Goal: Transaction & Acquisition: Purchase product/service

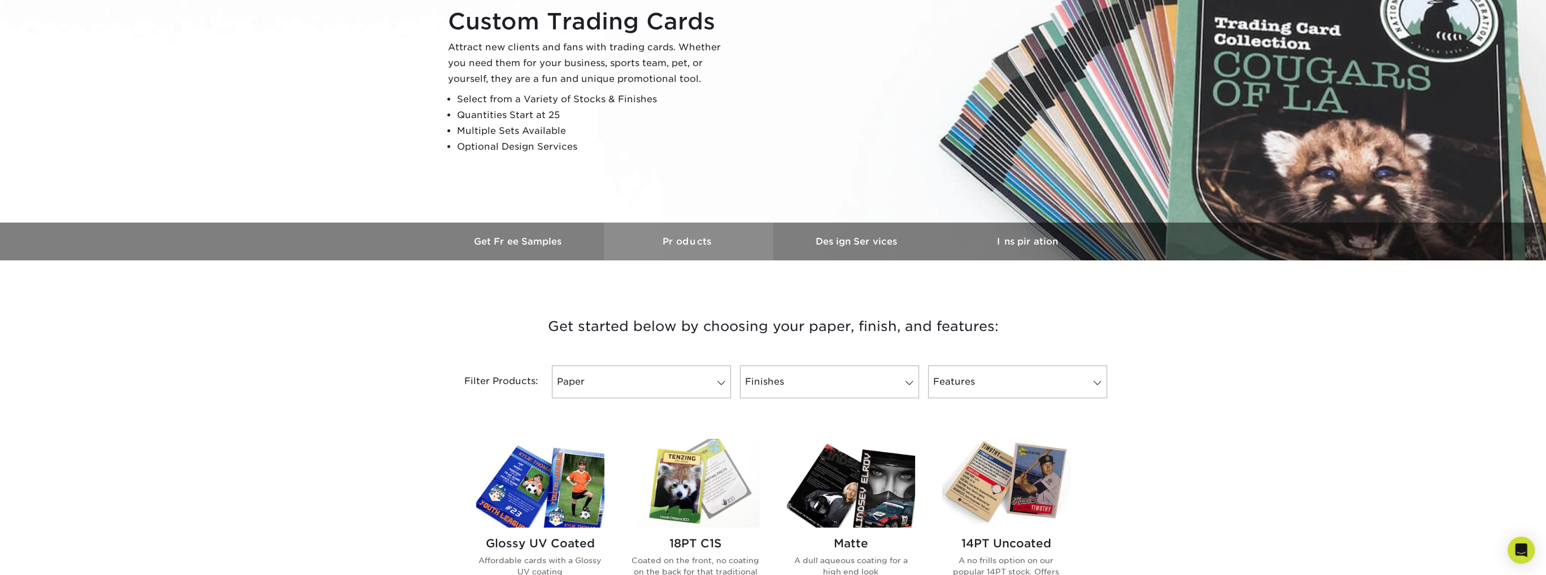
scroll to position [226, 0]
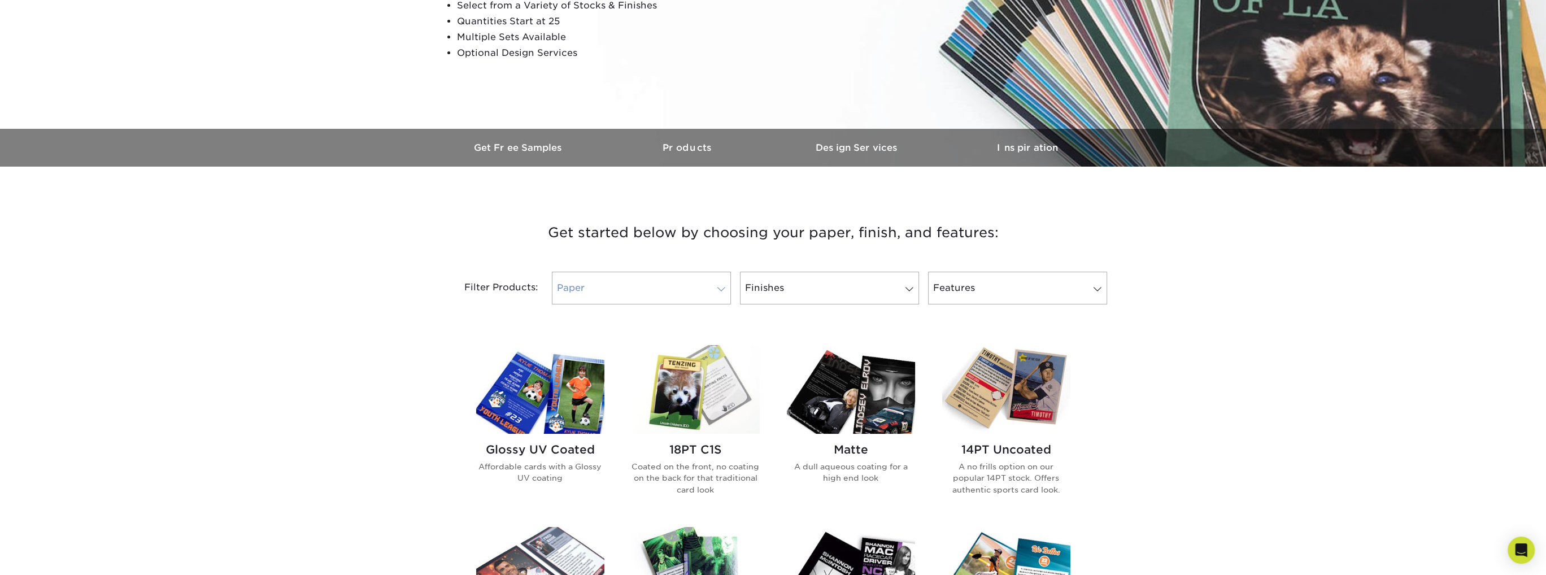
click at [641, 290] on link "Paper" at bounding box center [641, 288] width 179 height 33
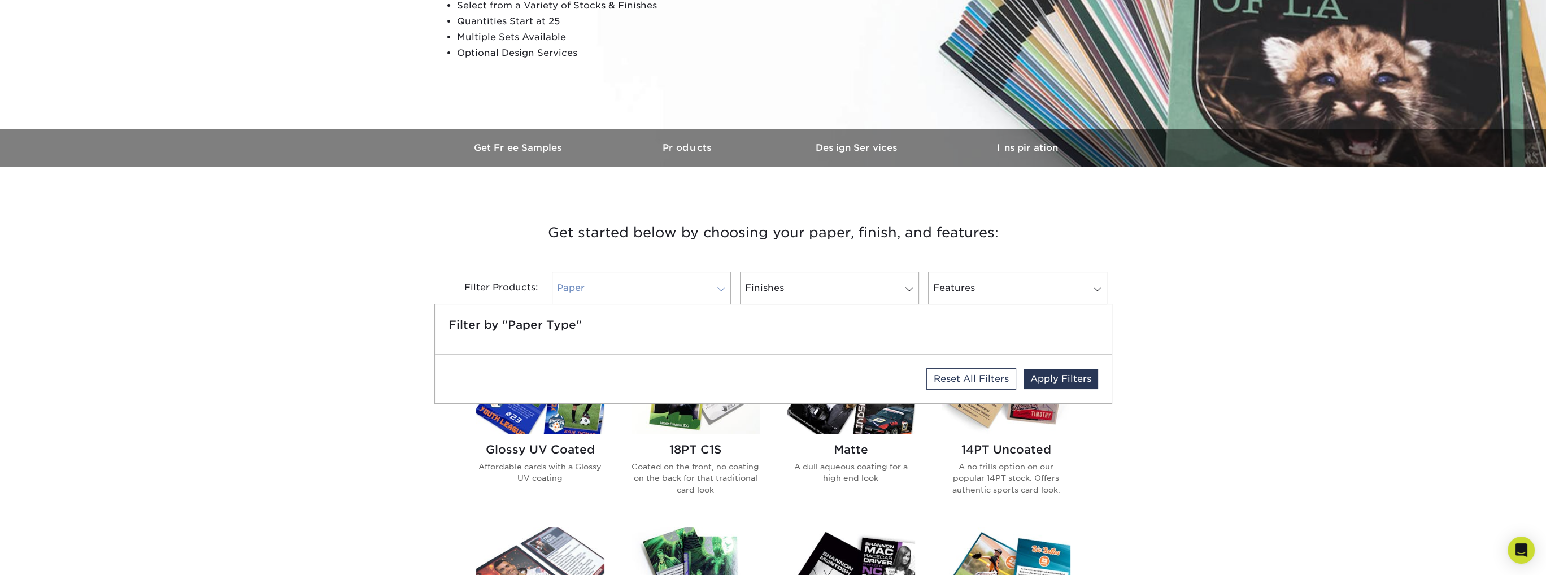
click at [641, 290] on link "Paper" at bounding box center [641, 288] width 179 height 33
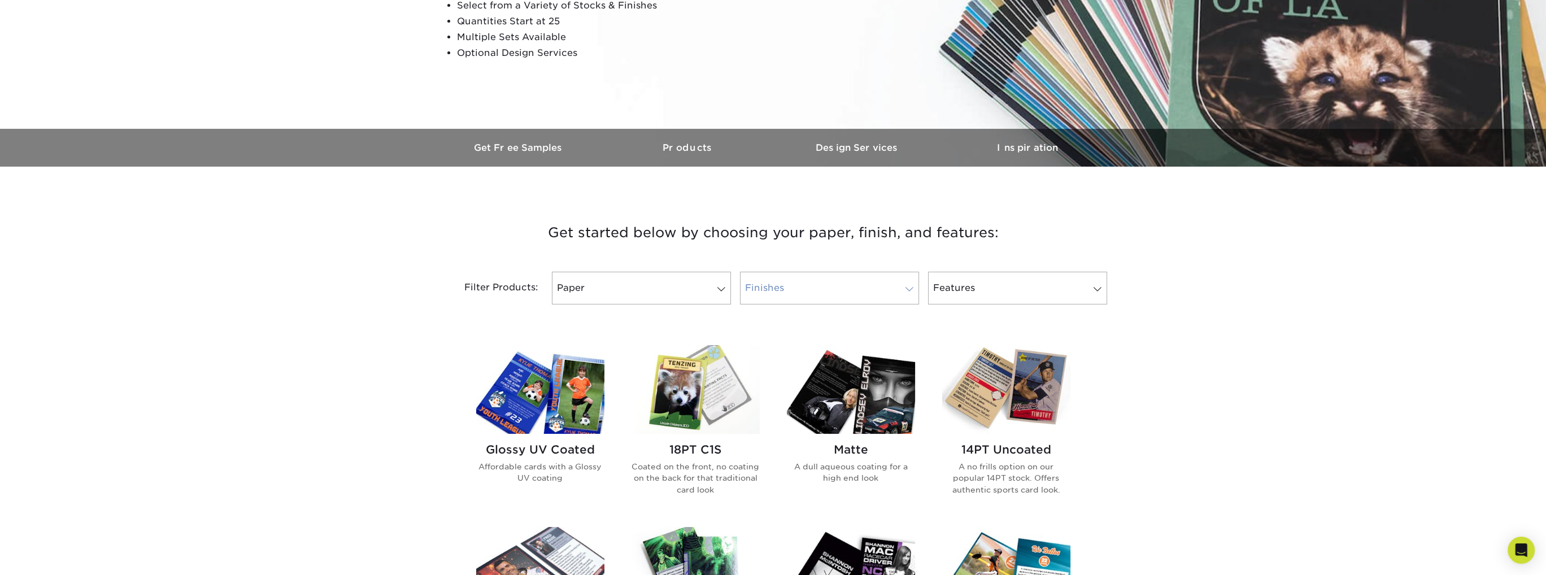
click at [834, 282] on link "Finishes" at bounding box center [829, 288] width 179 height 33
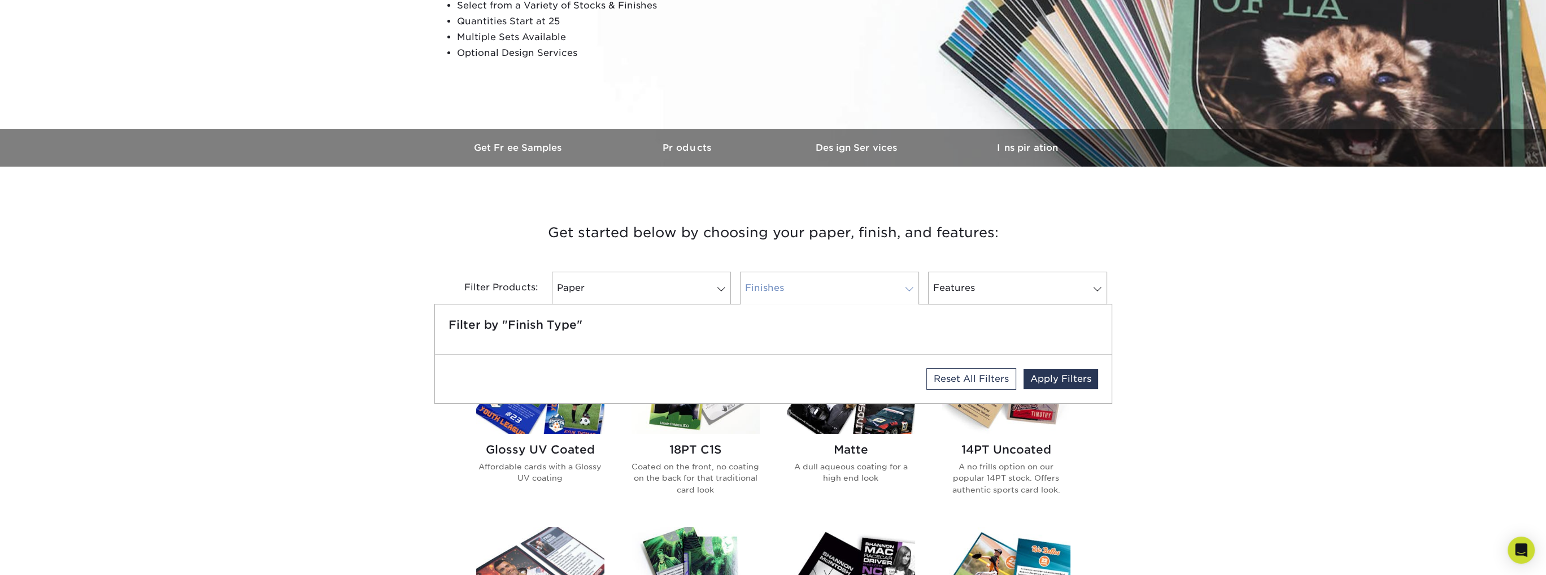
click at [834, 282] on link "Finishes" at bounding box center [829, 288] width 179 height 33
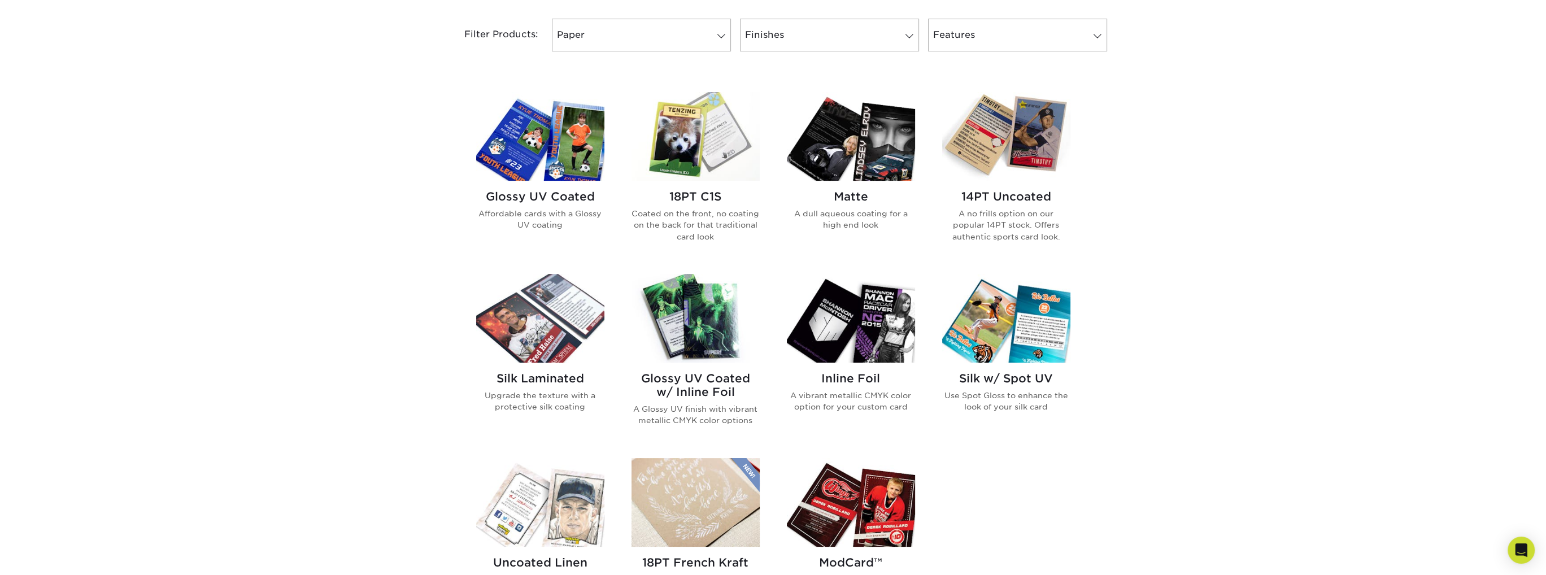
scroll to position [395, 0]
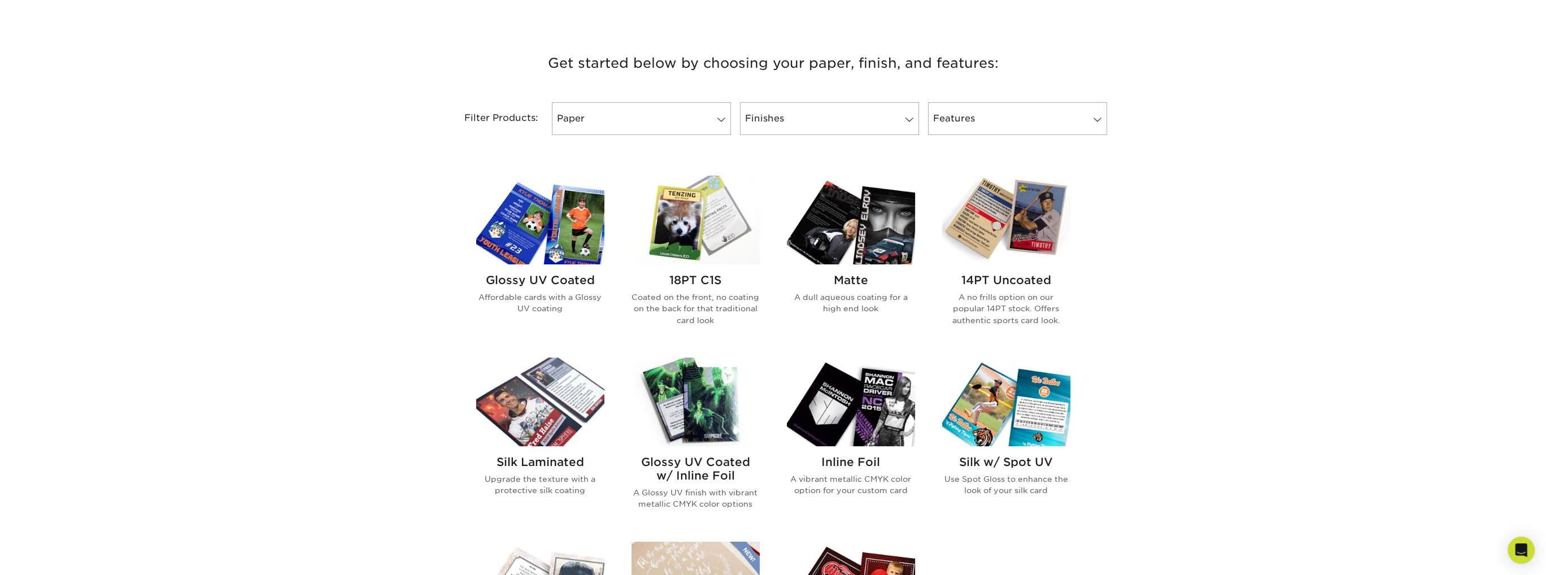
click at [691, 237] on img at bounding box center [695, 220] width 128 height 89
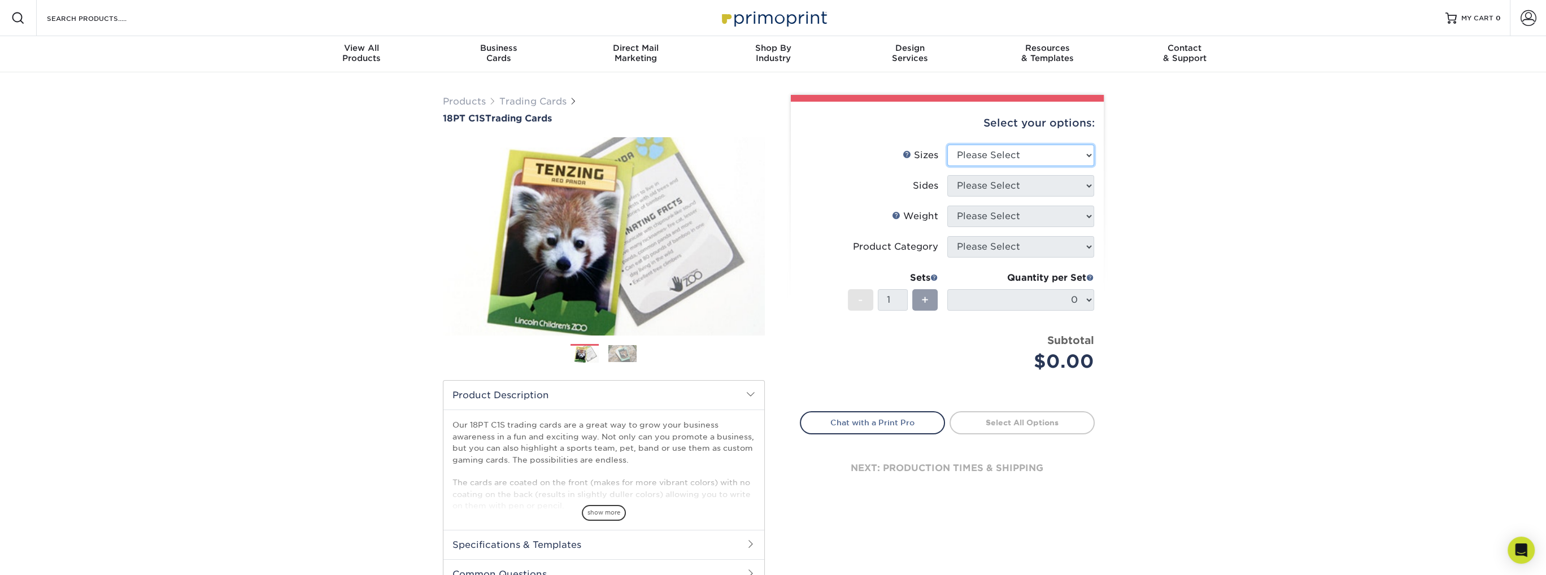
click at [1057, 147] on select "Please Select 2.5" x 3.5"" at bounding box center [1020, 155] width 147 height 21
select select "2.50x3.50"
click at [947, 145] on select "Please Select 2.5" x 3.5"" at bounding box center [1020, 155] width 147 height 21
click at [1039, 192] on select "Please Select Print Both Sides Print Front Only" at bounding box center [1020, 185] width 147 height 21
select select "13abbda7-1d64-4f25-8bb2-c179b224825d"
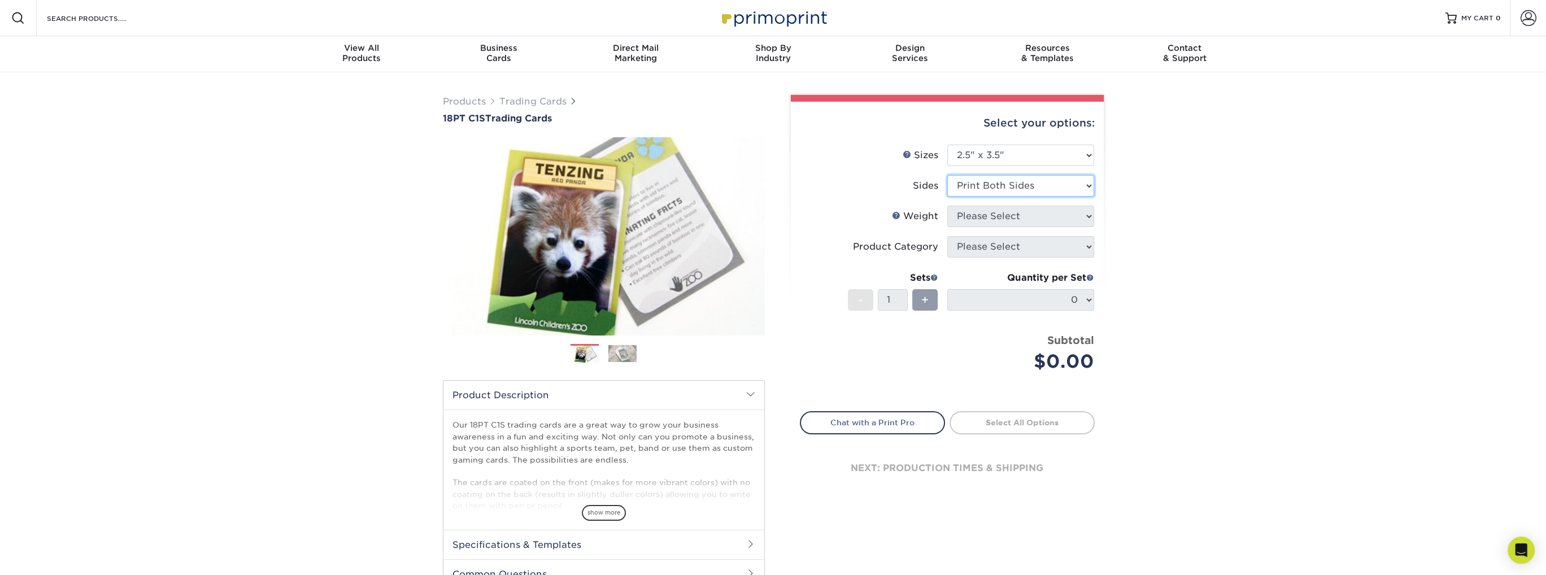
click at [947, 175] on select "Please Select Print Both Sides Print Front Only" at bounding box center [1020, 185] width 147 height 21
click at [1023, 219] on select "Please Select 18PT C1S" at bounding box center [1020, 216] width 147 height 21
select select "18PTC1S"
click at [947, 206] on select "Please Select 18PT C1S" at bounding box center [1020, 216] width 147 height 21
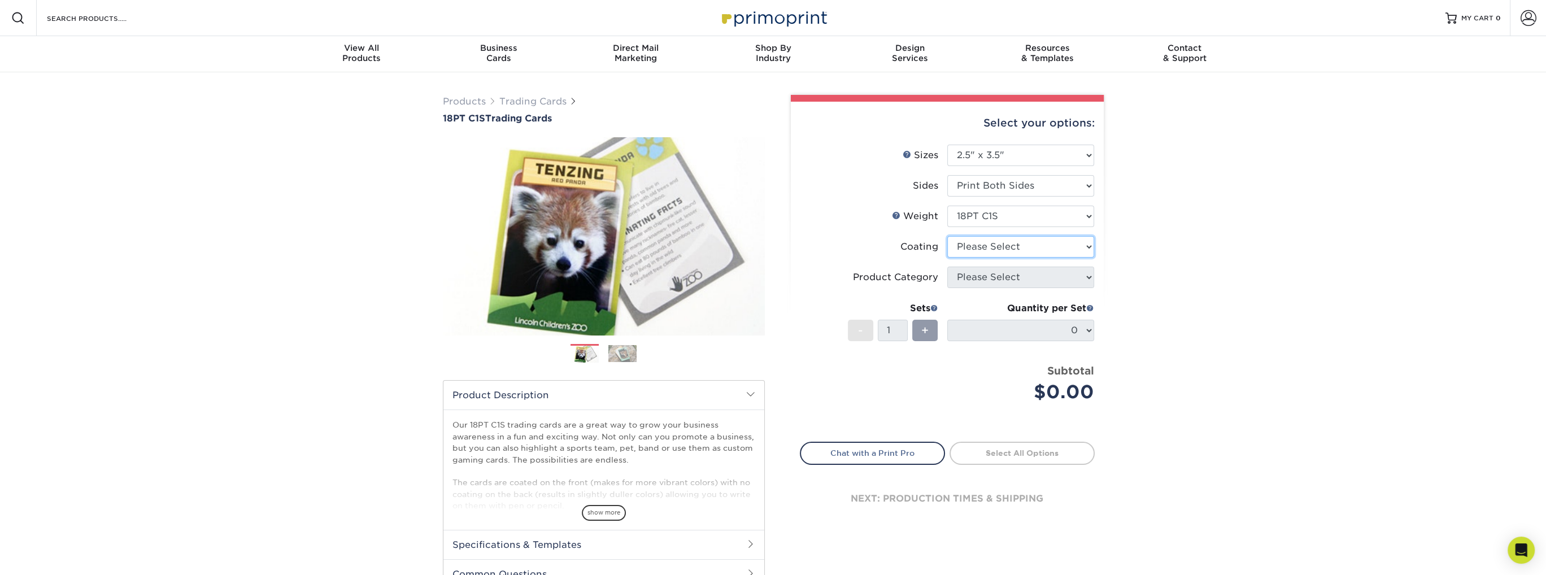
click at [1022, 250] on select at bounding box center [1020, 246] width 147 height 21
select select "3e7618de-abca-4bda-9f97-8b9129e913d8"
click at [947, 236] on select at bounding box center [1020, 246] width 147 height 21
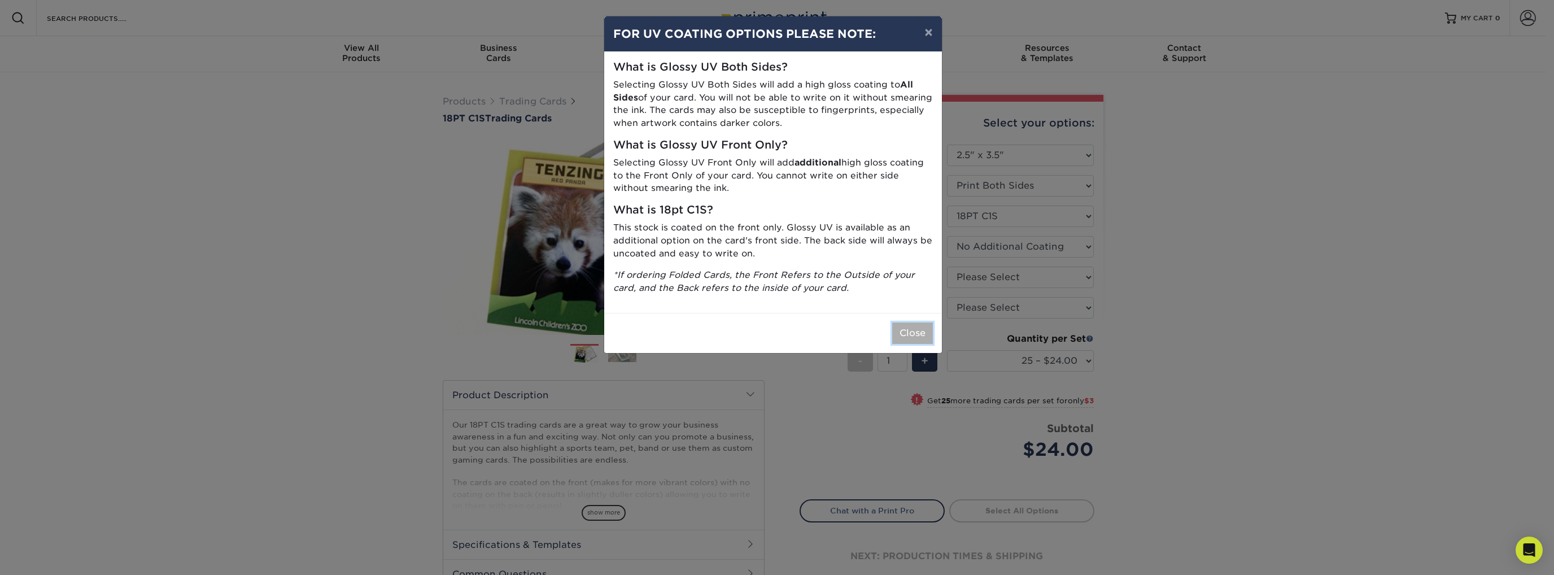
click at [913, 330] on button "Close" at bounding box center [912, 333] width 41 height 21
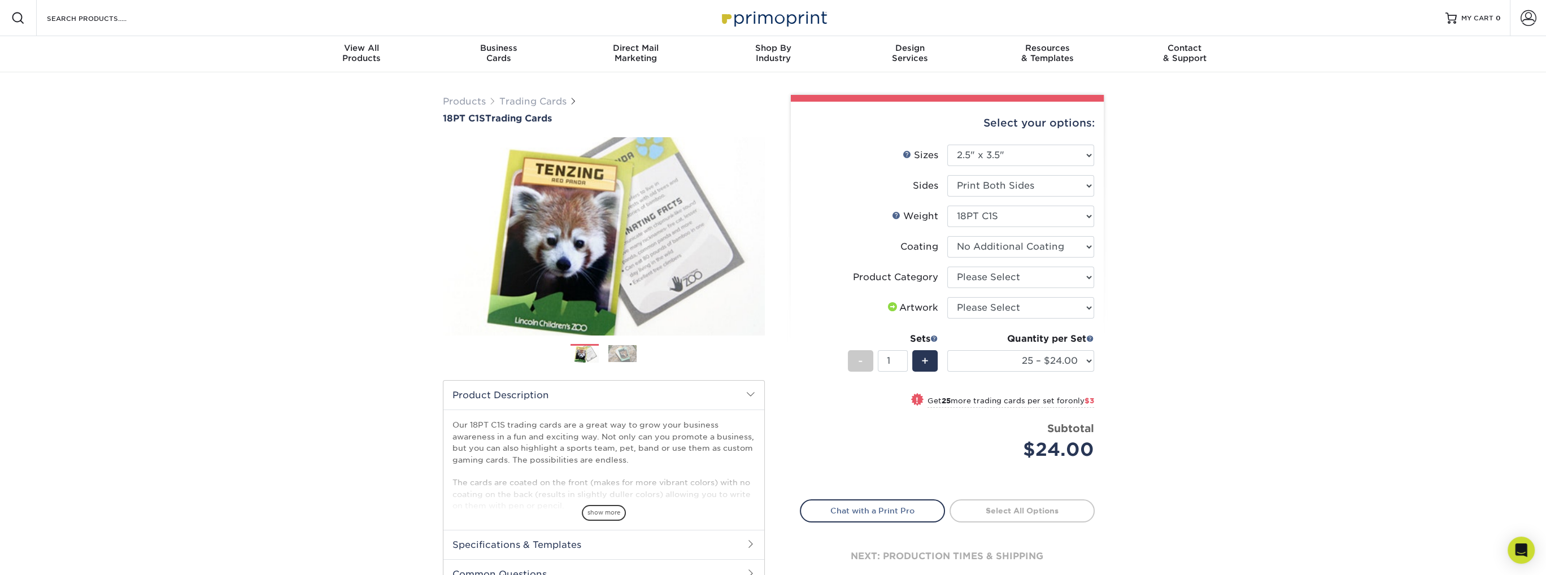
click at [1011, 295] on li "Product Category Please Select Trading Cards" at bounding box center [947, 282] width 294 height 31
click at [1012, 308] on select "Please Select I will upload files I need a design - $100" at bounding box center [1020, 307] width 147 height 21
select select "upload"
click at [947, 297] on select "Please Select I will upload files I need a design - $100" at bounding box center [1020, 307] width 147 height 21
click at [1025, 273] on select "Please Select Trading Cards" at bounding box center [1020, 277] width 147 height 21
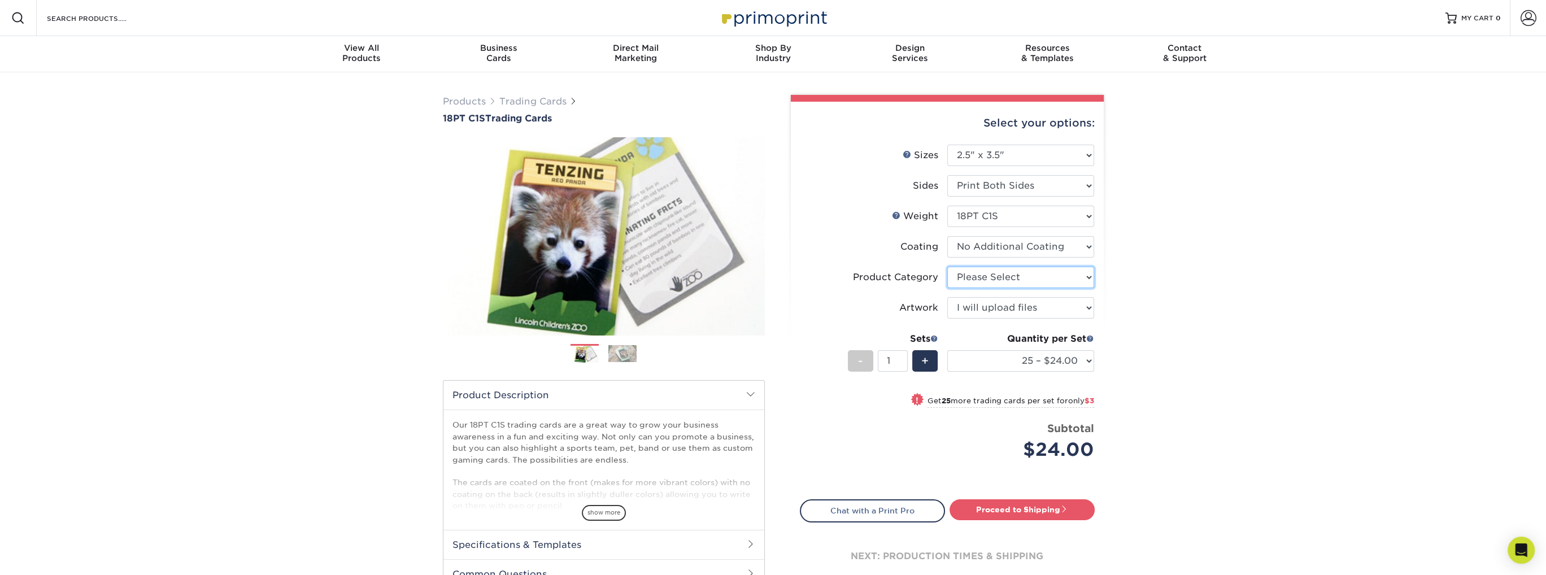
select select "c2f9bce9-36c2-409d-b101-c29d9d031e18"
click at [947, 267] on select "Please Select Trading Cards" at bounding box center [1020, 277] width 147 height 21
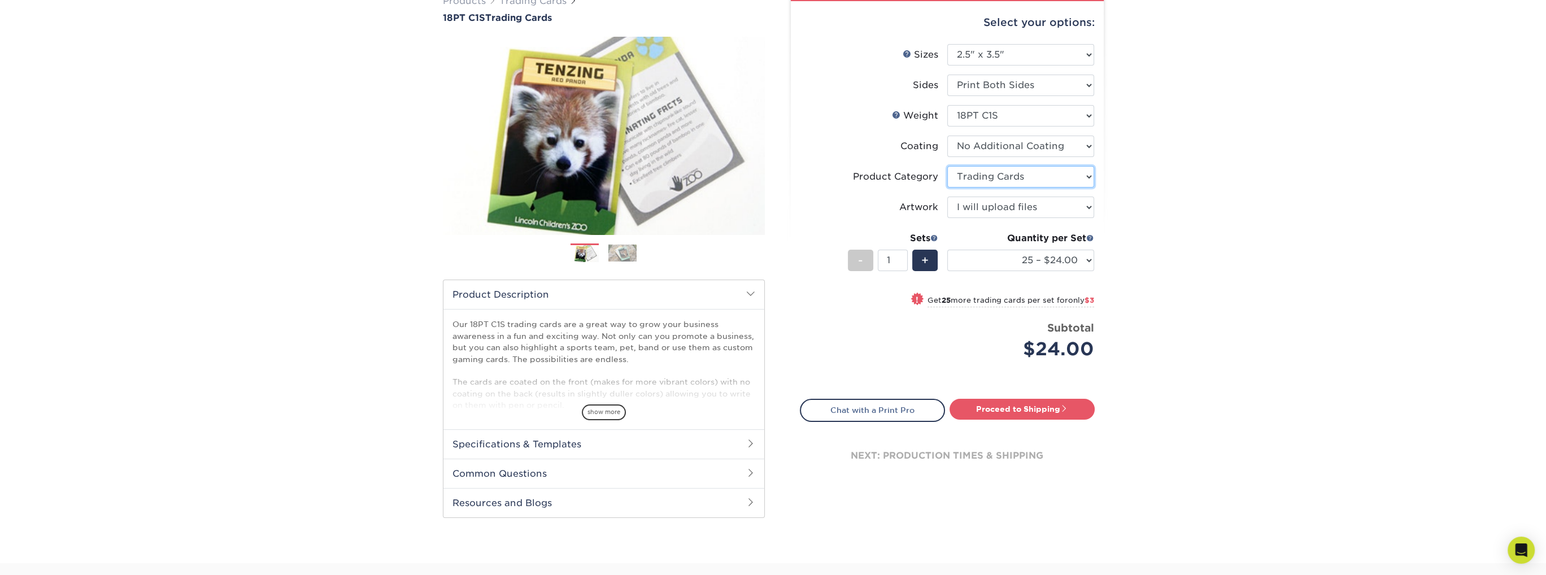
scroll to position [113, 0]
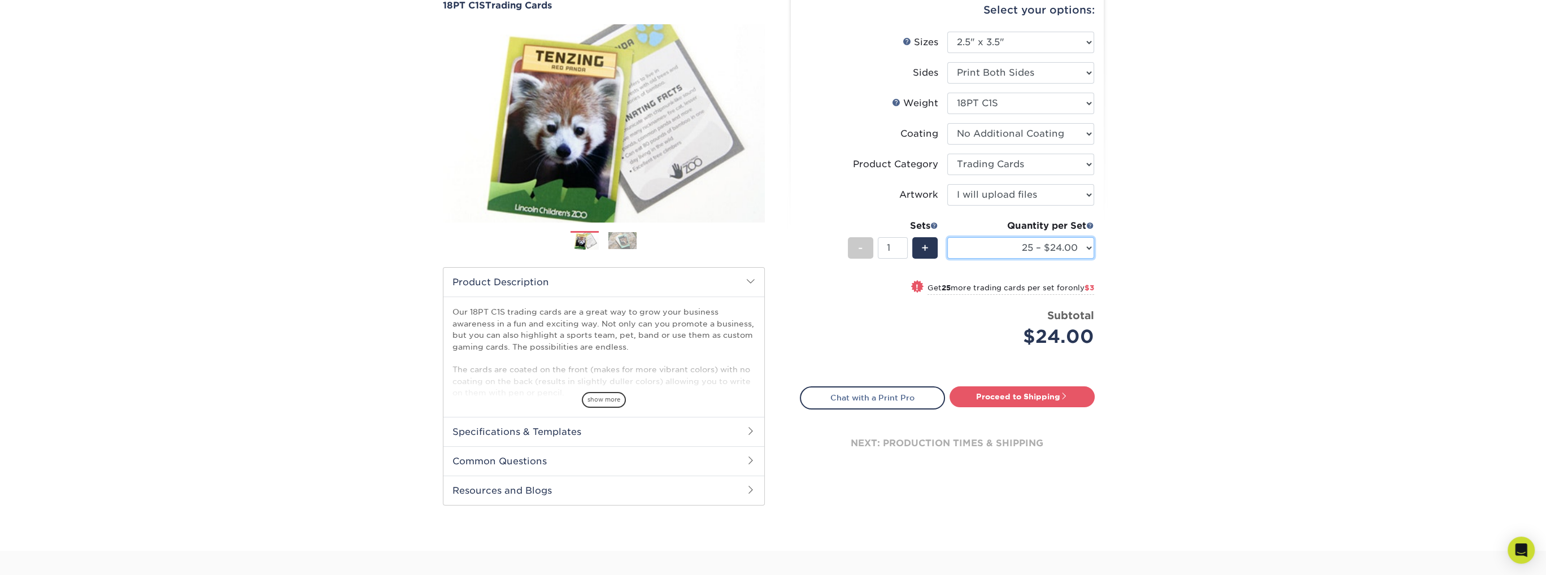
click at [1021, 242] on select "25 – $24.00 50 – $27.00 75 – $35.00 100 – $39.00 250 – $45.00 500 – $55.00 1000…" at bounding box center [1020, 247] width 147 height 21
select select "1000 – $71.00"
click at [947, 237] on select "25 – $24.00 50 – $27.00 75 – $35.00 100 – $39.00 250 – $45.00 500 – $55.00 1000…" at bounding box center [1020, 247] width 147 height 21
click at [1179, 306] on div "Products Trading Cards 18PT C1S Trading Cards Previous Next show more" at bounding box center [773, 254] width 1546 height 591
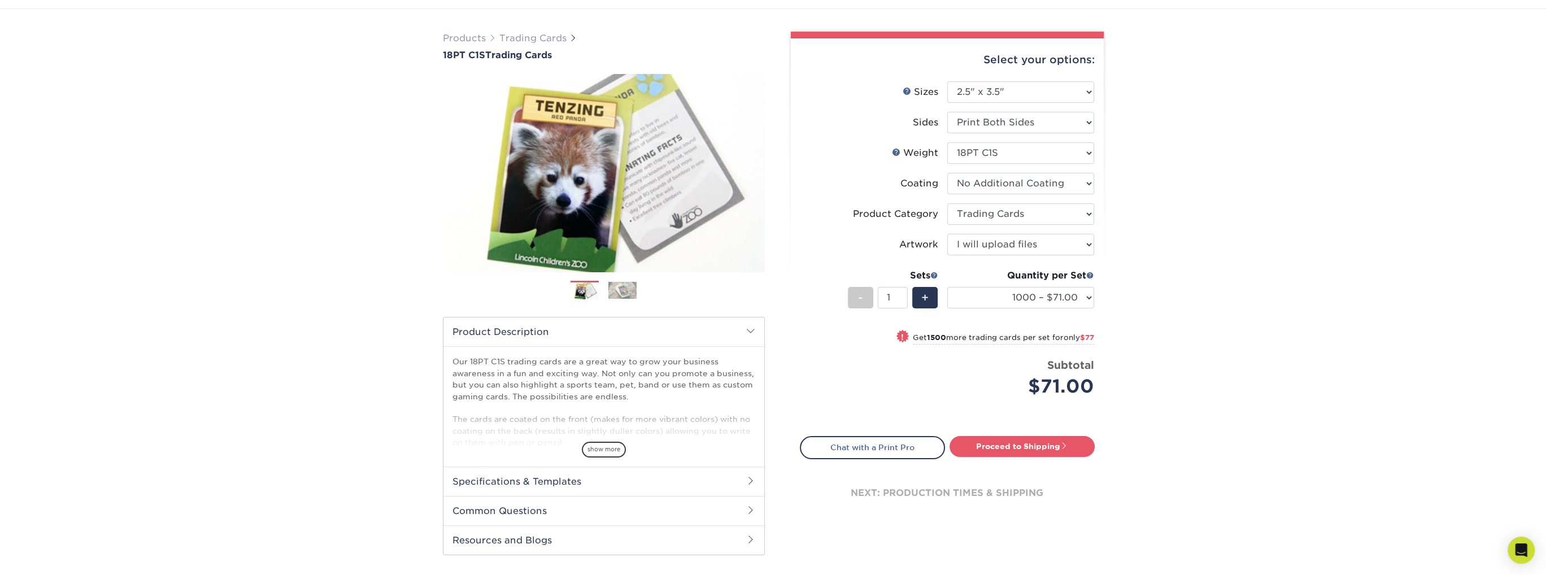
scroll to position [56, 0]
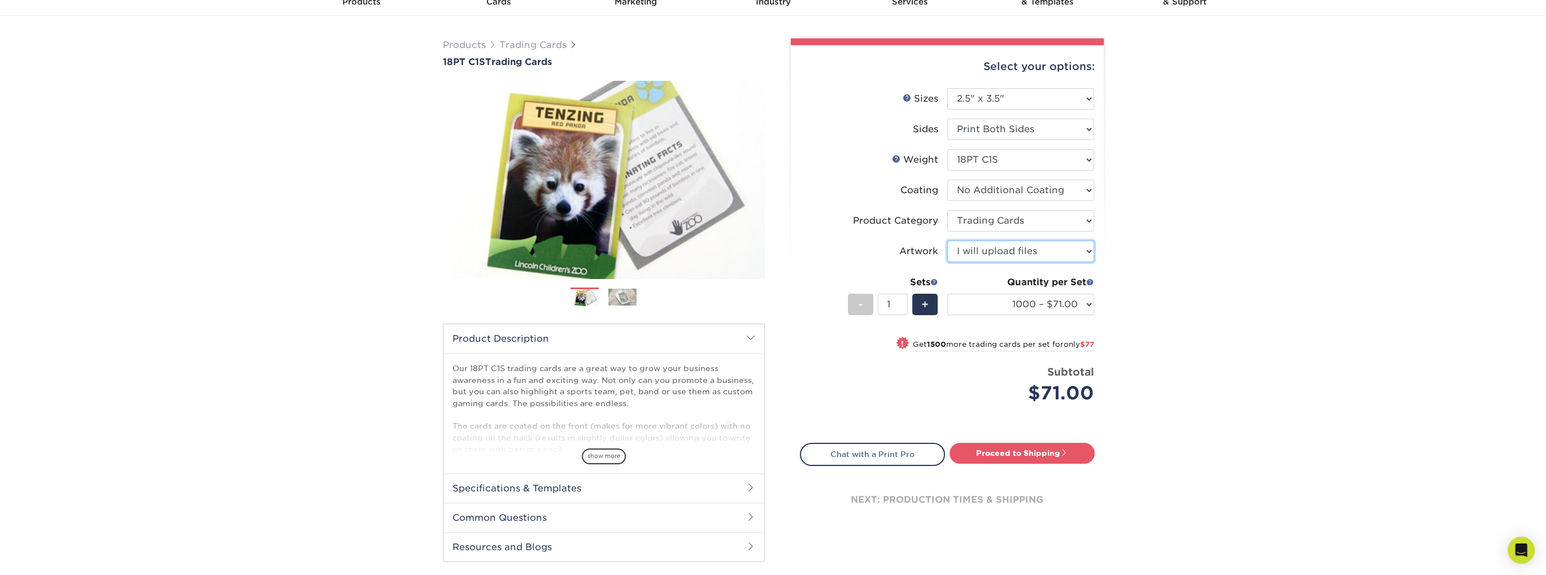
click at [1046, 246] on select "Please Select I will upload files I need a design - $100" at bounding box center [1020, 251] width 147 height 21
click at [1191, 279] on div "Products Trading Cards 18PT C1S Trading Cards Previous Next show more" at bounding box center [773, 311] width 1546 height 591
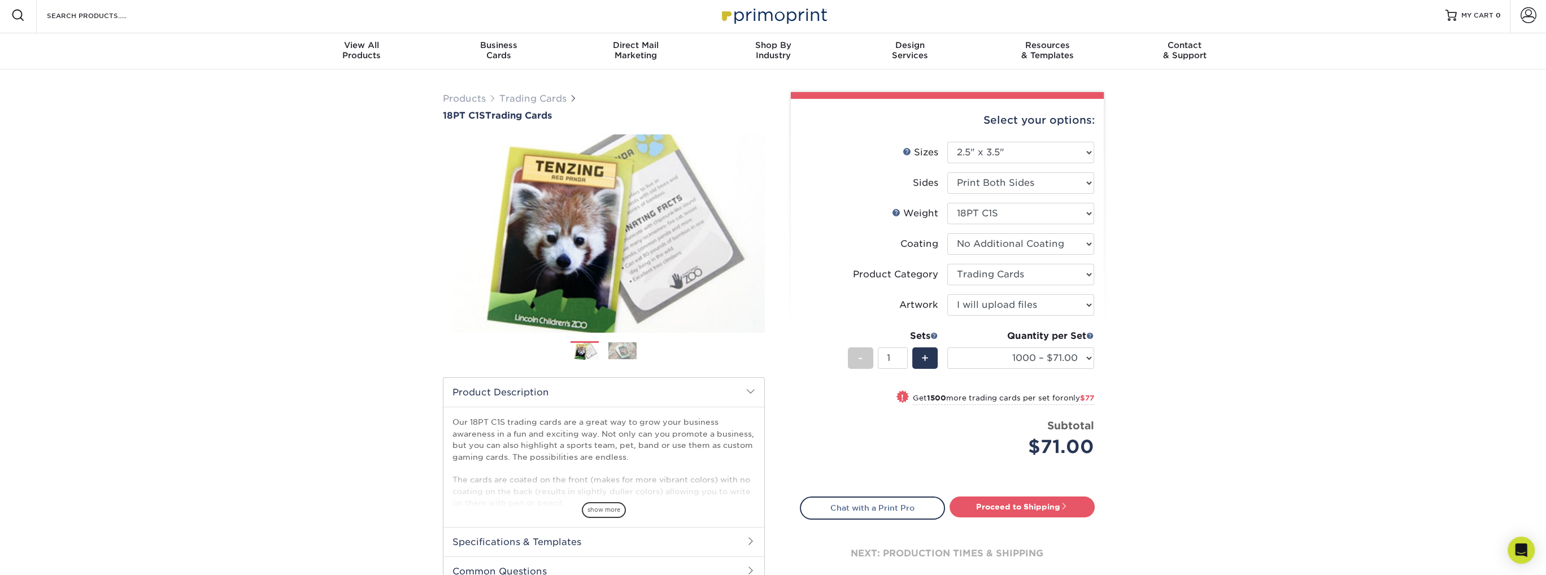
scroll to position [0, 0]
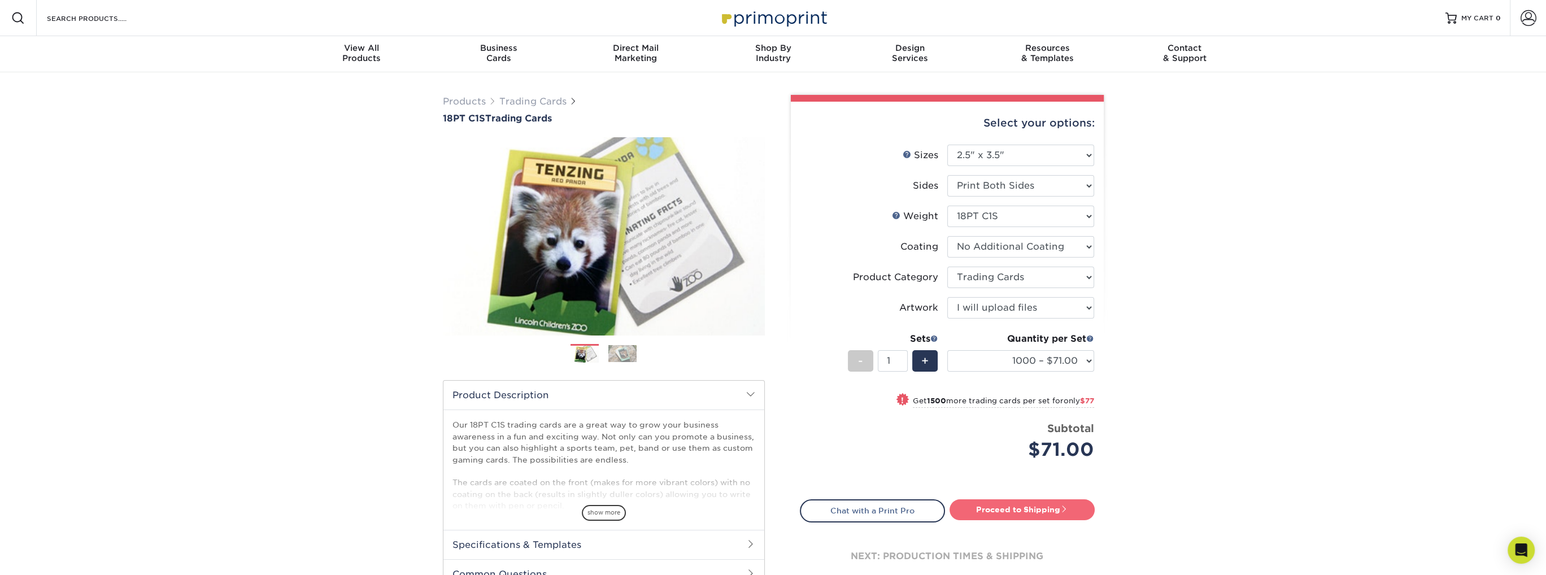
click at [1033, 513] on link "Proceed to Shipping" at bounding box center [1022, 509] width 145 height 20
type input "Set 1"
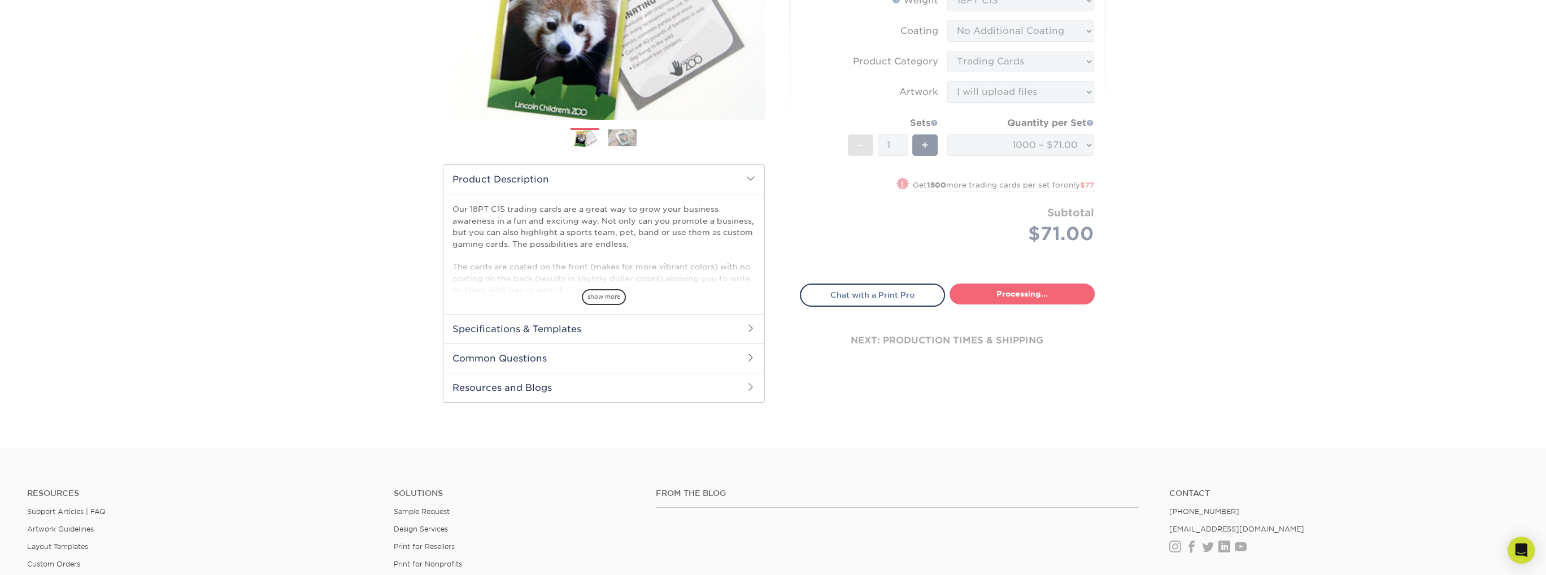
select select "924a79e3-6529-4050-a7ca-c144a4433746"
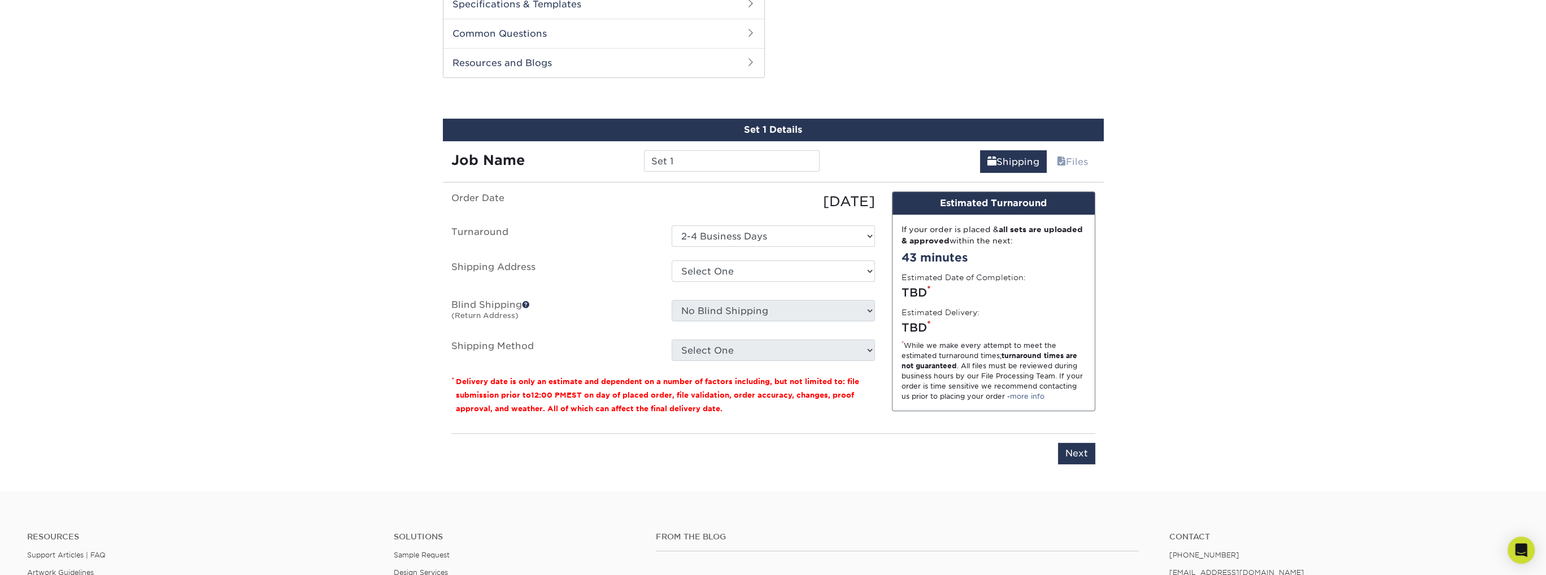
scroll to position [562, 0]
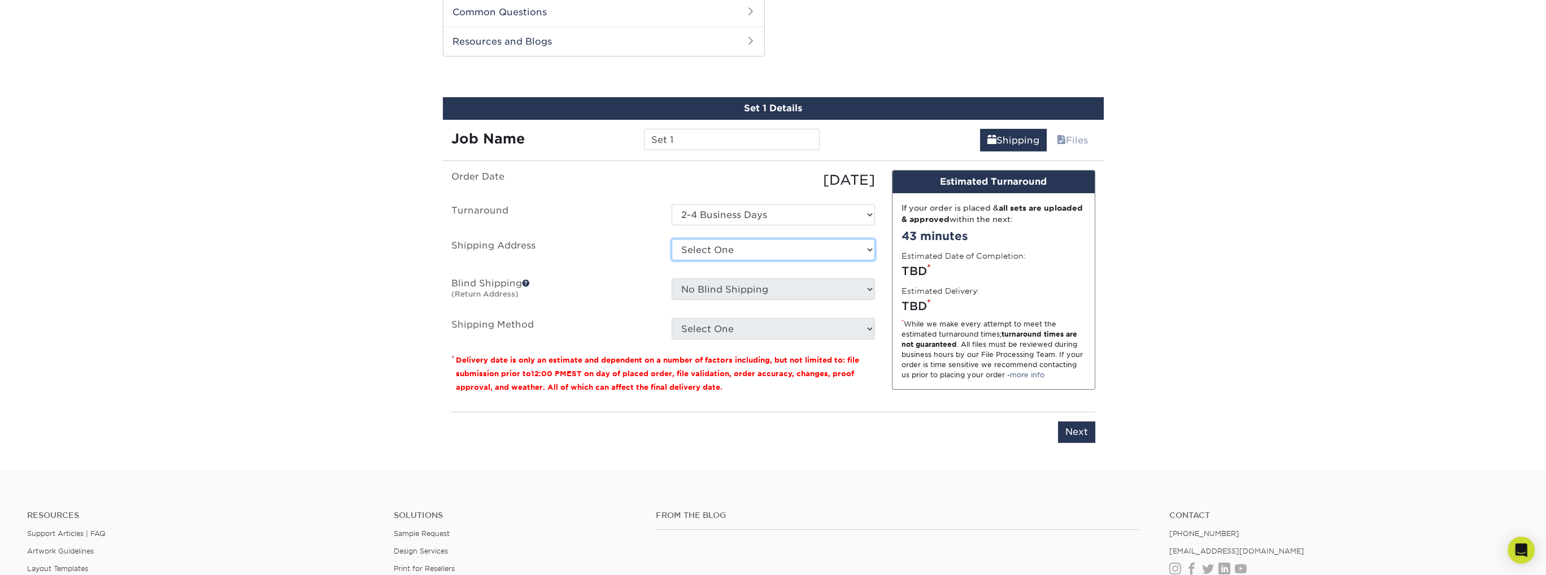
click at [737, 251] on select "Select One + Add New Address - Login" at bounding box center [773, 249] width 203 height 21
select select "newaddress"
click at [672, 239] on select "Select One + Add New Address - Login" at bounding box center [773, 249] width 203 height 21
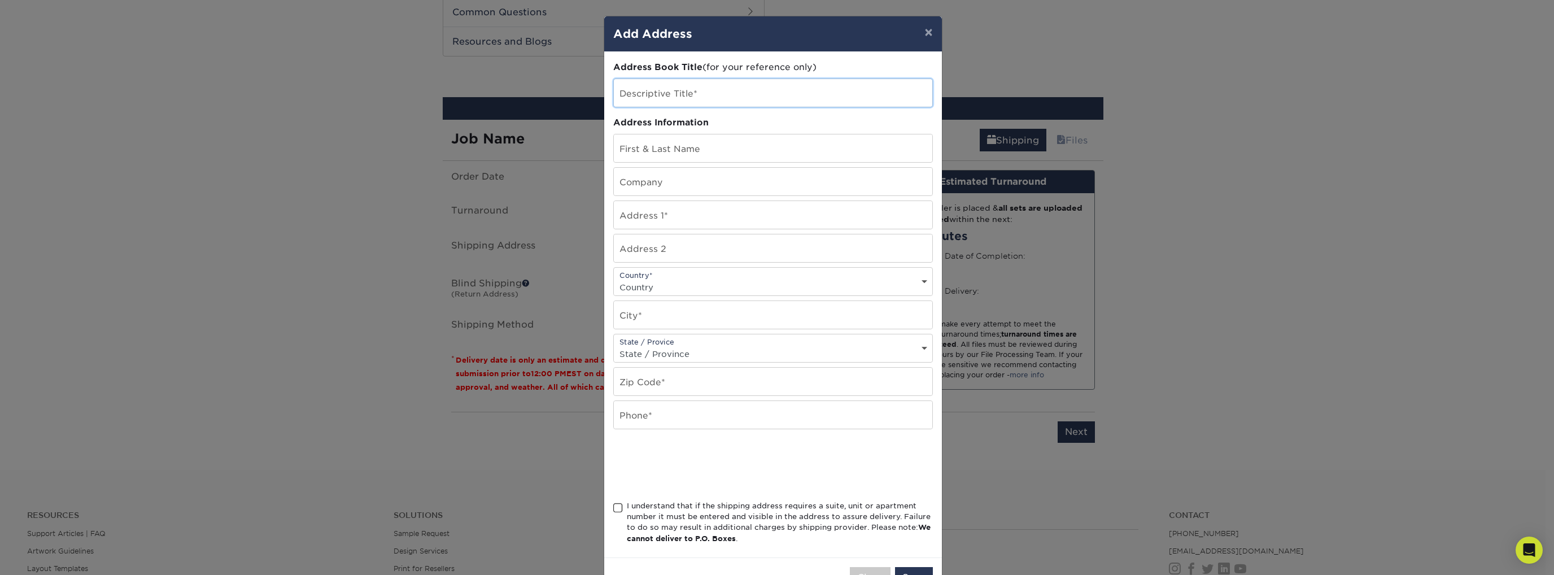
click at [673, 92] on input "text" at bounding box center [773, 93] width 319 height 28
type input "9"
click at [676, 158] on input "text" at bounding box center [773, 148] width 319 height 28
type input "Marc"
type input "Salierno"
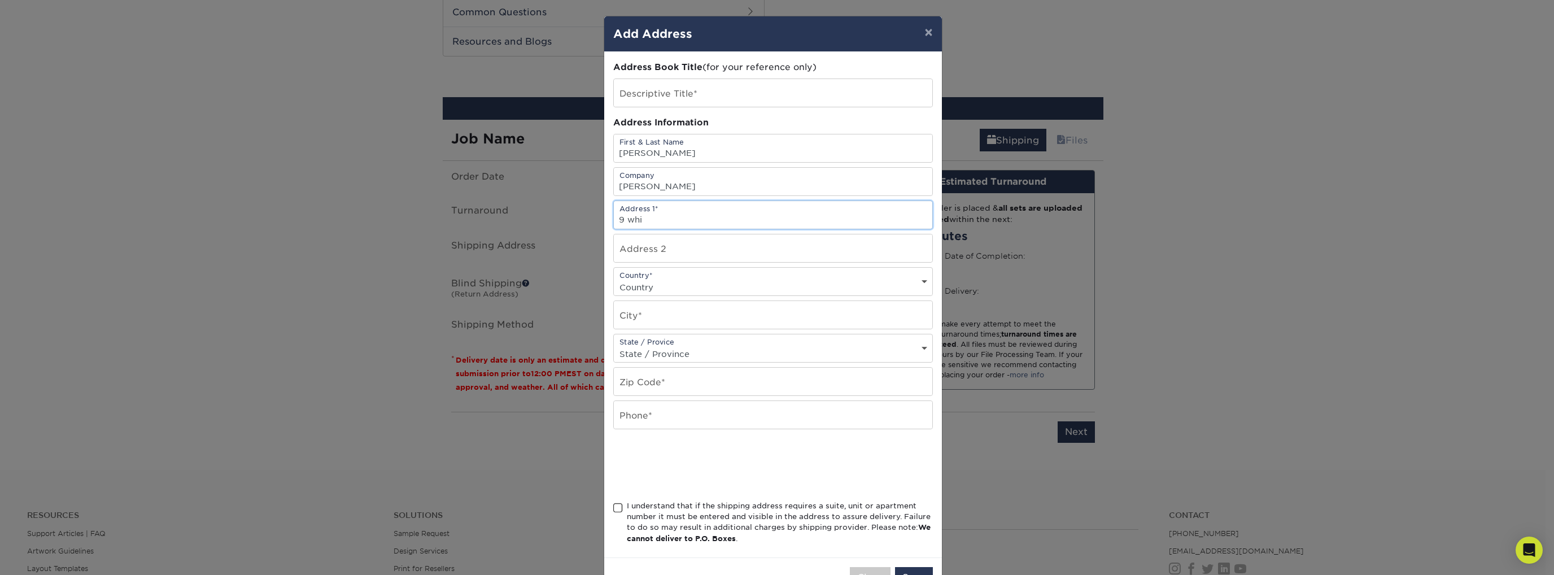
type input "9 whi"
drag, startPoint x: 507, startPoint y: 199, endPoint x: 497, endPoint y: 201, distance: 9.8
click at [497, 201] on div "× Add Address Address Book Title (for your reference only) Descriptive Title* A…" at bounding box center [777, 287] width 1554 height 575
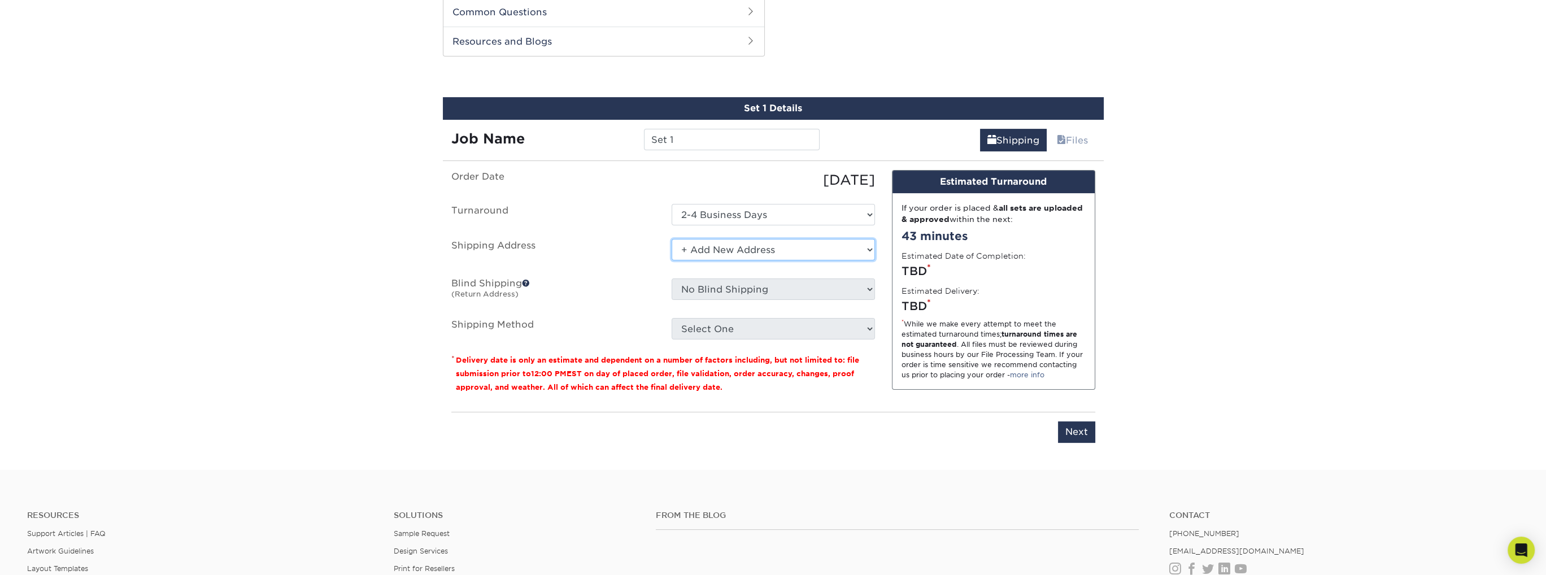
click at [786, 243] on select "Select One + Add New Address - Login" at bounding box center [773, 249] width 203 height 21
click at [672, 239] on select "Select One + Add New Address - Login" at bounding box center [773, 249] width 203 height 21
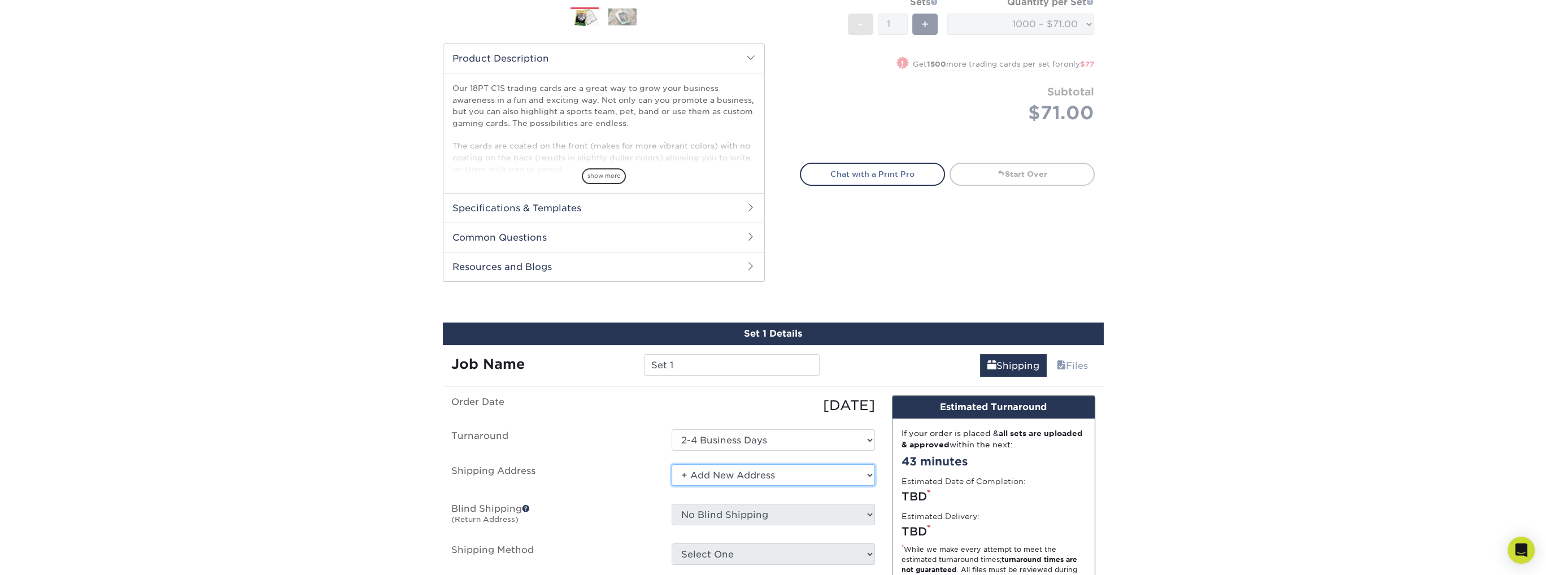
scroll to position [395, 0]
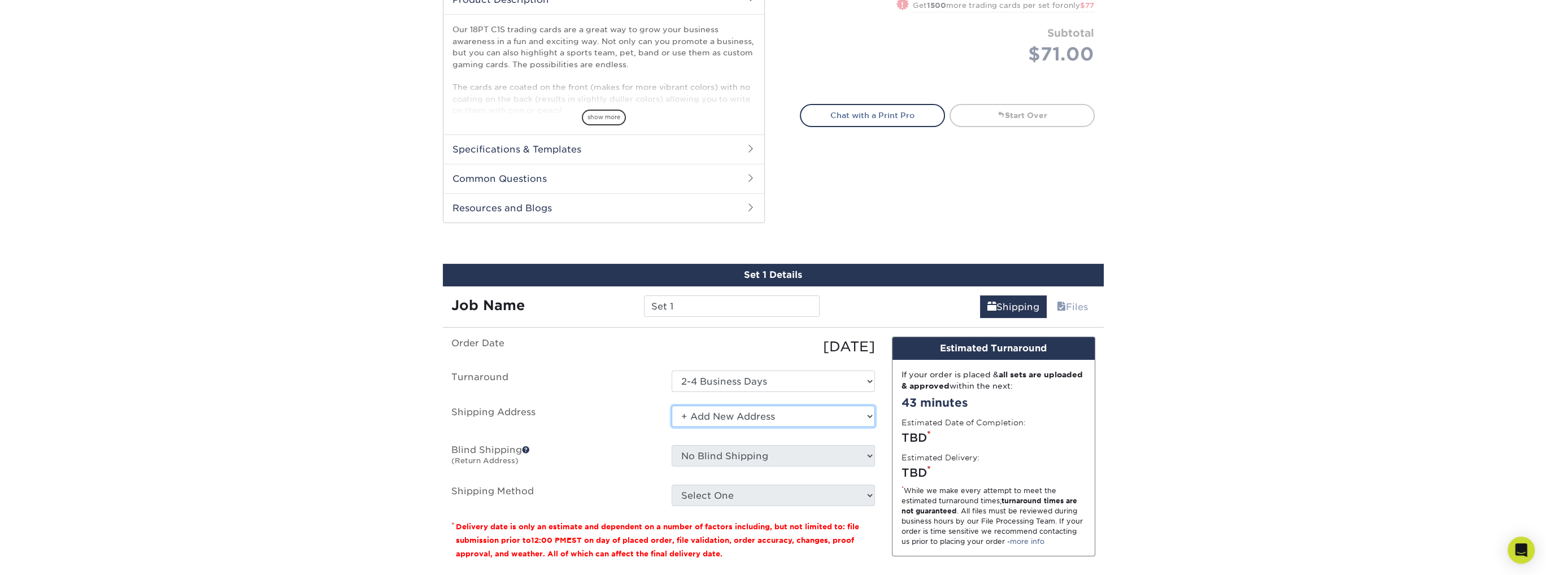
click at [716, 414] on select "Select One + Add New Address - Login" at bounding box center [773, 416] width 203 height 21
click at [672, 406] on select "Select One + Add New Address - Login" at bounding box center [773, 416] width 203 height 21
click at [686, 414] on select "Select One + Add New Address - Login" at bounding box center [773, 416] width 203 height 21
click at [672, 406] on select "Select One + Add New Address - Login" at bounding box center [773, 416] width 203 height 21
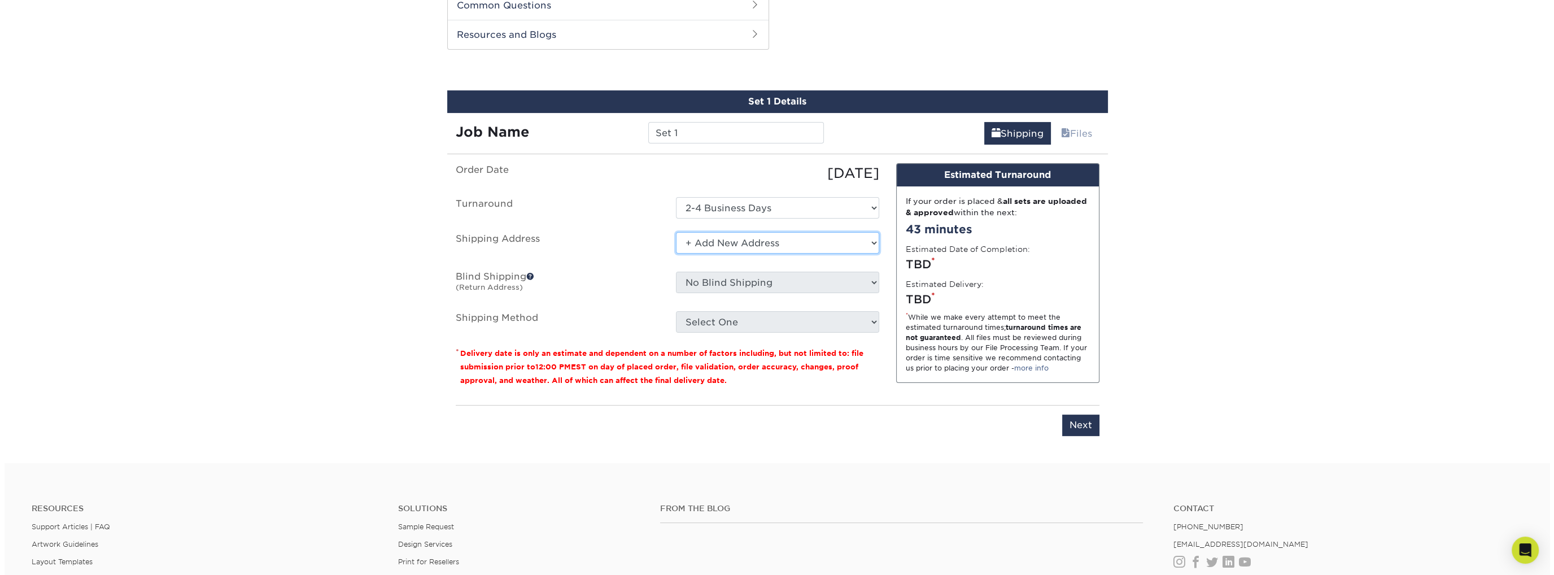
scroll to position [565, 0]
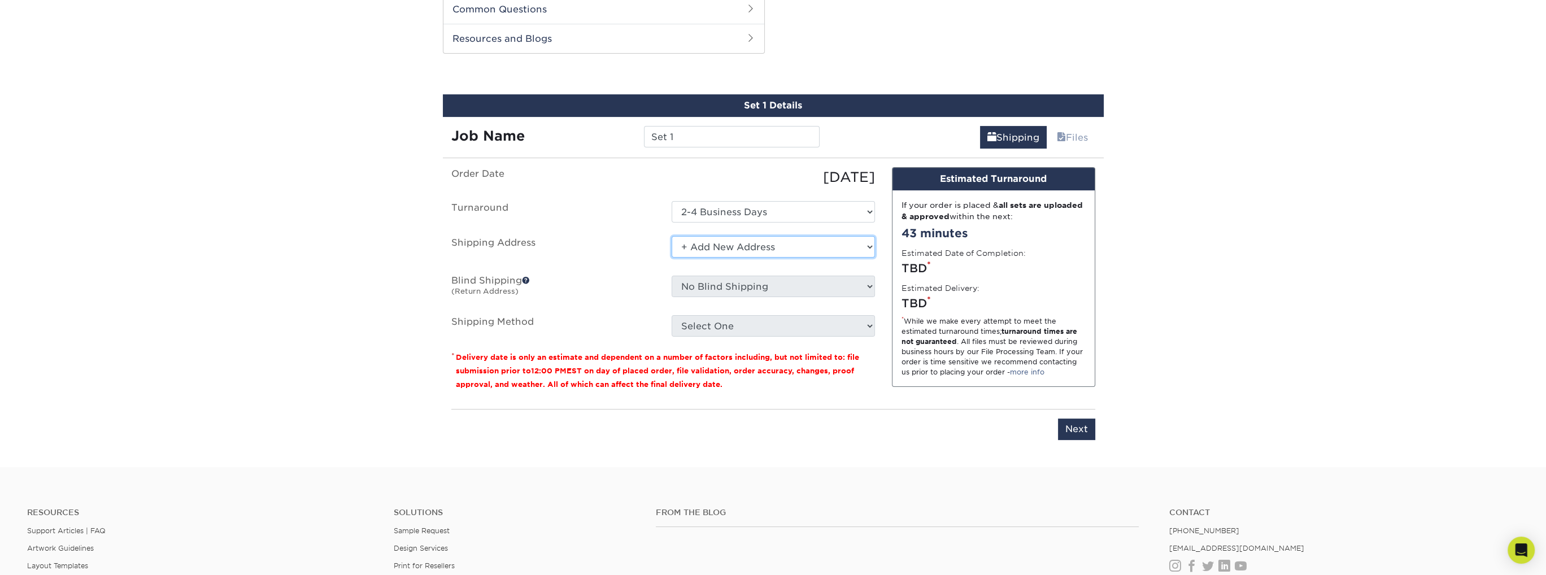
click at [796, 245] on select "Select One + Add New Address - Login" at bounding box center [773, 246] width 203 height 21
click at [672, 236] on select "Select One + Add New Address - Login" at bounding box center [773, 246] width 203 height 21
click at [827, 246] on select "Select One + Add New Address - Login" at bounding box center [773, 246] width 203 height 21
select select "newaddress"
click at [672, 236] on select "Select One + Add New Address - Login" at bounding box center [773, 246] width 203 height 21
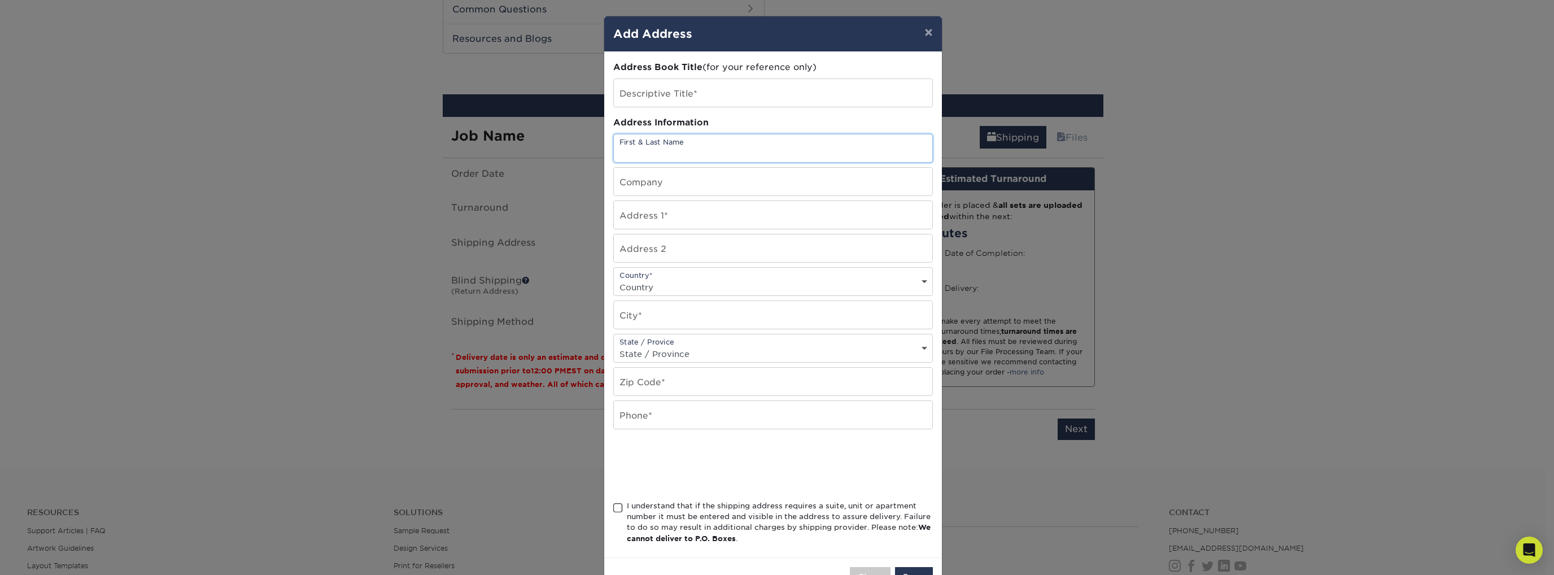
click at [681, 151] on input "text" at bounding box center [773, 148] width 319 height 28
type input "Marc Salierno"
type input "9 whitehouse ave"
type input "whitehouse station"
click at [707, 349] on select "State / Province Alabama Alaska Arizona Arkansas California Colorado Connecticu…" at bounding box center [773, 354] width 319 height 16
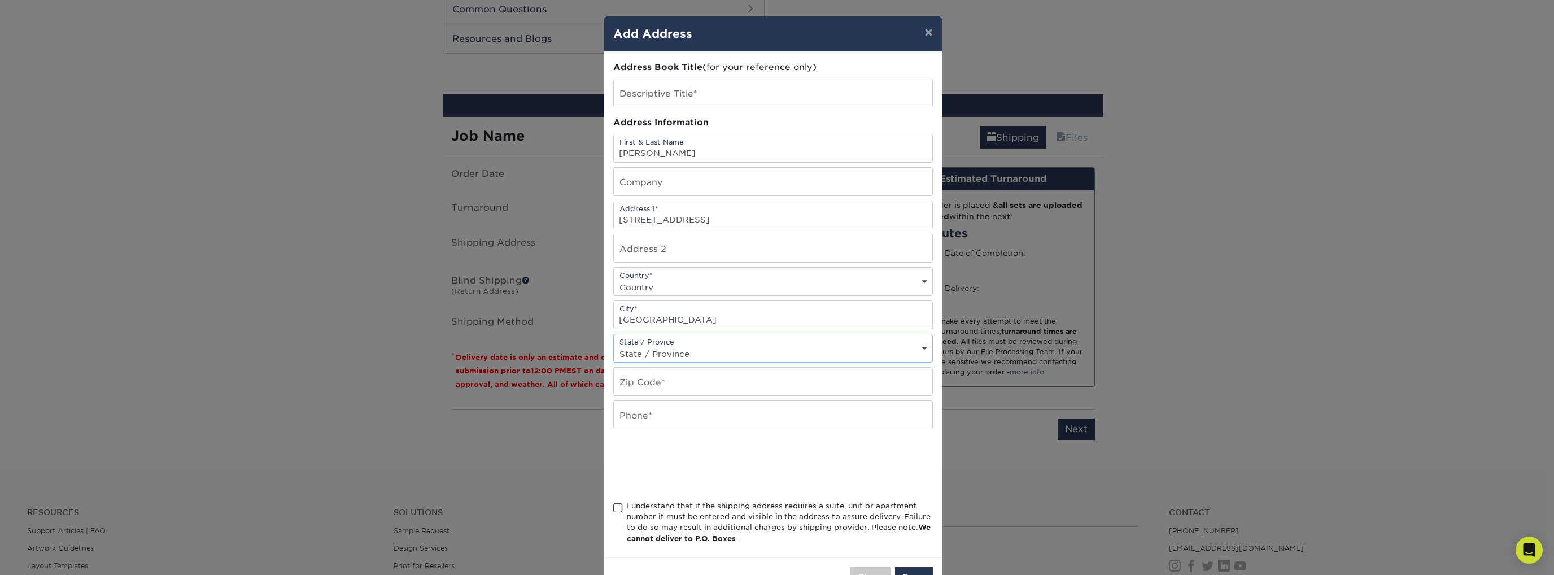
select select "NJ"
click at [614, 346] on select "State / Province Alabama Alaska Arizona Arkansas California Colorado Connecticu…" at bounding box center [773, 354] width 319 height 16
click at [669, 368] on input "text" at bounding box center [773, 382] width 319 height 28
type input "08889"
type input "8"
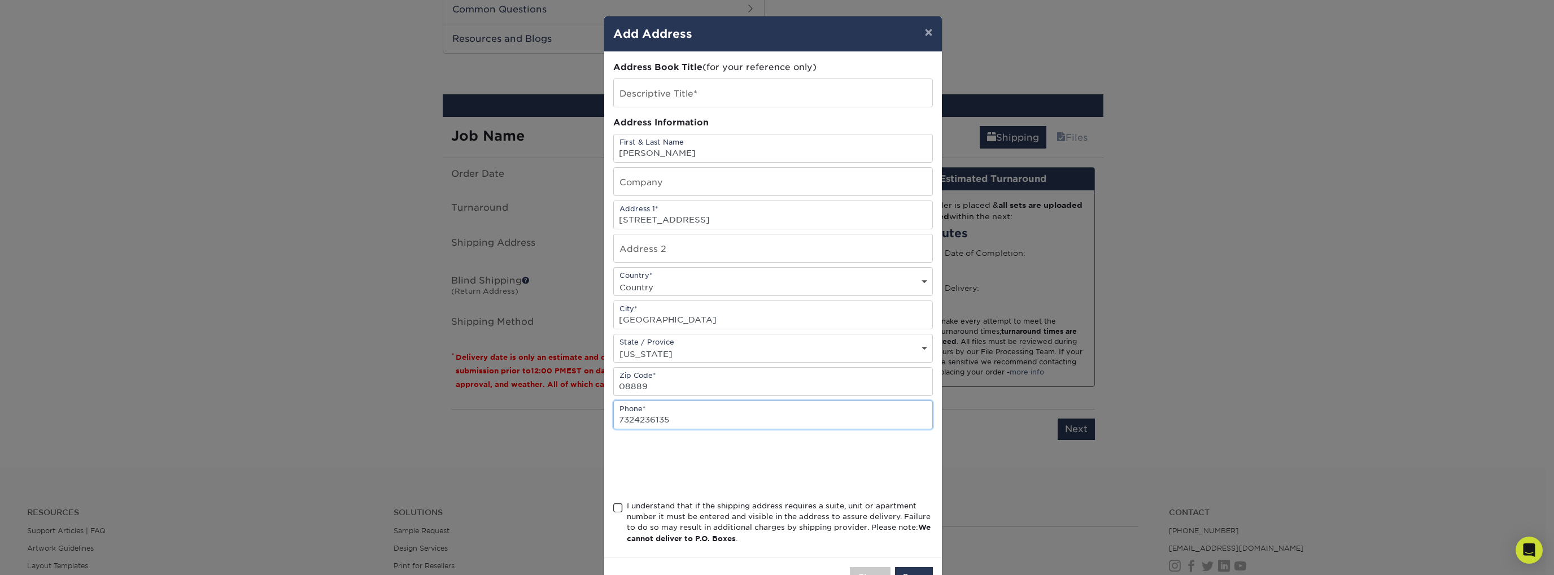
type input "7324236135"
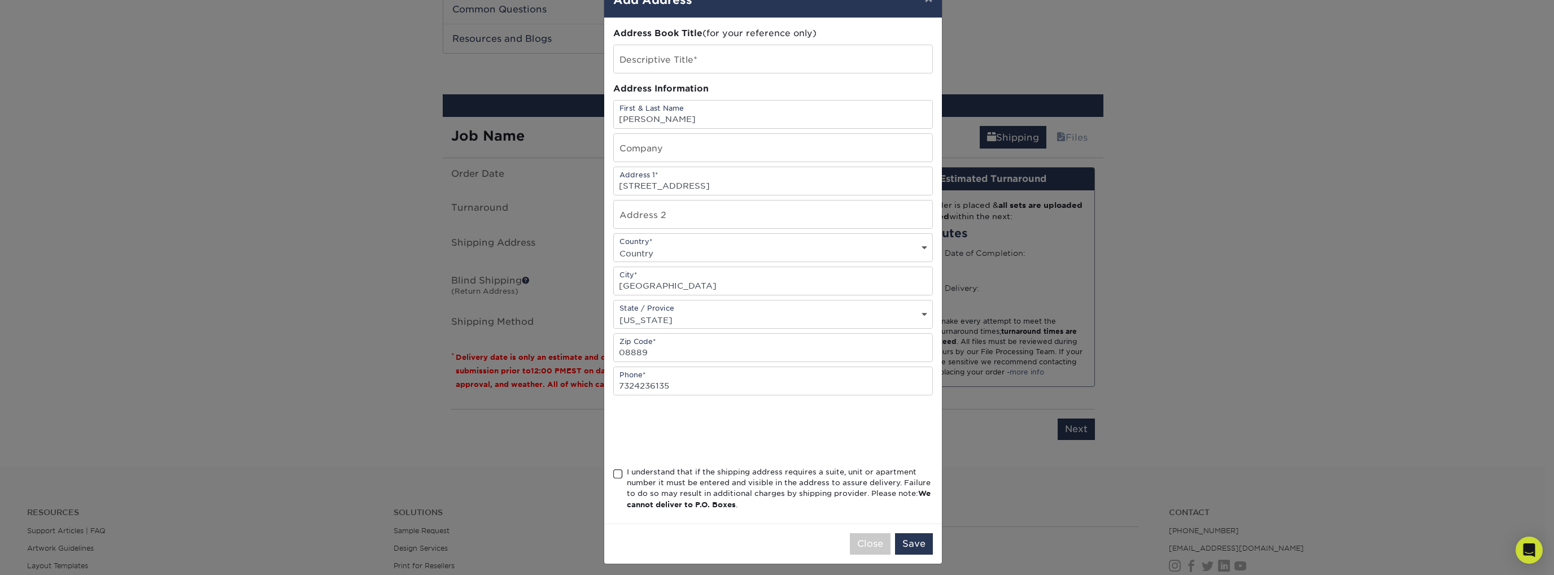
scroll to position [36, 0]
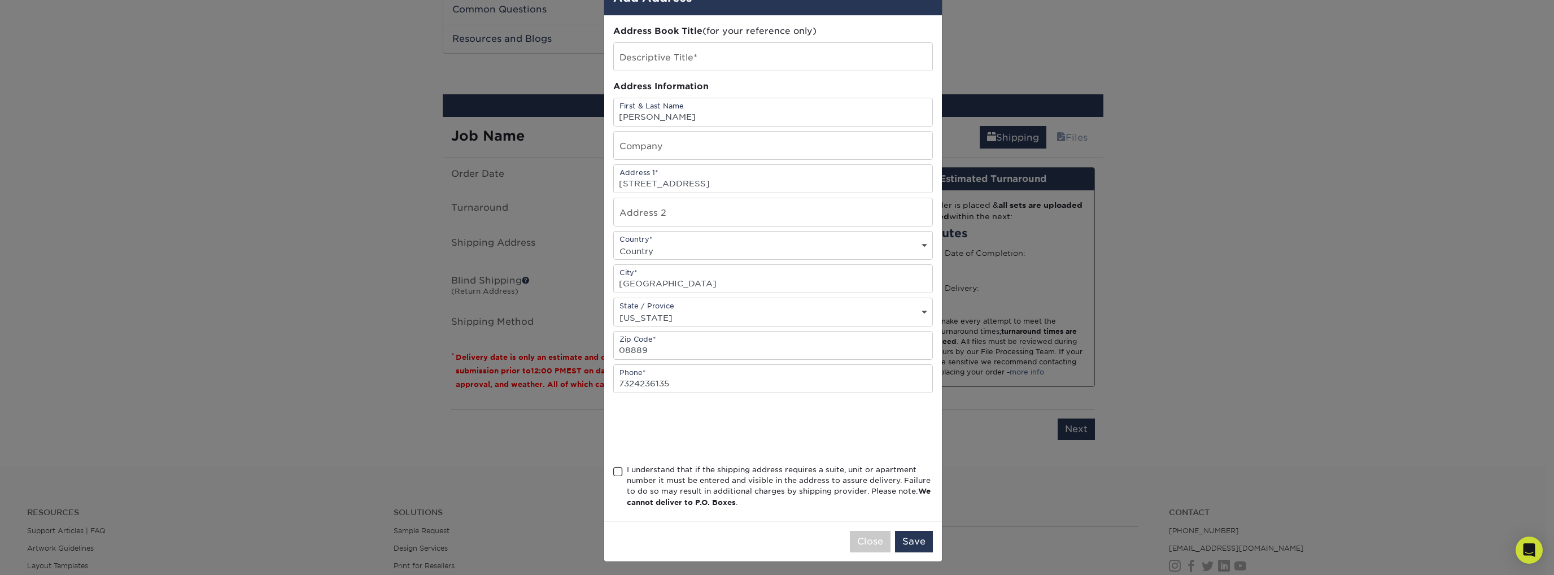
click at [615, 467] on span at bounding box center [618, 472] width 10 height 11
click at [0, 0] on input "I understand that if the shipping address requires a suite, unit or apartment n…" at bounding box center [0, 0] width 0 height 0
click at [906, 536] on button "Save" at bounding box center [914, 541] width 38 height 21
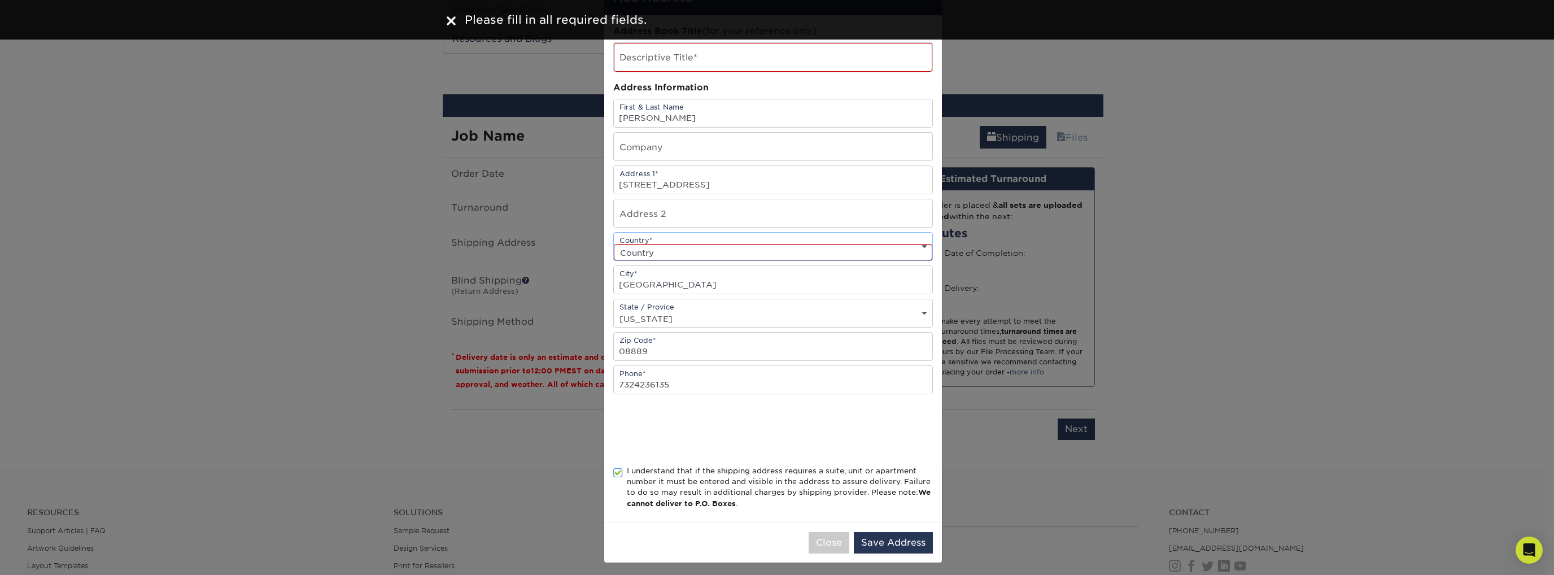
click at [731, 245] on select "Country United States Canada ----------------------------- Afghanistan Albania …" at bounding box center [773, 252] width 319 height 16
select select "US"
click at [614, 244] on select "Country United States Canada ----------------------------- Afghanistan Albania …" at bounding box center [773, 252] width 319 height 16
click at [881, 554] on div "Close Save Address" at bounding box center [773, 542] width 338 height 40
click at [886, 542] on button "Save Address" at bounding box center [893, 542] width 79 height 21
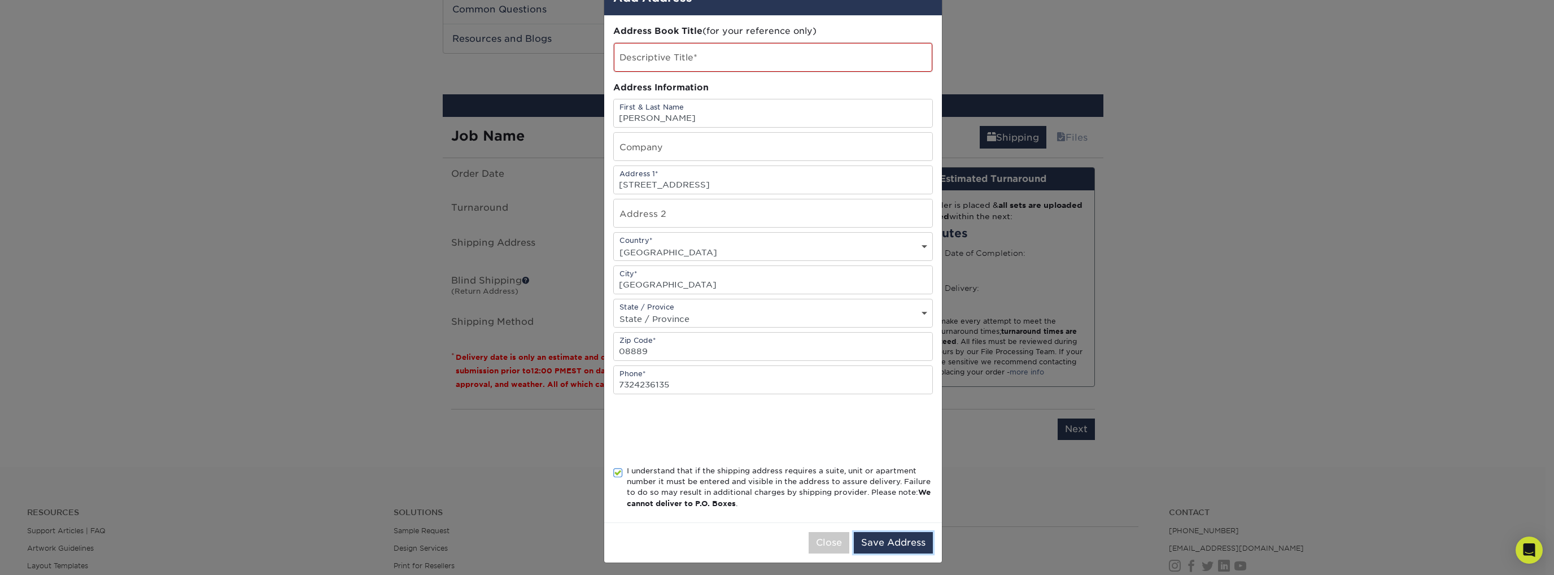
scroll to position [37, 0]
click at [892, 534] on button "Save Address" at bounding box center [893, 542] width 79 height 21
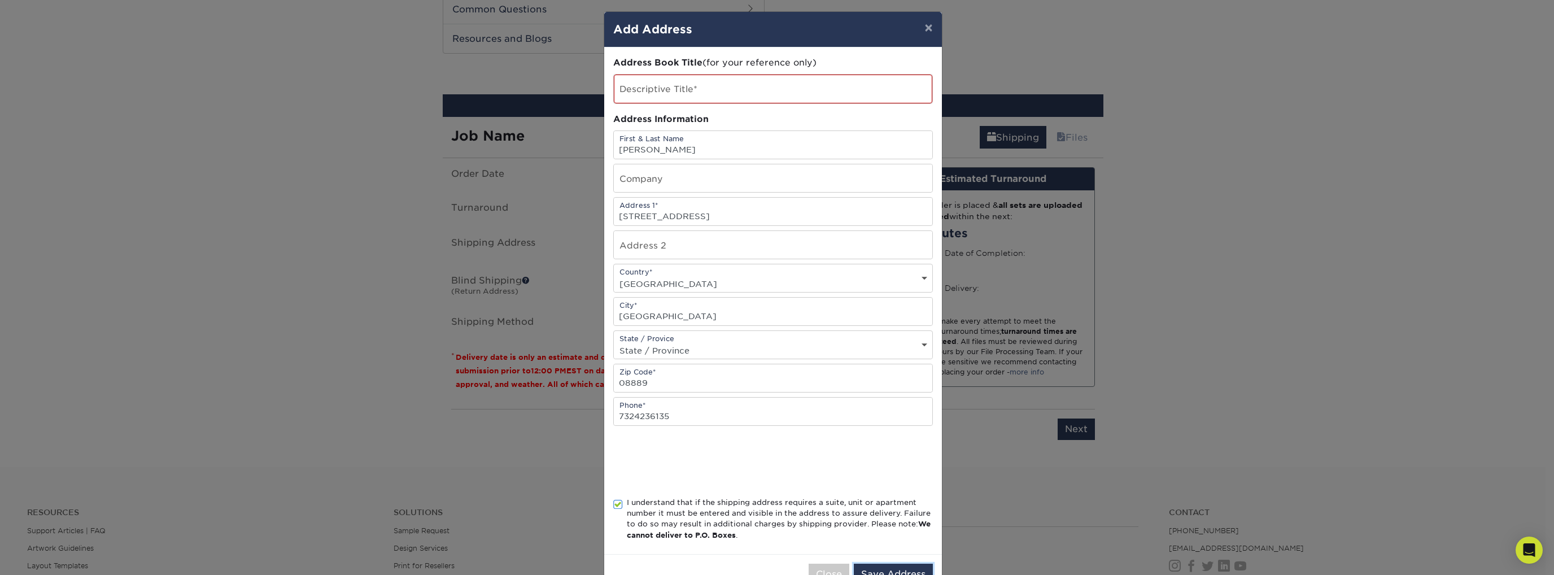
scroll to position [0, 0]
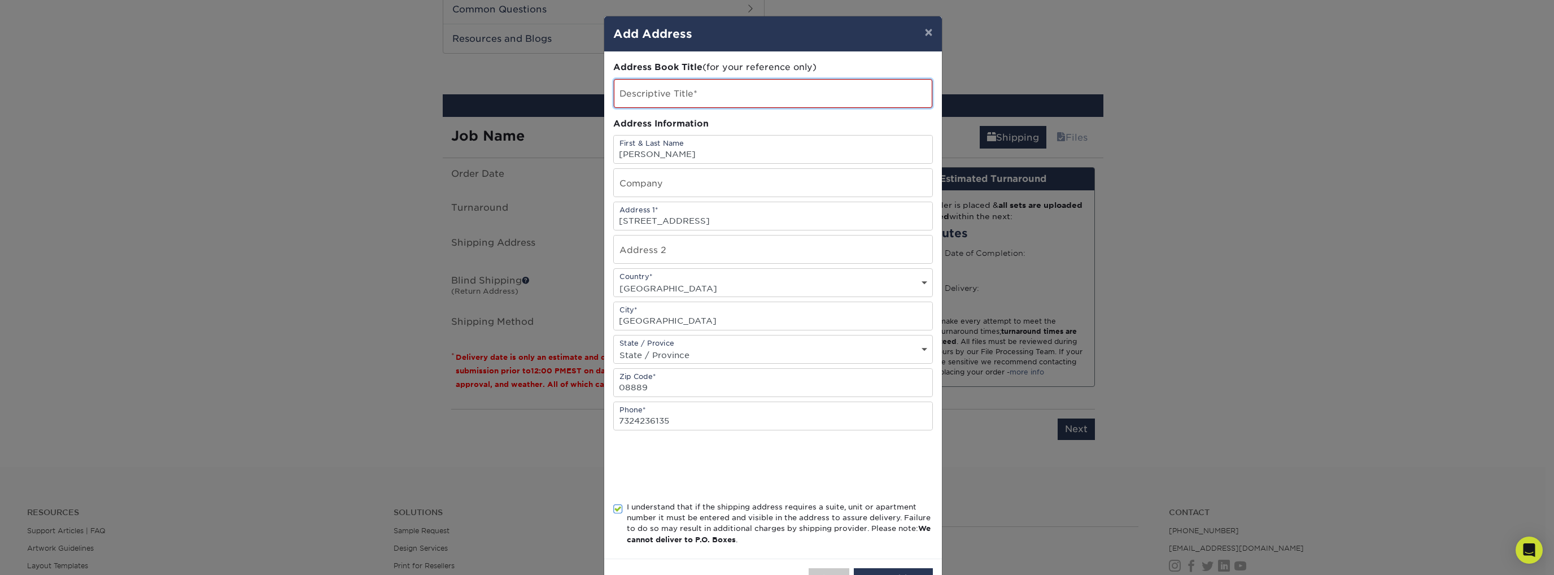
click at [703, 79] on input "text" at bounding box center [773, 93] width 319 height 29
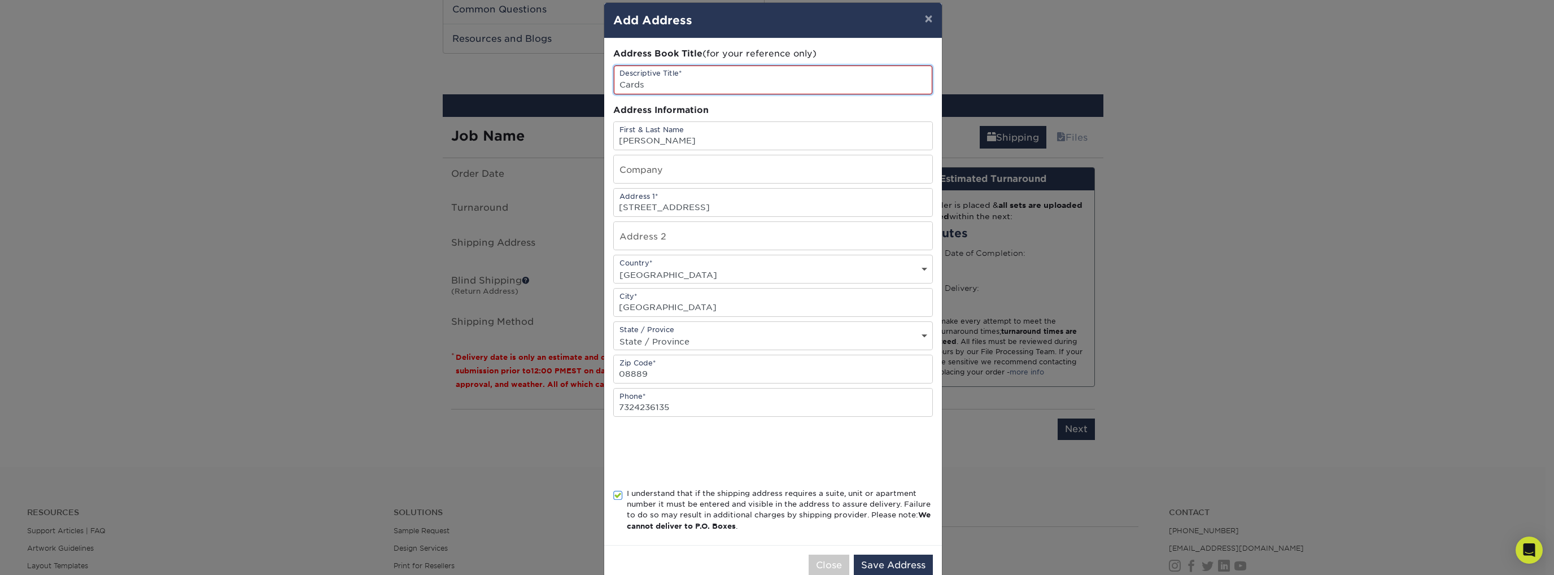
scroll to position [37, 0]
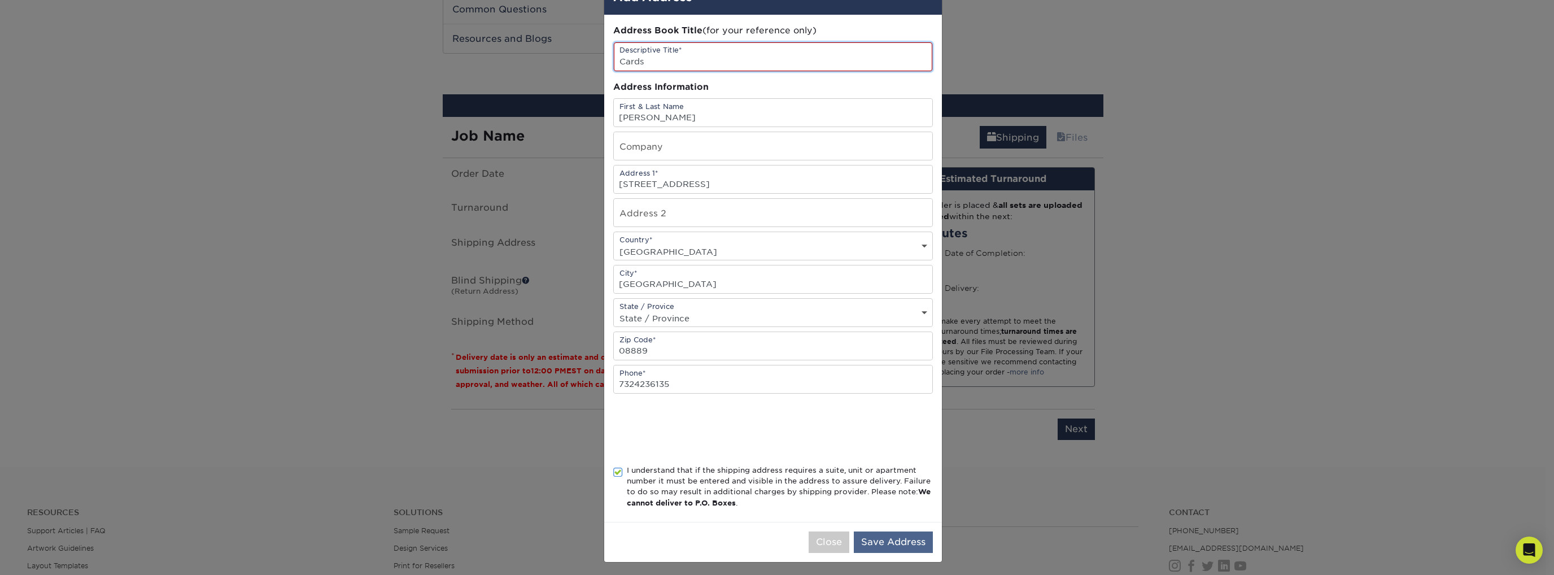
type input "Cards"
click at [890, 534] on button "Save Address" at bounding box center [893, 542] width 79 height 21
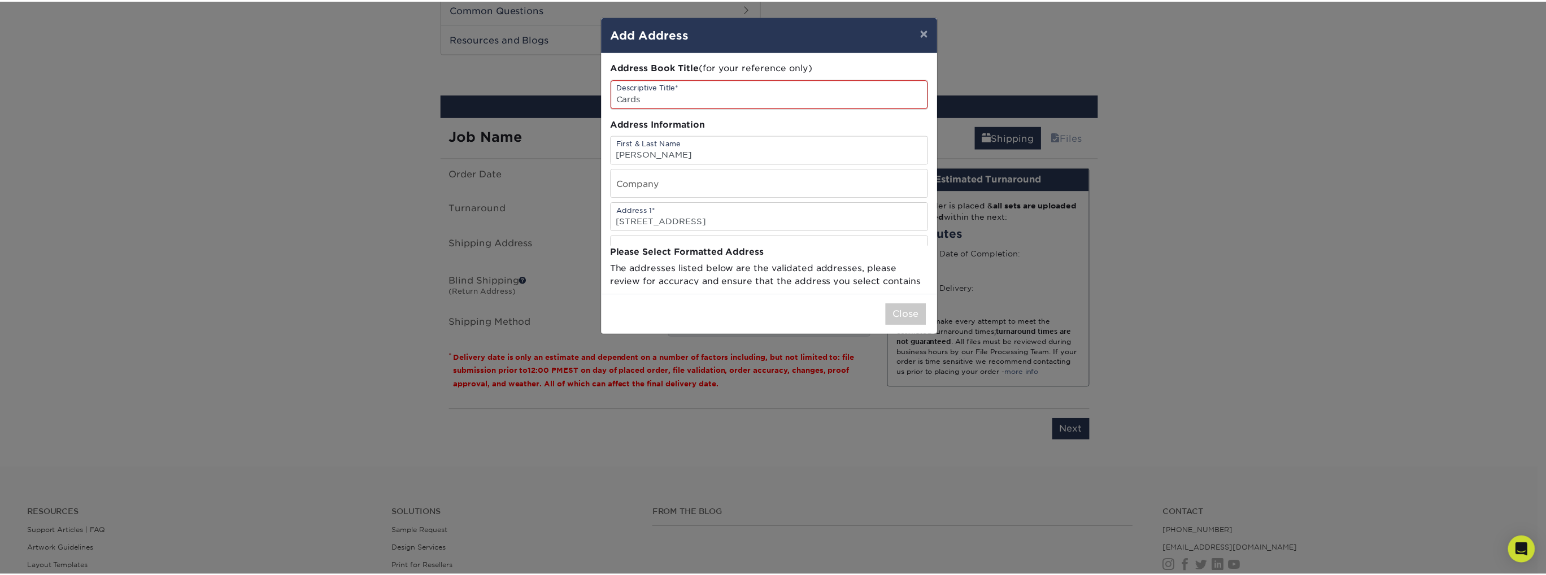
scroll to position [0, 0]
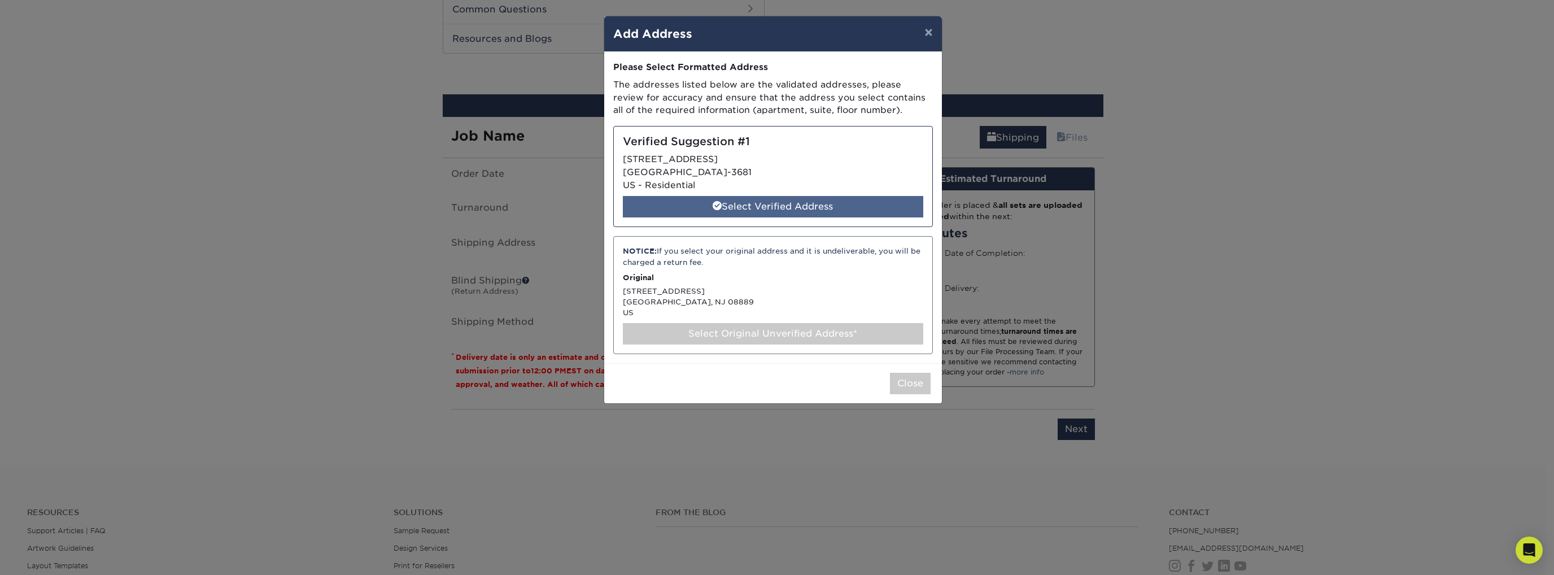
click at [840, 199] on div "Select Verified Address" at bounding box center [773, 206] width 300 height 21
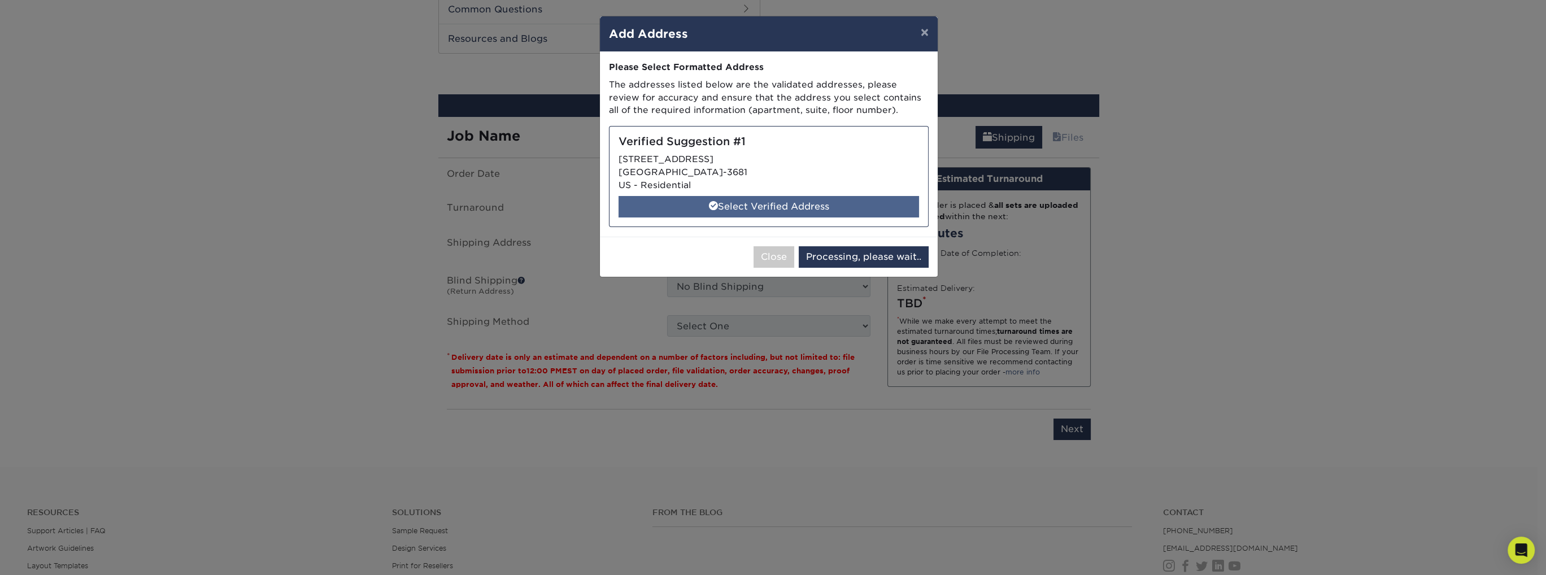
select select "286942"
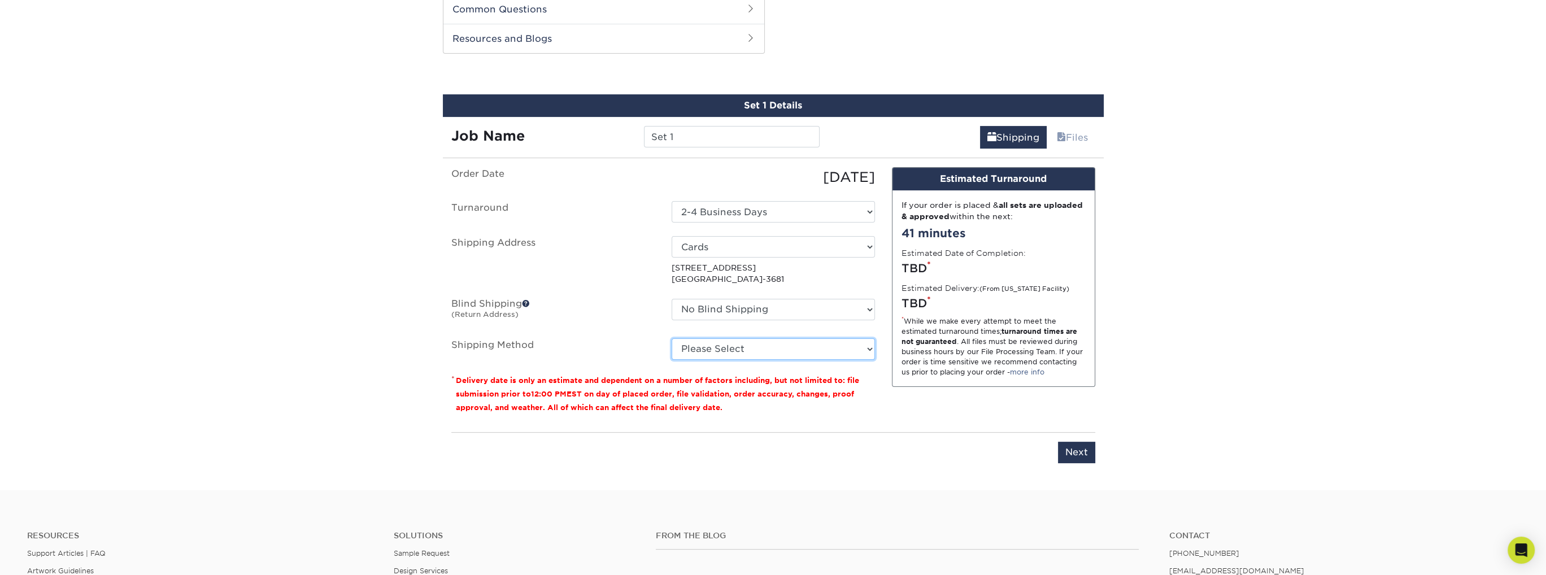
click at [797, 342] on select "Please Select 3 Day Shipping Service (+$24.92) 2 Day Air Shipping (+$25.40) Gro…" at bounding box center [773, 348] width 203 height 21
select select "12"
click at [672, 338] on select "Please Select 3 Day Shipping Service (+$24.92) 2 Day Air Shipping (+$25.40) Gro…" at bounding box center [773, 348] width 203 height 21
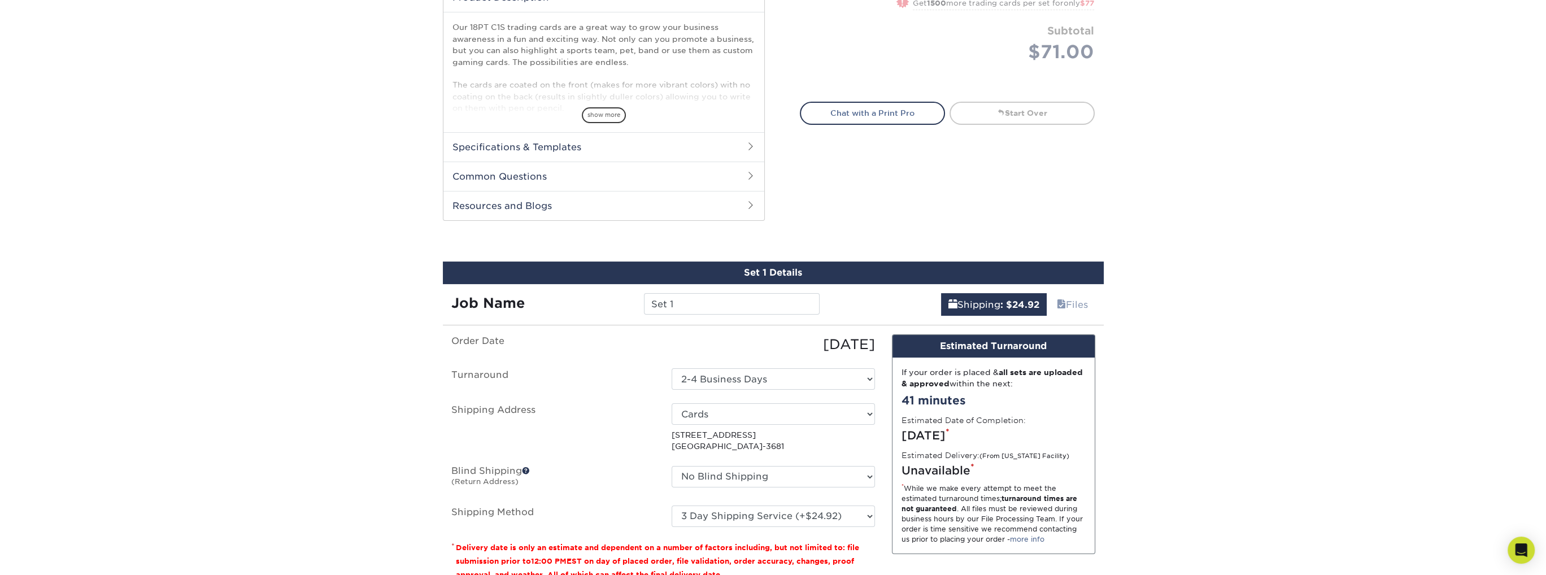
scroll to position [565, 0]
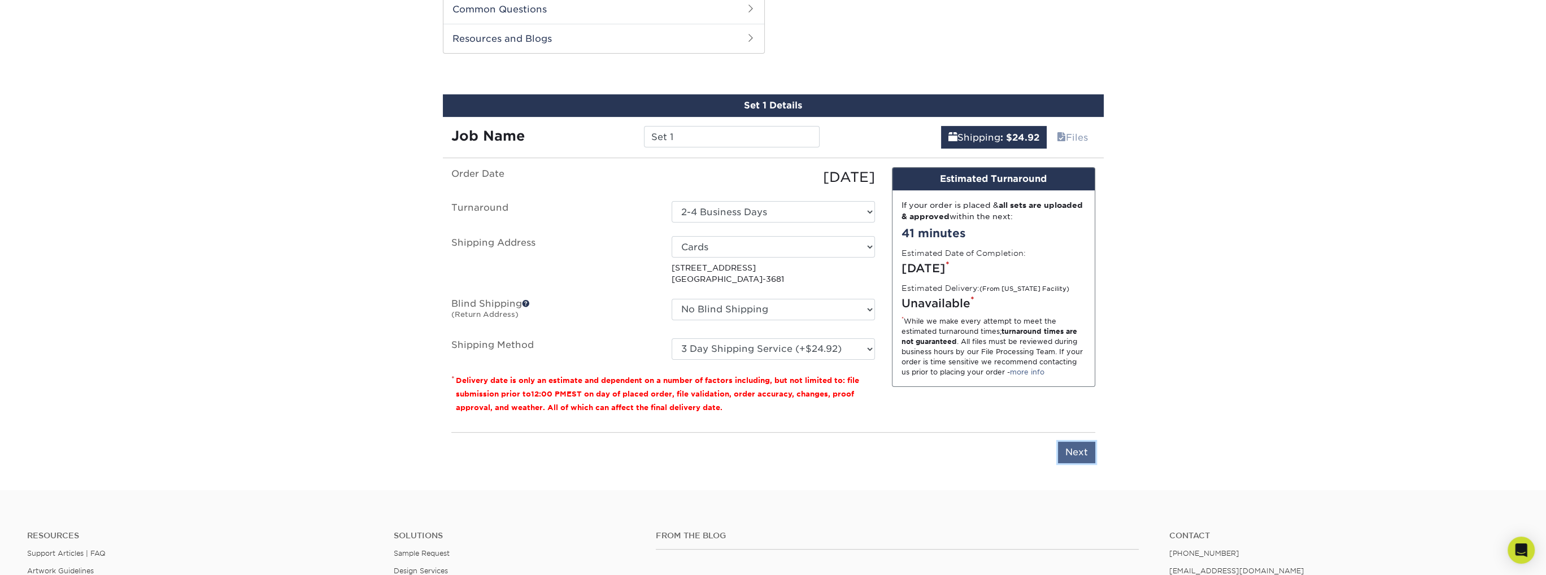
click at [1094, 450] on input "Next" at bounding box center [1076, 452] width 37 height 21
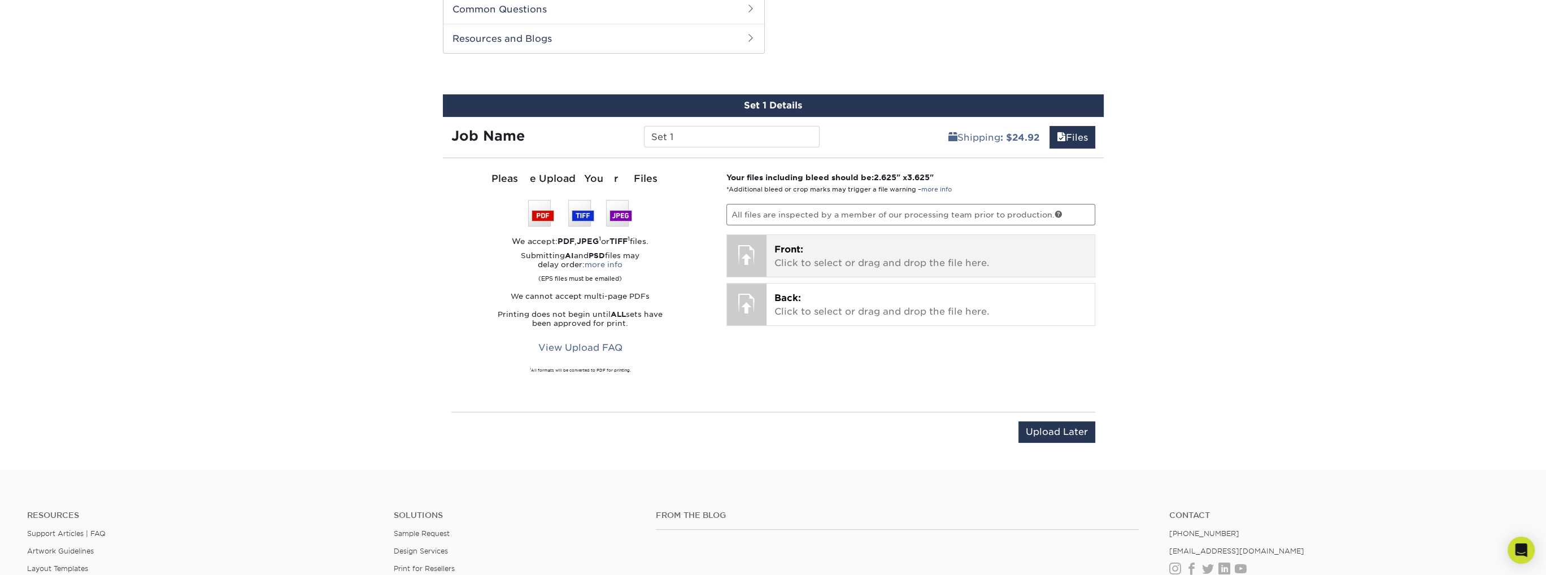
click at [892, 259] on p "Front: Click to select or drag and drop the file here." at bounding box center [930, 256] width 312 height 27
drag, startPoint x: 933, startPoint y: 263, endPoint x: 785, endPoint y: 250, distance: 148.5
click at [785, 250] on p "Front: Click to select or drag and drop the file here." at bounding box center [930, 256] width 312 height 27
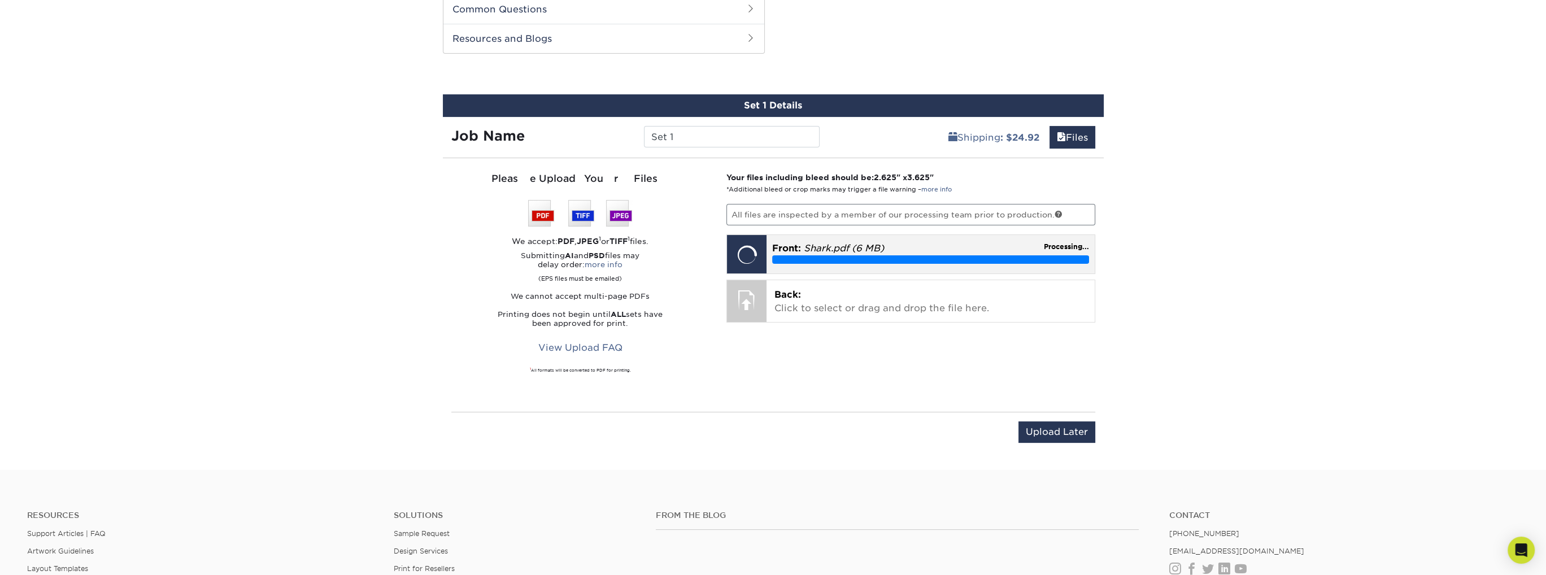
click at [755, 255] on div "Front: Click to select or drag and drop the file here. Choose file Shark.pdf 6.…" at bounding box center [910, 254] width 369 height 40
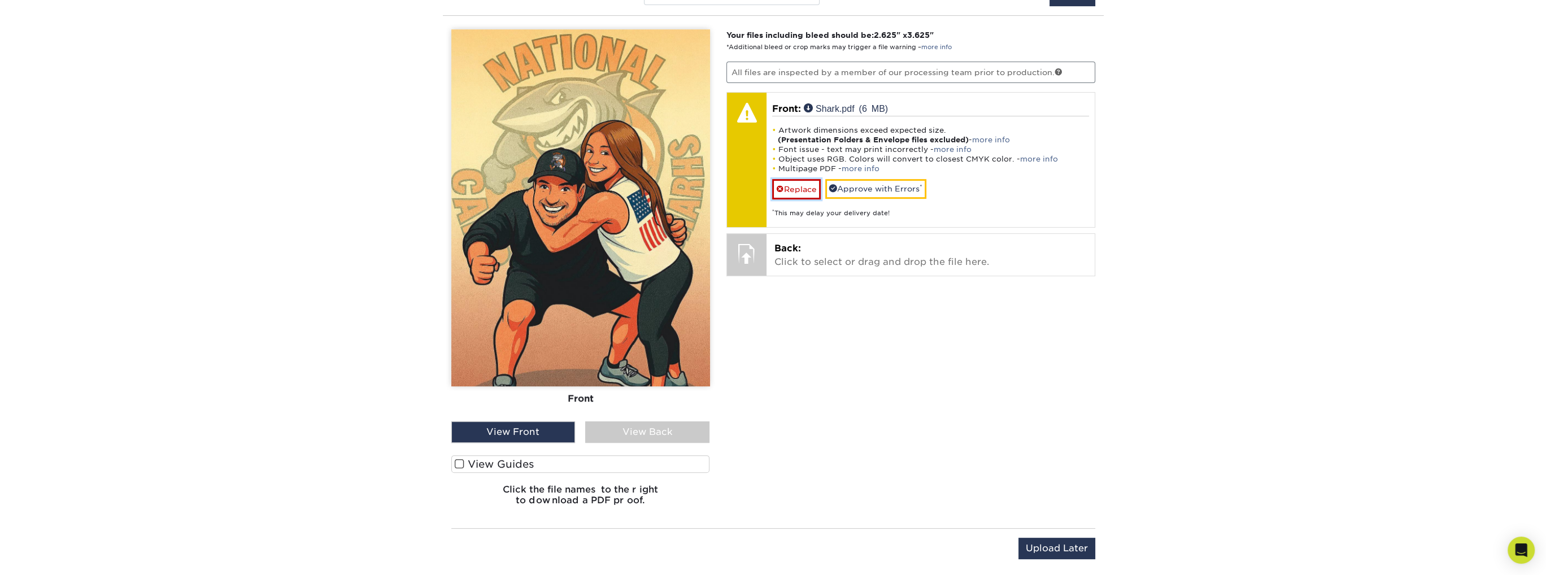
scroll to position [734, 0]
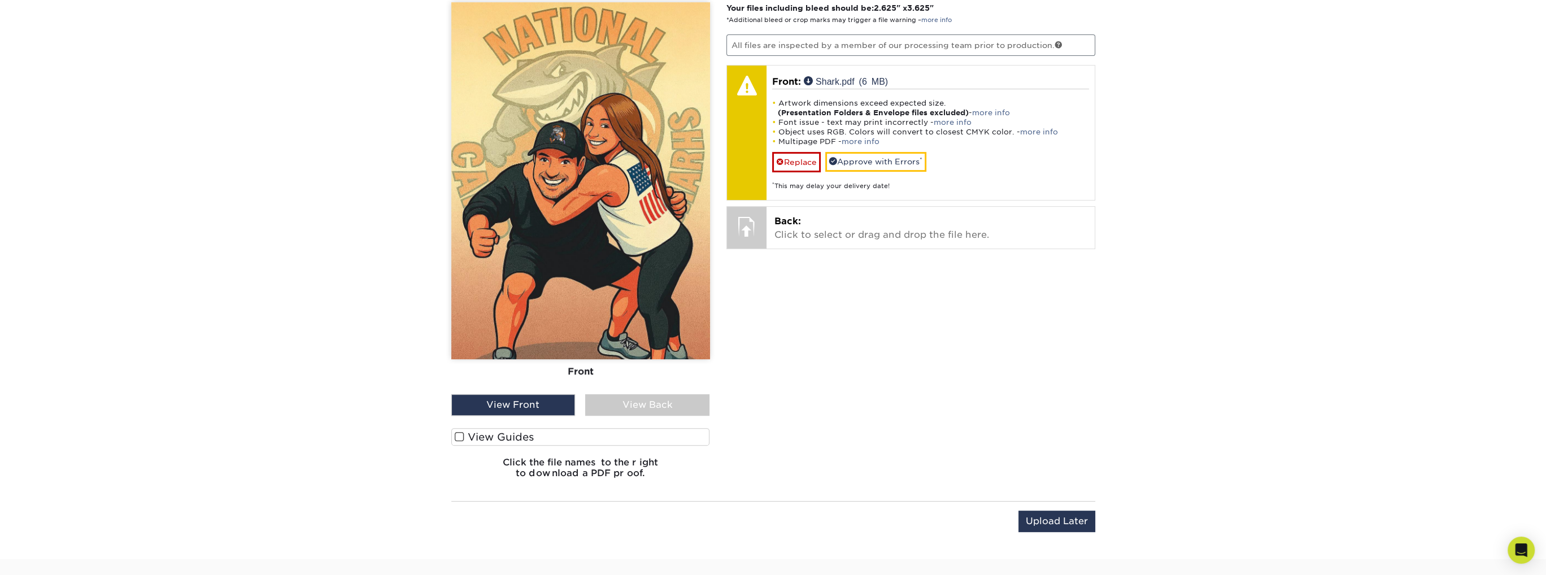
click at [655, 403] on div "View Back" at bounding box center [647, 404] width 124 height 21
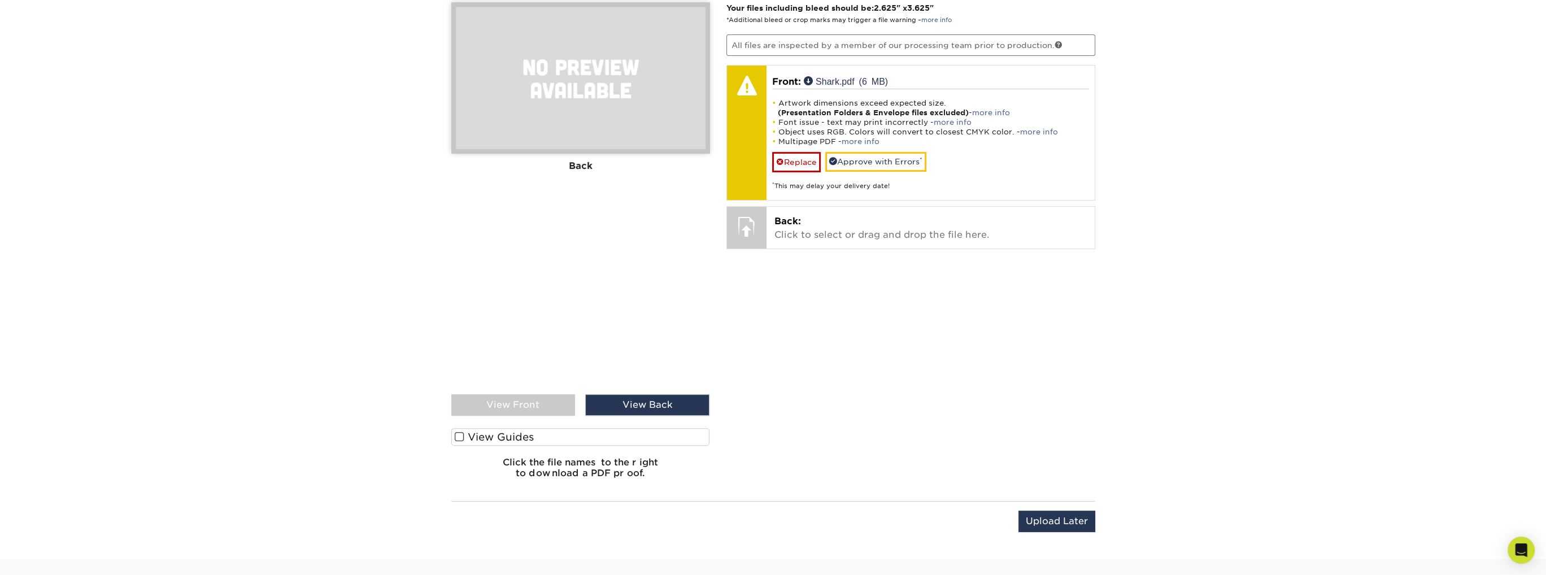
click at [521, 398] on div "View Front" at bounding box center [513, 404] width 124 height 21
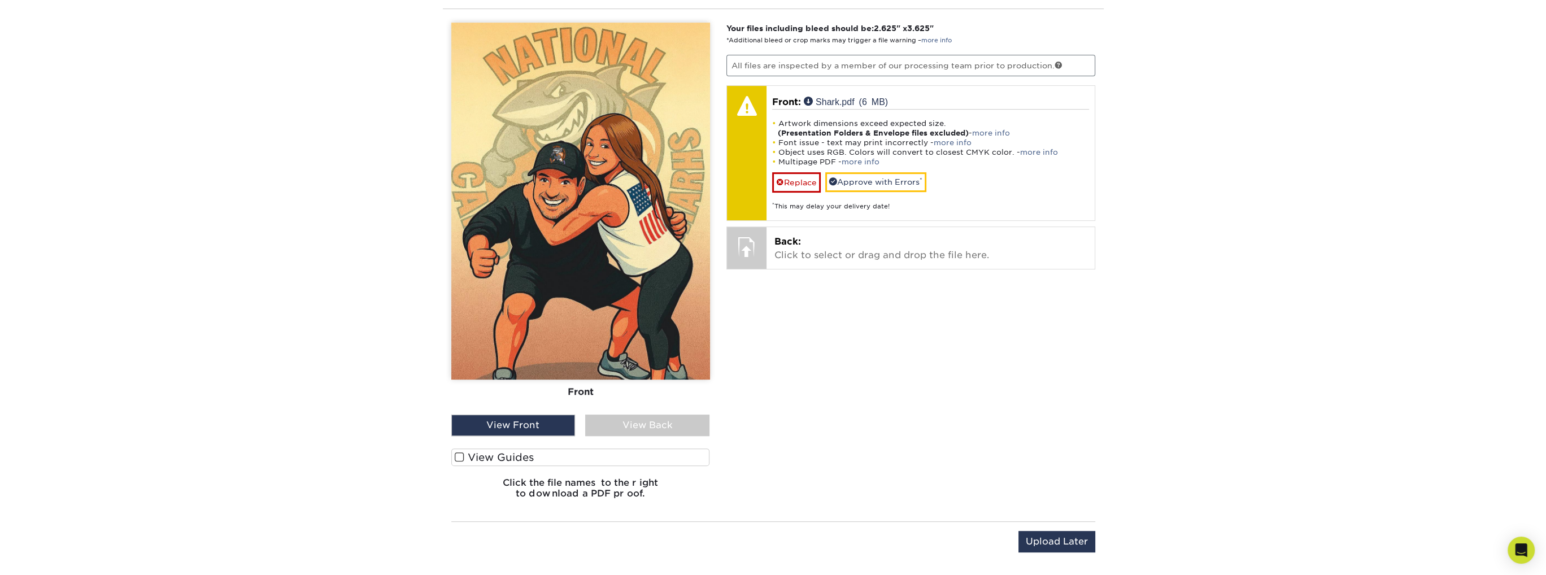
scroll to position [621, 0]
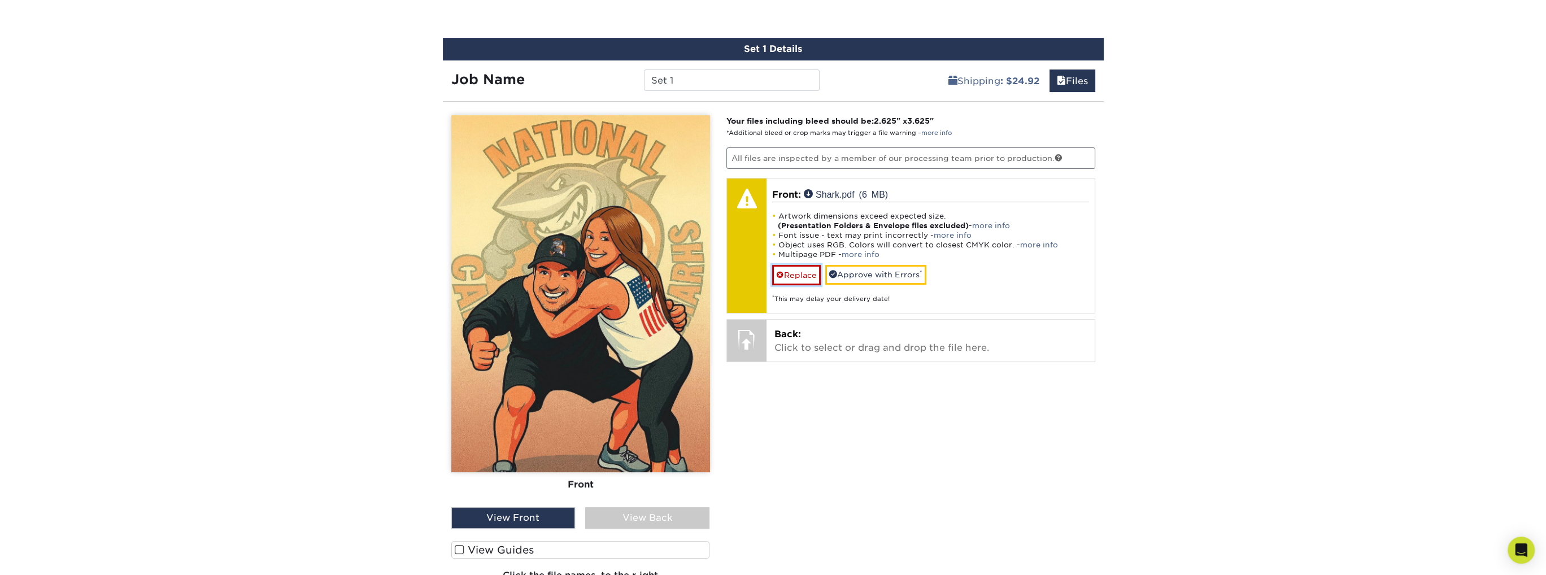
click at [796, 278] on link "Replace" at bounding box center [796, 275] width 49 height 20
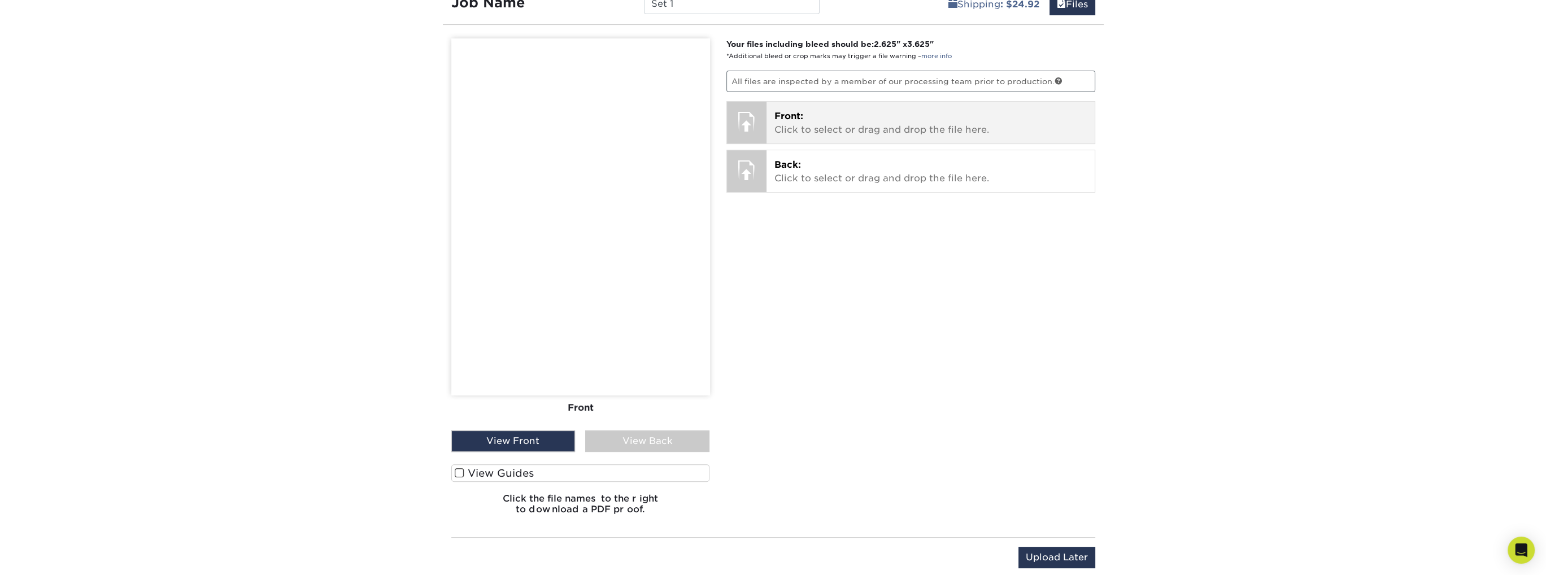
scroll to position [565, 0]
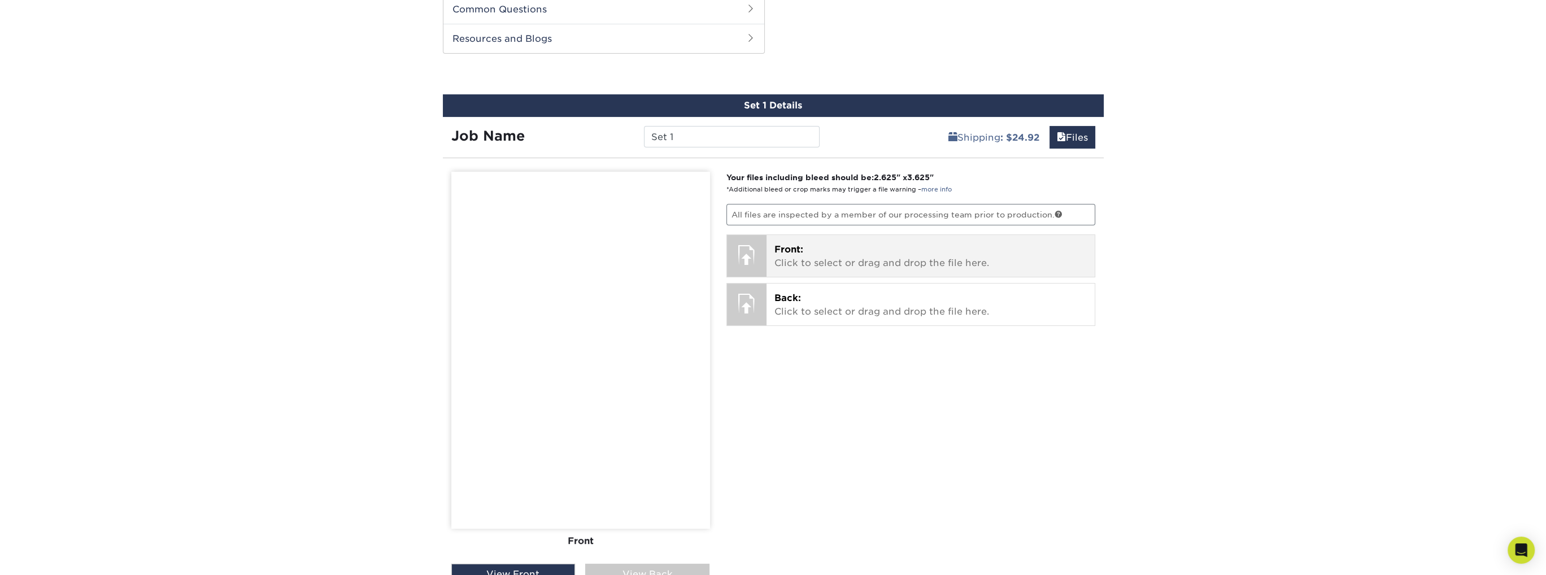
click at [752, 260] on div at bounding box center [747, 255] width 40 height 40
click at [732, 241] on div at bounding box center [747, 255] width 40 height 40
click at [746, 251] on div at bounding box center [747, 255] width 40 height 40
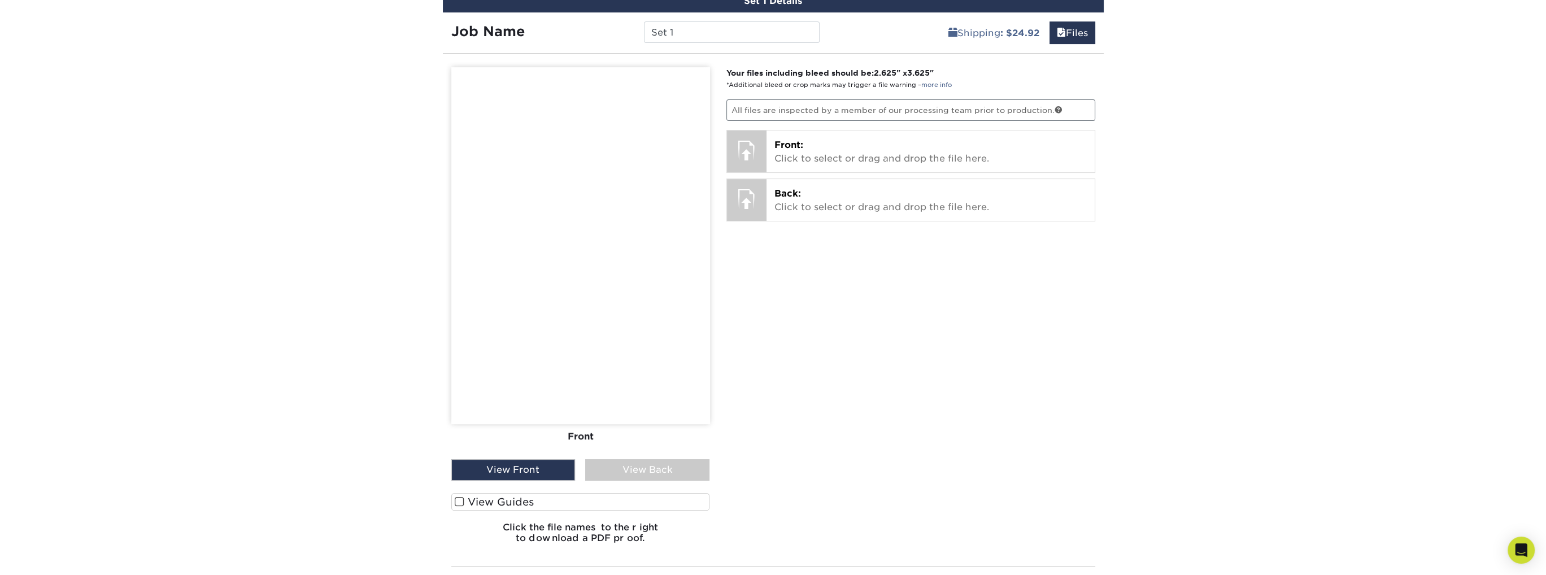
scroll to position [678, 0]
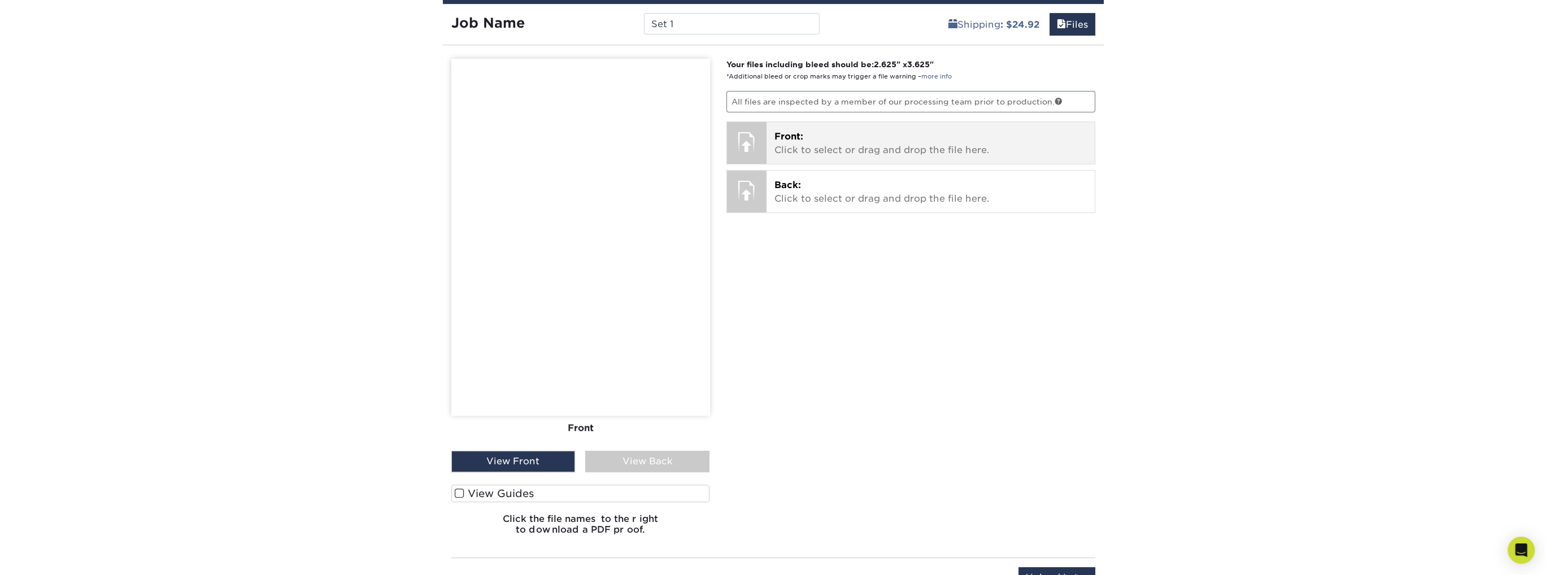
click at [844, 141] on p "Front: Click to select or drag and drop the file here." at bounding box center [930, 143] width 312 height 27
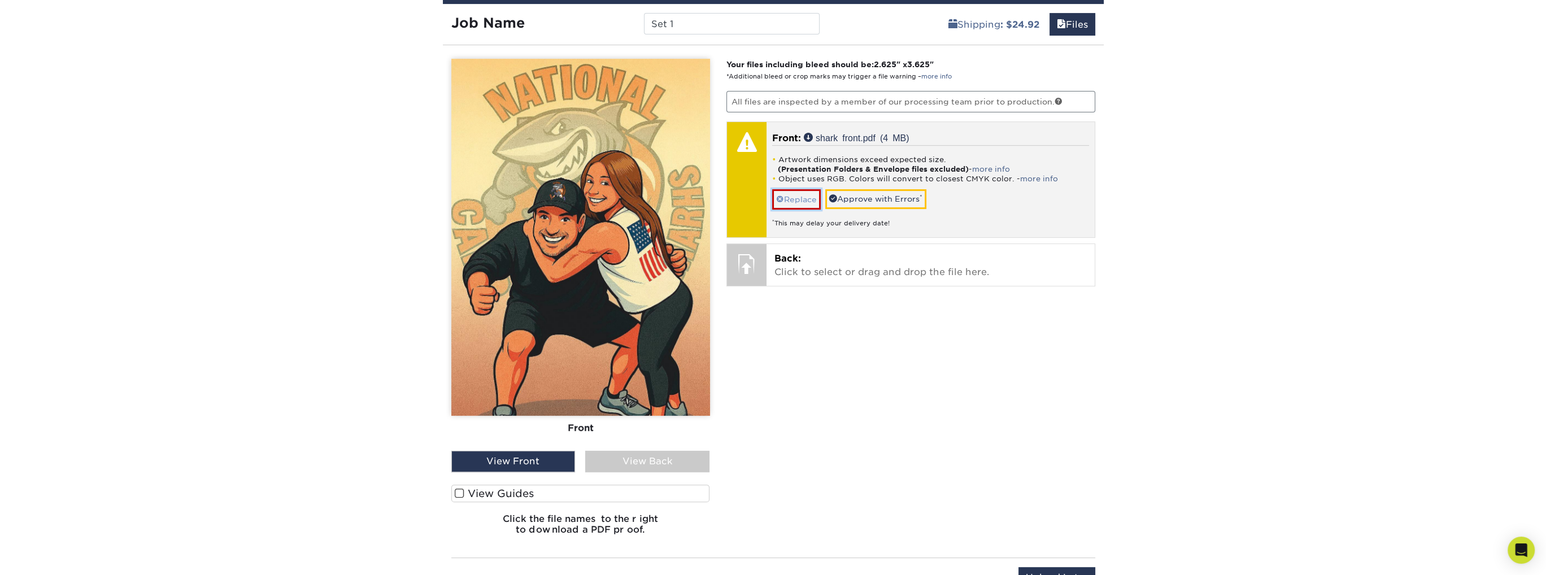
click at [800, 198] on link "Replace" at bounding box center [796, 199] width 49 height 20
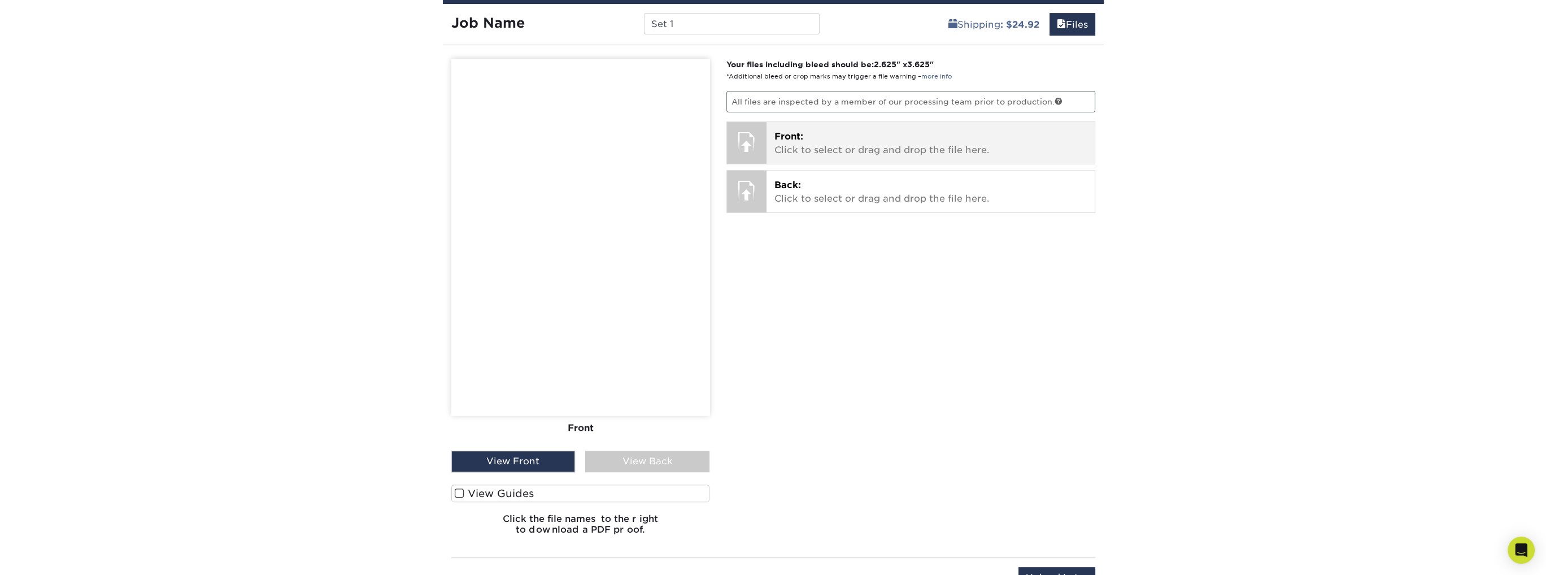
click at [746, 127] on div at bounding box center [747, 142] width 40 height 40
click at [763, 137] on div at bounding box center [747, 142] width 40 height 40
click at [841, 154] on p "Front: Click to select or drag and drop the file here." at bounding box center [930, 143] width 312 height 27
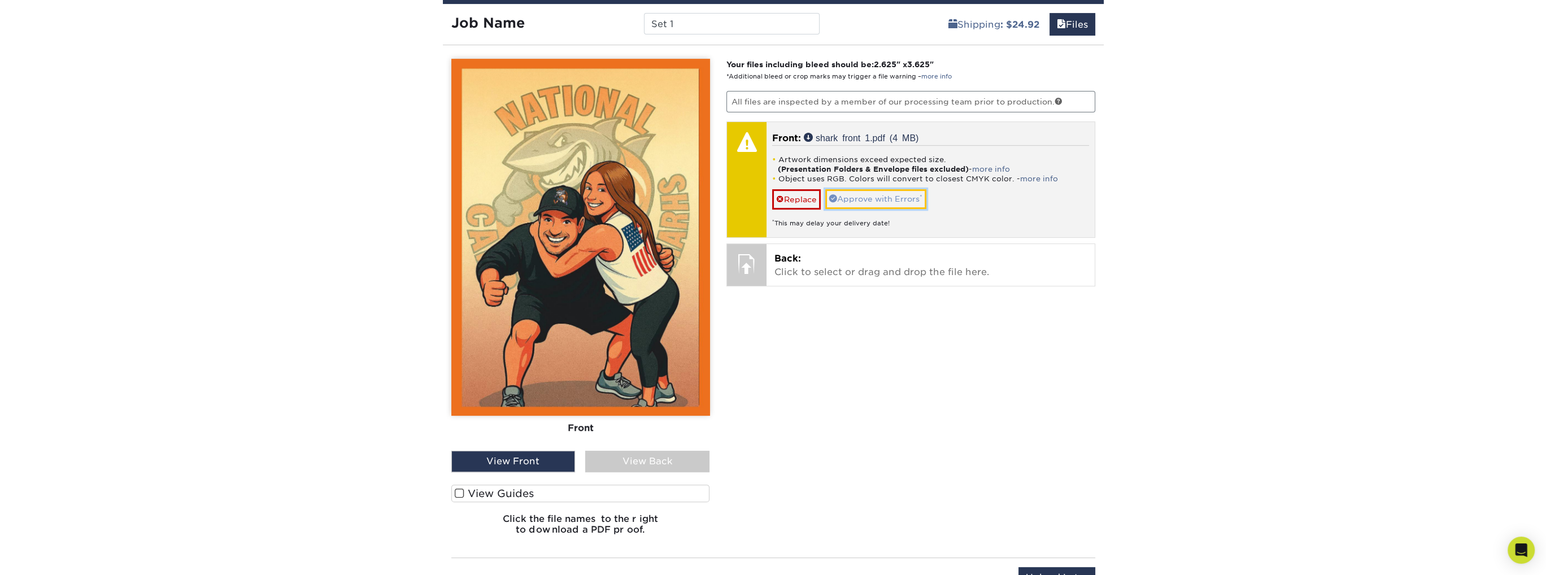
click at [844, 193] on link "Approve with Errors *" at bounding box center [875, 198] width 101 height 19
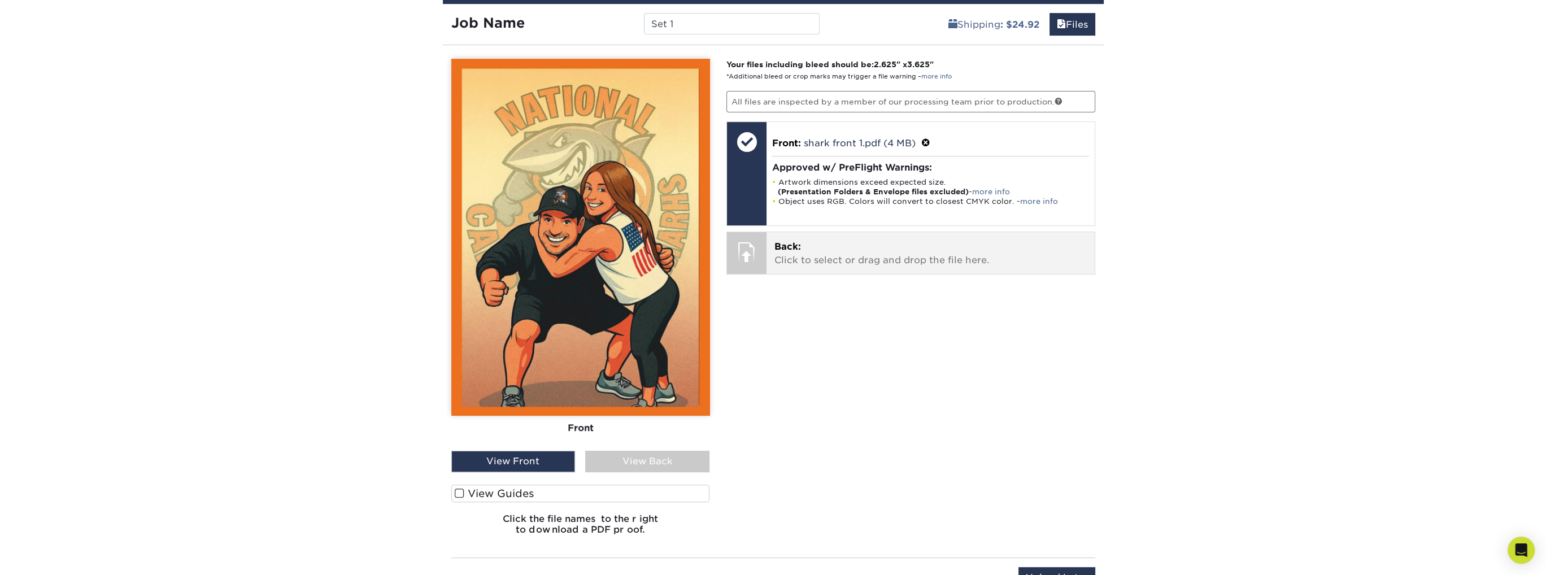
click at [752, 258] on div at bounding box center [747, 252] width 40 height 40
click at [748, 258] on div at bounding box center [747, 252] width 40 height 40
click at [827, 251] on p "Back: Click to select or drag and drop the file here." at bounding box center [930, 253] width 312 height 27
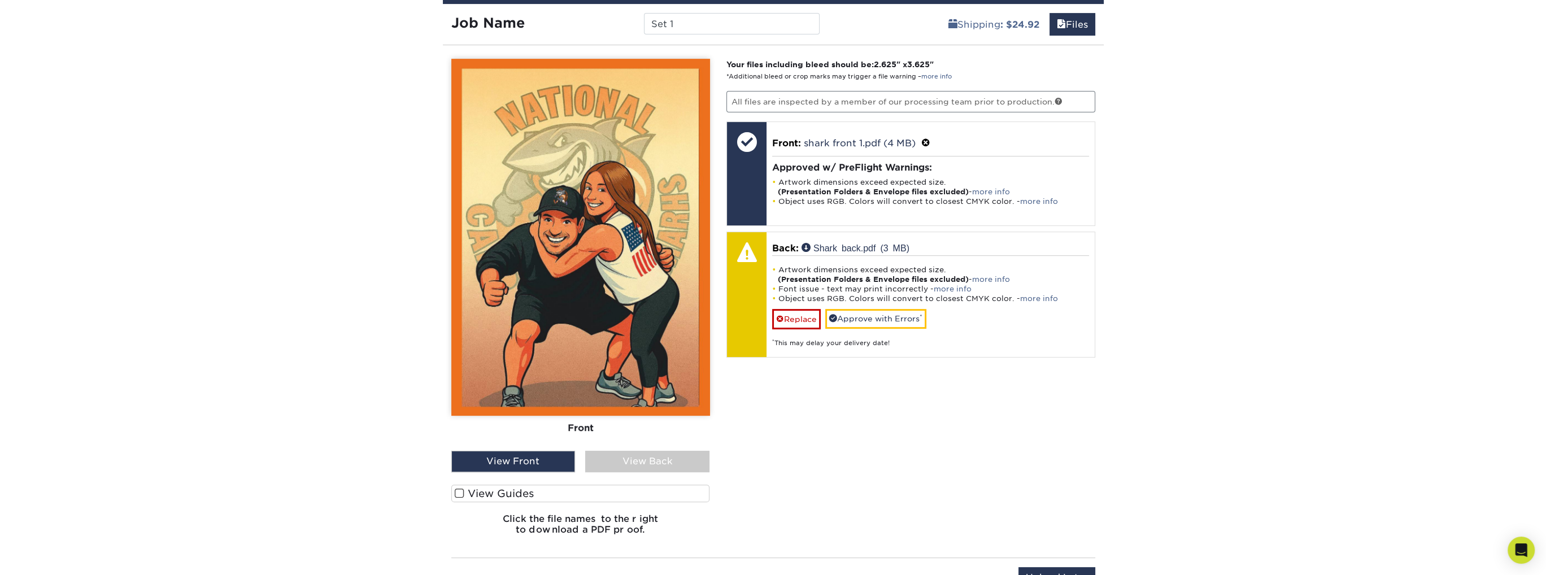
click at [601, 271] on img at bounding box center [580, 237] width 259 height 357
click at [638, 459] on div "View Back" at bounding box center [647, 461] width 124 height 21
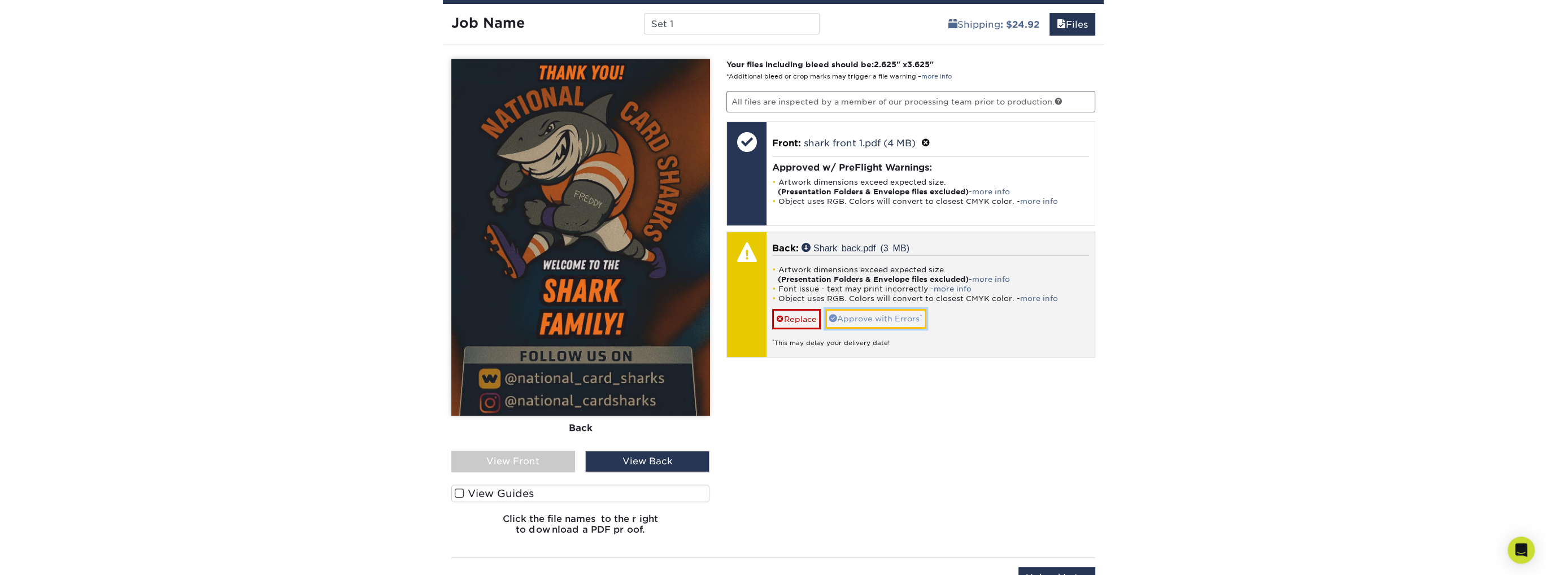
click at [861, 311] on link "Approve with Errors *" at bounding box center [875, 318] width 101 height 19
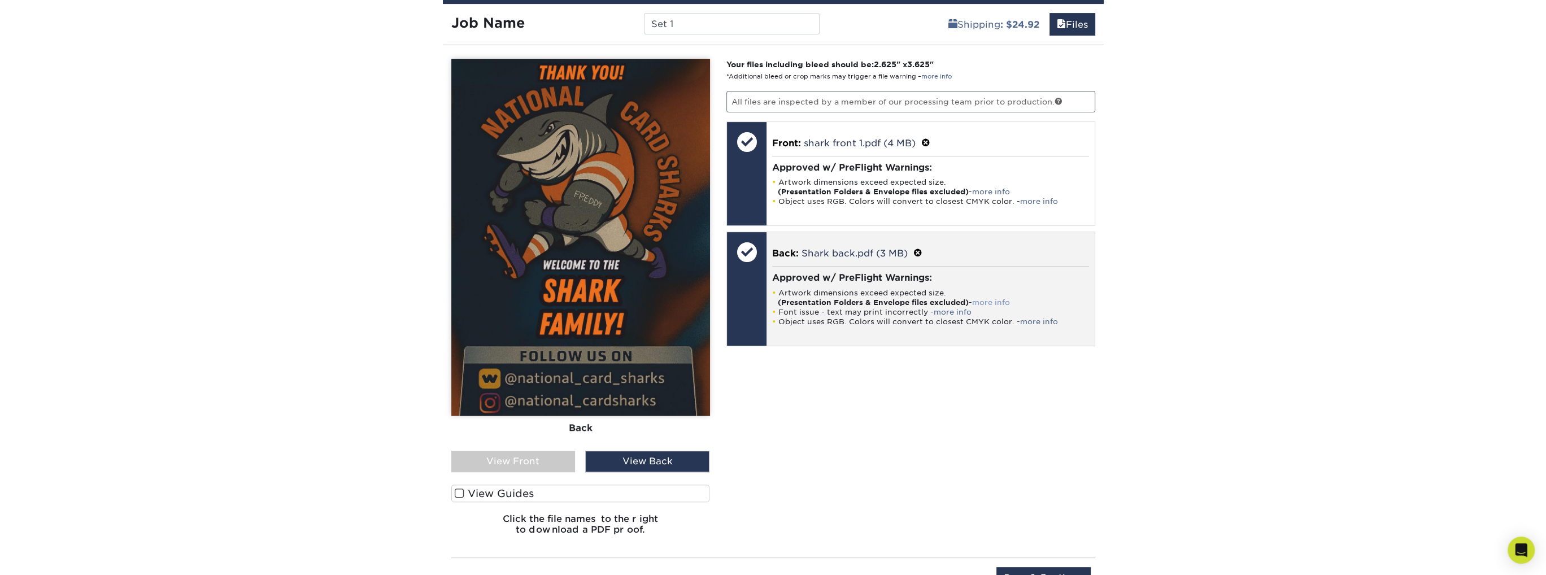
click at [992, 299] on link "more info" at bounding box center [991, 302] width 38 height 8
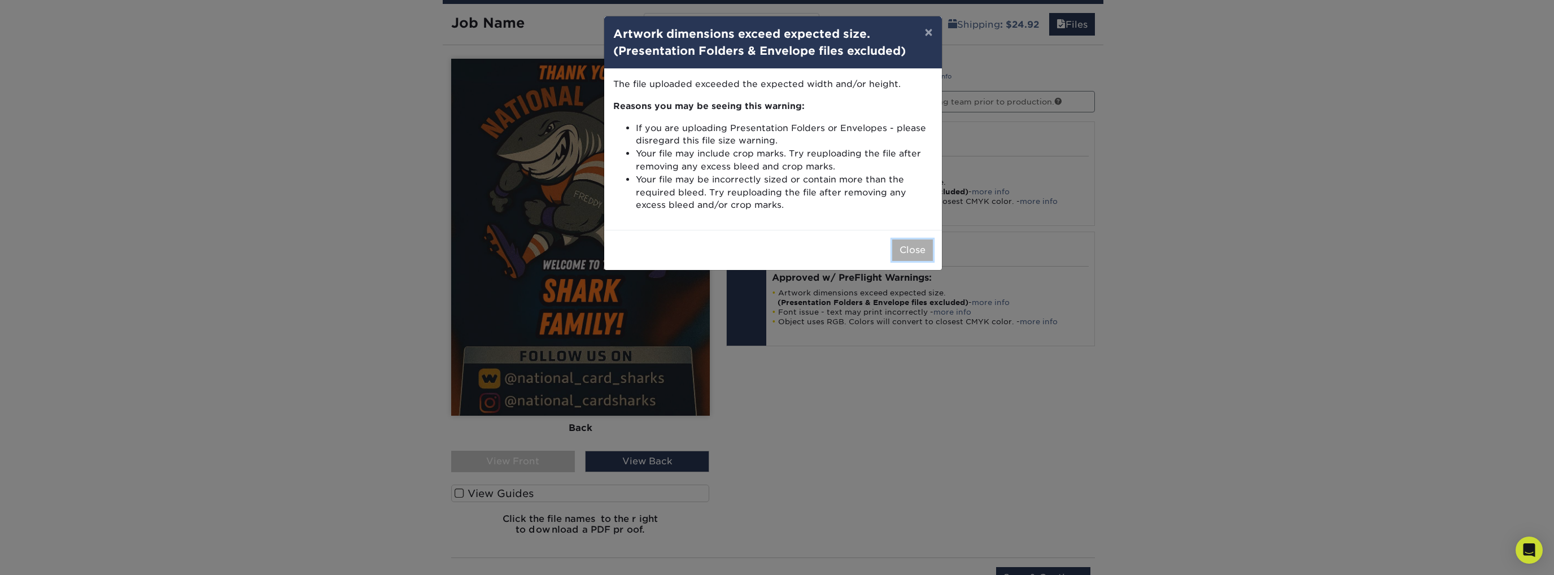
click at [924, 249] on button "Close" at bounding box center [912, 249] width 41 height 21
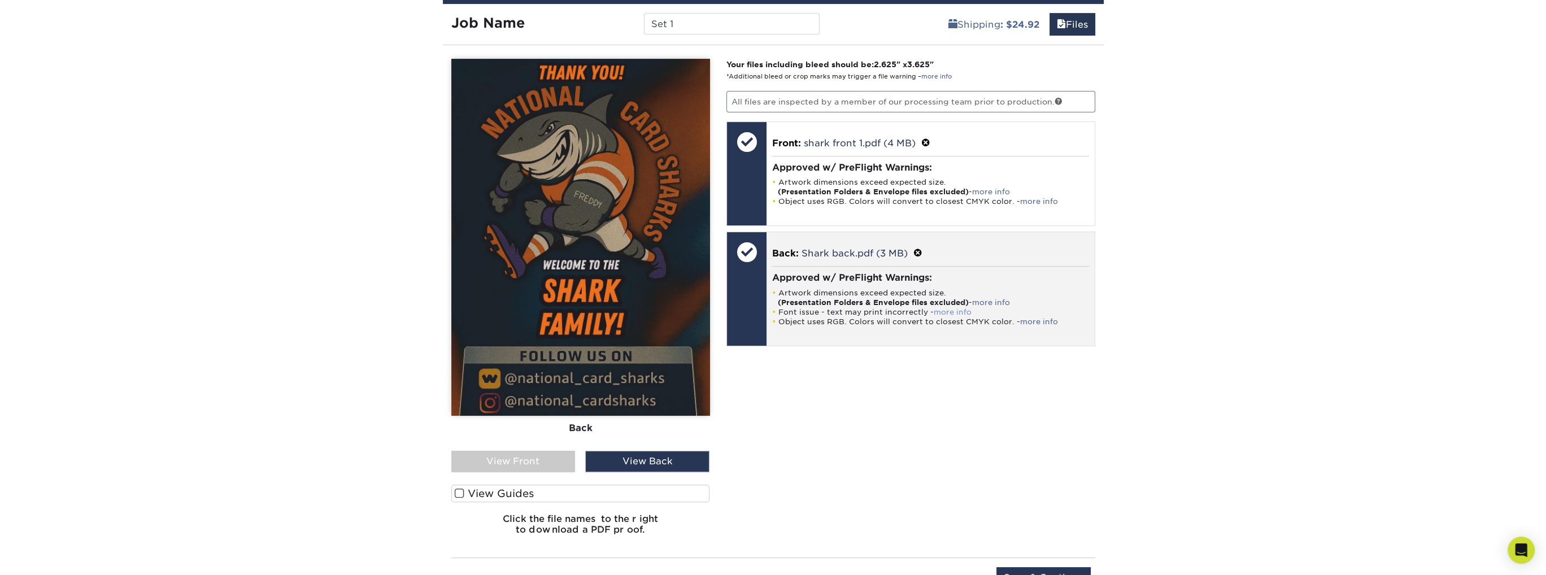
click at [947, 310] on link "more info" at bounding box center [953, 312] width 38 height 8
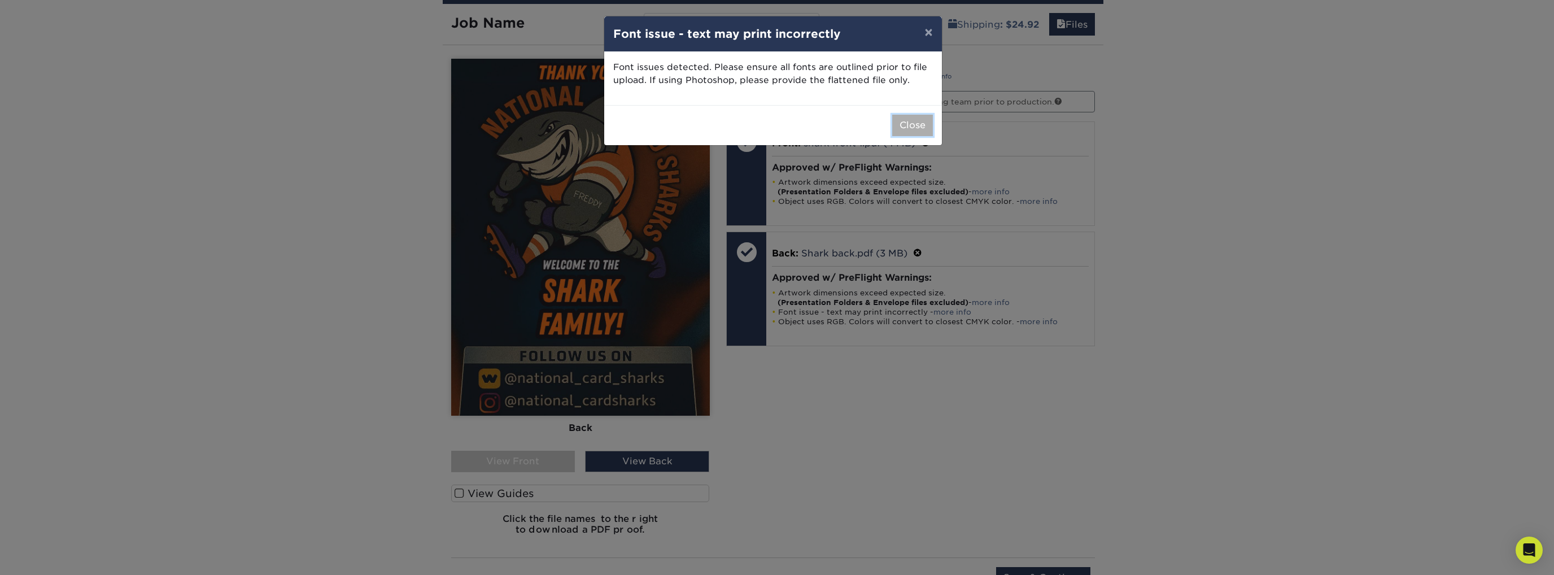
click at [907, 123] on button "Close" at bounding box center [912, 125] width 41 height 21
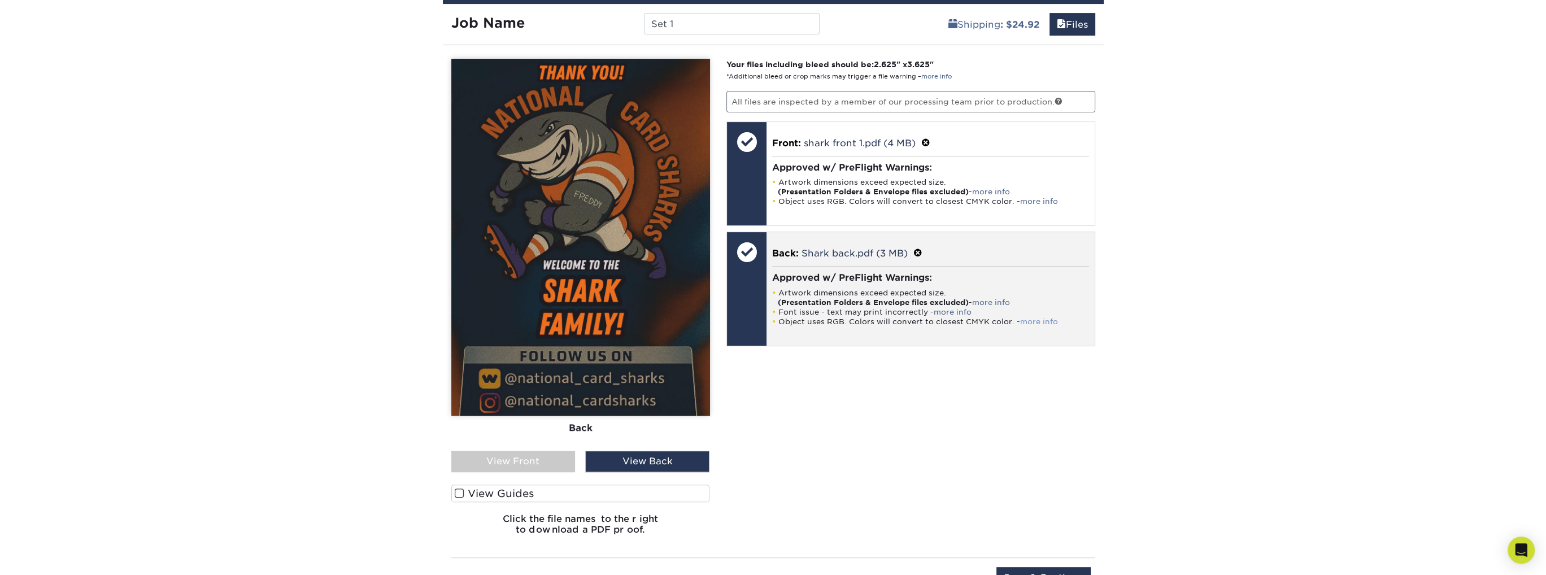
click at [1033, 318] on link "more info" at bounding box center [1039, 321] width 38 height 8
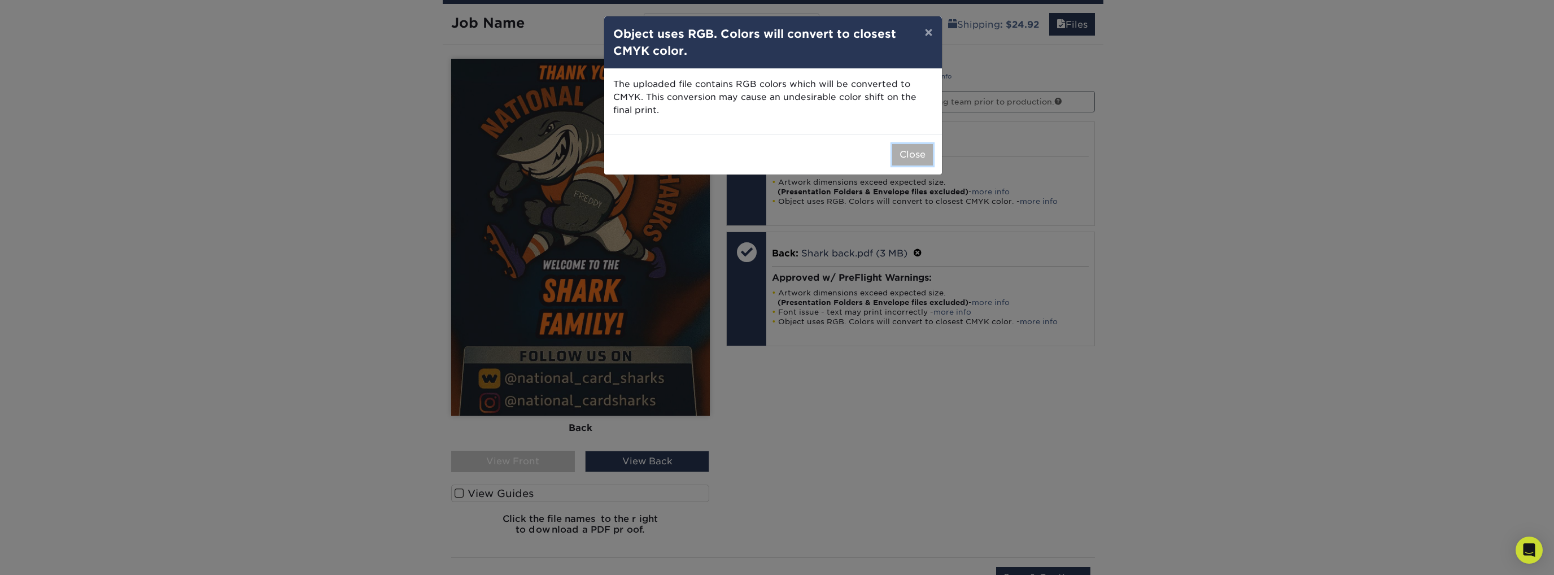
click at [911, 156] on button "Close" at bounding box center [912, 154] width 41 height 21
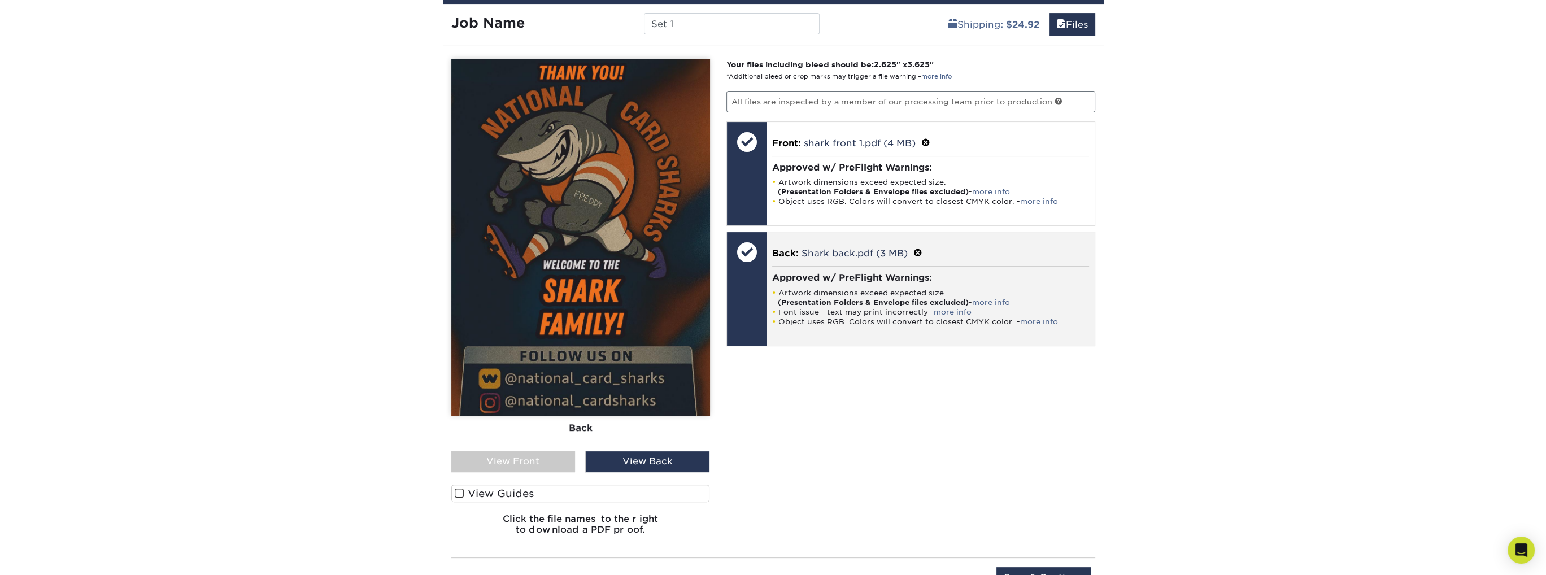
click at [915, 250] on span at bounding box center [917, 253] width 9 height 11
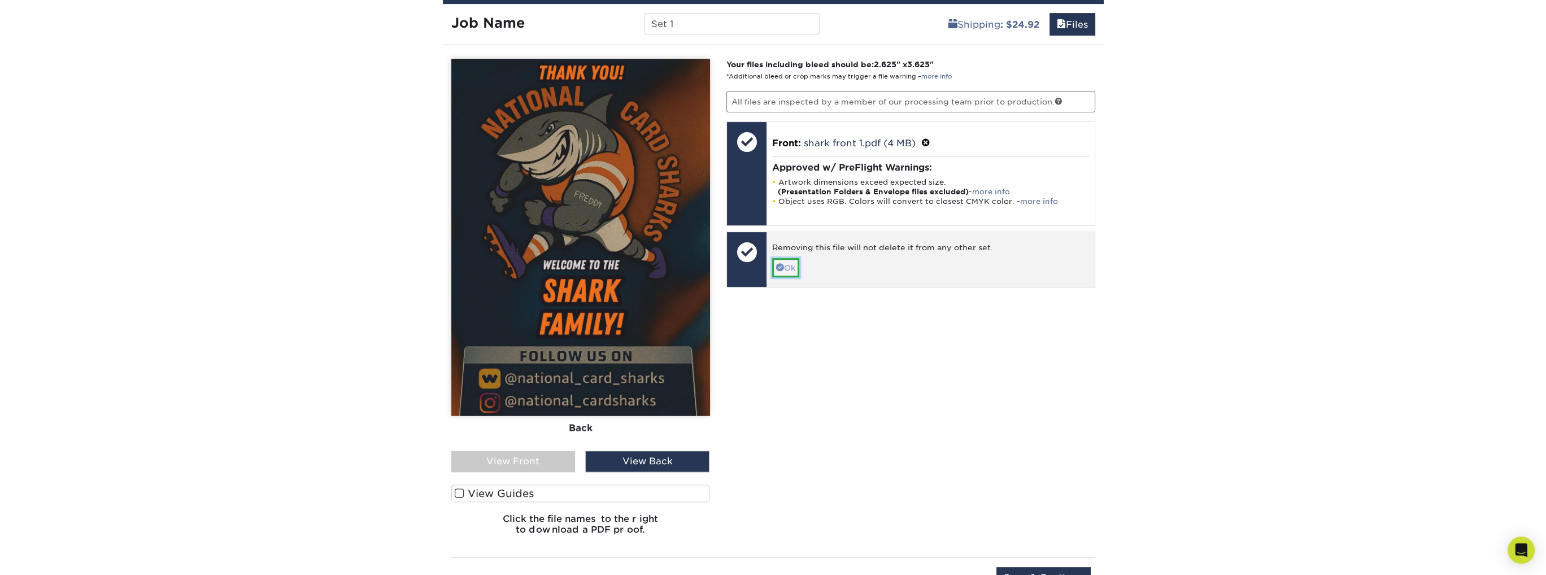
click at [789, 263] on link "Ok" at bounding box center [785, 267] width 27 height 19
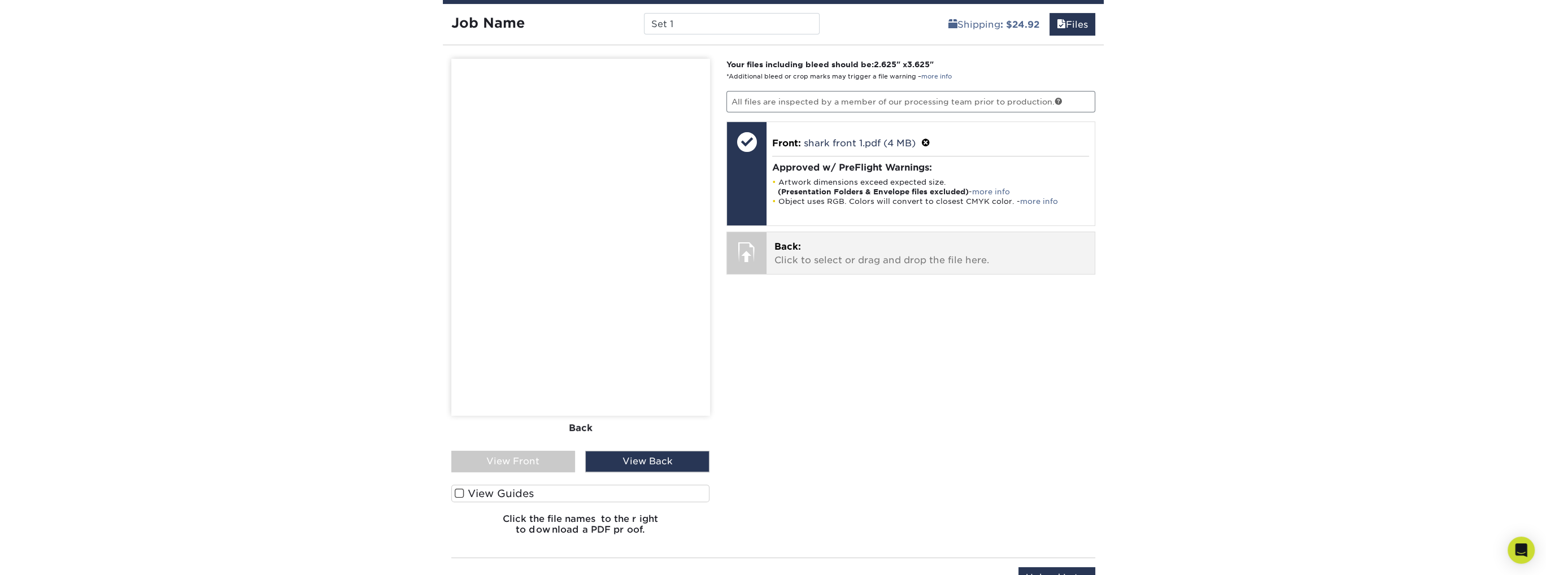
click at [800, 264] on p "Back: Click to select or drag and drop the file here." at bounding box center [930, 253] width 312 height 27
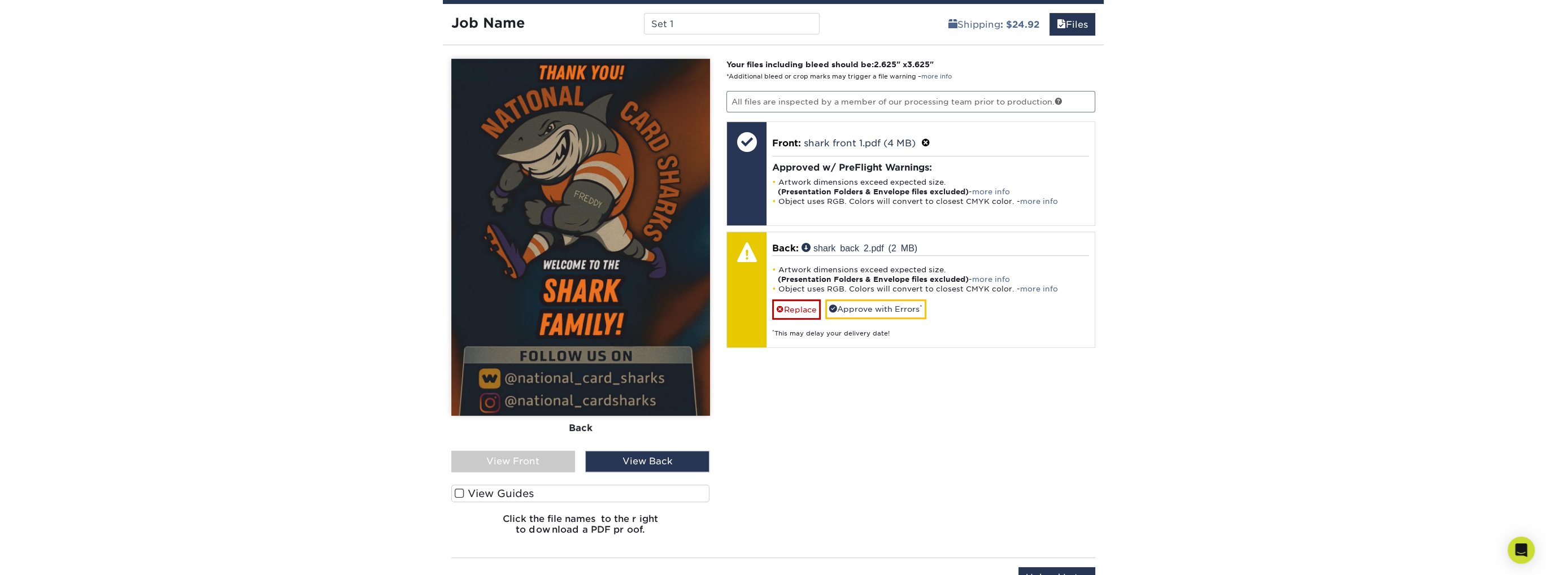
click at [634, 321] on img at bounding box center [580, 237] width 259 height 357
click at [542, 457] on div "View Front" at bounding box center [513, 461] width 124 height 21
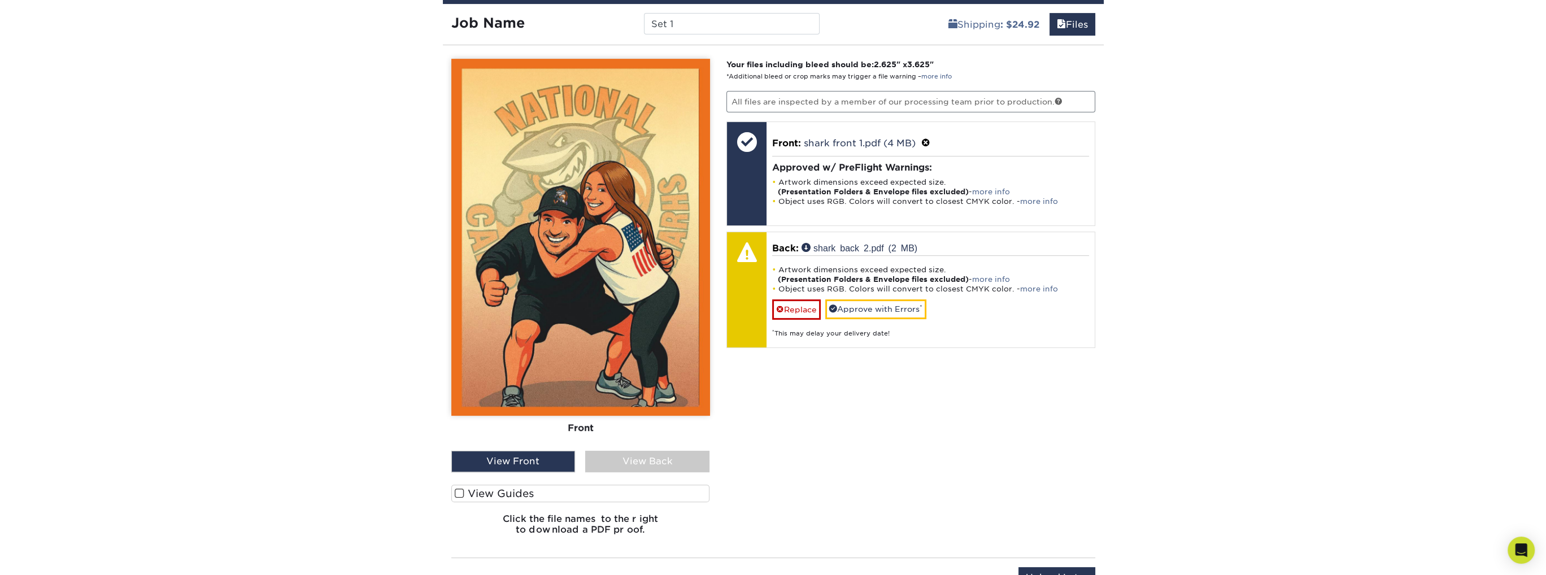
click at [542, 457] on div "View Front" at bounding box center [513, 461] width 124 height 21
click at [535, 459] on div "View Front" at bounding box center [513, 461] width 124 height 21
click at [644, 456] on div "View Back" at bounding box center [647, 461] width 124 height 21
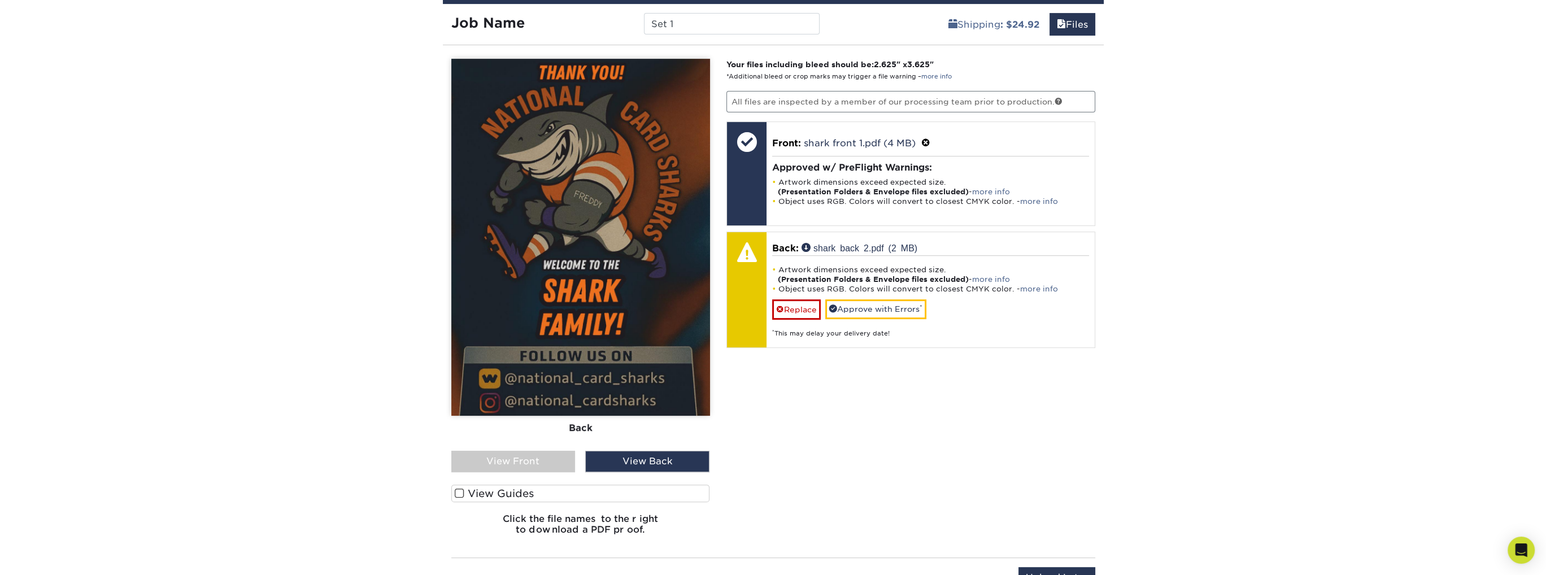
click at [525, 452] on div "View Front" at bounding box center [513, 461] width 124 height 21
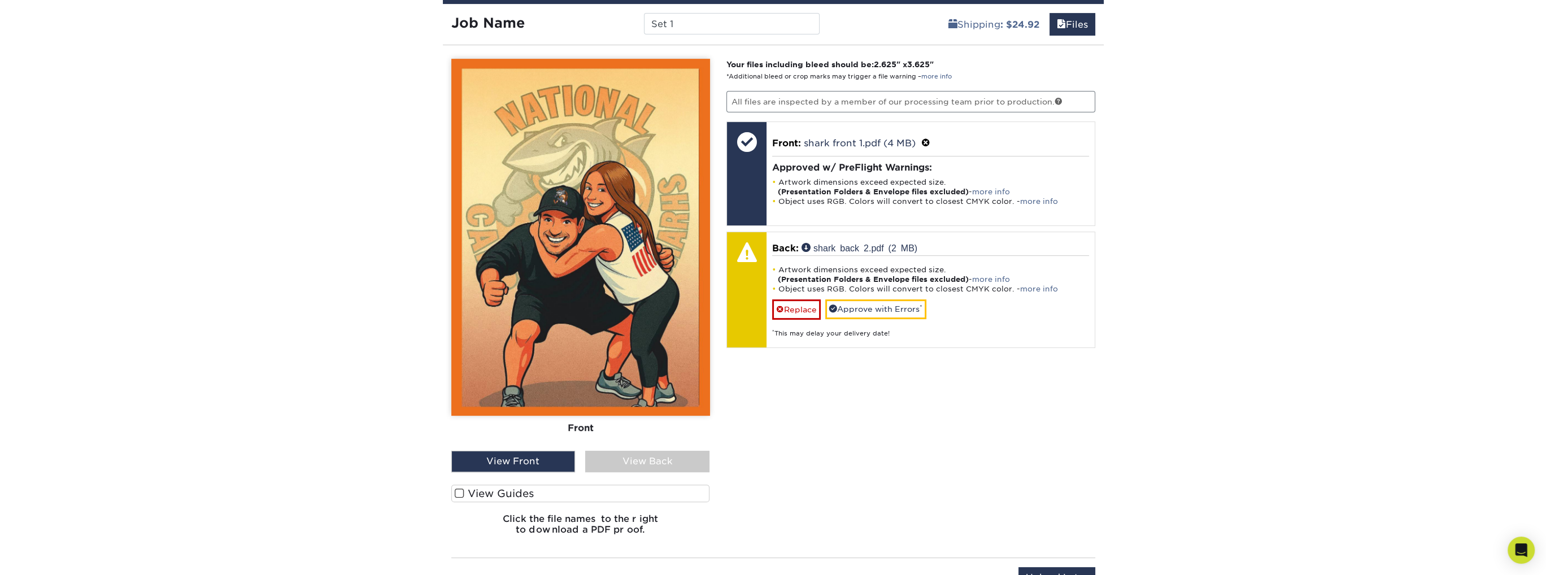
click at [639, 464] on div "View Back" at bounding box center [647, 461] width 124 height 21
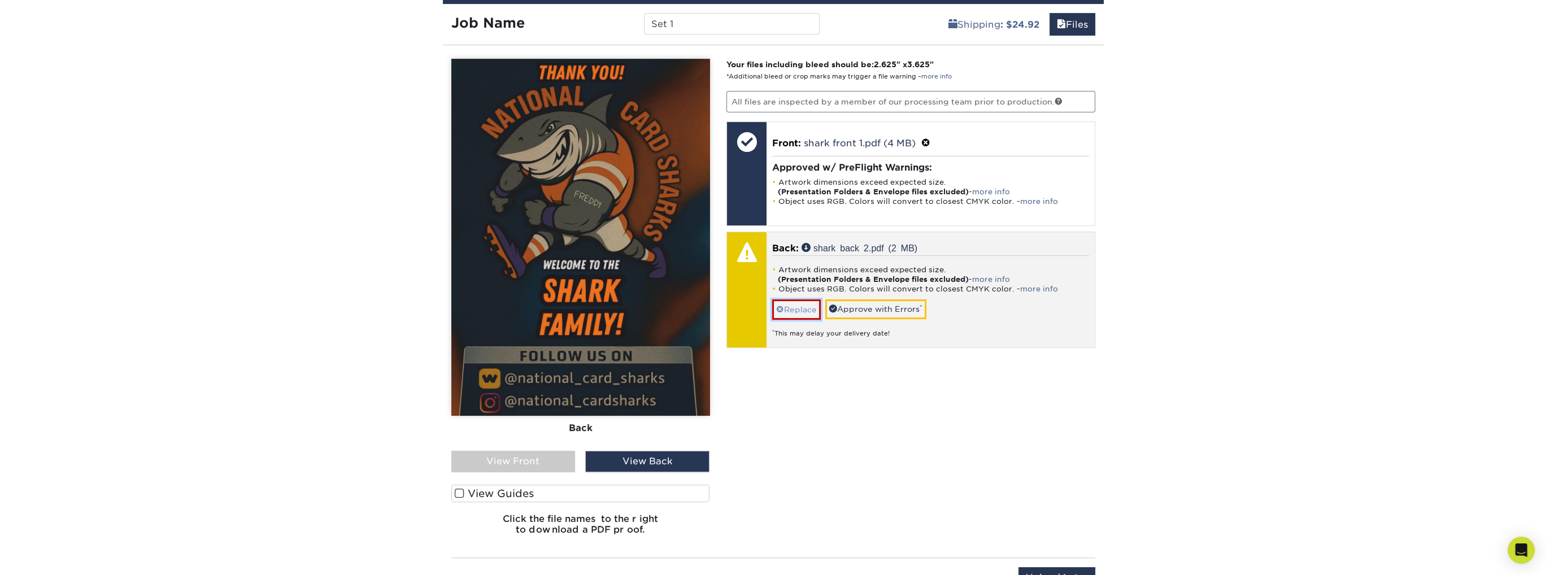
click at [802, 306] on link "Replace" at bounding box center [796, 309] width 49 height 20
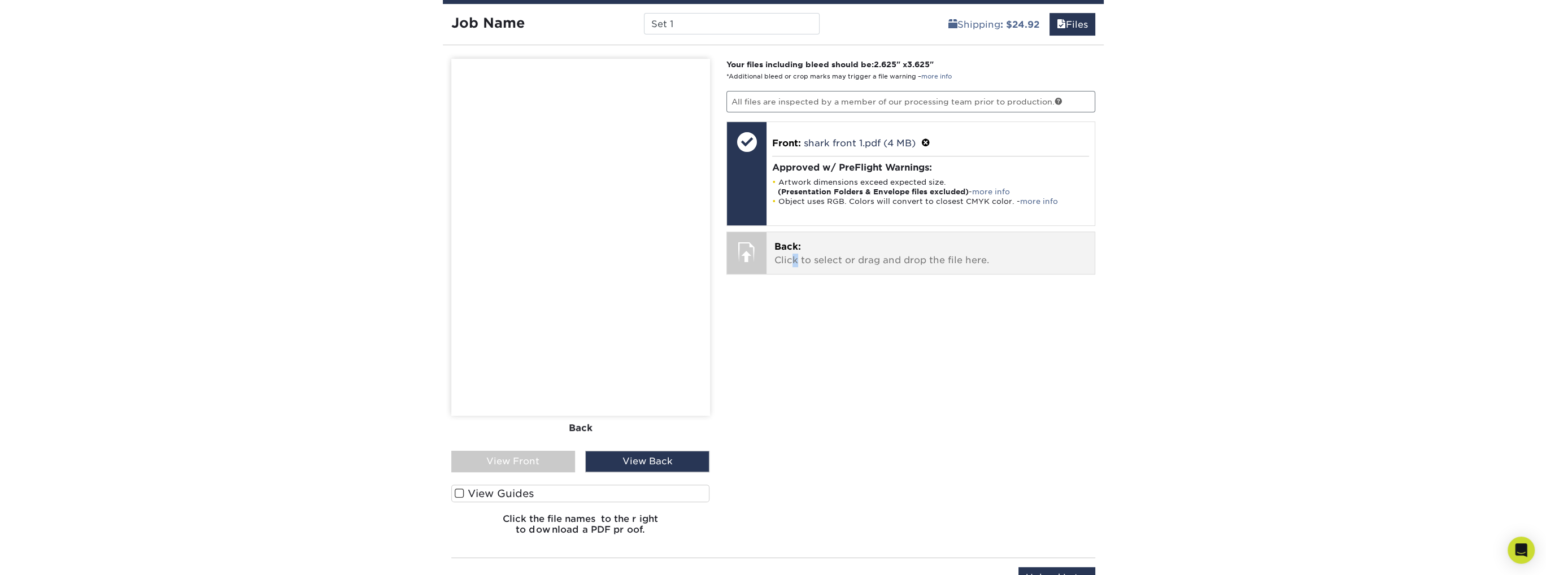
click at [795, 259] on p "Back: Click to select or drag and drop the file here." at bounding box center [930, 253] width 312 height 27
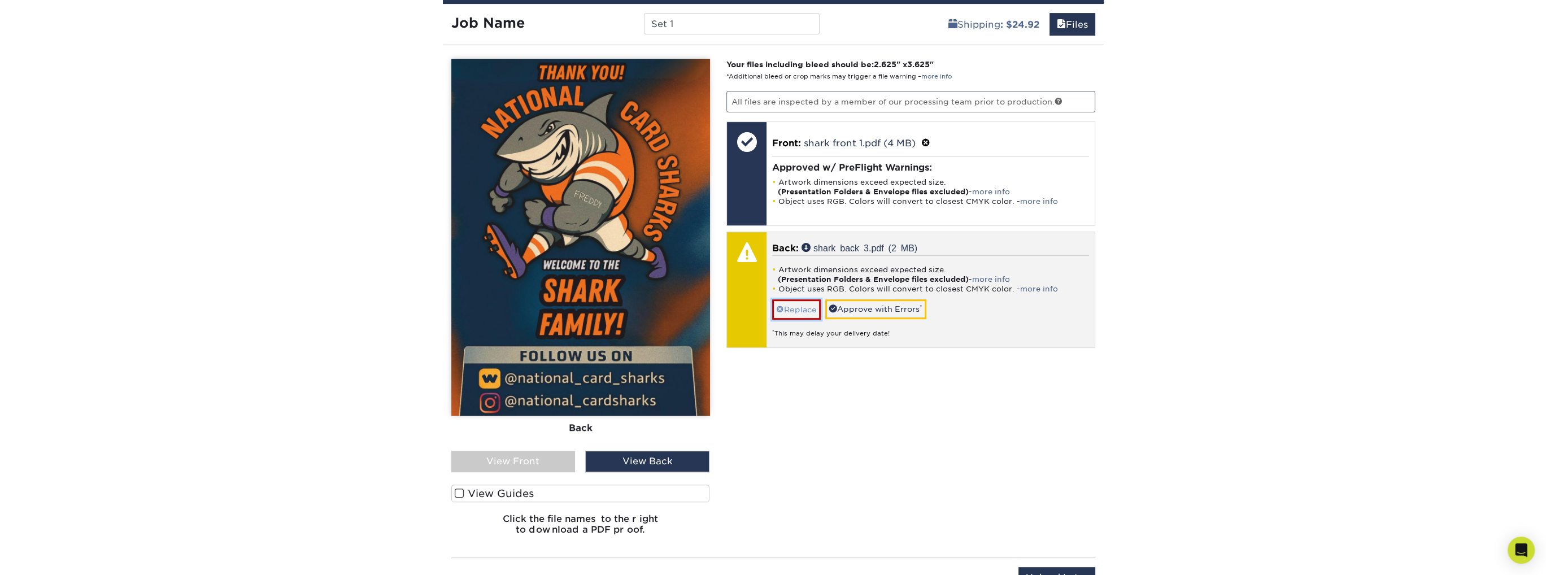
click at [800, 304] on link "Replace" at bounding box center [796, 309] width 49 height 20
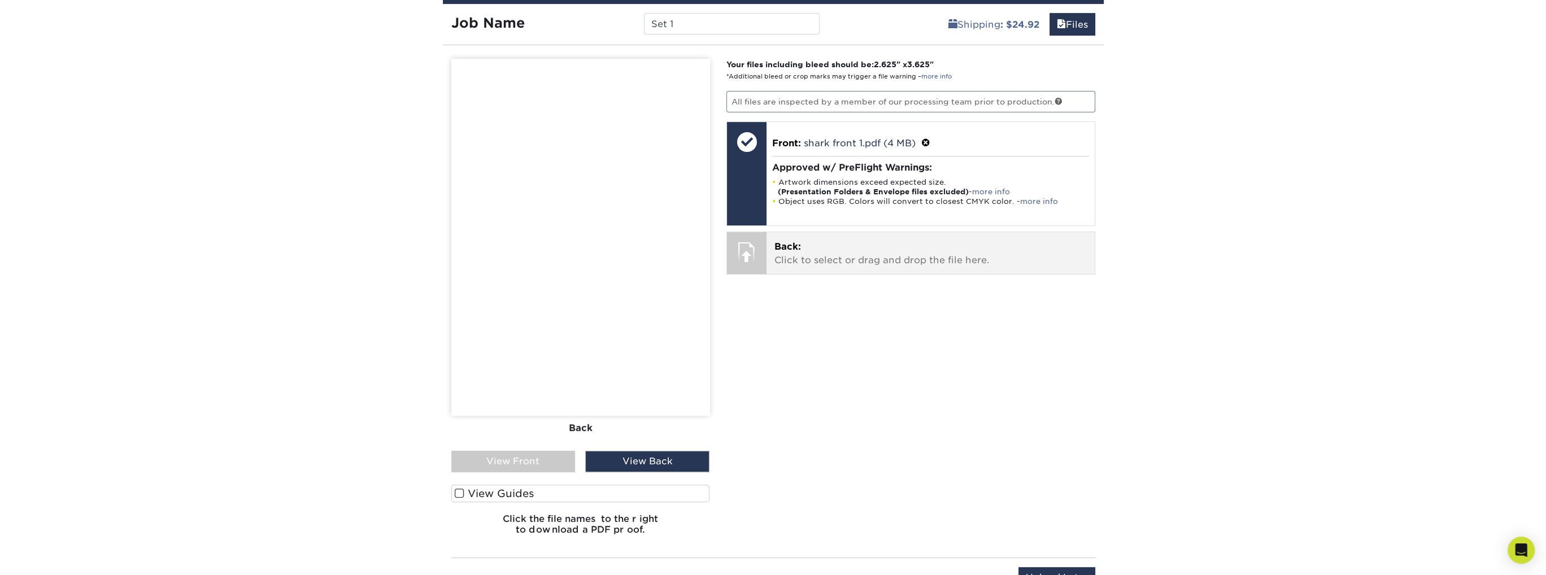
click at [765, 256] on div at bounding box center [747, 252] width 40 height 40
click at [737, 247] on div at bounding box center [747, 252] width 40 height 40
click at [759, 248] on div at bounding box center [747, 252] width 40 height 40
click at [868, 256] on p "Back: Click to select or drag and drop the file here." at bounding box center [930, 253] width 312 height 27
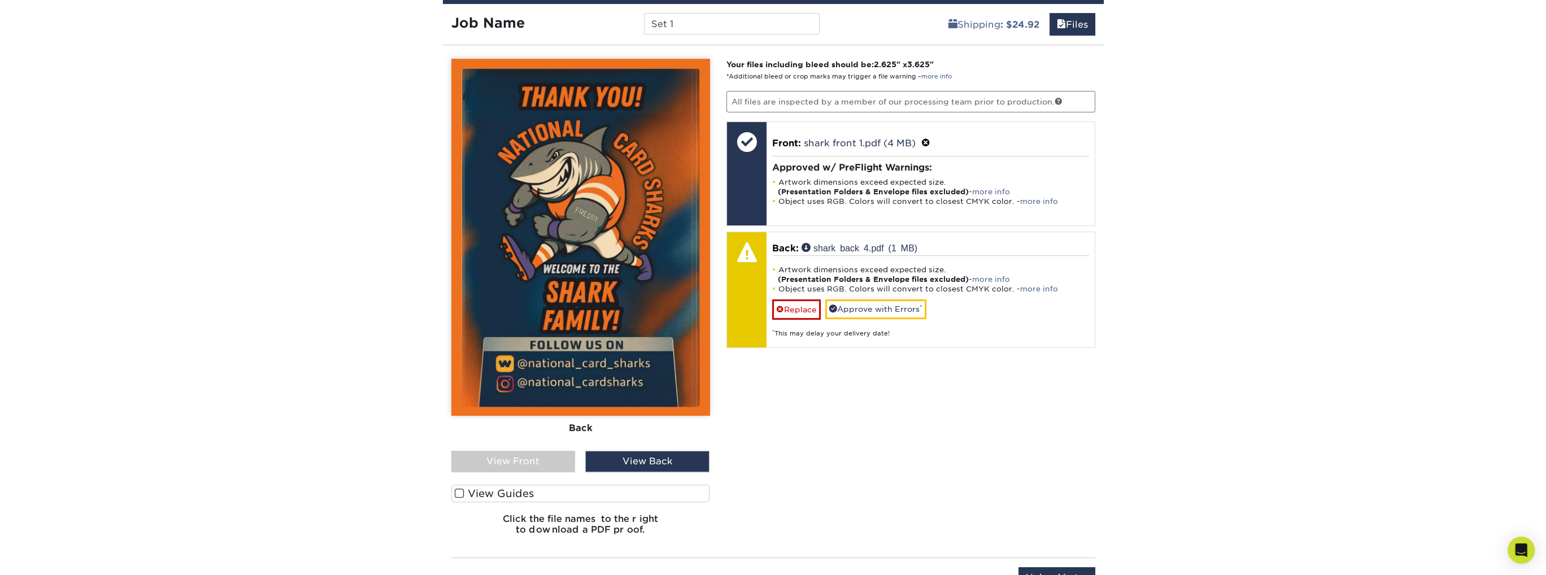
click at [528, 460] on div "View Front" at bounding box center [513, 461] width 124 height 21
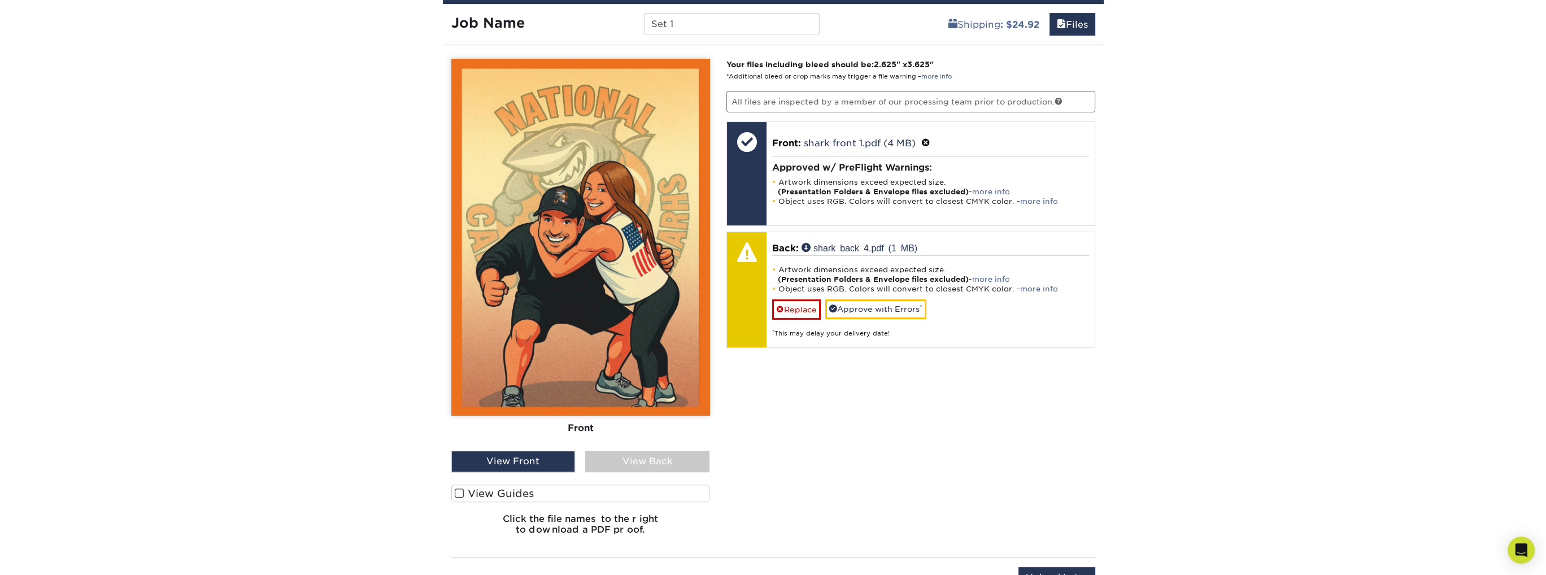
click at [647, 457] on div "View Back" at bounding box center [647, 461] width 124 height 21
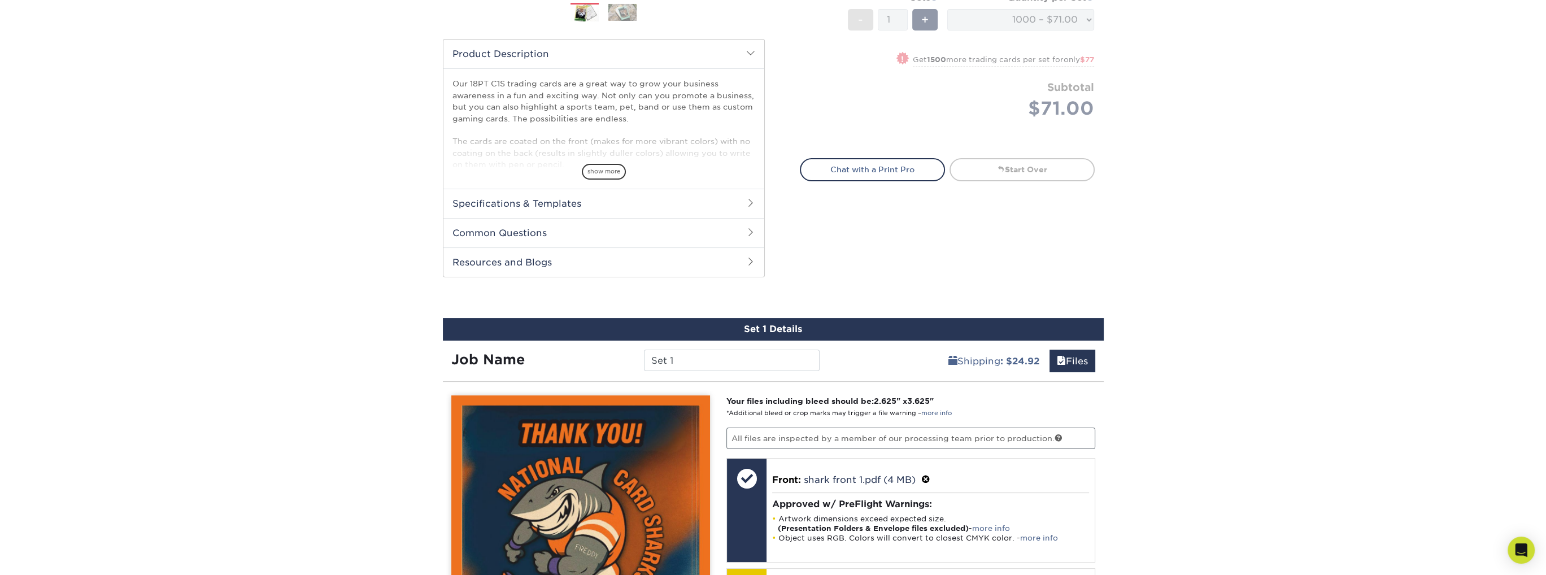
scroll to position [312, 0]
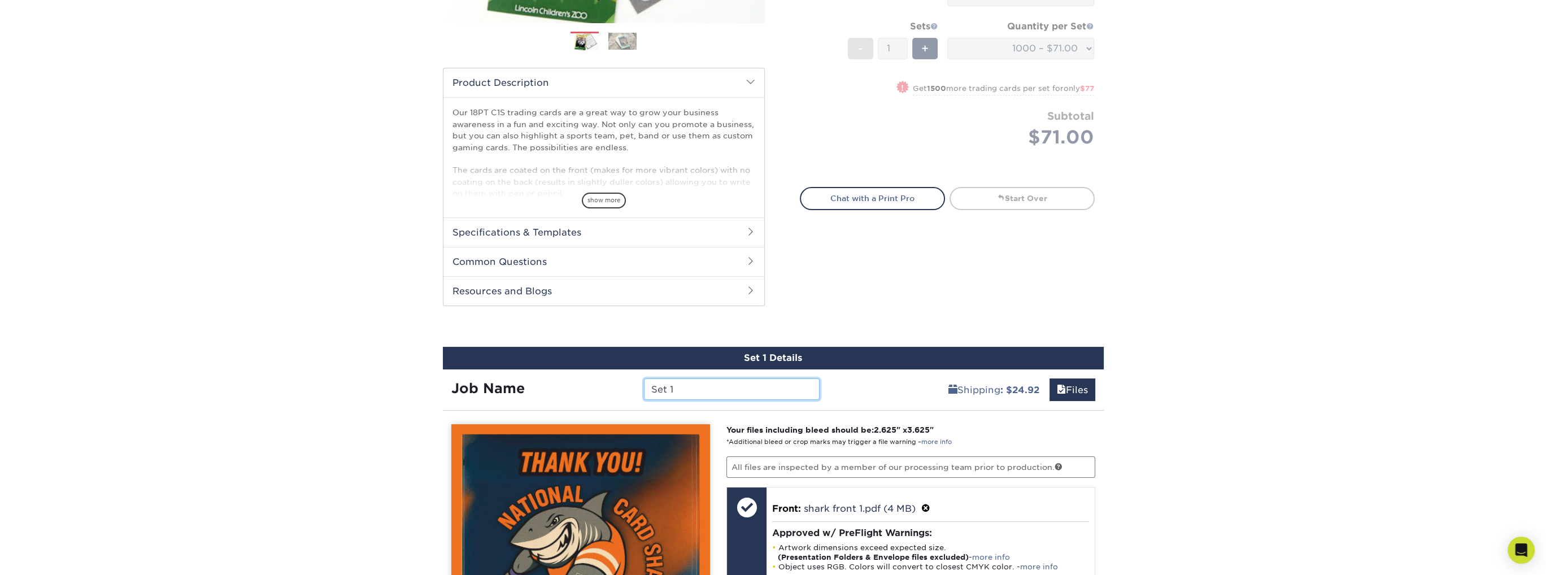
click at [711, 382] on input "Set 1" at bounding box center [732, 388] width 176 height 21
click at [1013, 301] on div "Select your options: Sizes Help Sizes Please Select 2.5" x 3.5" Sides - 1" at bounding box center [942, 51] width 339 height 537
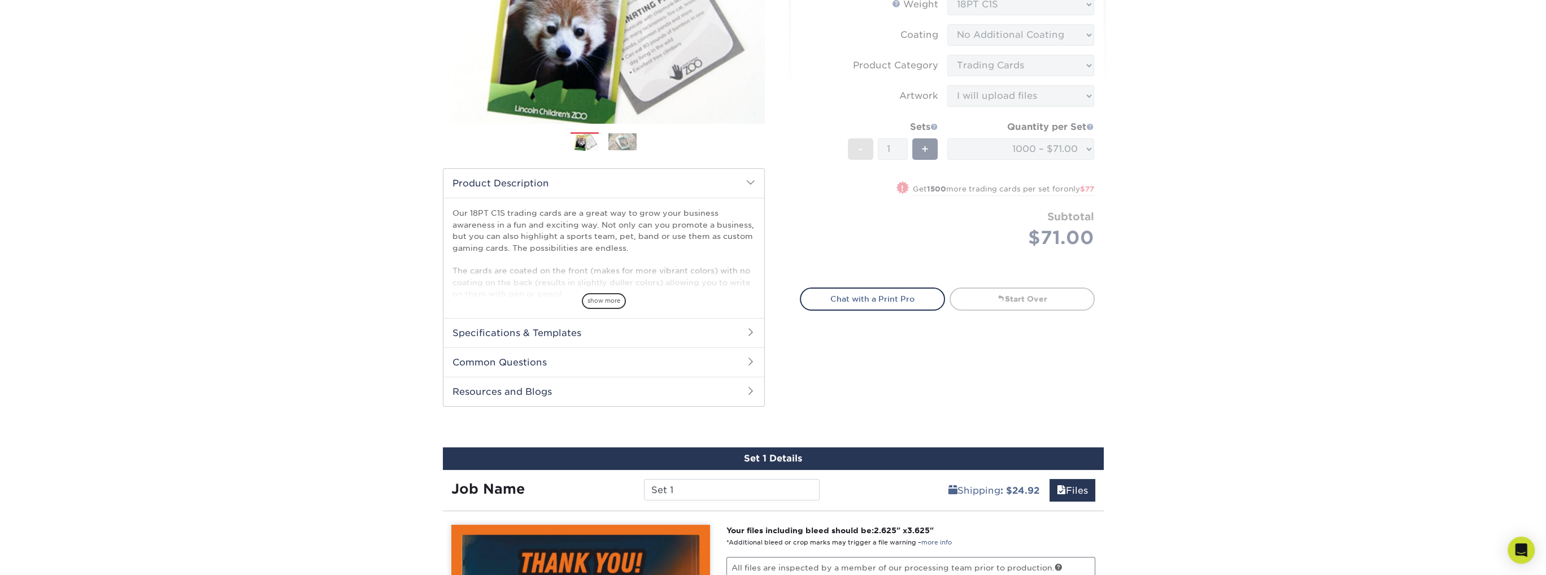
scroll to position [199, 0]
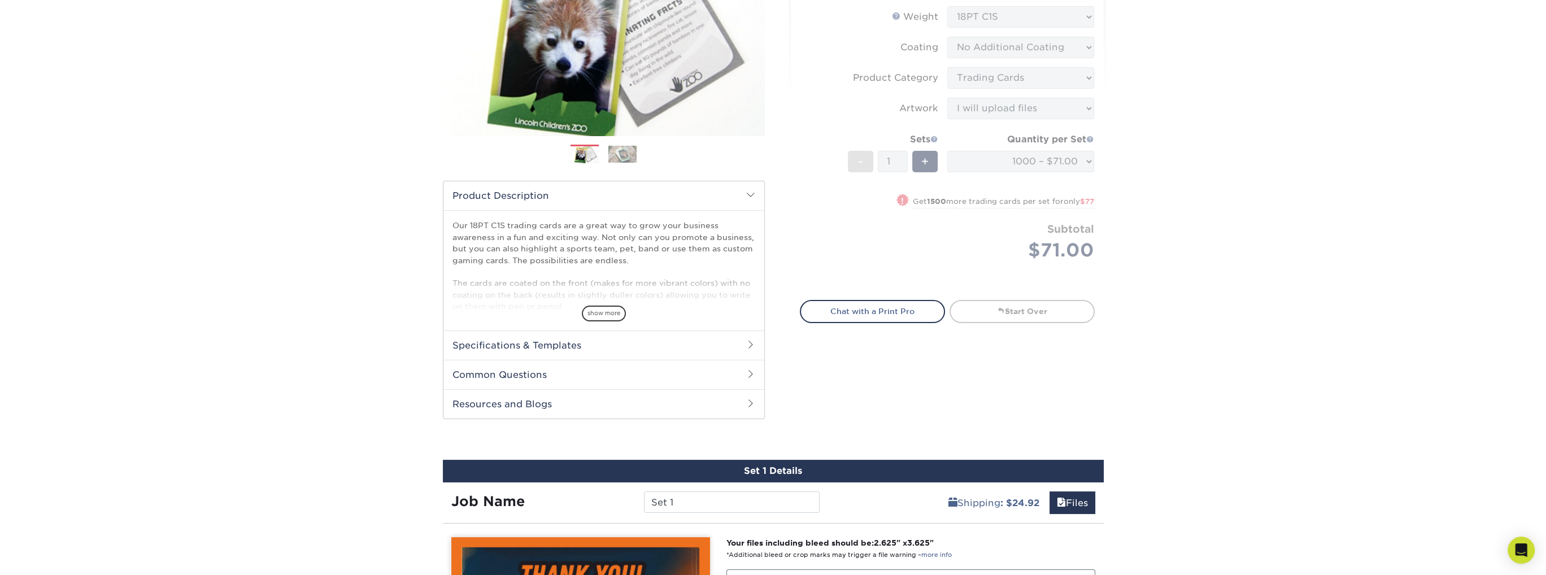
click at [674, 364] on h2 "Common Questions" at bounding box center [603, 374] width 321 height 29
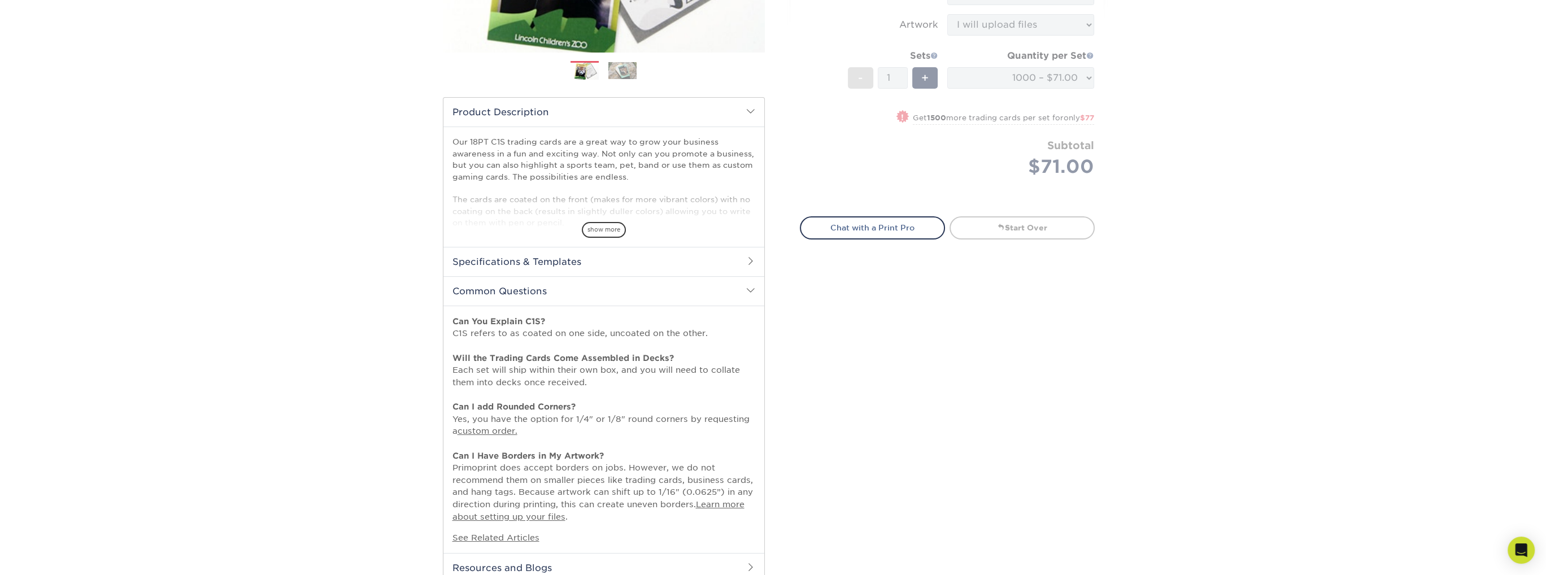
scroll to position [312, 0]
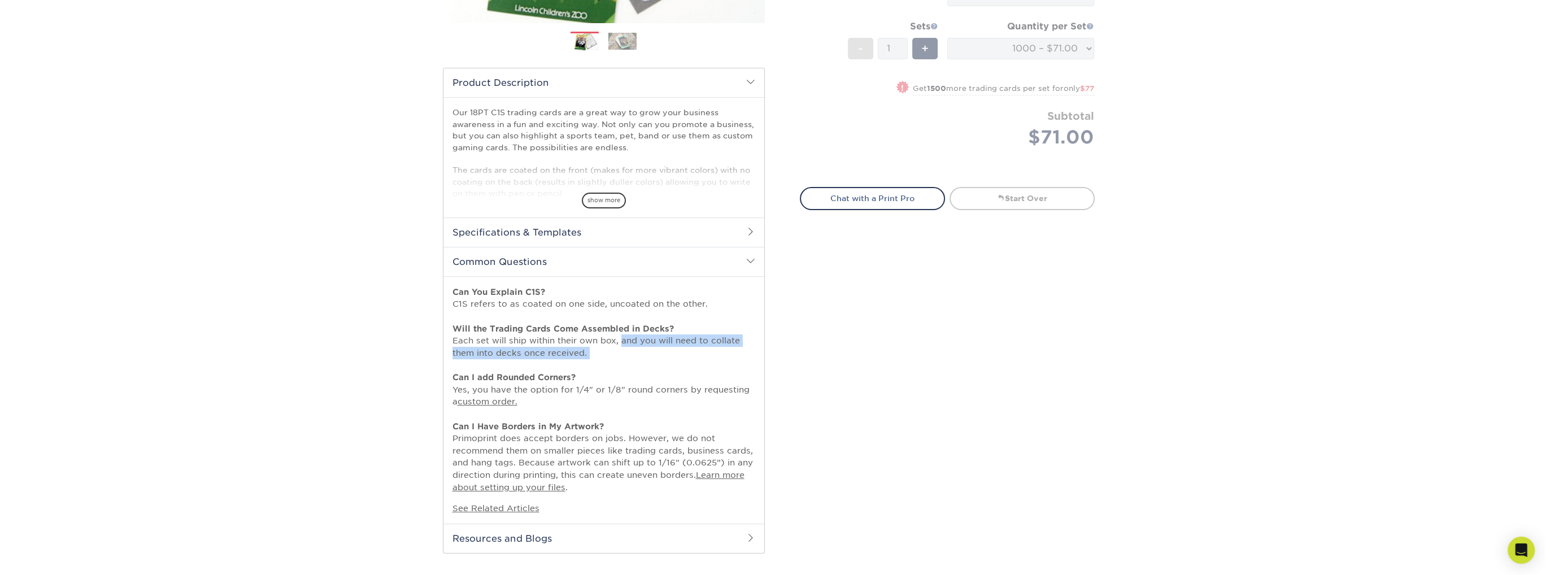
drag, startPoint x: 620, startPoint y: 338, endPoint x: 723, endPoint y: 367, distance: 107.2
click at [723, 367] on p "Can You Explain C1S? C1S refers to as coated on one side, uncoated on the other…" at bounding box center [603, 389] width 303 height 207
copy p "and you will need to collate them into decks once received."
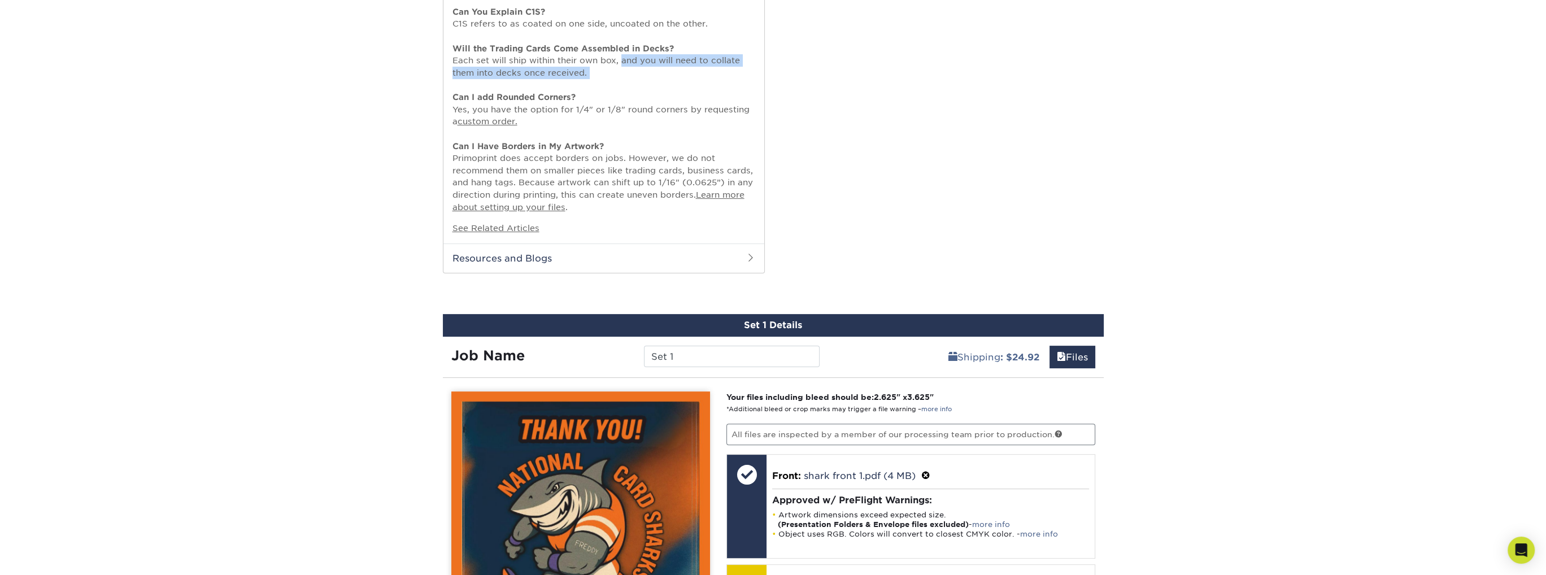
scroll to position [595, 0]
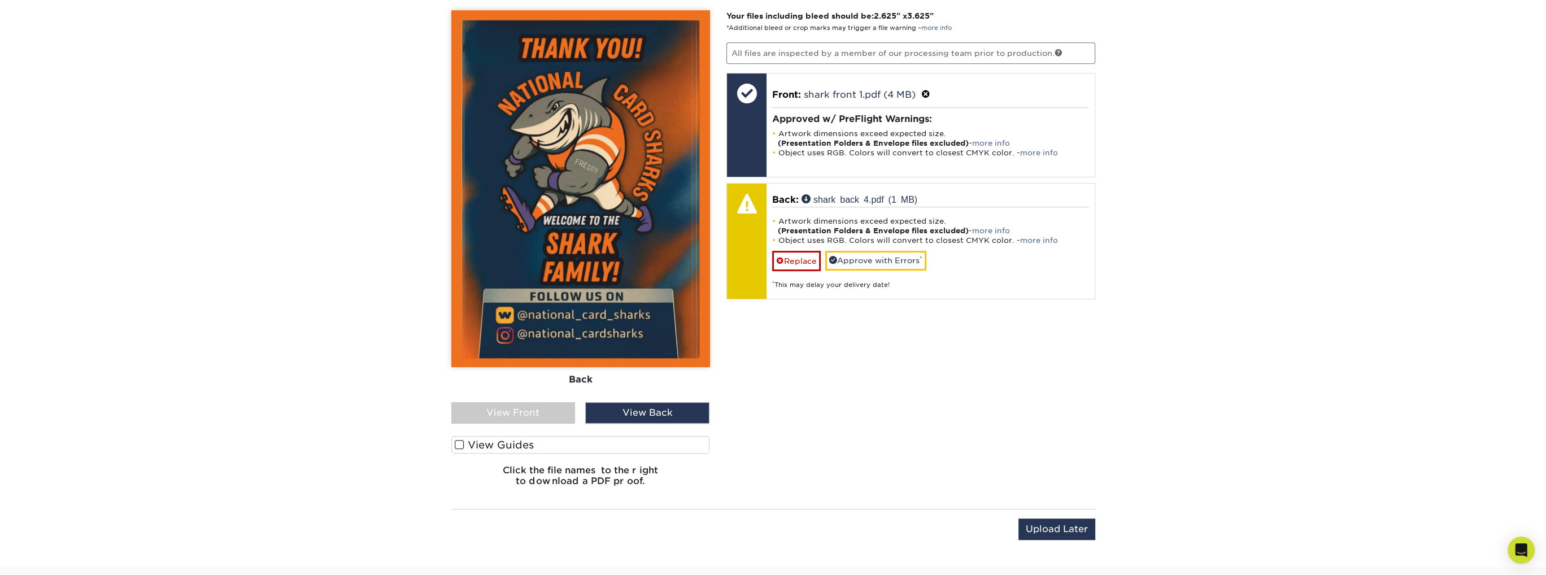
scroll to position [990, 0]
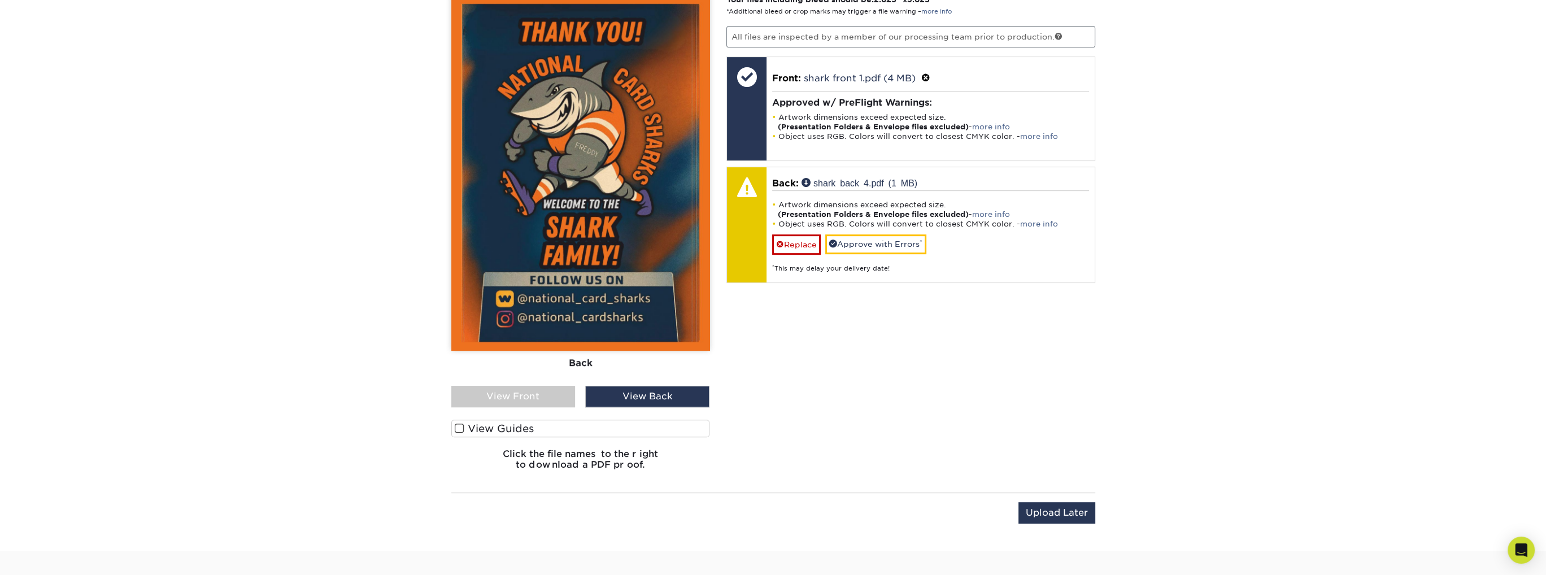
click at [464, 428] on label "View Guides" at bounding box center [580, 429] width 259 height 18
click at [0, 0] on input "View Guides" at bounding box center [0, 0] width 0 height 0
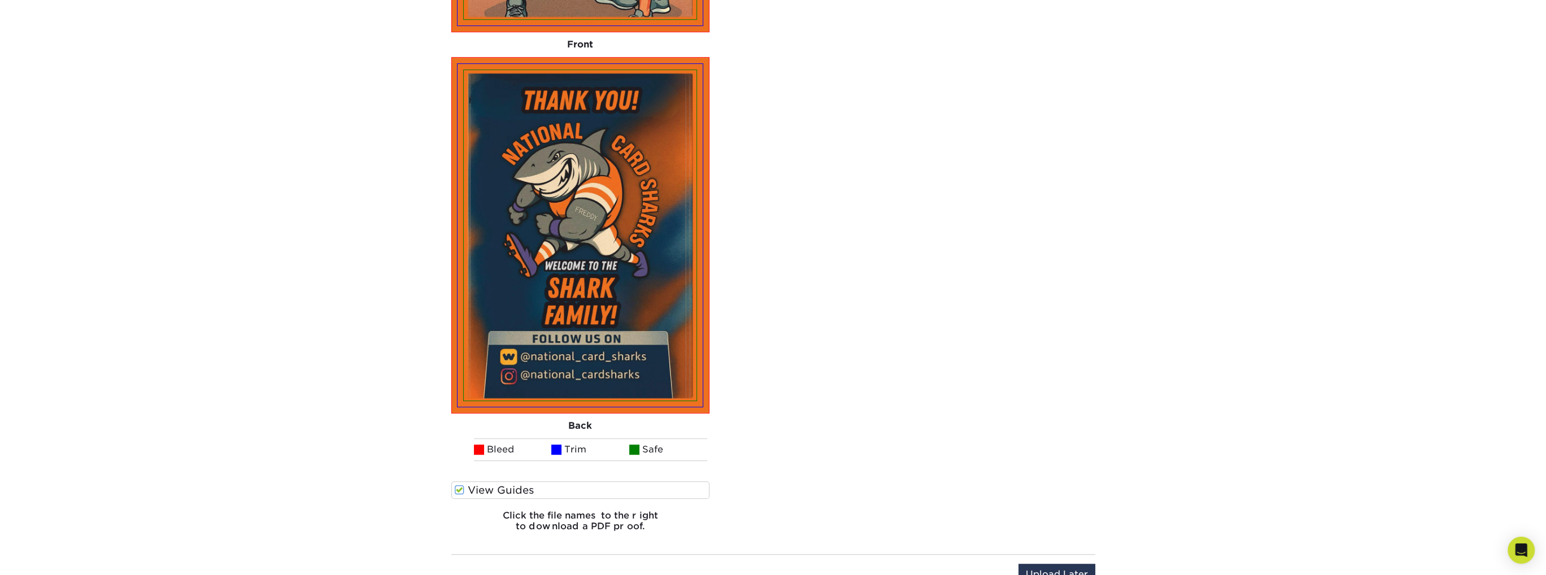
scroll to position [1314, 0]
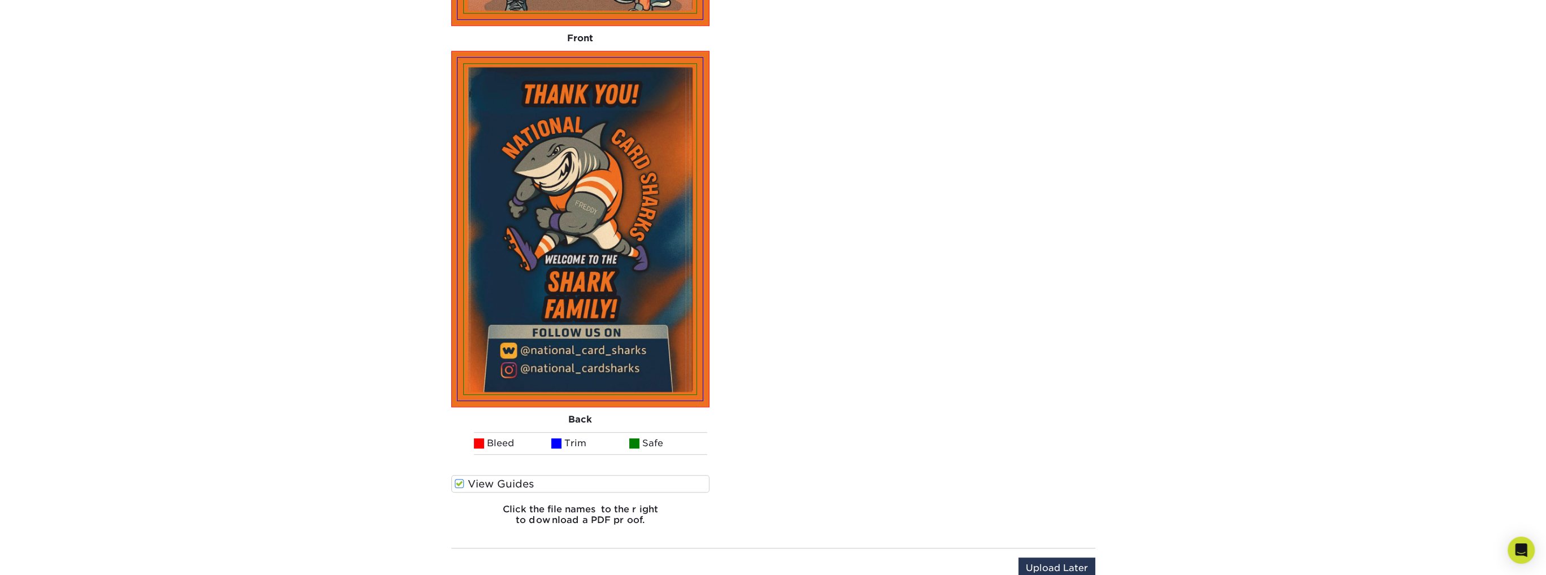
click at [465, 477] on label "View Guides" at bounding box center [580, 484] width 259 height 18
click at [0, 0] on input "View Guides" at bounding box center [0, 0] width 0 height 0
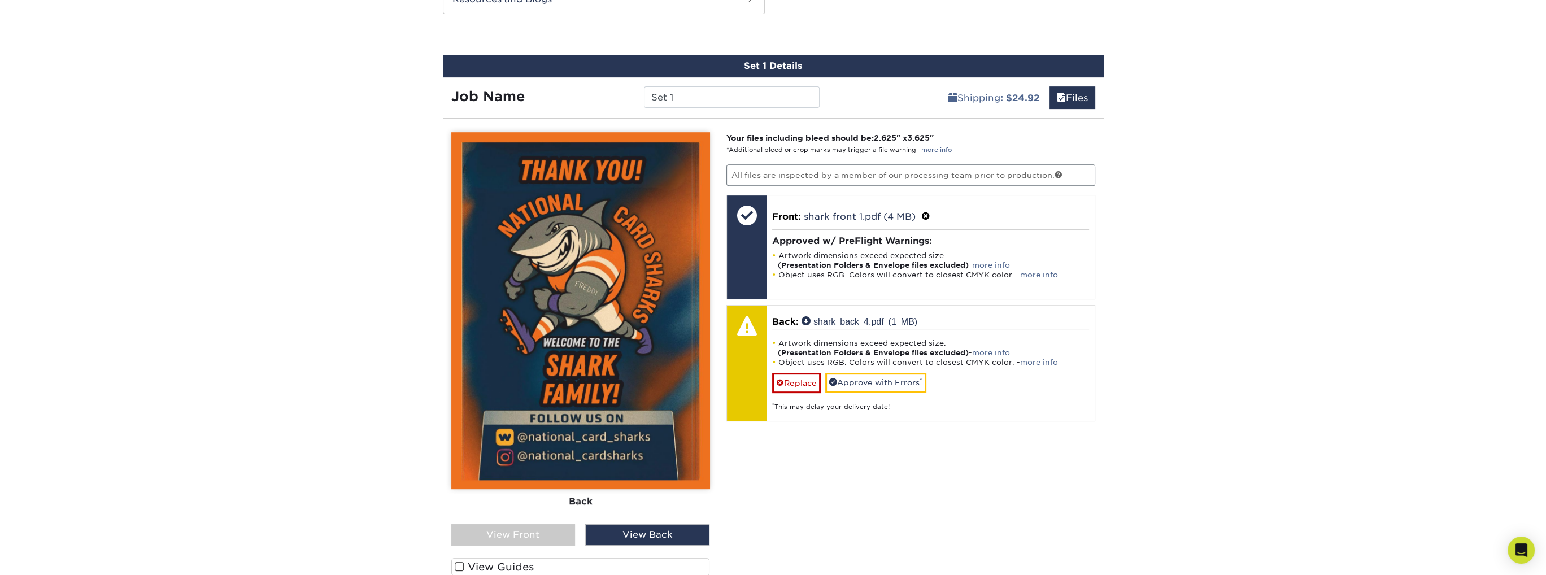
scroll to position [821, 0]
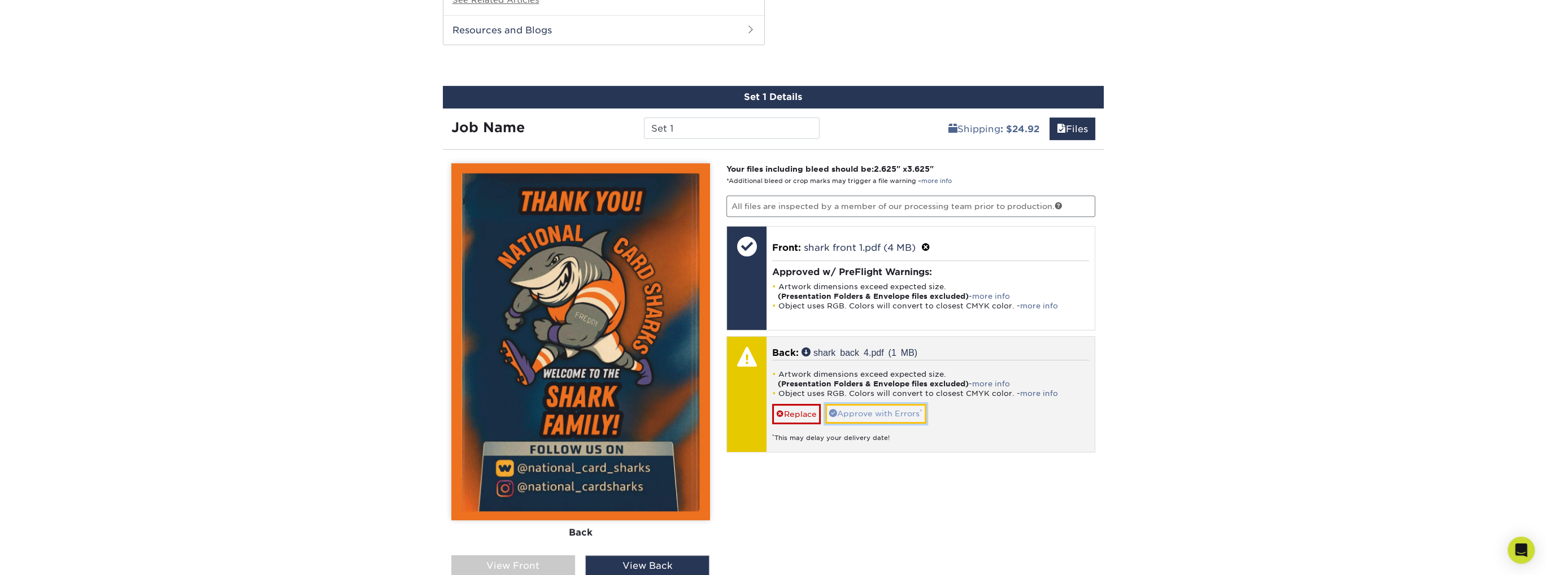
click at [853, 405] on link "Approve with Errors *" at bounding box center [875, 413] width 101 height 19
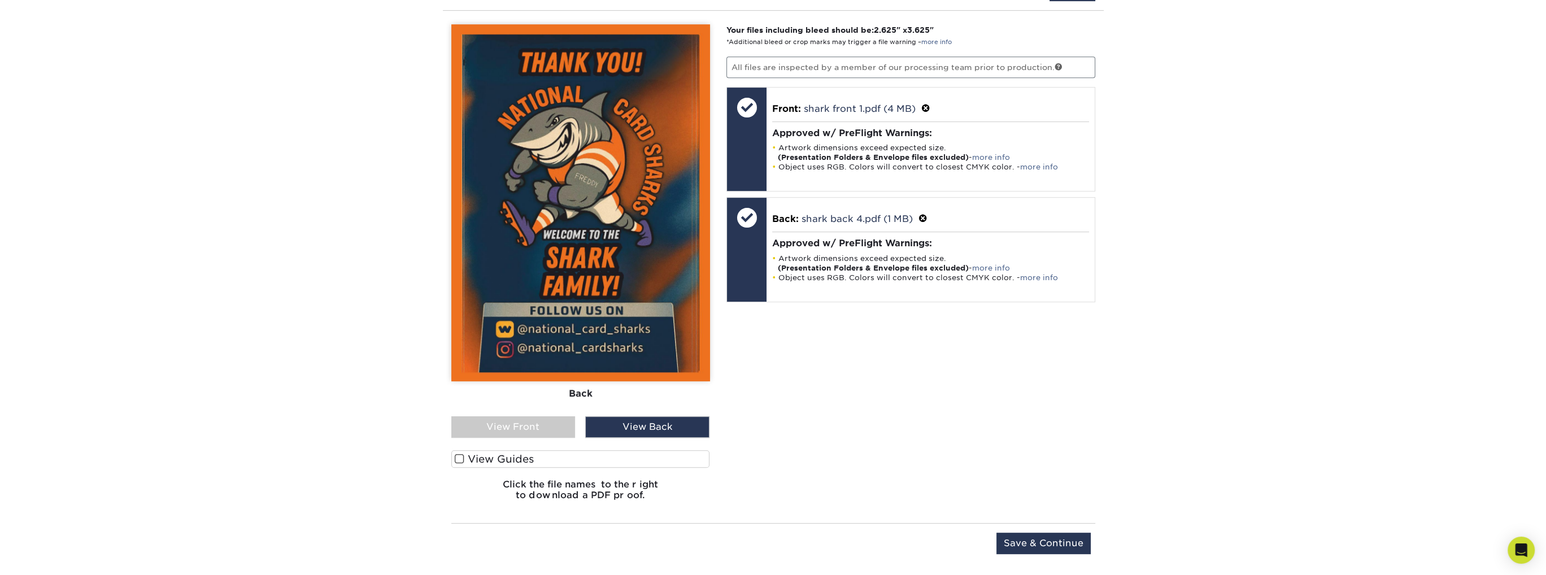
scroll to position [934, 0]
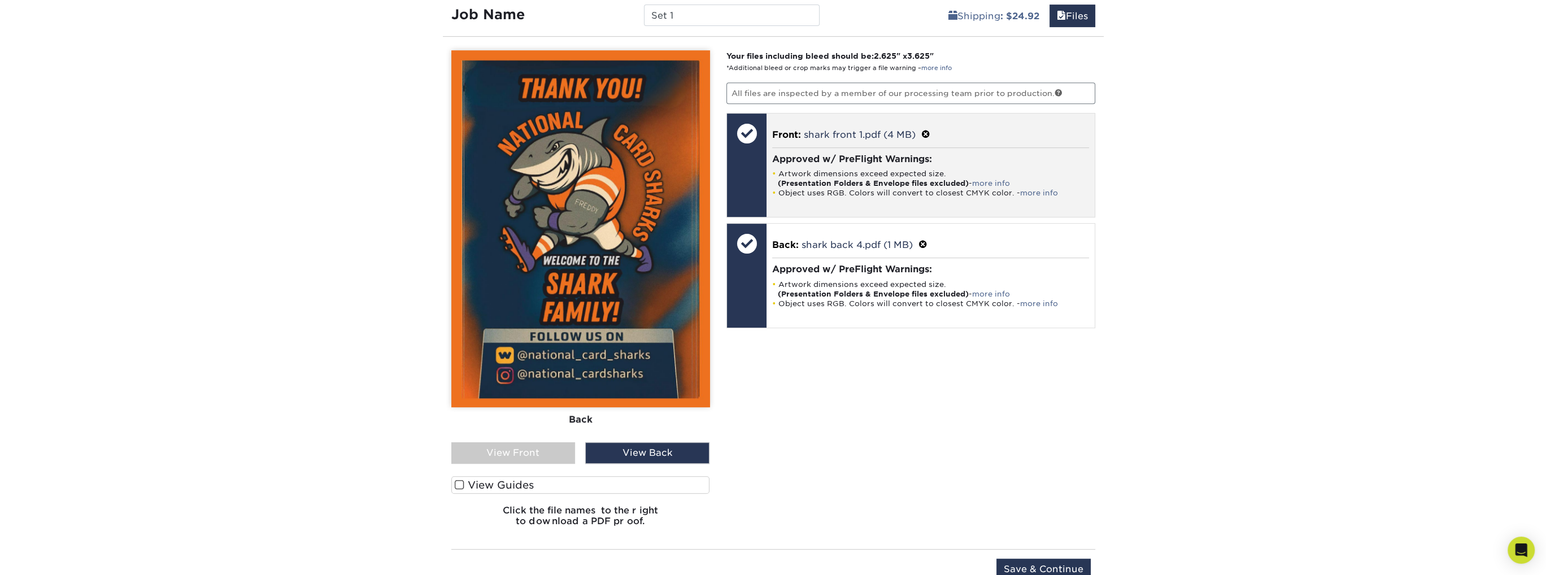
click at [1014, 191] on li "Object uses RGB. Colors will convert to closest CMYK color. - more info" at bounding box center [930, 193] width 317 height 10
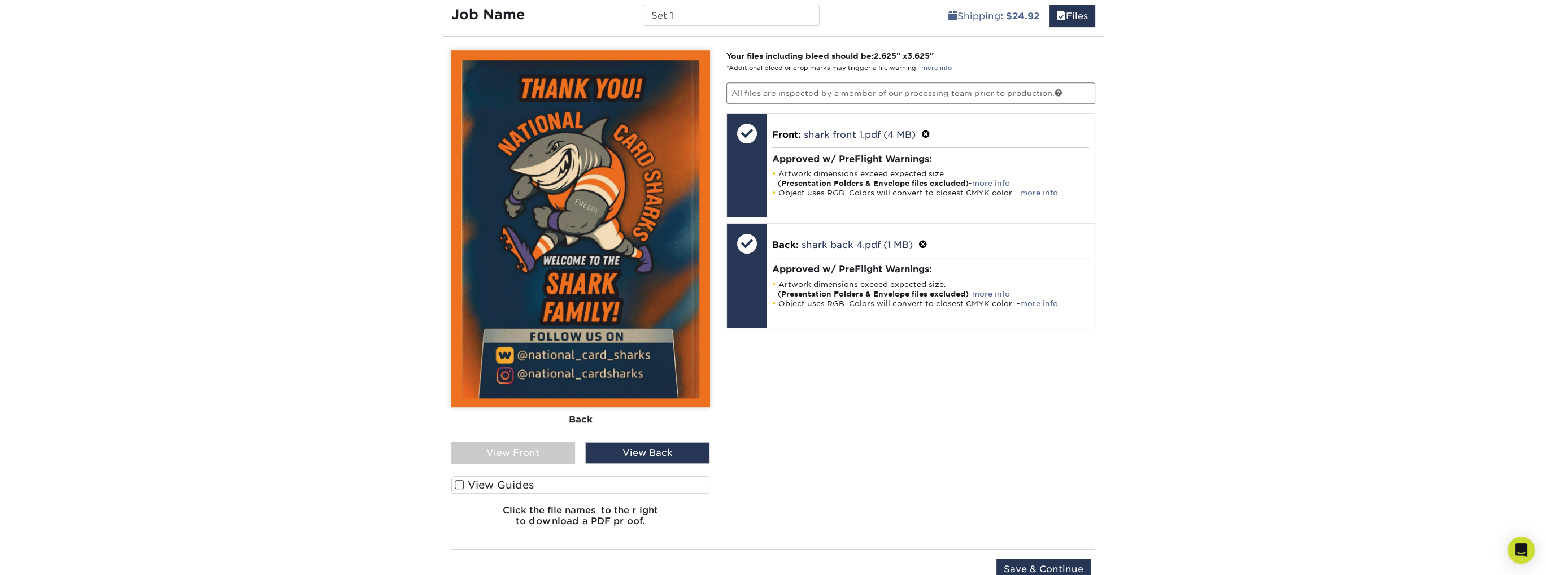
click at [540, 454] on div "View Front" at bounding box center [513, 452] width 124 height 21
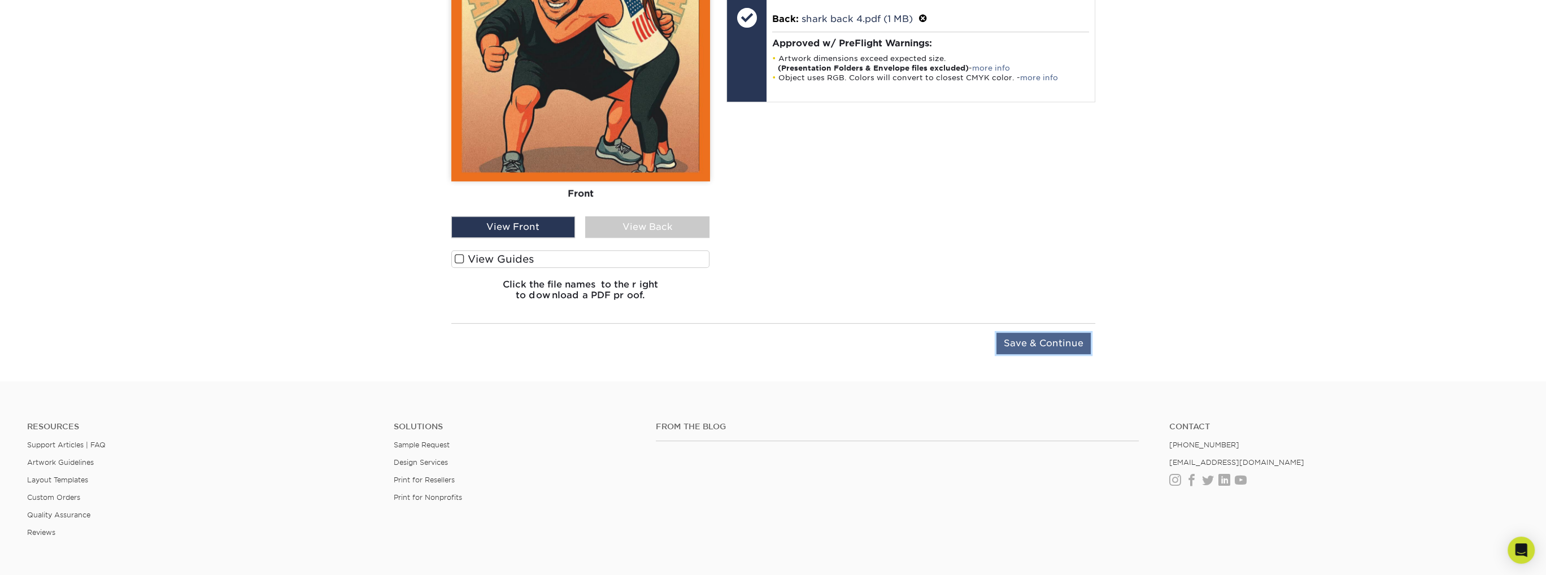
click at [1048, 338] on input "Save & Continue" at bounding box center [1043, 343] width 94 height 21
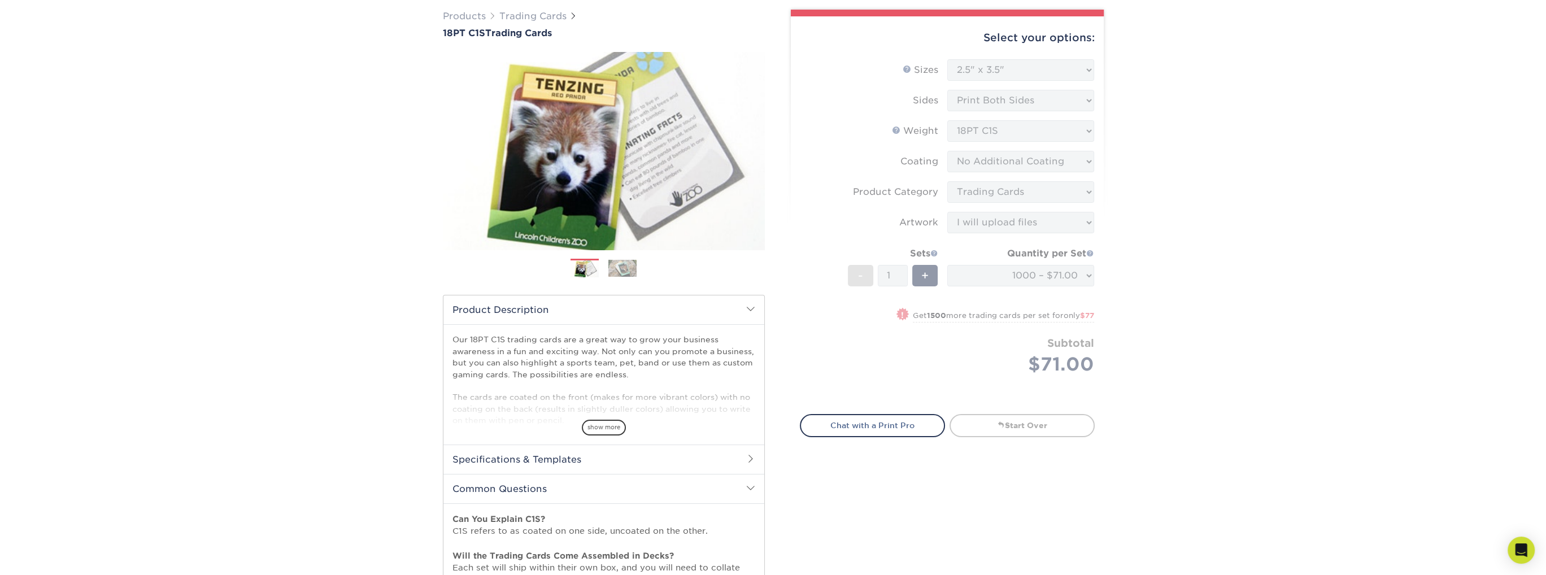
scroll to position [84, 0]
click at [990, 165] on form "Sizes Help Sizes Please Select 2.5" x 3.5" Sides Please Select 18PT C1S" at bounding box center [947, 232] width 295 height 342
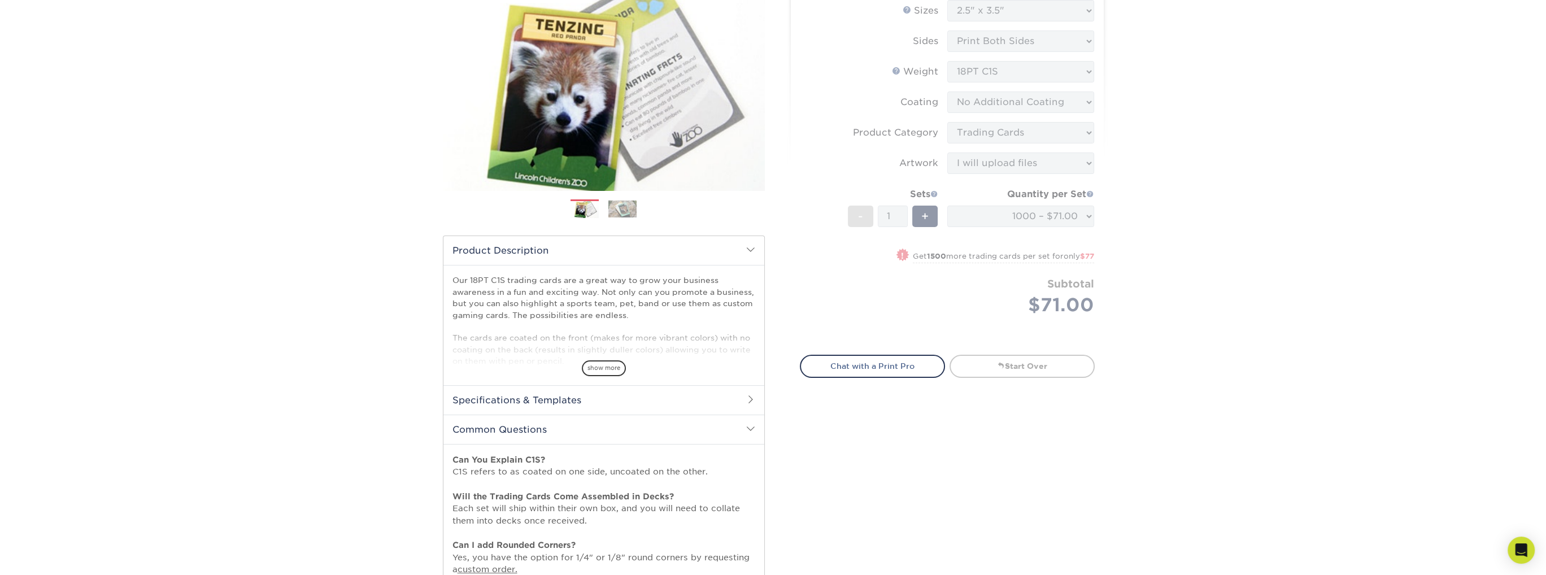
scroll to position [113, 0]
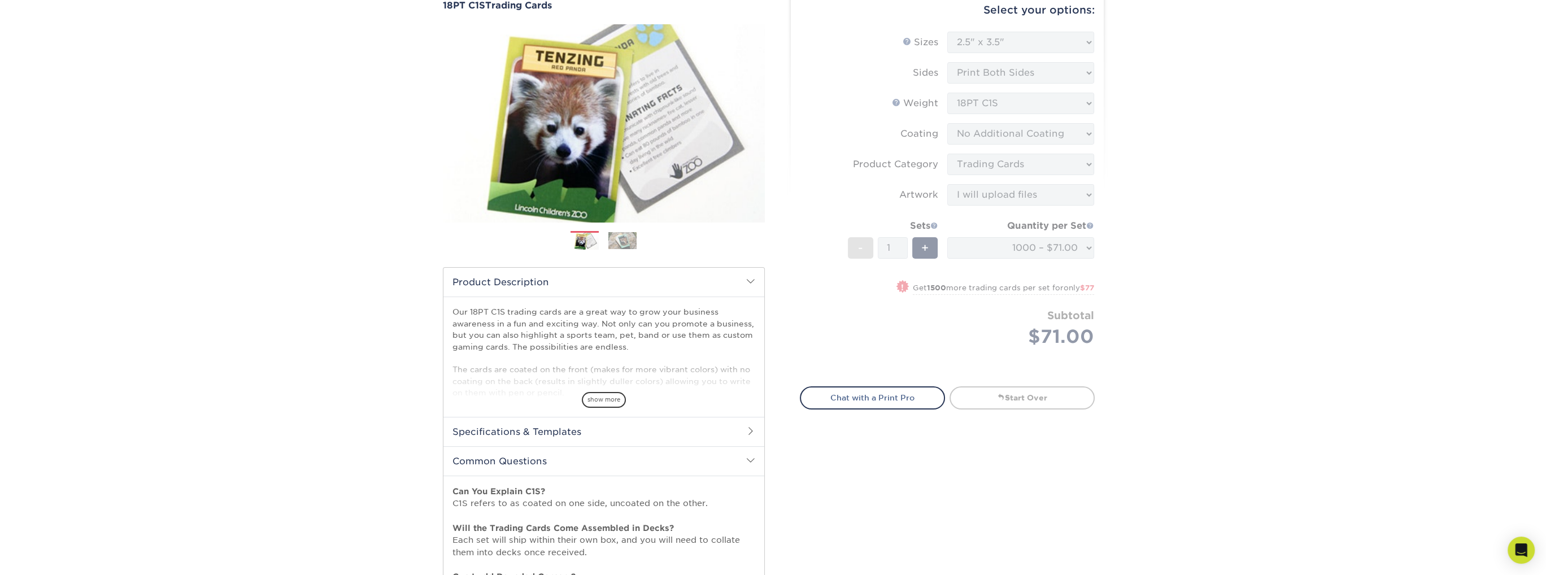
click at [918, 240] on form "Sizes Help Sizes Please Select 2.5" x 3.5" Sides Please Select 18PT C1S" at bounding box center [947, 203] width 295 height 342
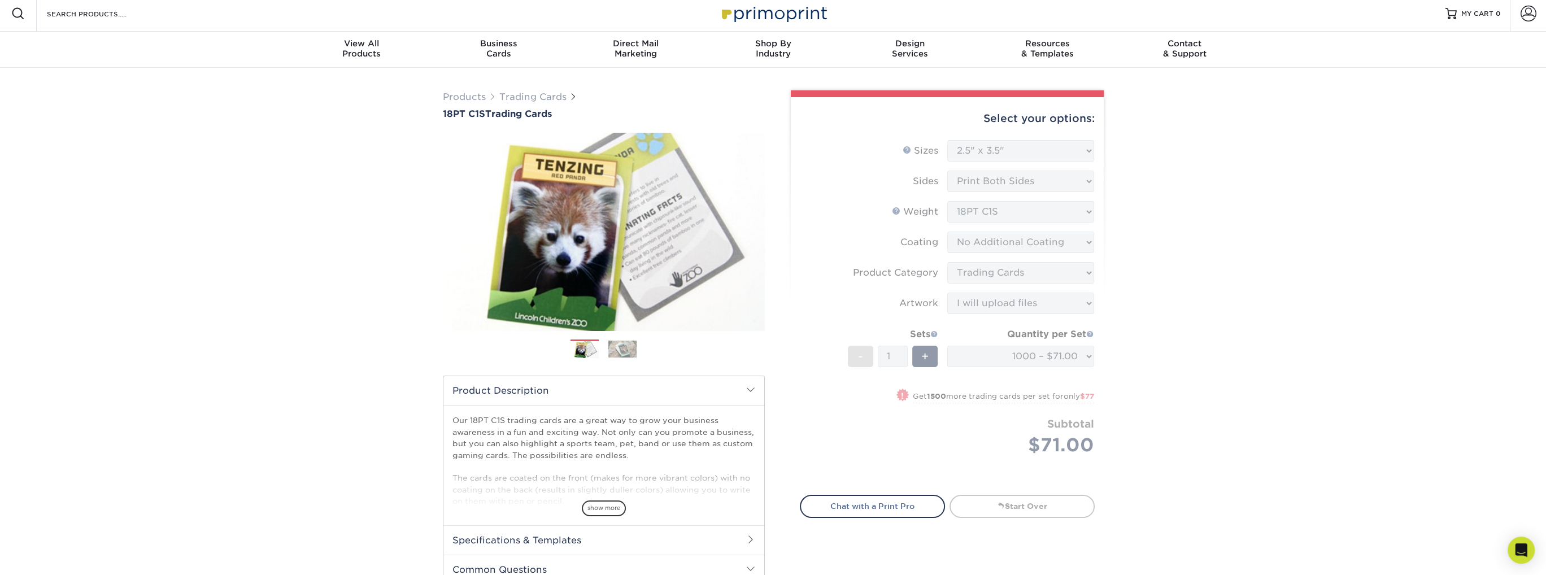
scroll to position [0, 0]
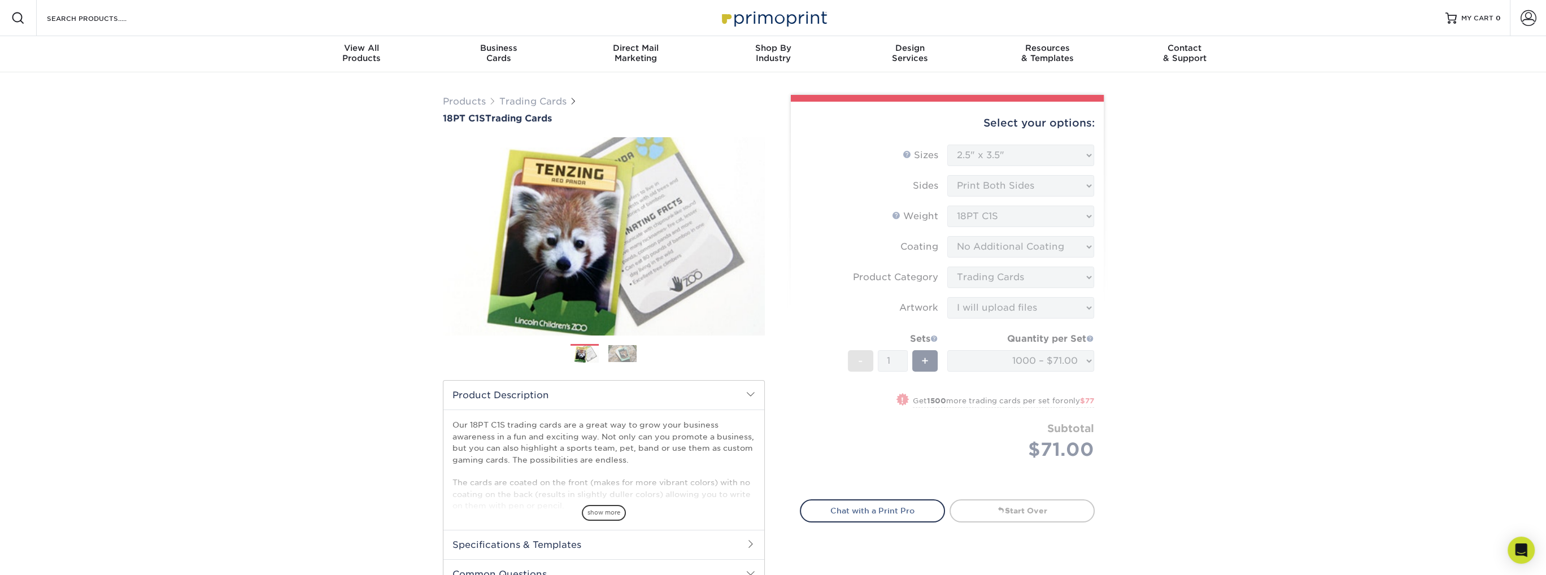
click at [1052, 128] on div "Select your options:" at bounding box center [947, 123] width 295 height 43
click at [1037, 168] on form "Sizes Help Sizes Please Select 2.5" x 3.5" Sides Please Select 18PT C1S" at bounding box center [947, 316] width 295 height 342
click at [1042, 161] on form "Sizes Help Sizes Please Select 2.5" x 3.5" Sides Please Select 18PT C1S" at bounding box center [947, 316] width 295 height 342
click at [1041, 215] on form "Sizes Help Sizes Please Select 2.5" x 3.5" Sides Please Select 18PT C1S" at bounding box center [947, 316] width 295 height 342
click at [1033, 268] on form "Sizes Help Sizes Please Select 2.5" x 3.5" Sides Please Select 18PT C1S" at bounding box center [947, 316] width 295 height 342
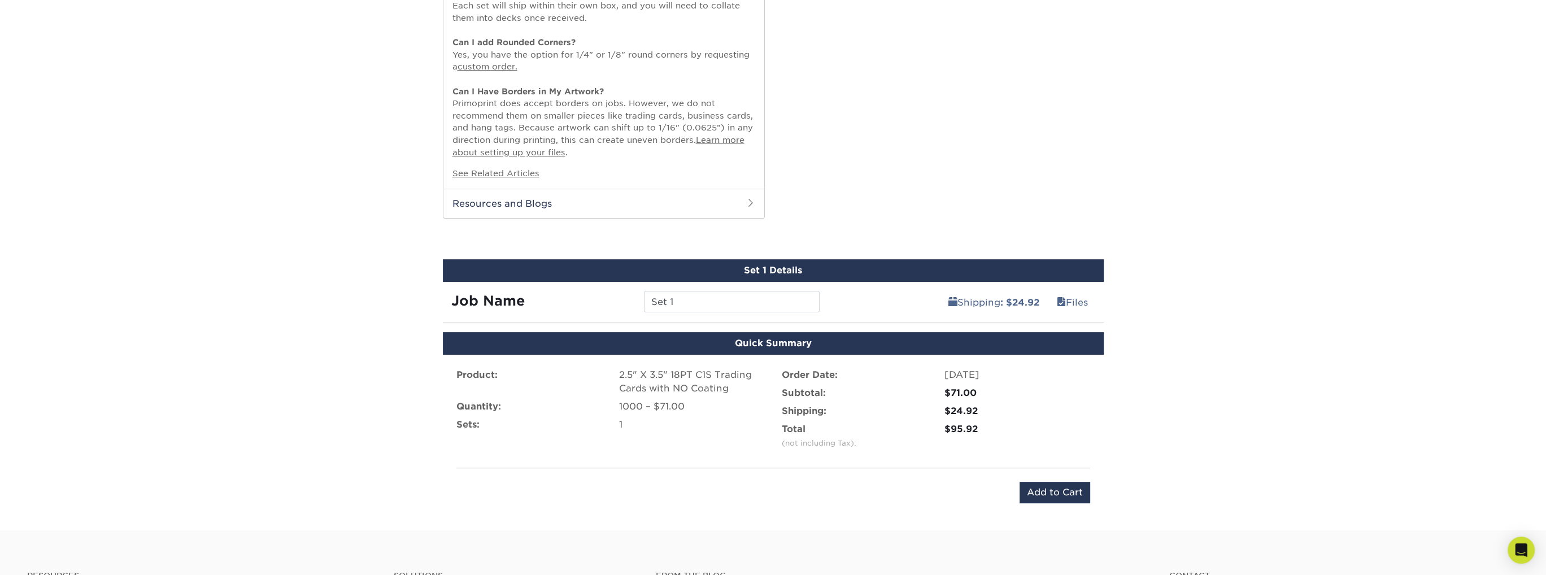
scroll to position [678, 0]
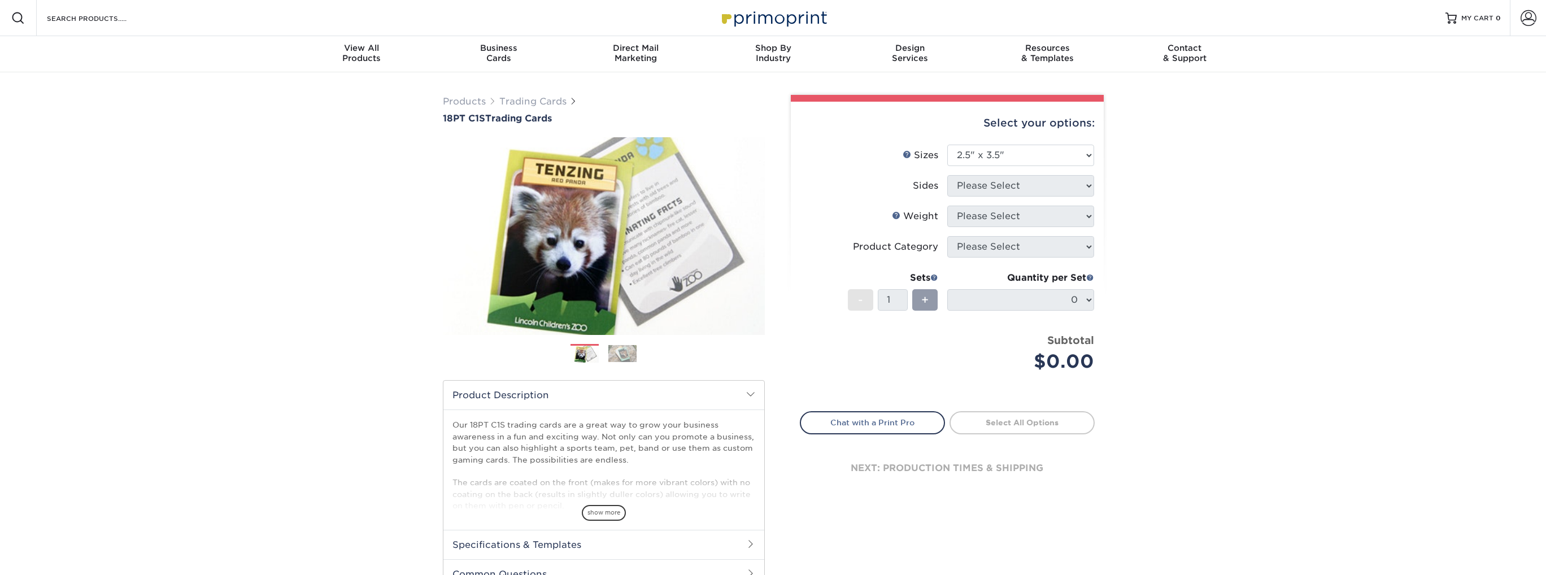
select select "2.50x3.50"
click at [1033, 152] on select "Please Select 2.5" x 3.5"" at bounding box center [1020, 155] width 147 height 21
click at [947, 145] on select "Please Select 2.5" x 3.5"" at bounding box center [1020, 155] width 147 height 21
click at [963, 335] on div "Subtotal $0.00" at bounding box center [1025, 354] width 138 height 43
click at [976, 228] on li "Weight Help Weight Please Select 18PTC1S" at bounding box center [947, 221] width 294 height 31
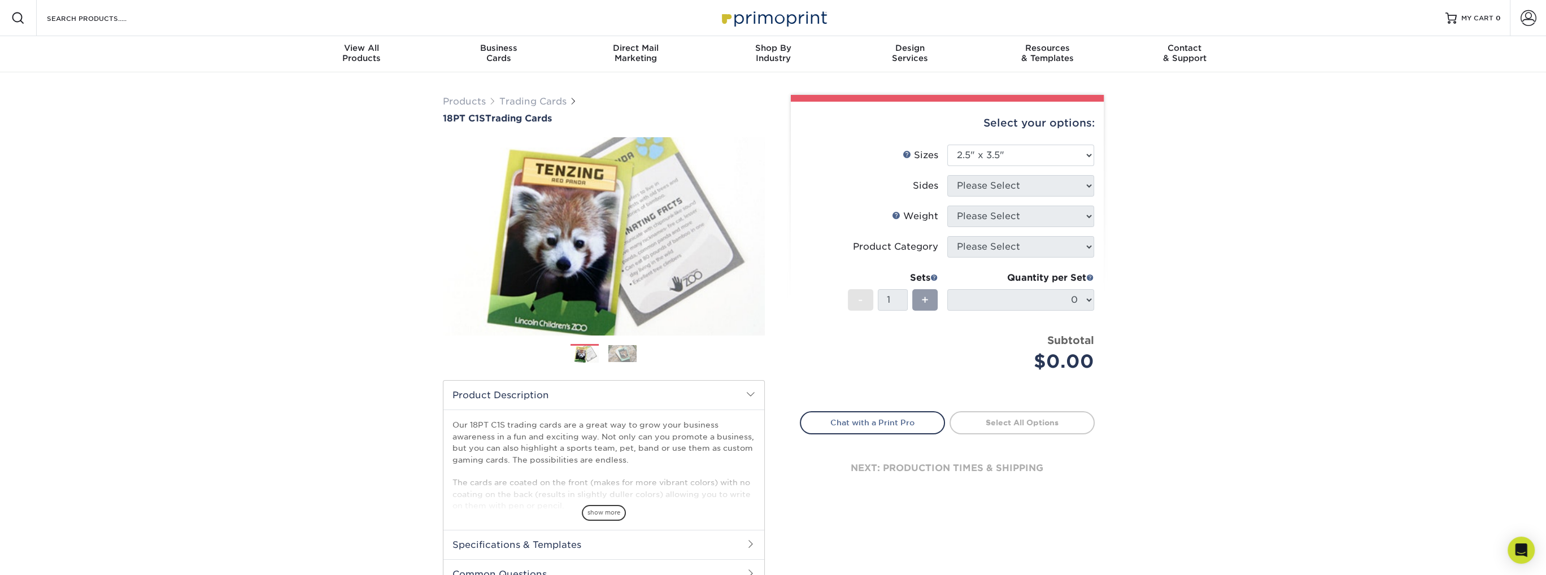
click at [1101, 185] on div "Select your options: Sizes Help Sizes Please Select 2.5" x 3.5" Sides Please Se…" at bounding box center [947, 307] width 313 height 410
click at [1100, 185] on div "Select your options: Sizes Help Sizes Please Select 2.5" x 3.5" Sides Please Se…" at bounding box center [947, 307] width 313 height 410
click at [1058, 313] on div "Quantity per Set 0 (Price includes envelopes)" at bounding box center [1020, 297] width 147 height 53
click at [1153, 374] on div "Products Trading Cards 18PT C1S Trading Cards Previous Next show more" at bounding box center [773, 367] width 1546 height 591
click at [1039, 165] on li "Sizes Help Sizes Please Select 2.5" x 3.5"" at bounding box center [947, 160] width 294 height 31
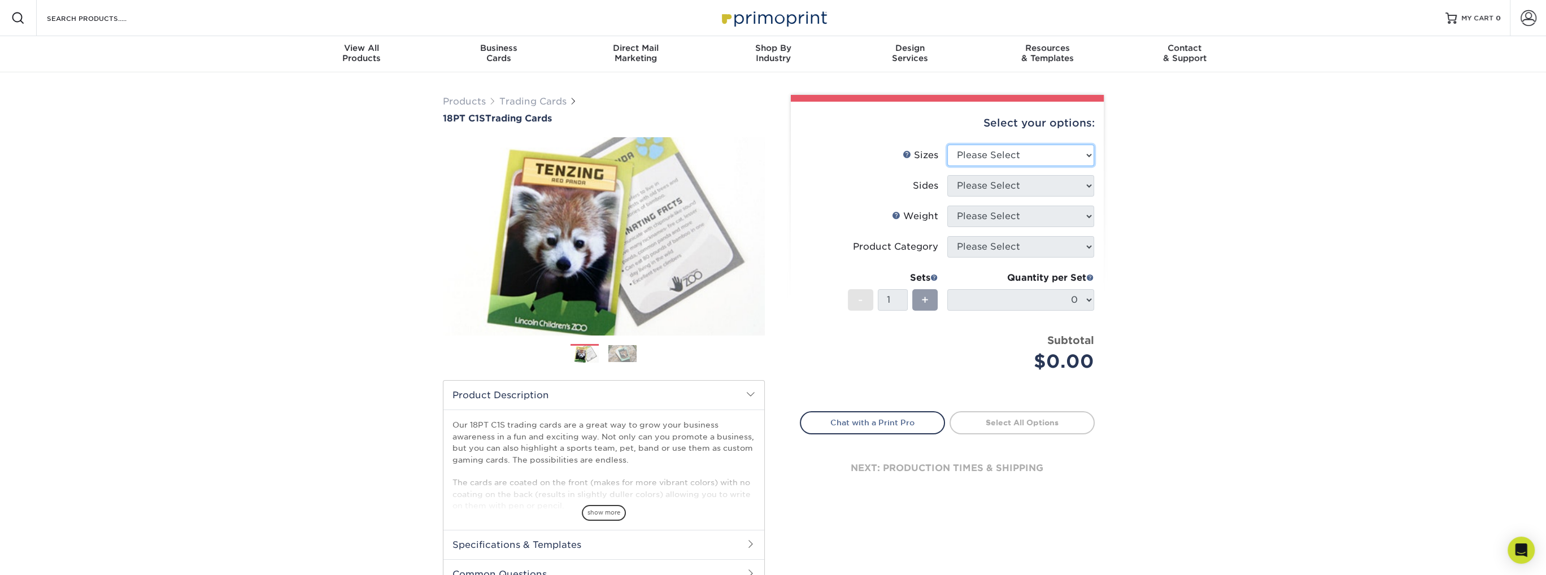
click at [1037, 145] on select "Please Select 2.5" x 3.5"" at bounding box center [1020, 155] width 147 height 21
select select "2.50x3.50"
click at [947, 145] on select "Please Select 2.5" x 3.5"" at bounding box center [1020, 155] width 147 height 21
click at [1023, 186] on select "Please Select Print Both Sides Print Front Only" at bounding box center [1020, 185] width 147 height 21
select select "13abbda7-1d64-4f25-8bb2-c179b224825d"
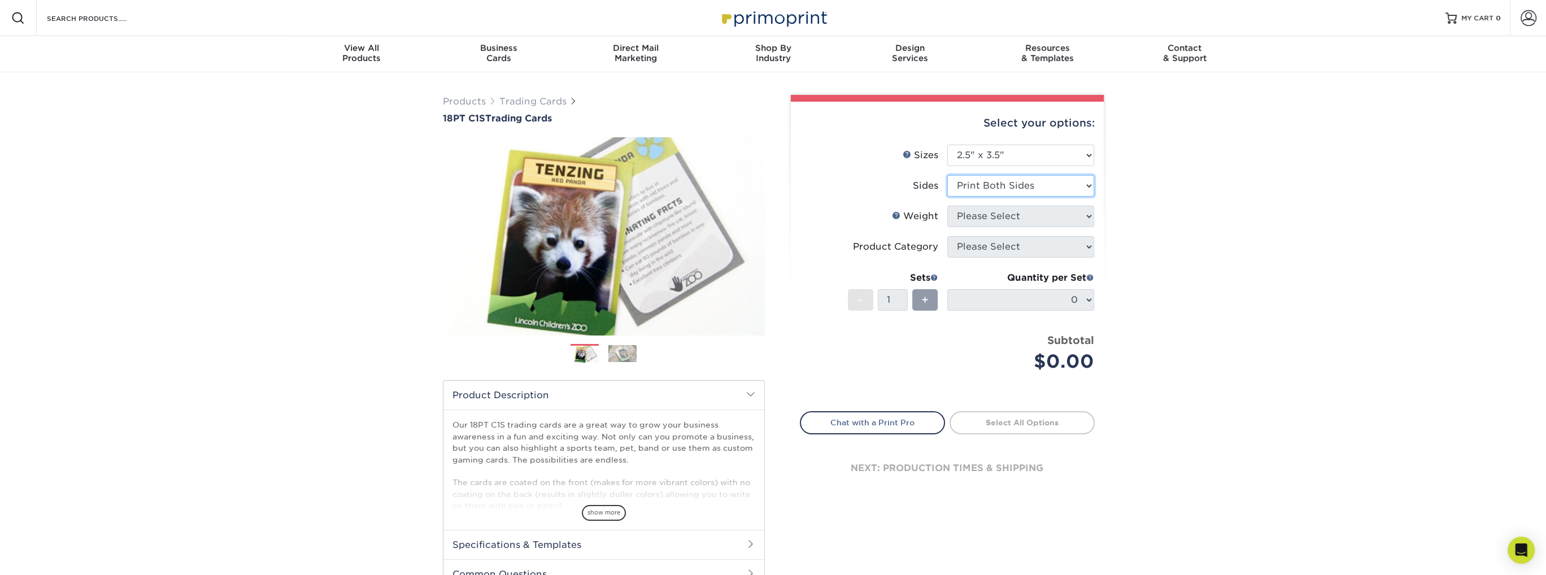
click at [947, 175] on select "Please Select Print Both Sides Print Front Only" at bounding box center [1020, 185] width 147 height 21
click at [1023, 212] on select "Please Select 18PT C1S" at bounding box center [1020, 216] width 147 height 21
select select "18PTC1S"
click at [947, 206] on select "Please Select 18PT C1S" at bounding box center [1020, 216] width 147 height 21
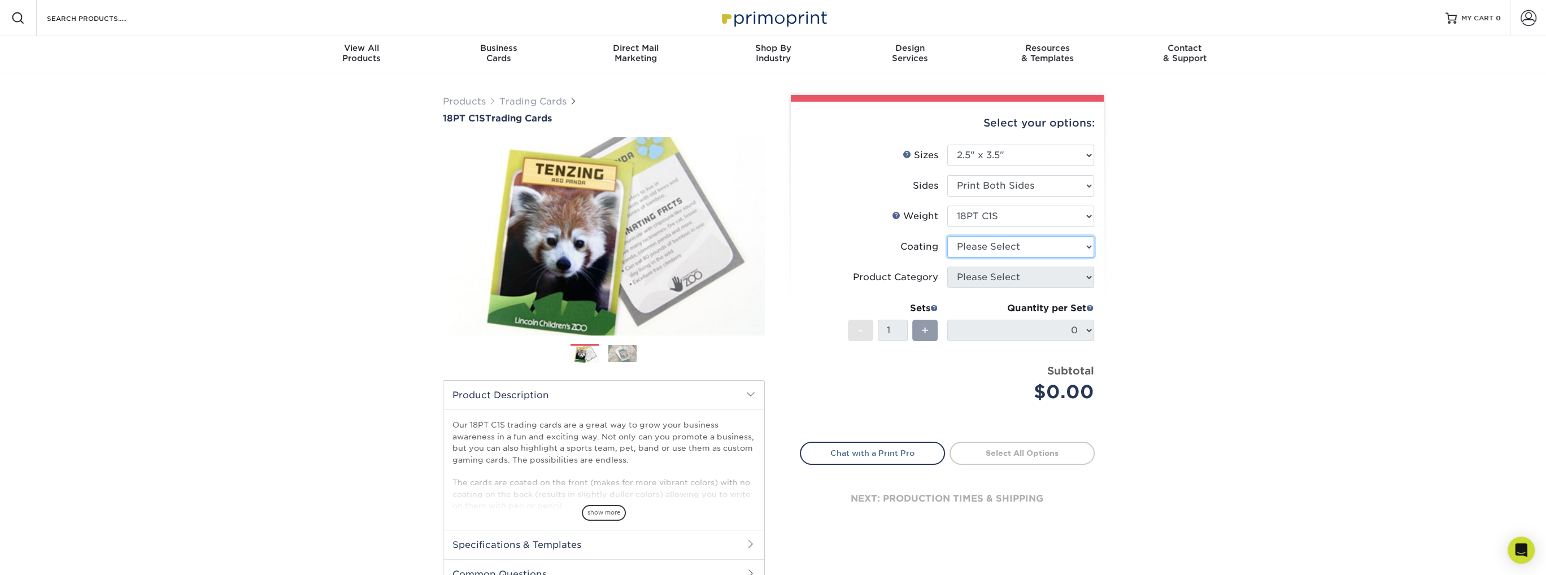
click at [1026, 245] on select at bounding box center [1020, 246] width 147 height 21
click at [947, 236] on select at bounding box center [1020, 246] width 147 height 21
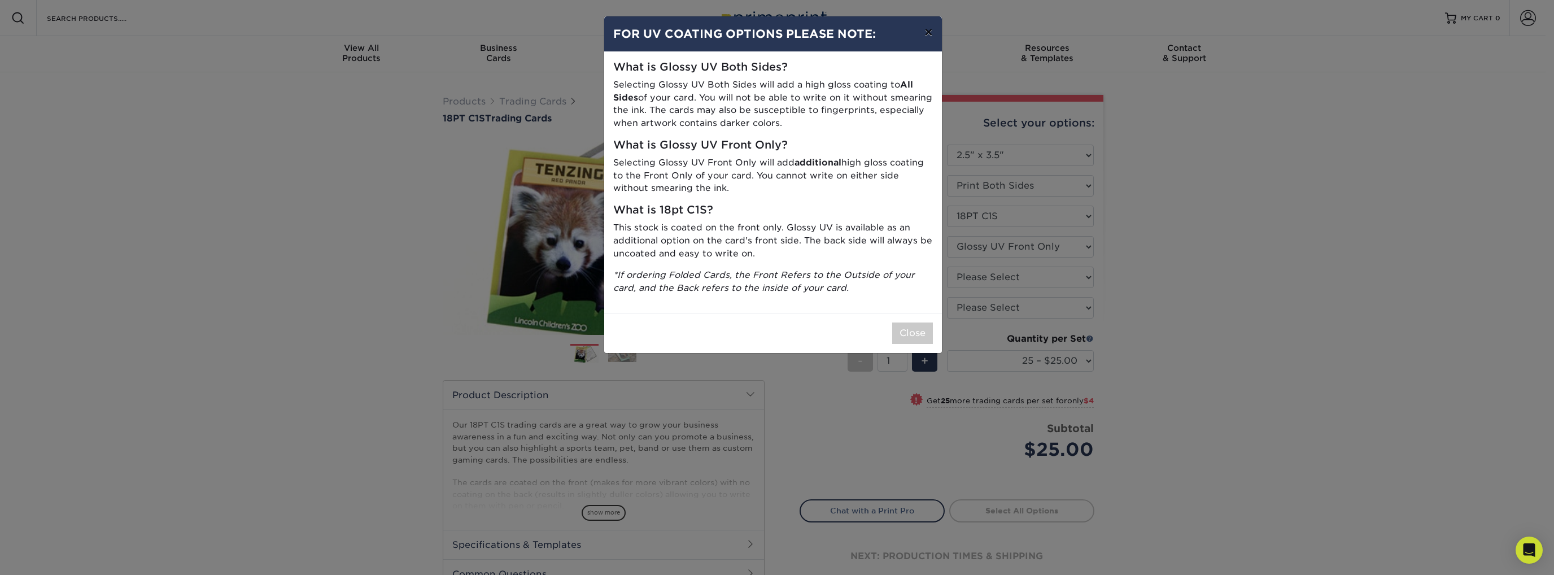
click at [929, 34] on button "×" at bounding box center [929, 32] width 26 height 32
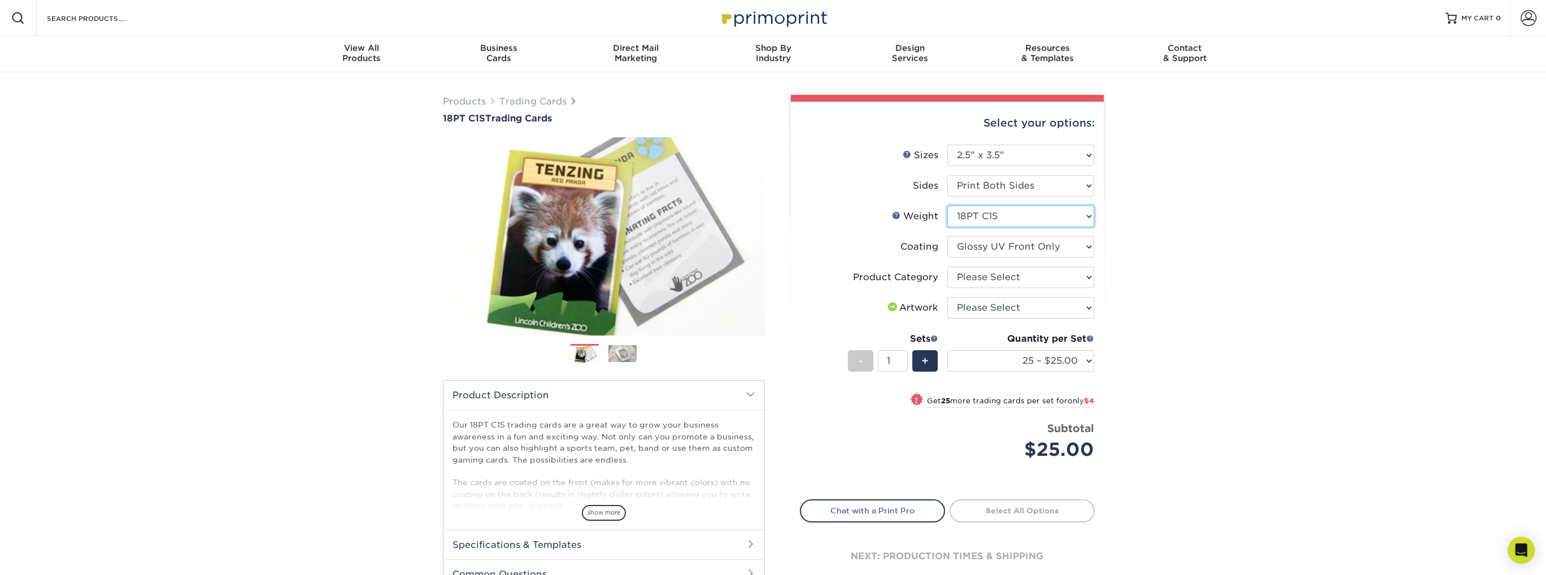
click at [1002, 217] on select "Please Select 18PT C1S" at bounding box center [1020, 216] width 147 height 21
click at [996, 252] on select at bounding box center [1020, 246] width 147 height 21
select select "-1"
click at [947, 236] on select at bounding box center [1020, 246] width 147 height 21
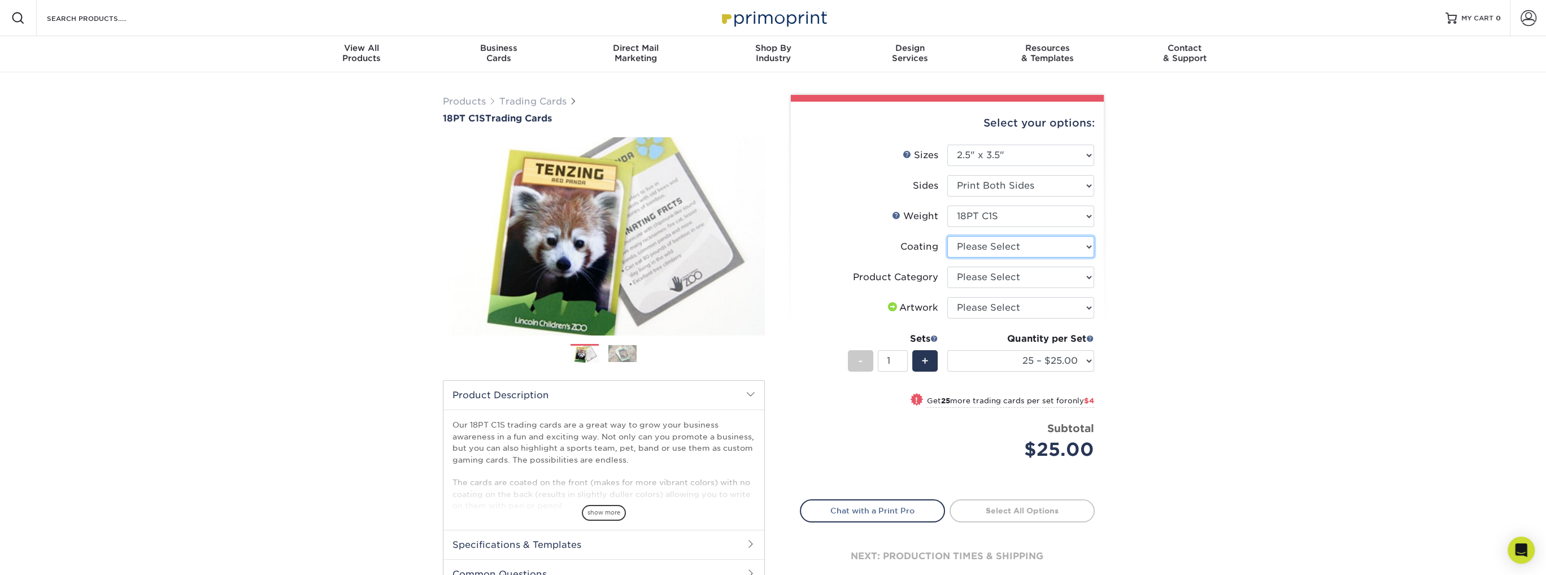
select select
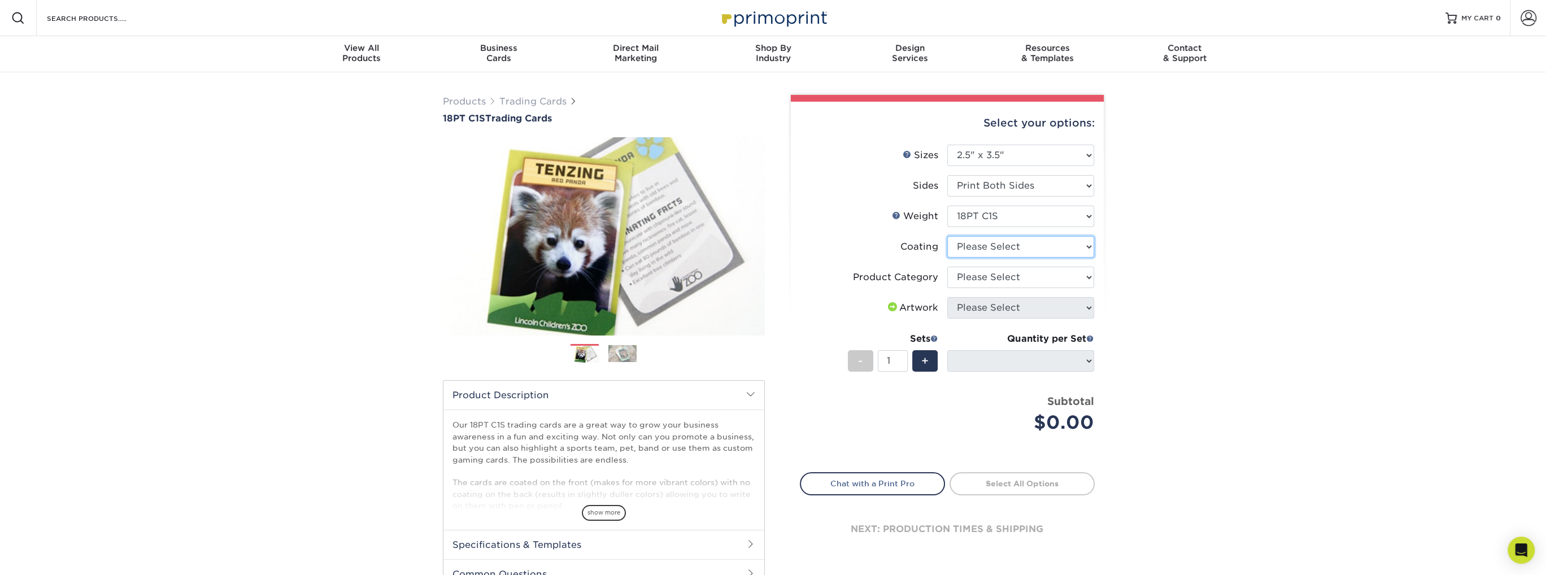
click at [1011, 238] on select at bounding box center [1020, 246] width 147 height 21
select select "3e7618de-abca-4bda-9f97-8b9129e913d8"
click at [947, 236] on select at bounding box center [1020, 246] width 147 height 21
select select "-1"
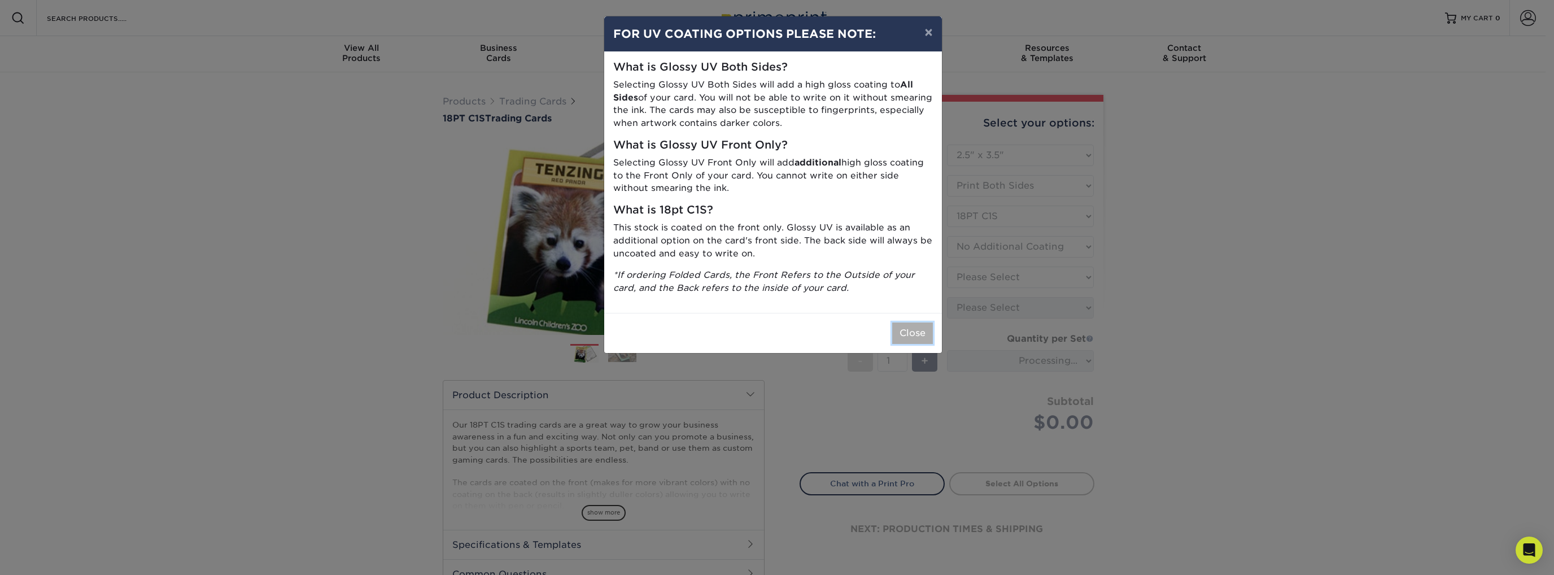
click at [913, 331] on button "Close" at bounding box center [912, 333] width 41 height 21
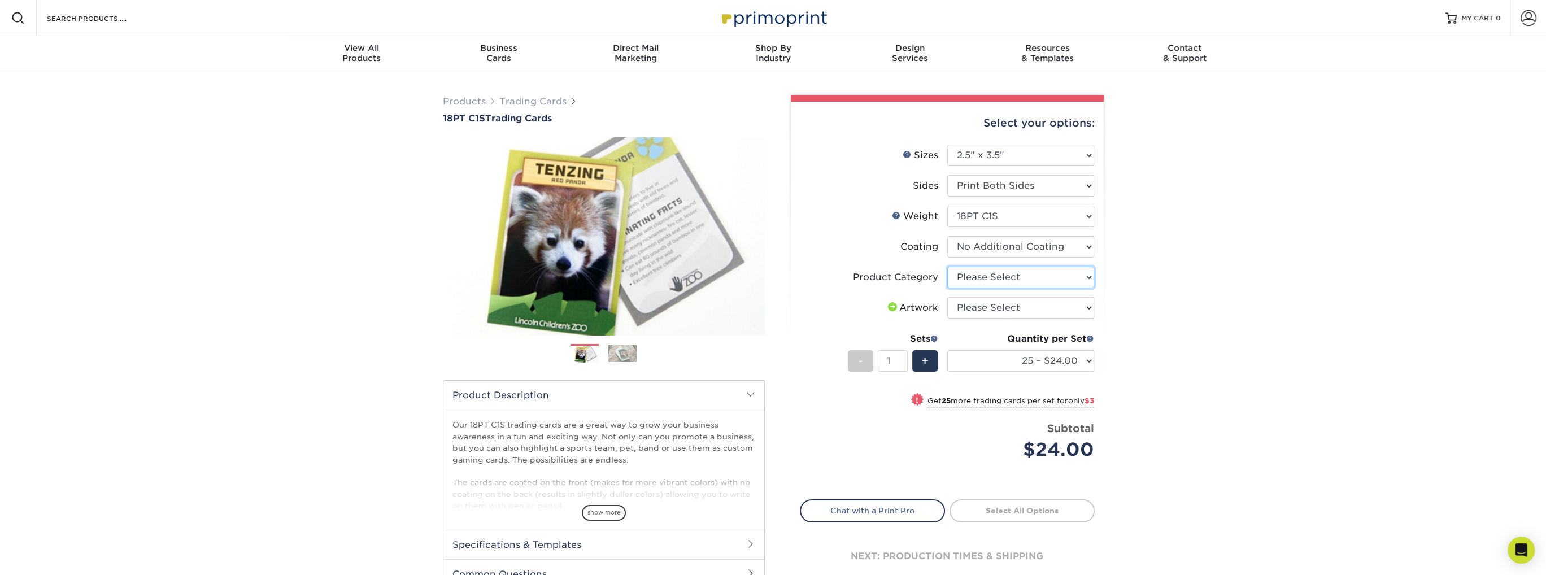
click at [1000, 284] on select "Please Select Trading Cards" at bounding box center [1020, 277] width 147 height 21
select select "c2f9bce9-36c2-409d-b101-c29d9d031e18"
click at [947, 267] on select "Please Select Trading Cards" at bounding box center [1020, 277] width 147 height 21
click at [1001, 306] on select "Please Select I will upload files I need a design - $100" at bounding box center [1020, 307] width 147 height 21
select select "upload"
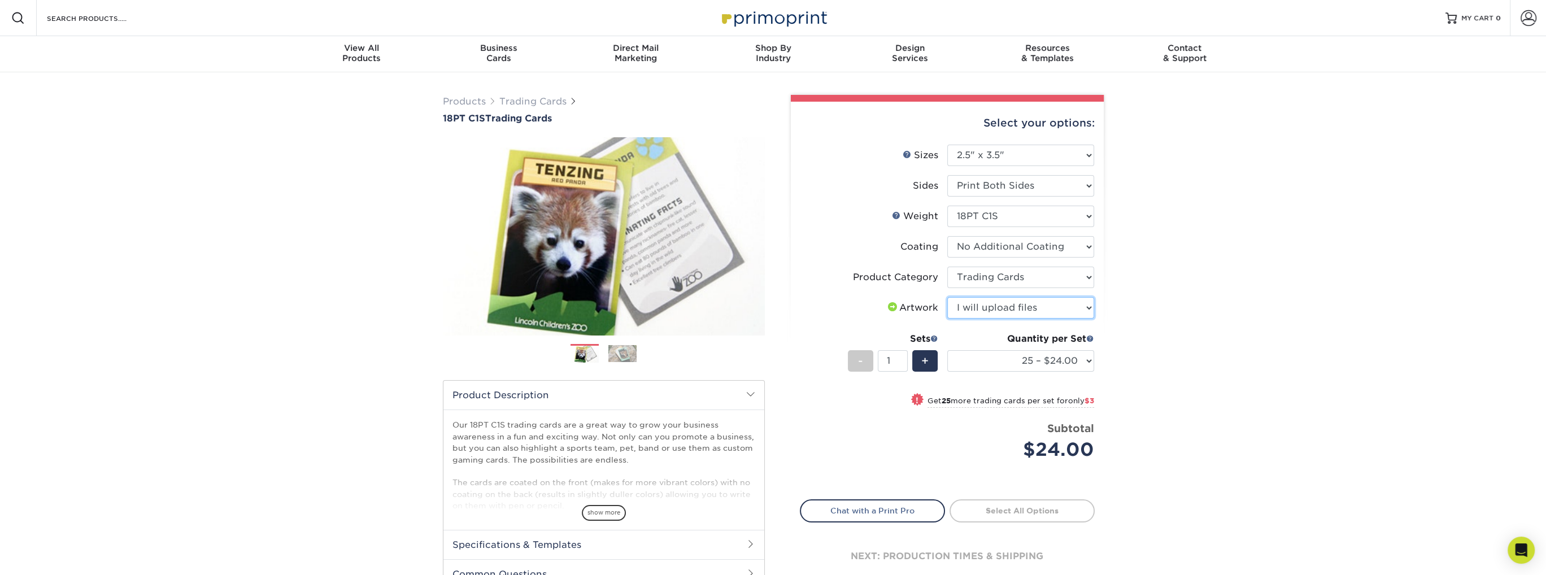
click at [947, 297] on select "Please Select I will upload files I need a design - $100" at bounding box center [1020, 307] width 147 height 21
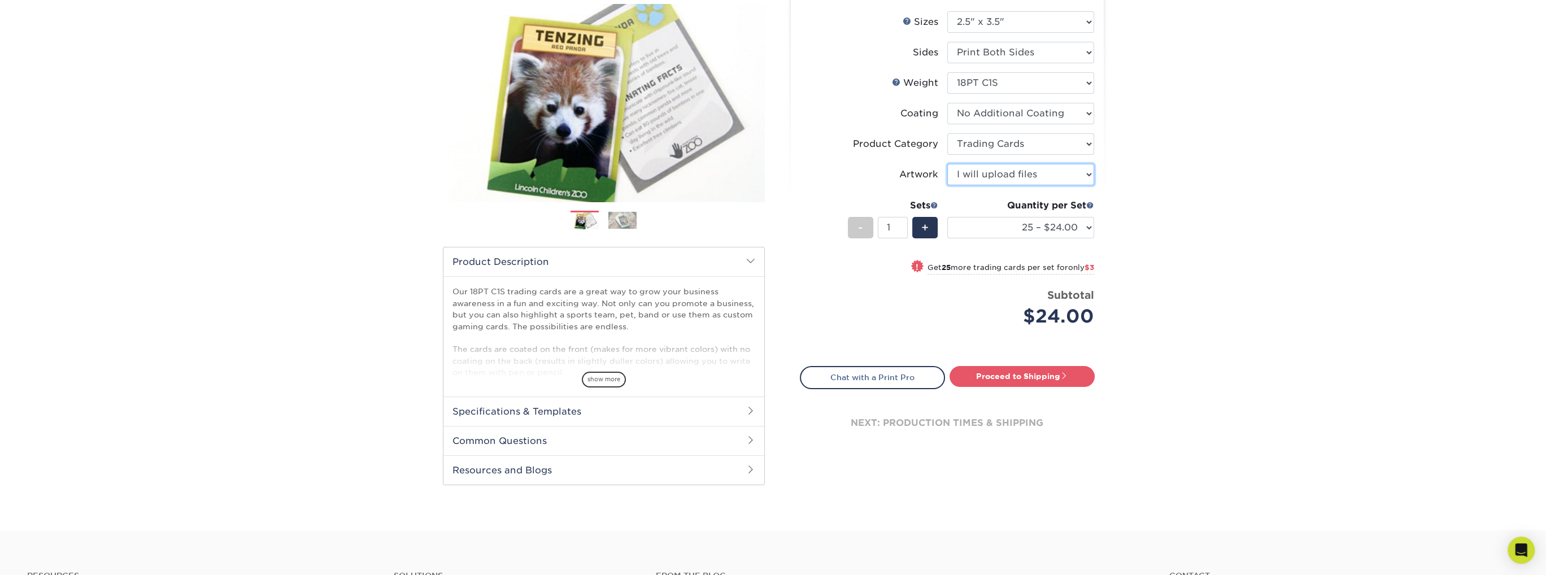
scroll to position [169, 0]
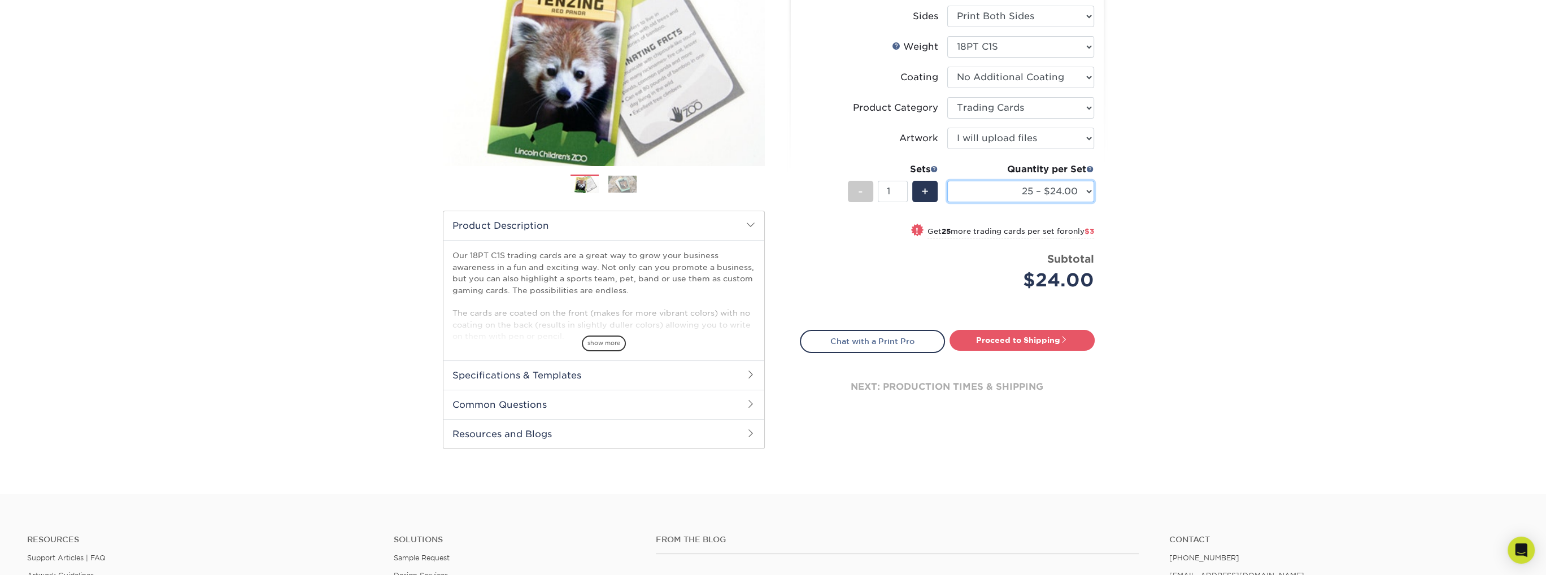
click at [1030, 199] on select "25 – $24.00 50 – $27.00 75 – $35.00 100 – $39.00 250 – $45.00 500 – $55.00 1000…" at bounding box center [1020, 191] width 147 height 21
select select "1000 – $71.00"
click at [947, 181] on select "25 – $24.00 50 – $27.00 75 – $35.00 100 – $39.00 250 – $45.00 500 – $55.00 1000…" at bounding box center [1020, 191] width 147 height 21
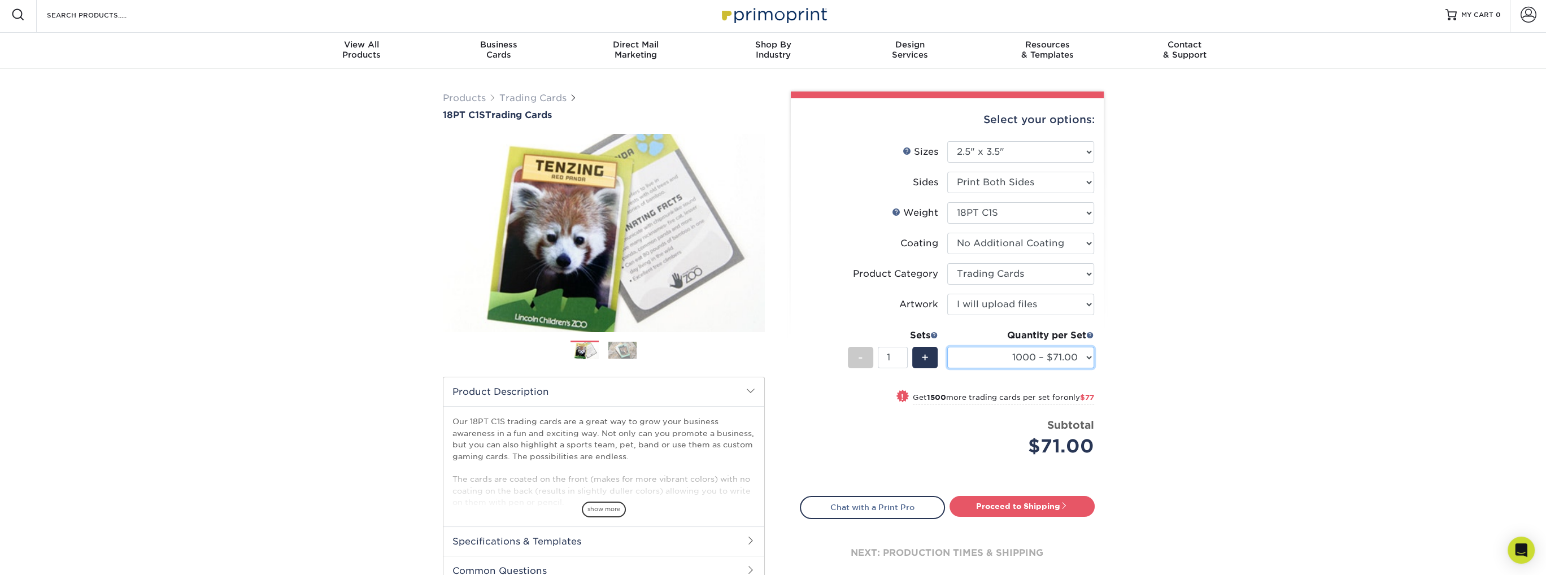
scroll to position [0, 0]
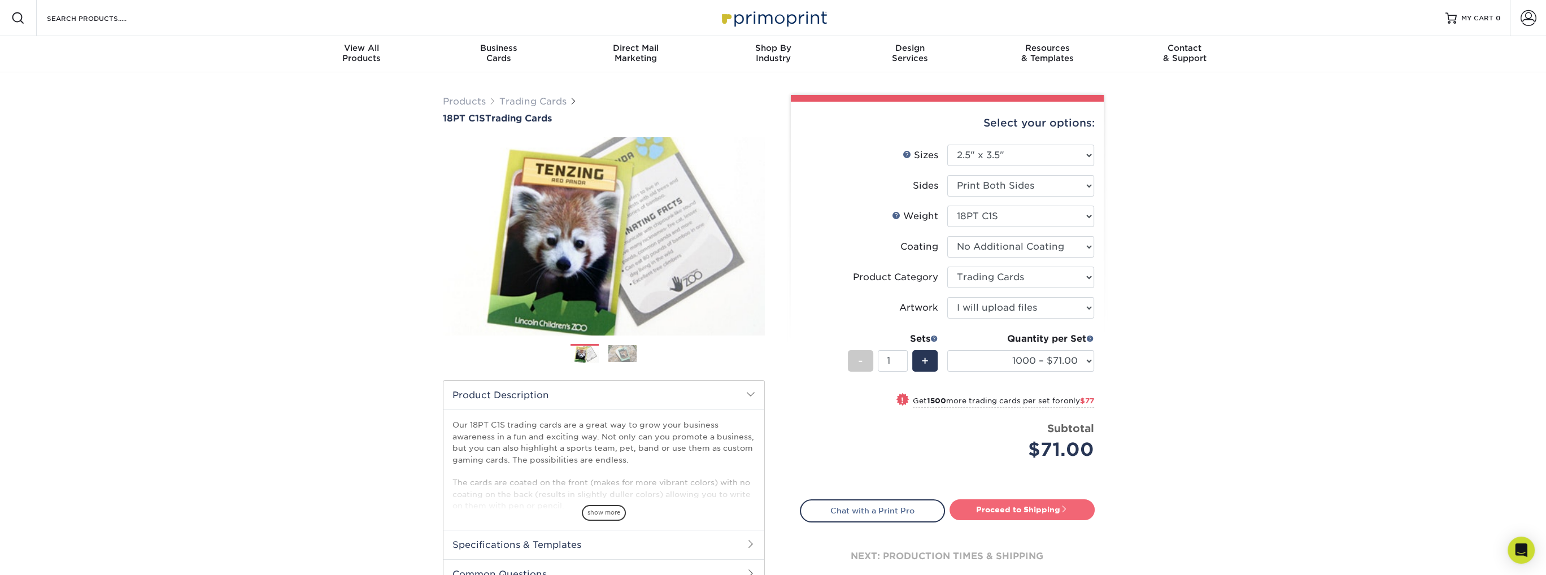
click at [1014, 509] on link "Proceed to Shipping" at bounding box center [1022, 509] width 145 height 20
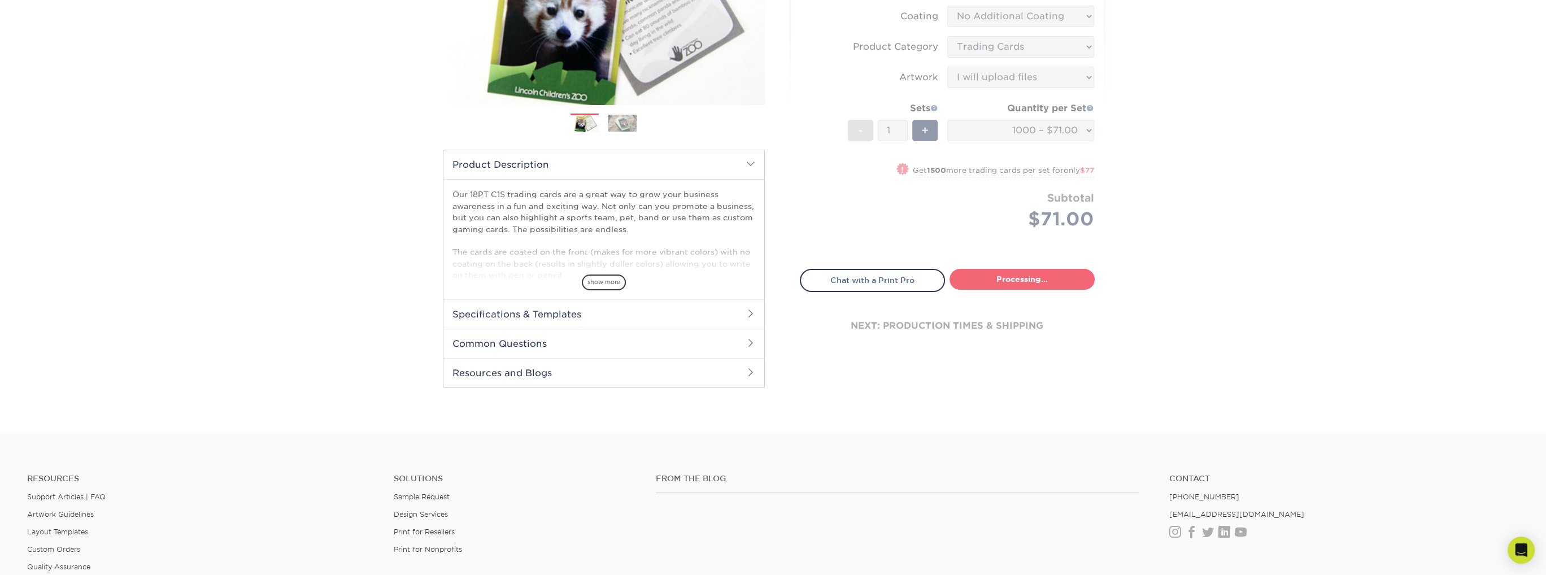
select select "924a79e3-6529-4050-a7ca-c144a4433746"
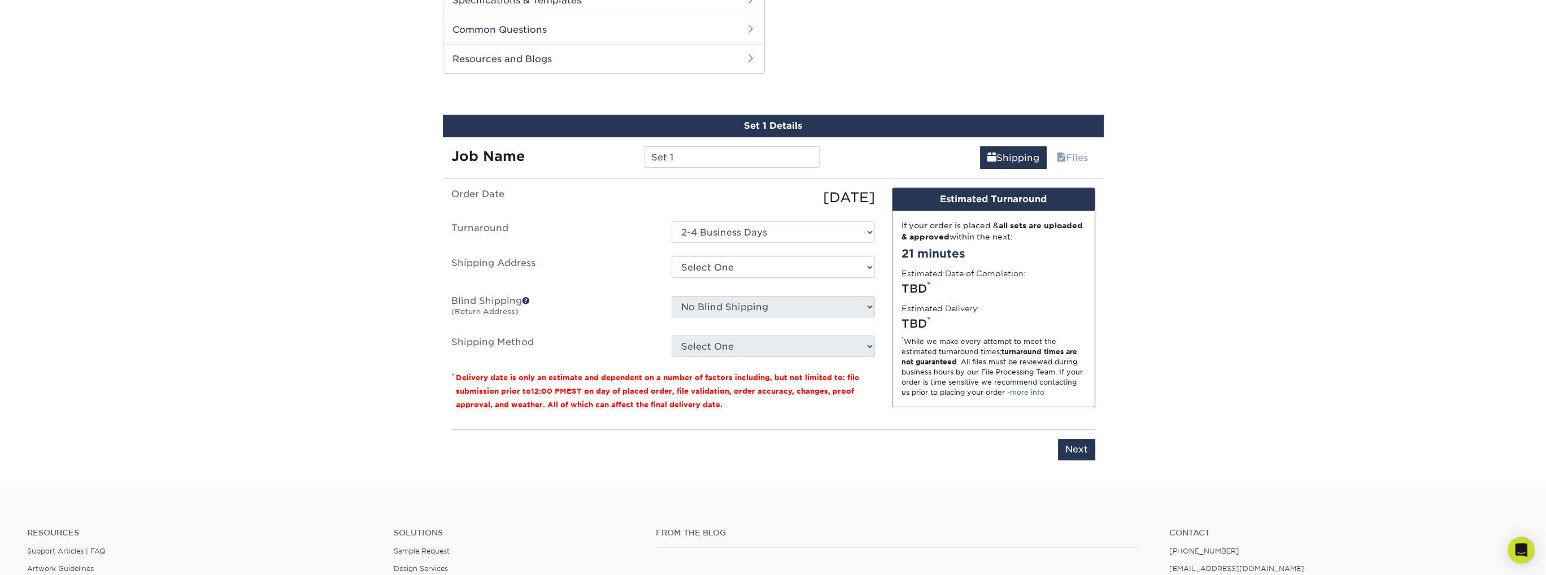
scroll to position [562, 0]
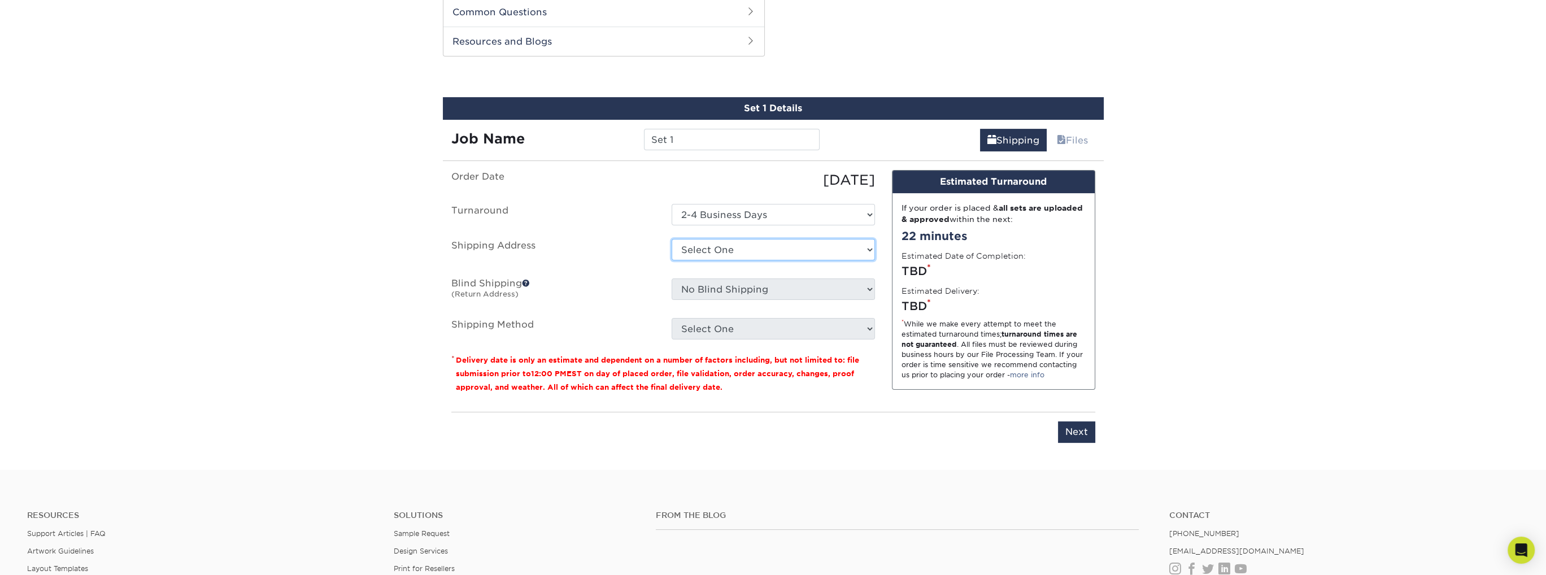
click at [724, 253] on select "Select One Cards + Add New Address - Login" at bounding box center [773, 249] width 203 height 21
select select "286942"
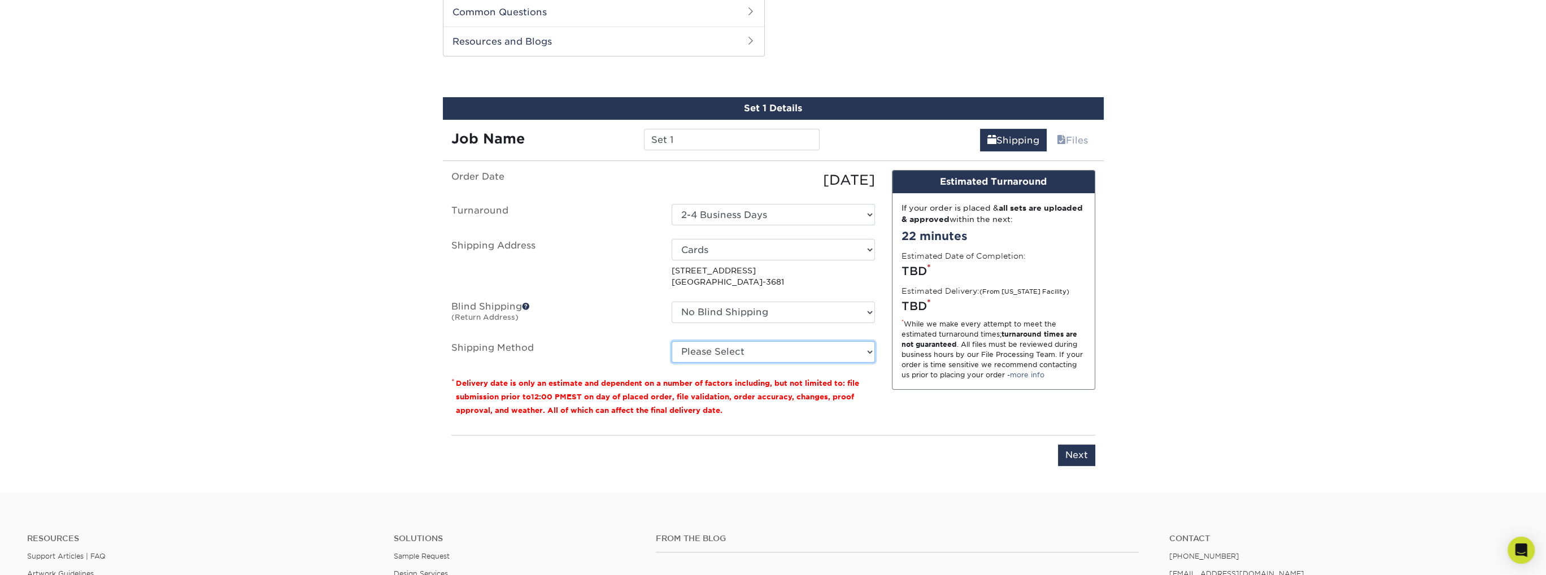
click at [743, 351] on select "Please Select 3 Day Shipping Service (+$24.92) 2 Day Air Shipping (+$25.40) Gro…" at bounding box center [773, 351] width 203 height 21
select select "12"
click at [672, 341] on select "Please Select 3 Day Shipping Service (+$24.92) 2 Day Air Shipping (+$25.40) Gro…" at bounding box center [773, 351] width 203 height 21
click at [1075, 458] on input "Next" at bounding box center [1076, 455] width 37 height 21
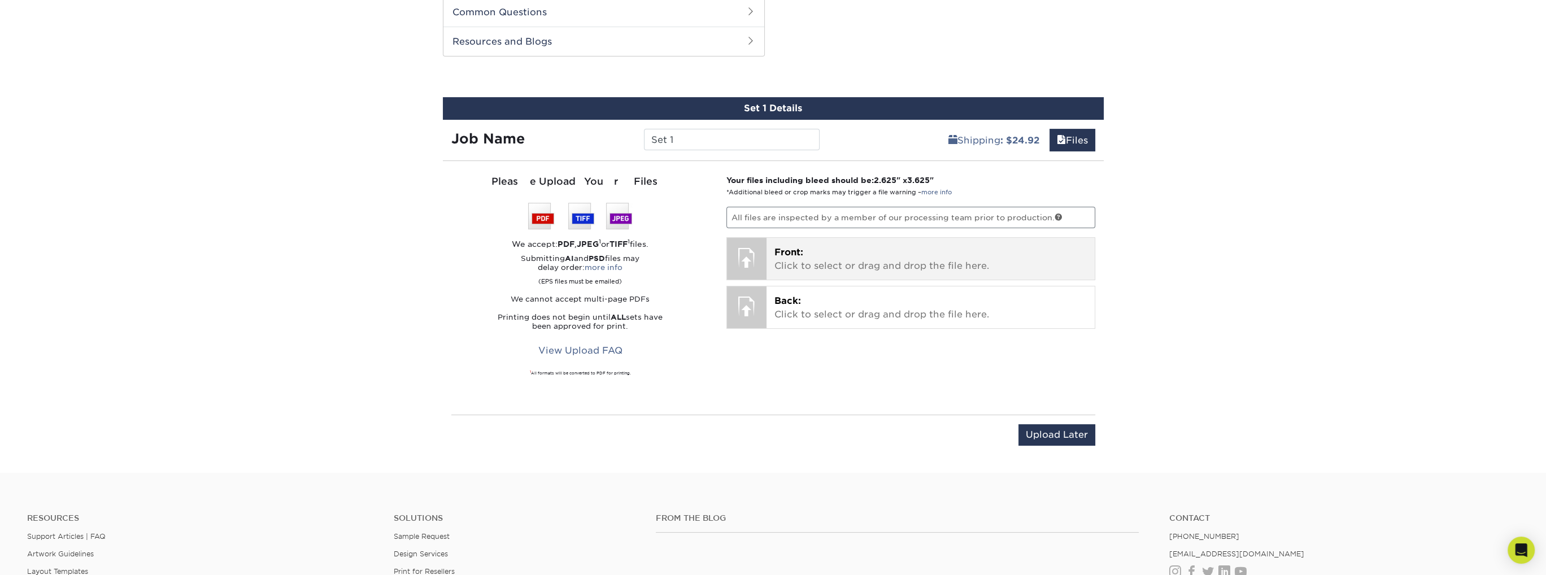
click at [791, 258] on p "Front: Click to select or drag and drop the file here." at bounding box center [930, 259] width 312 height 27
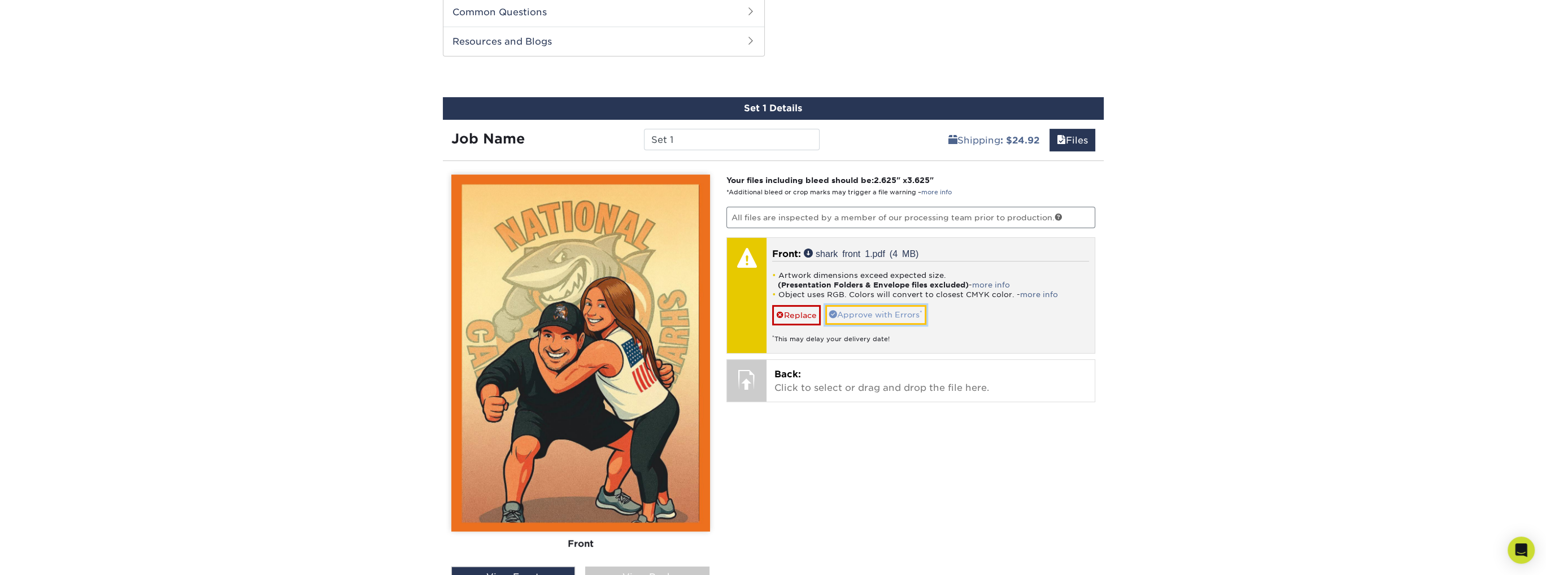
click at [873, 314] on link "Approve with Errors *" at bounding box center [875, 314] width 101 height 19
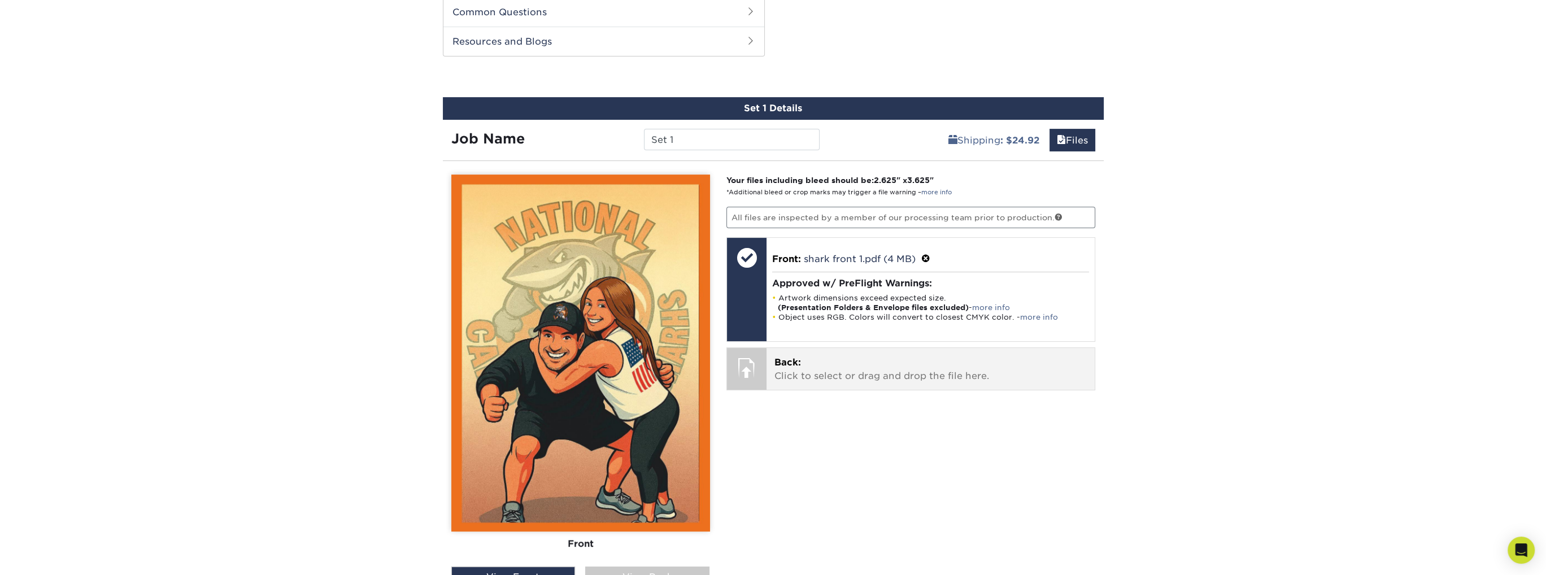
click at [754, 358] on div at bounding box center [747, 368] width 40 height 40
click at [748, 373] on div at bounding box center [747, 368] width 40 height 40
click at [806, 371] on p "Back: Click to select or drag and drop the file here." at bounding box center [930, 369] width 312 height 27
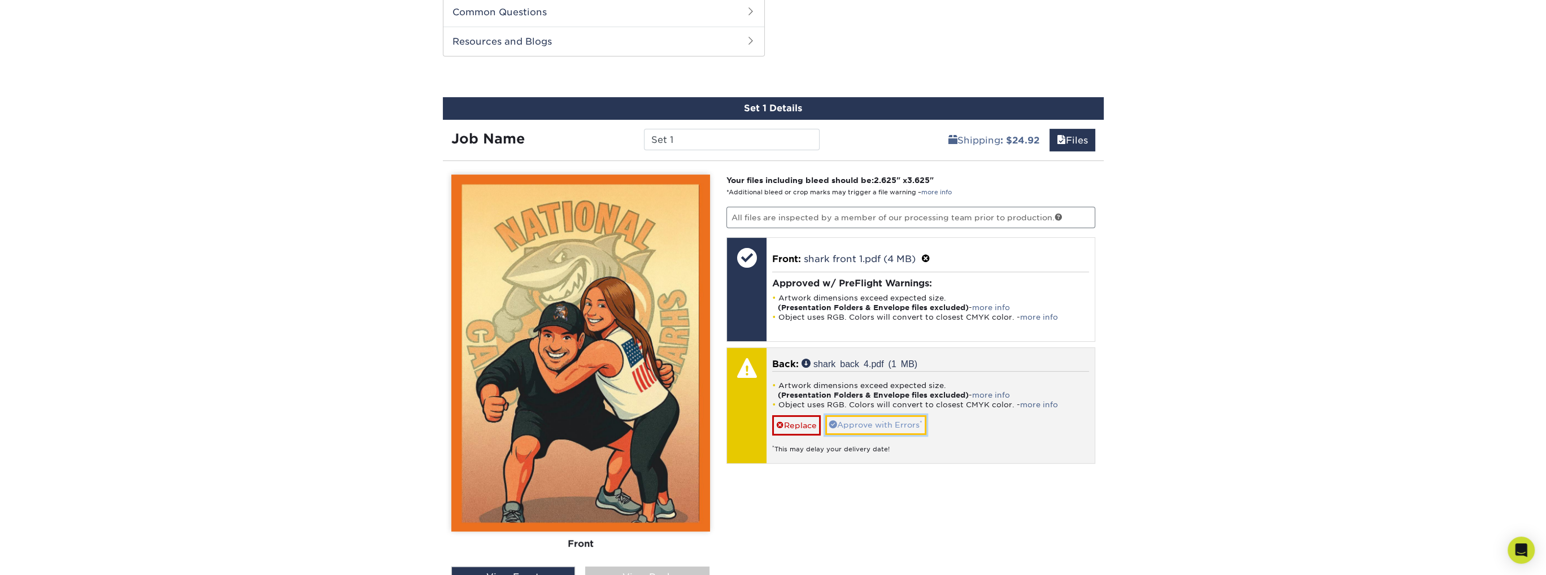
click at [839, 416] on link "Approve with Errors *" at bounding box center [875, 424] width 101 height 19
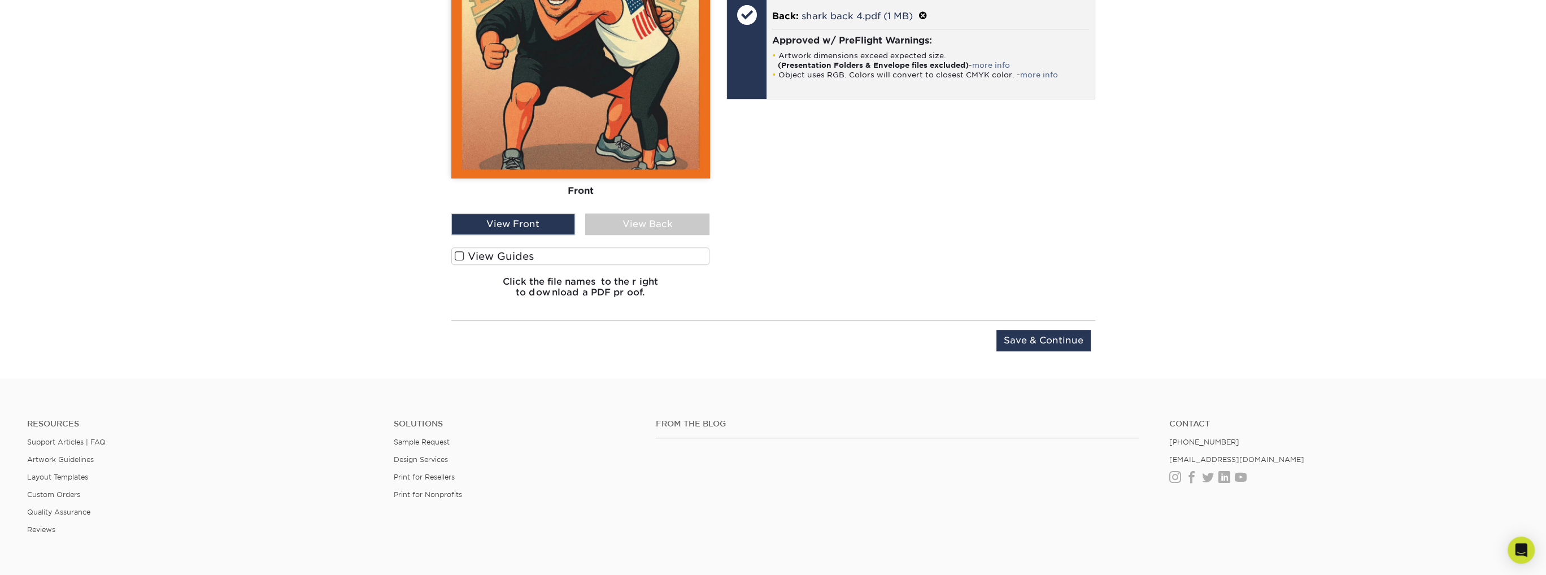
scroll to position [957, 0]
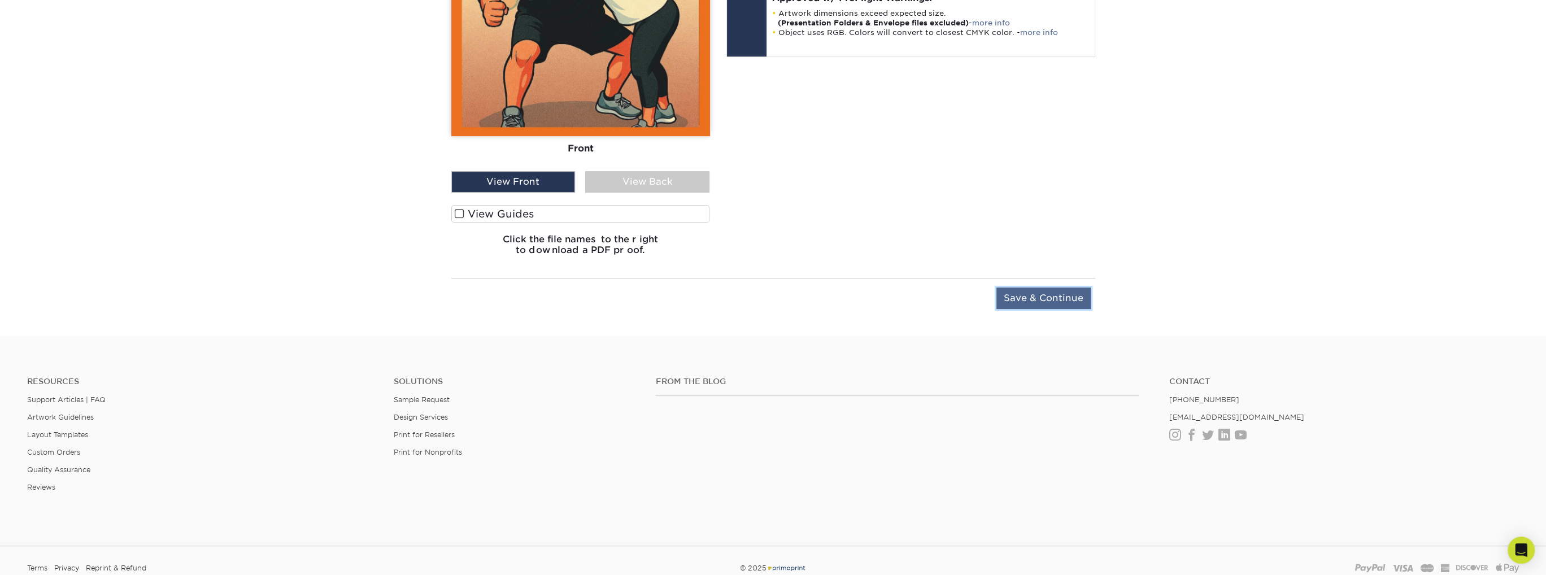
click at [1048, 294] on input "Save & Continue" at bounding box center [1043, 298] width 94 height 21
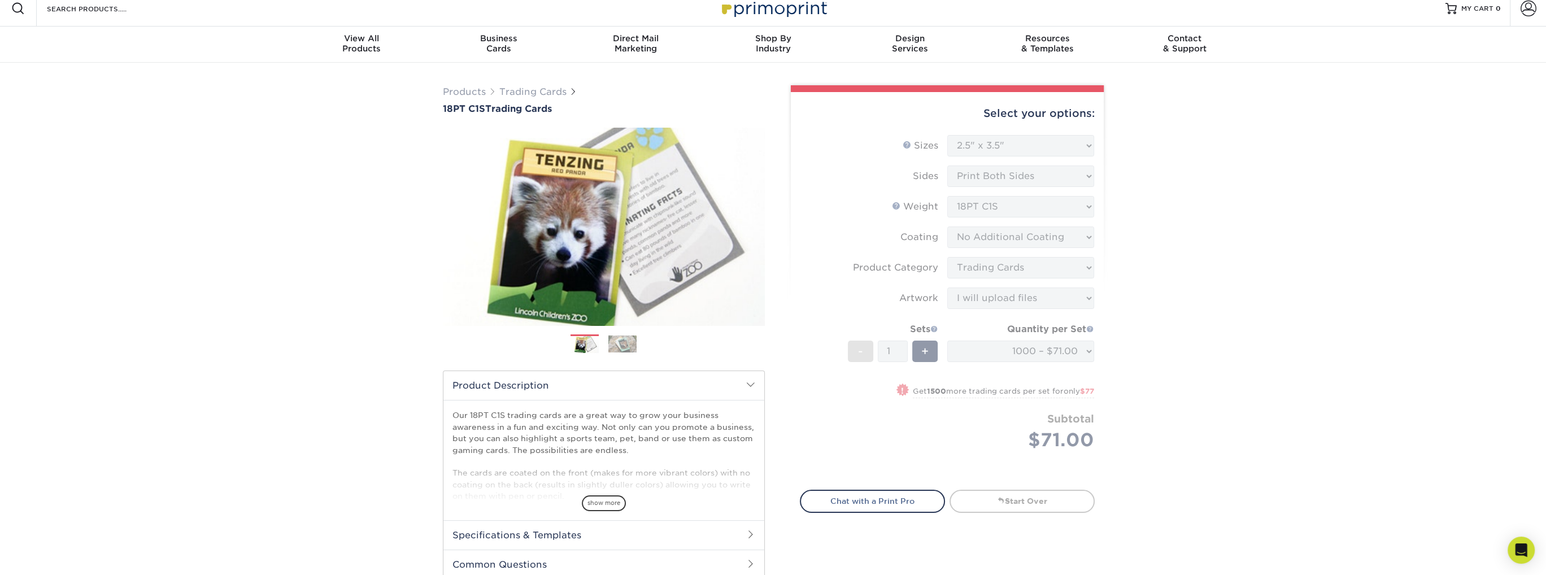
scroll to position [0, 0]
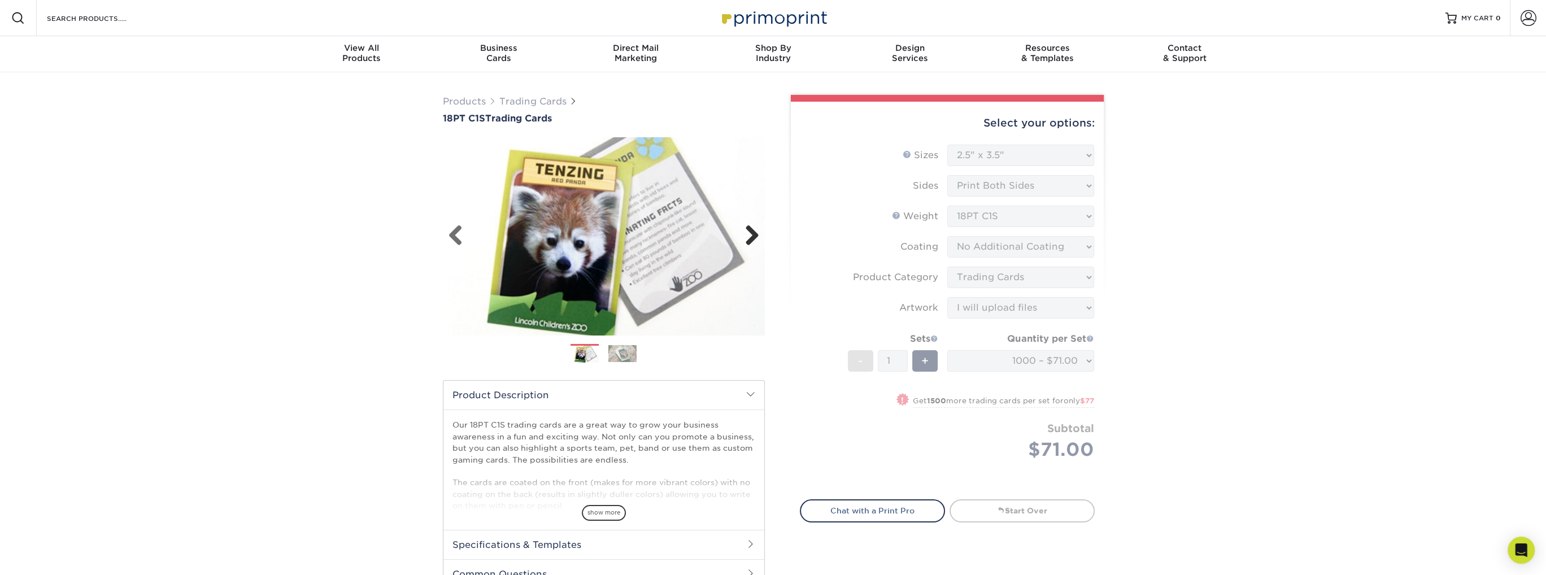
click at [756, 242] on link "Next" at bounding box center [748, 236] width 23 height 23
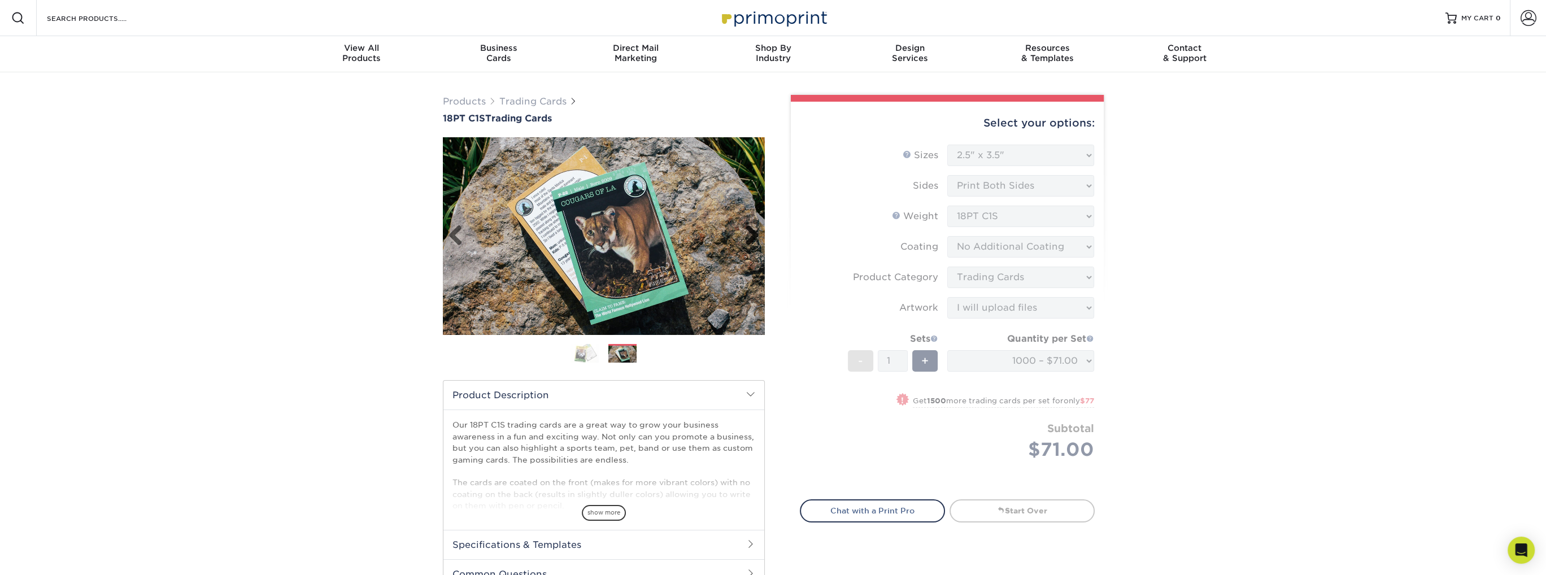
click at [756, 242] on link "Next" at bounding box center [748, 236] width 23 height 23
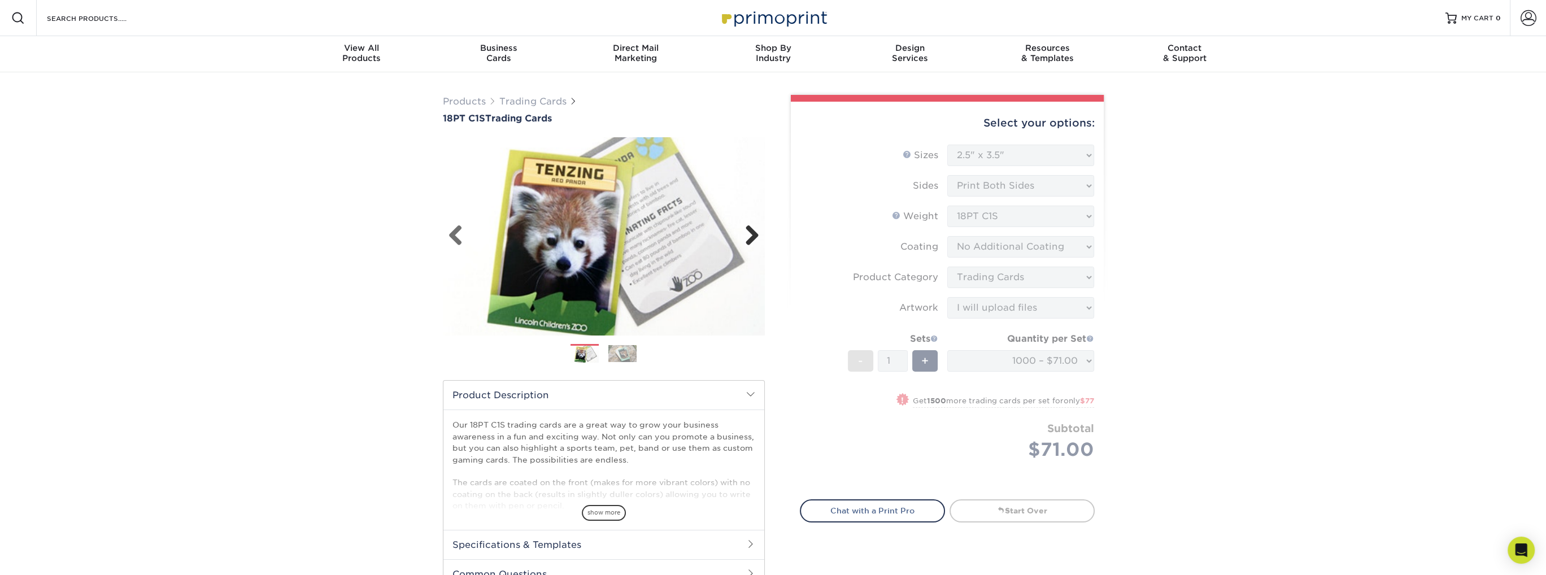
click at [756, 242] on link "Next" at bounding box center [748, 236] width 23 height 23
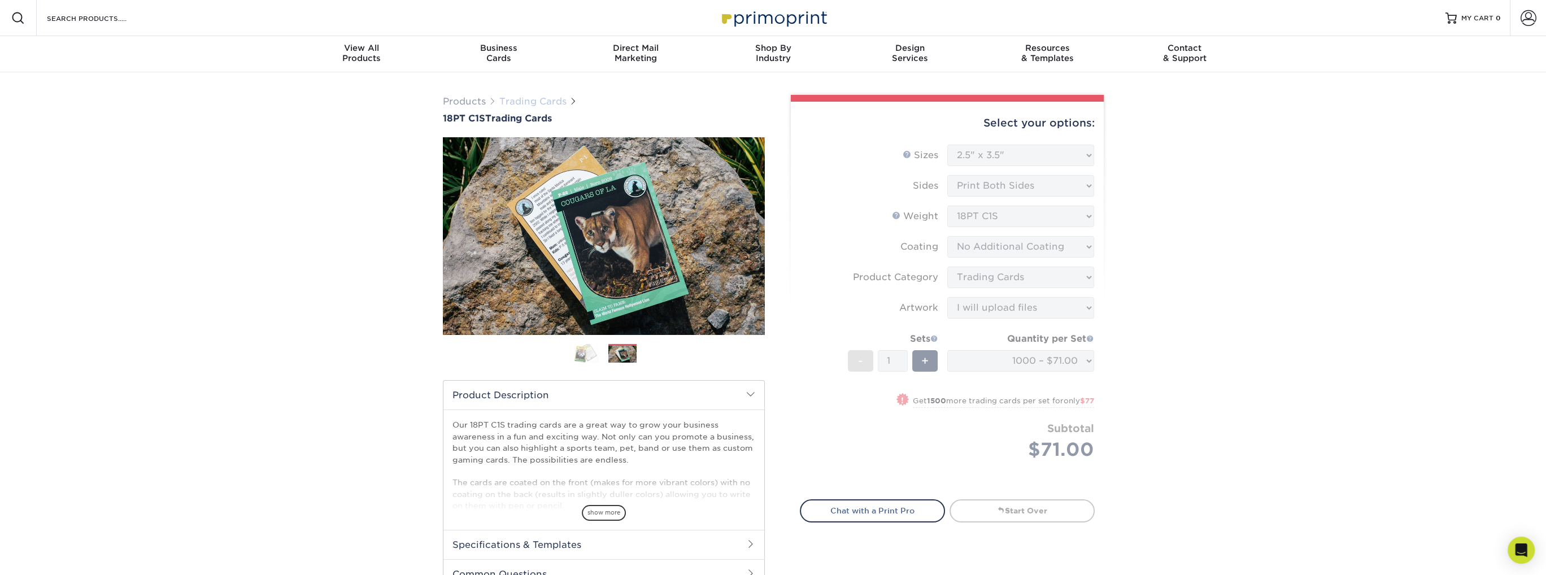
click at [537, 97] on link "Trading Cards" at bounding box center [532, 101] width 67 height 11
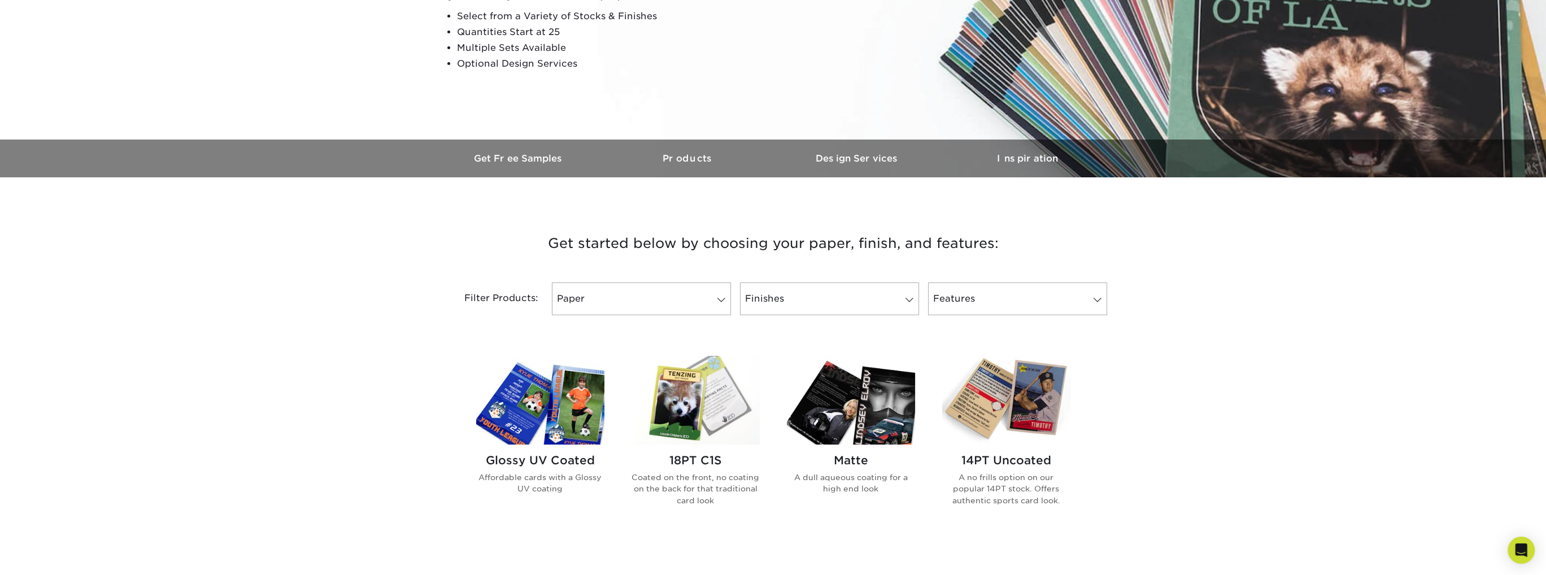
scroll to position [282, 0]
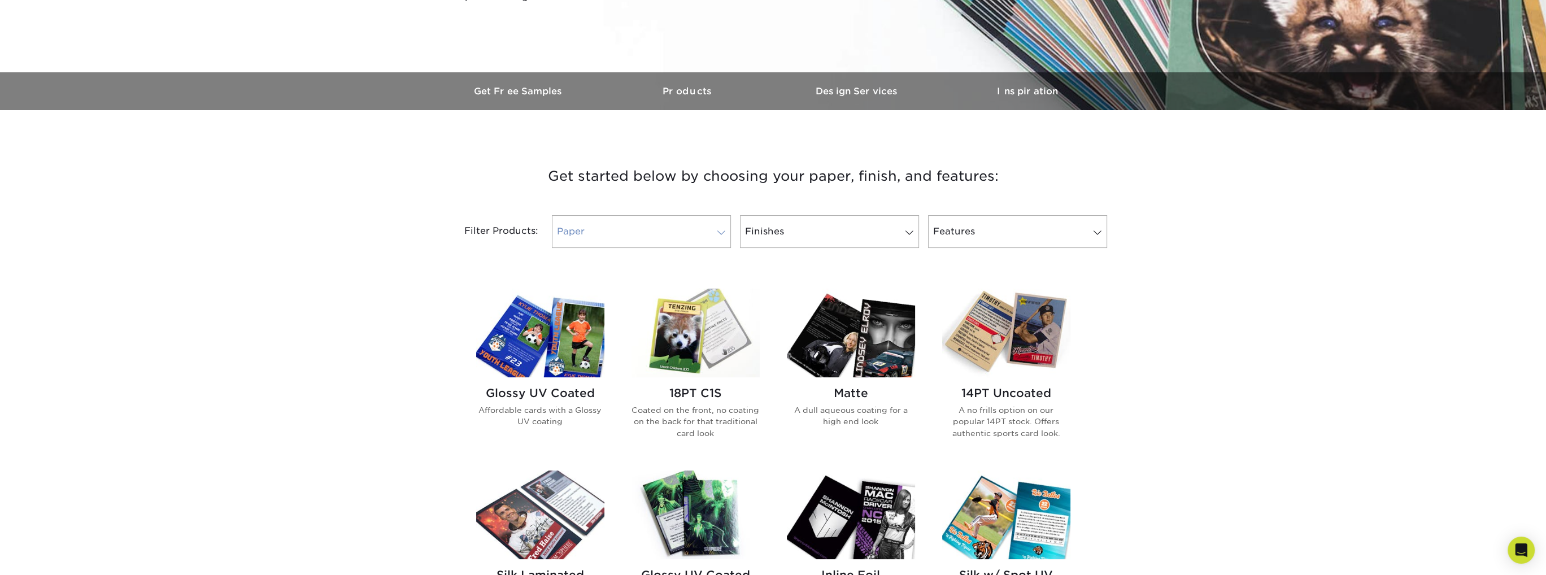
click at [679, 223] on link "Paper" at bounding box center [641, 231] width 179 height 33
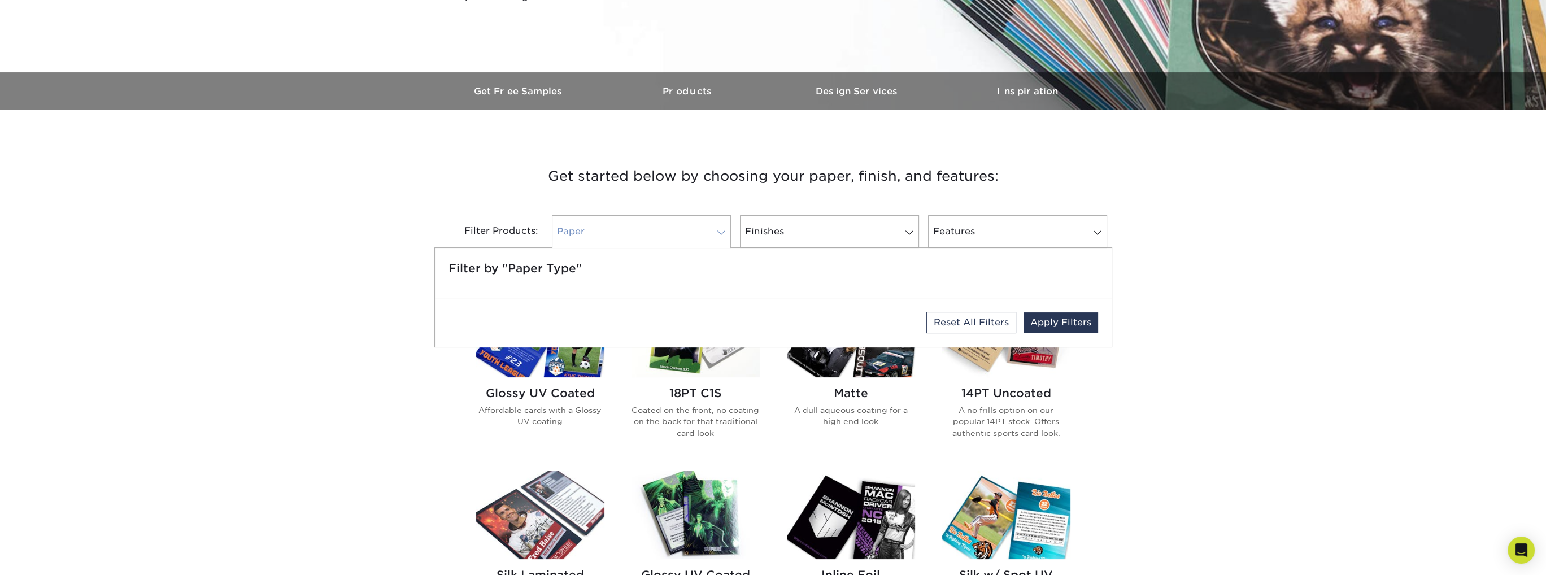
click at [679, 223] on link "Paper" at bounding box center [641, 231] width 179 height 33
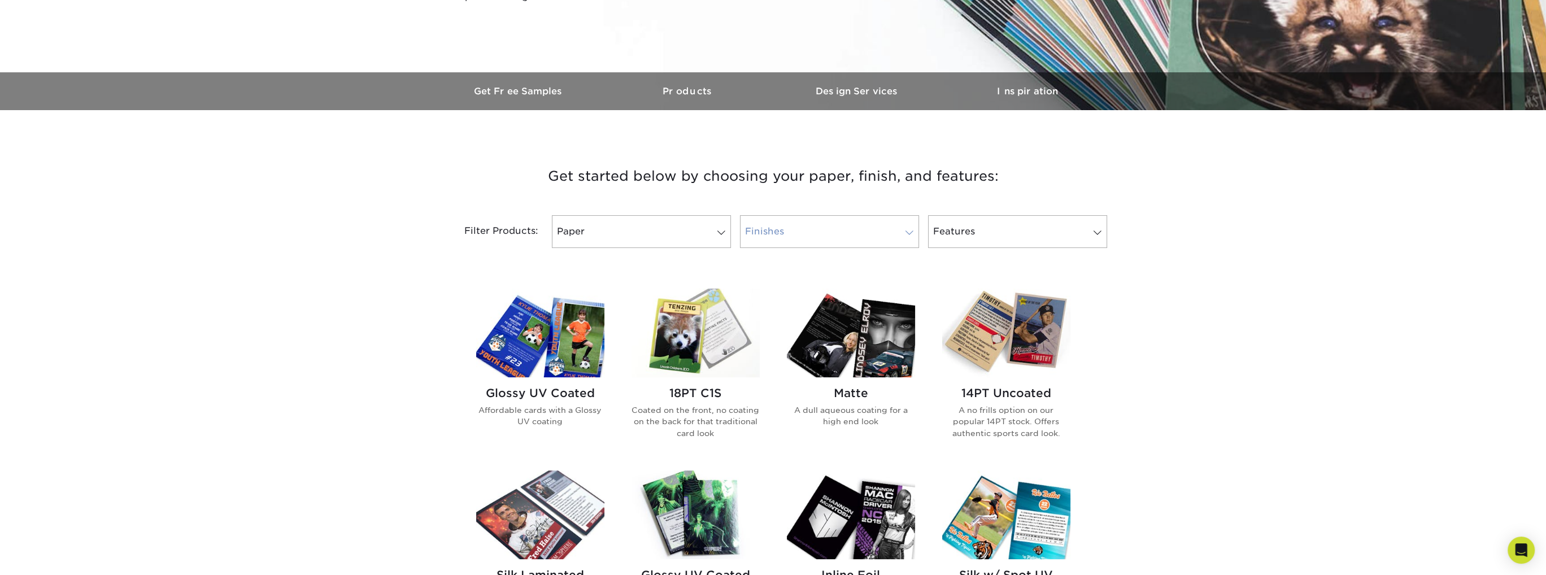
click at [825, 227] on link "Finishes" at bounding box center [829, 231] width 179 height 33
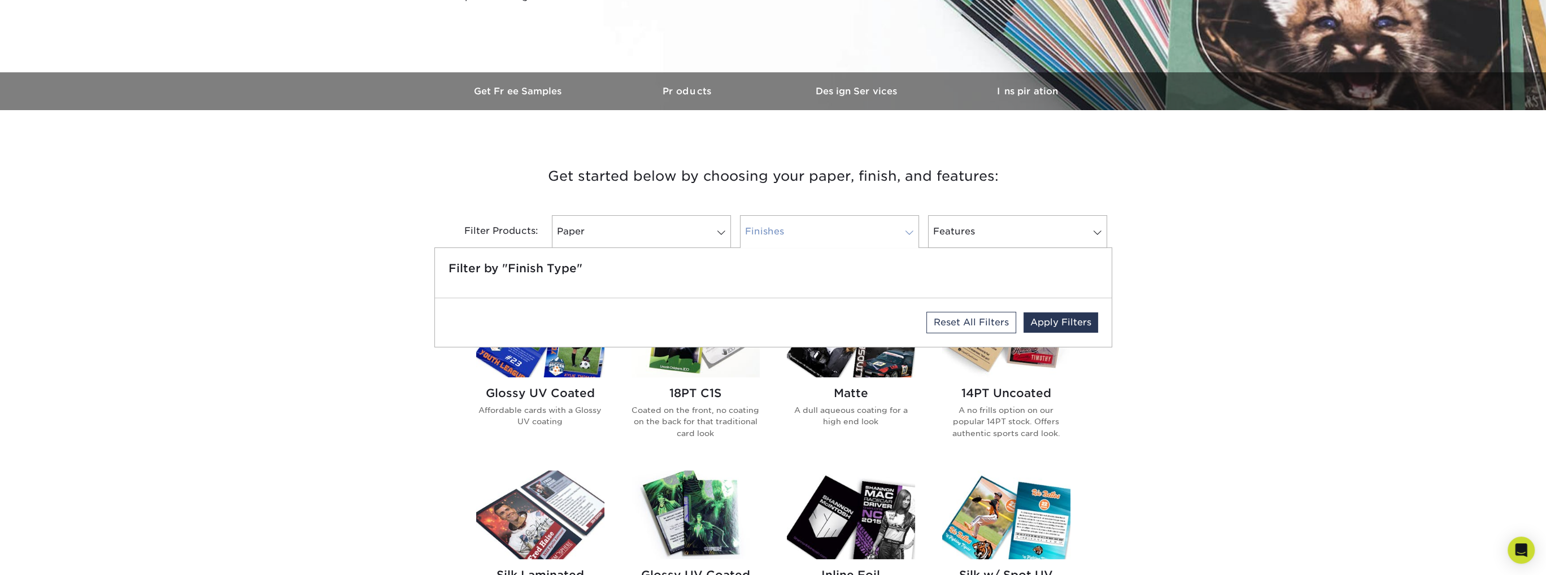
click at [816, 228] on link "Finishes" at bounding box center [829, 231] width 179 height 33
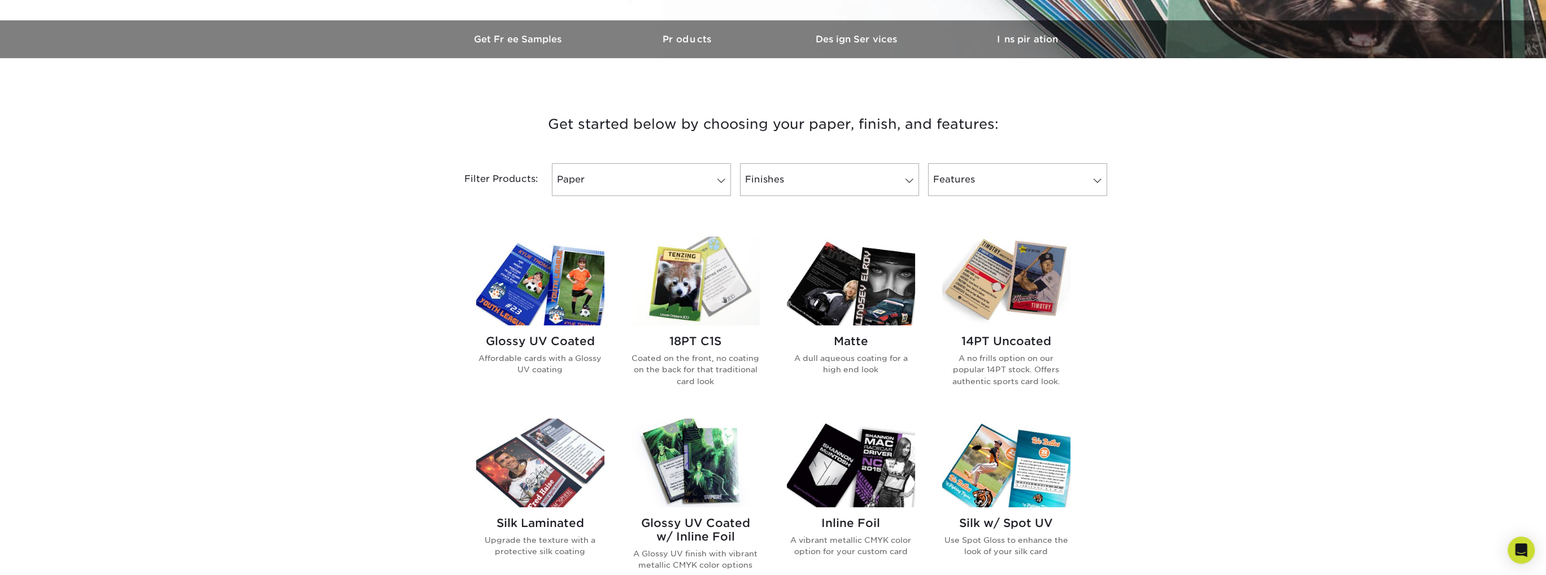
scroll to position [339, 0]
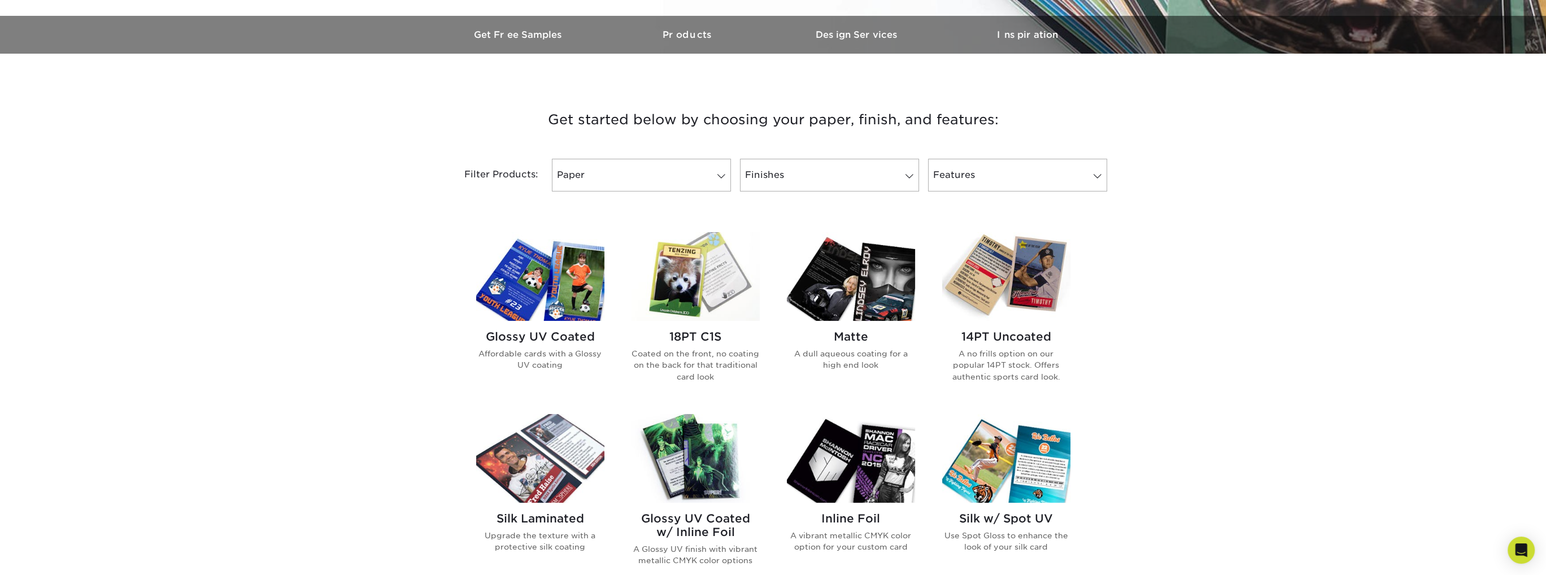
click at [1026, 291] on img at bounding box center [1006, 276] width 128 height 89
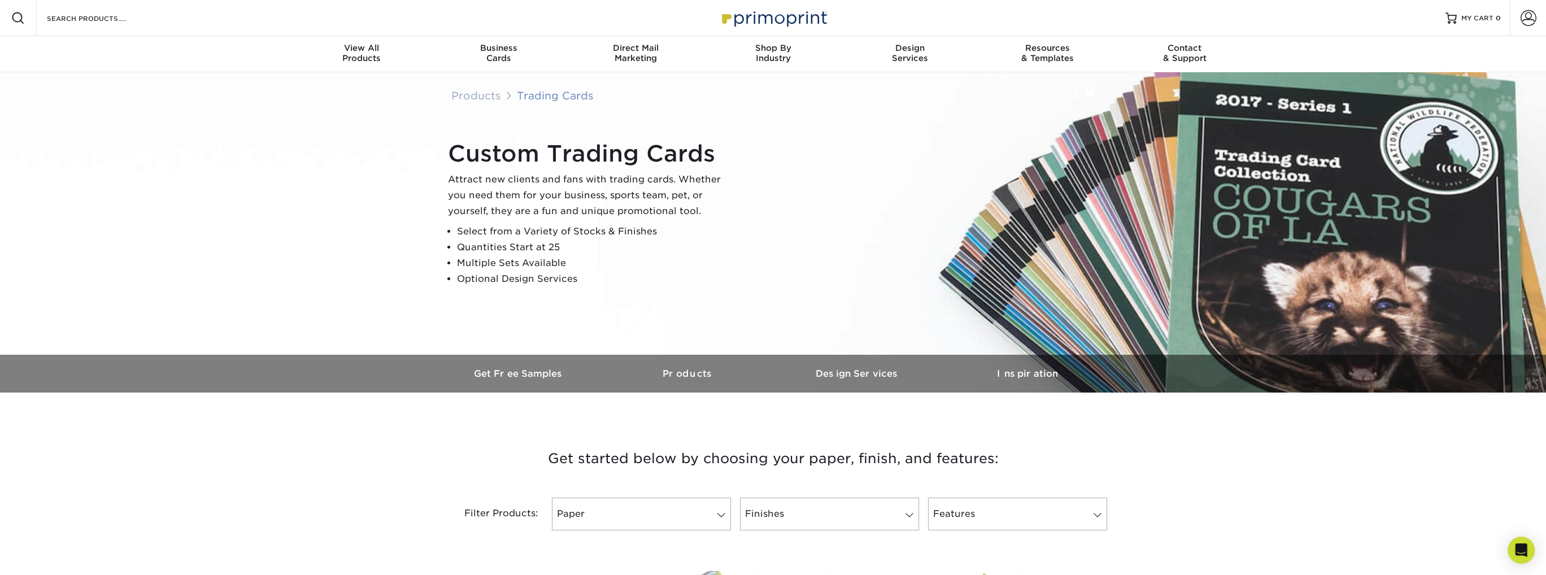
click at [545, 93] on link "Trading Cards" at bounding box center [555, 95] width 77 height 12
click at [568, 103] on div "Products Trading Cards" at bounding box center [718, 96] width 551 height 20
click at [570, 98] on link "Trading Cards" at bounding box center [555, 95] width 77 height 12
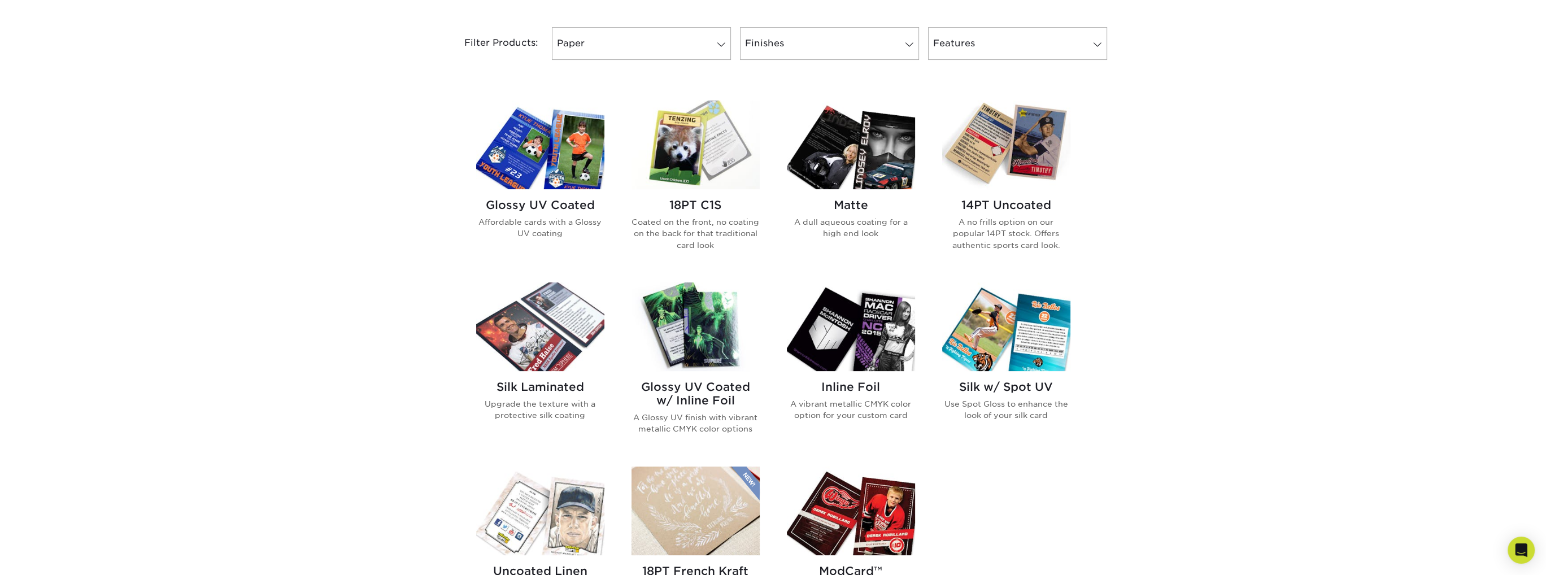
scroll to position [452, 0]
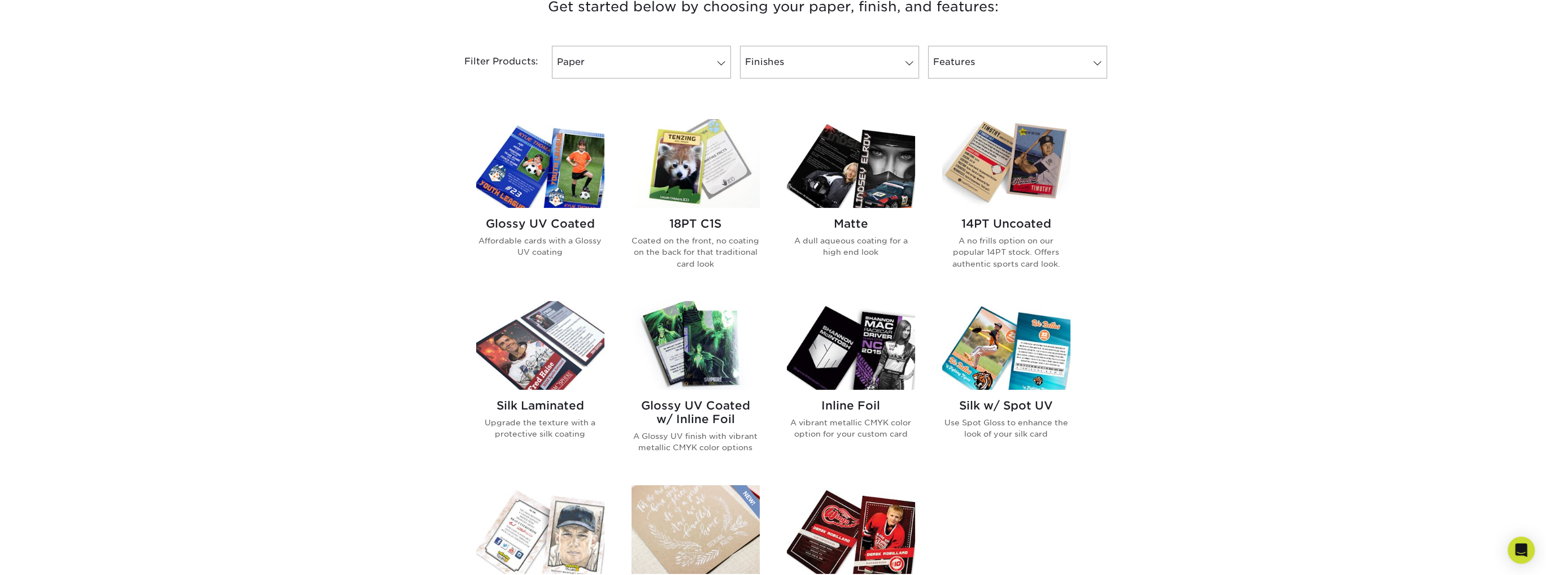
click at [562, 336] on img at bounding box center [540, 345] width 128 height 89
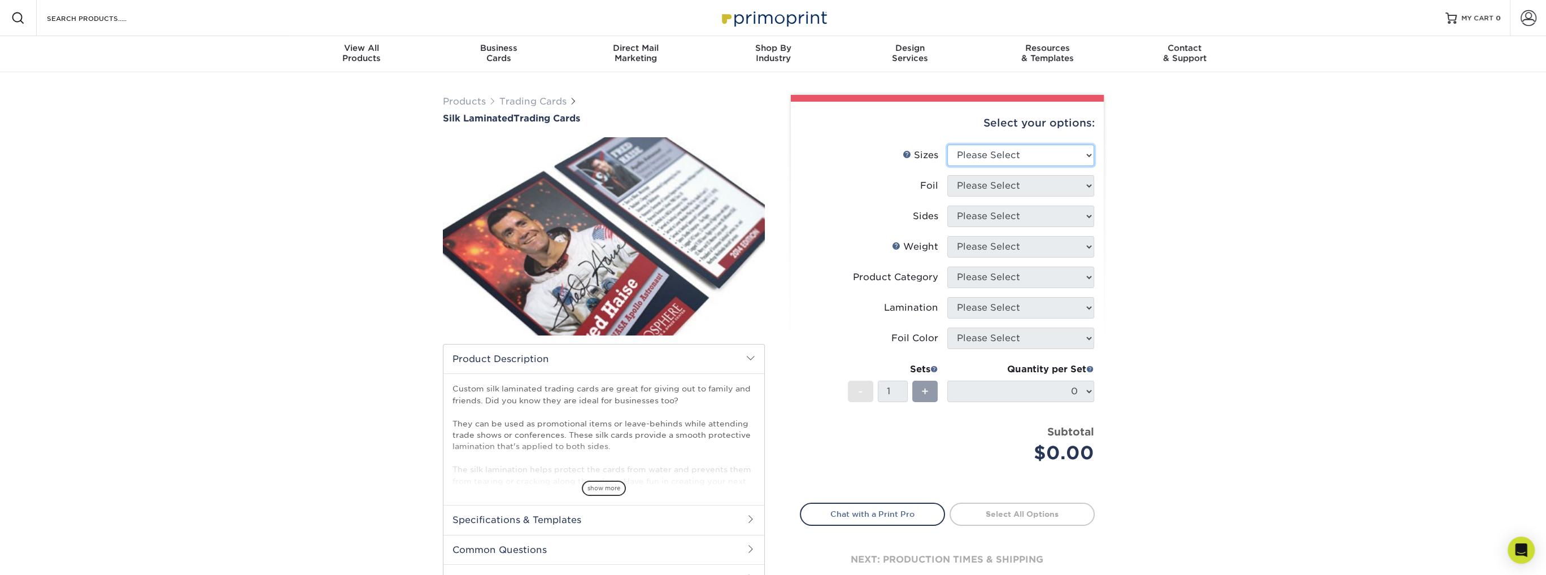
click at [1035, 150] on select "Please Select 2.5" x 3.5"" at bounding box center [1020, 155] width 147 height 21
select select "2.50x3.50"
click at [947, 145] on select "Please Select 2.5" x 3.5"" at bounding box center [1020, 155] width 147 height 21
click at [1025, 185] on select "Please Select No Yes" at bounding box center [1020, 185] width 147 height 21
select select "0"
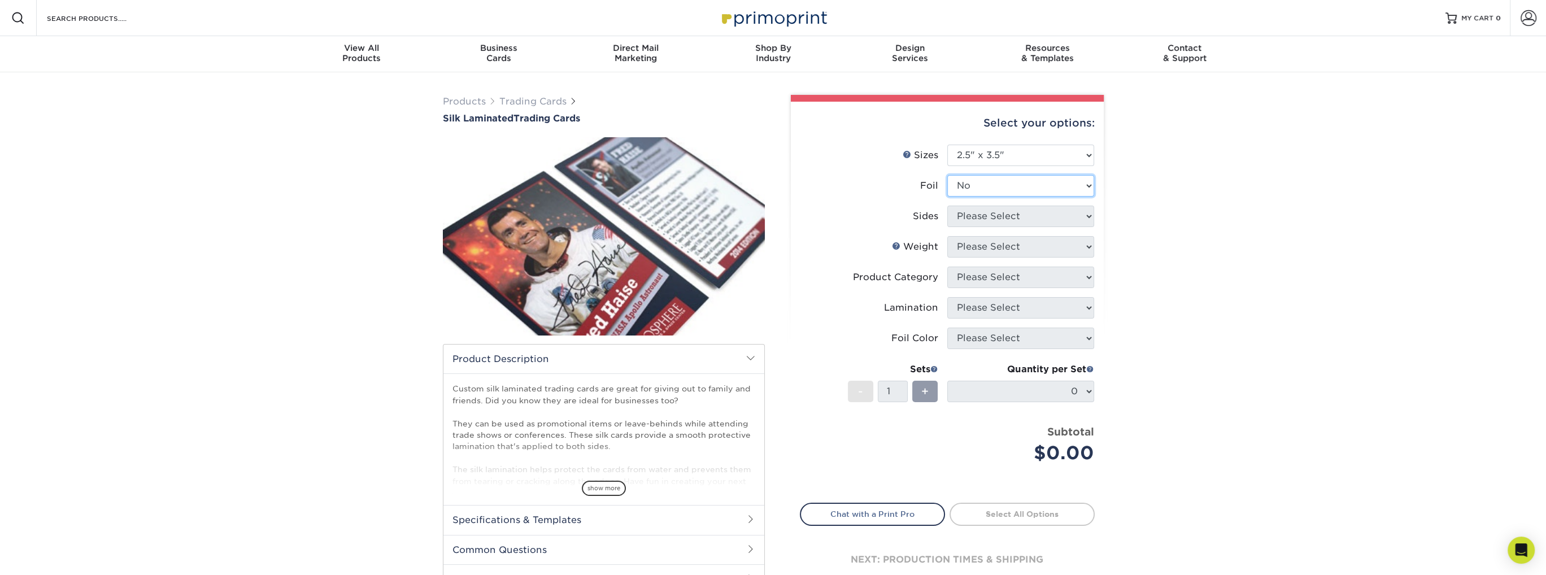
click at [947, 175] on select "Please Select No Yes" at bounding box center [1020, 185] width 147 height 21
click at [1019, 220] on select "Please Select Print Both Sides Print Front Only" at bounding box center [1020, 216] width 147 height 21
select select "13abbda7-1d64-4f25-8bb2-c179b224825d"
click at [947, 206] on select "Please Select Print Both Sides Print Front Only" at bounding box center [1020, 216] width 147 height 21
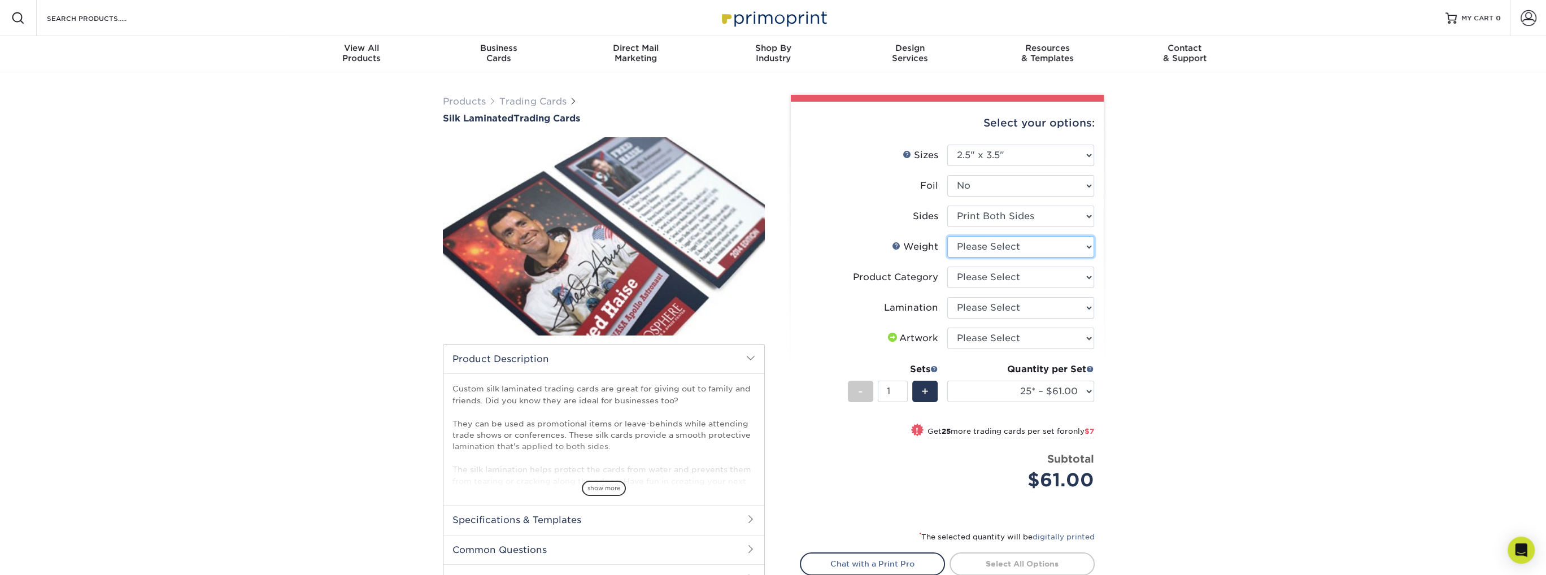
click at [1020, 254] on select "Please Select 16PT" at bounding box center [1020, 246] width 147 height 21
select select "16PT"
click at [947, 236] on select "Please Select 16PT" at bounding box center [1020, 246] width 147 height 21
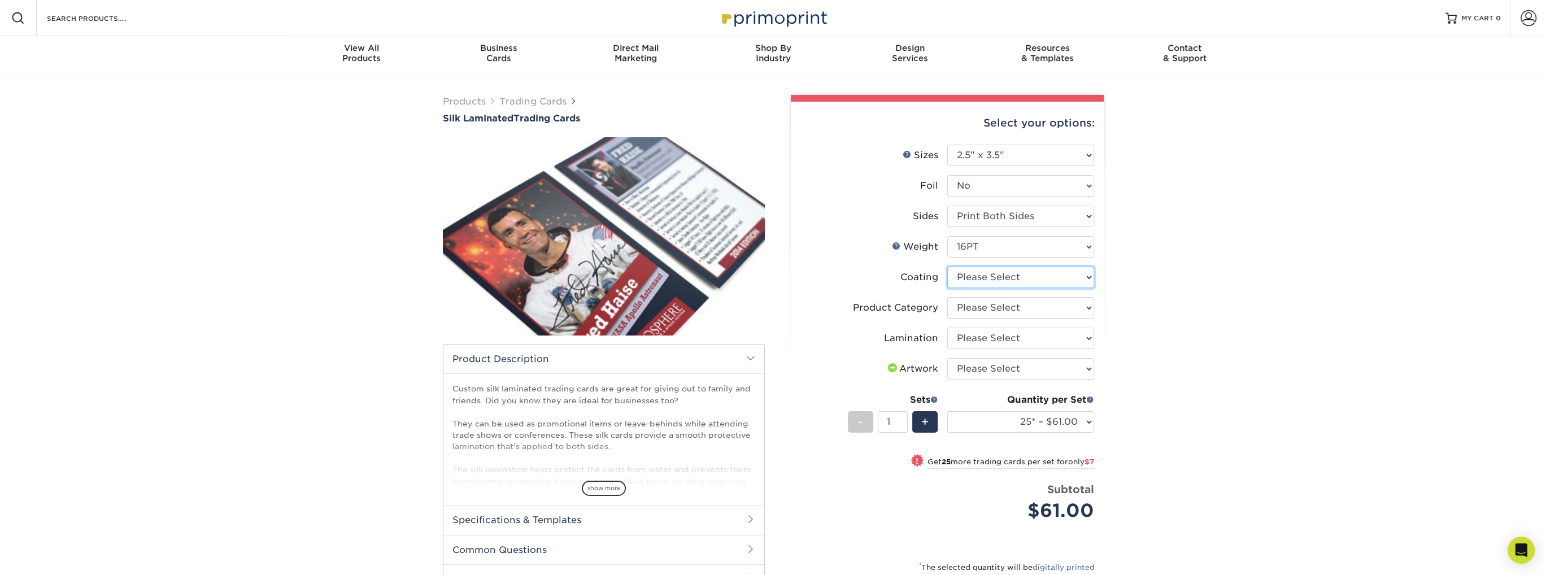
click at [1039, 281] on select at bounding box center [1020, 277] width 147 height 21
select select "3e7618de-abca-4bda-9f97-8b9129e913d8"
click at [947, 267] on select at bounding box center [1020, 277] width 147 height 21
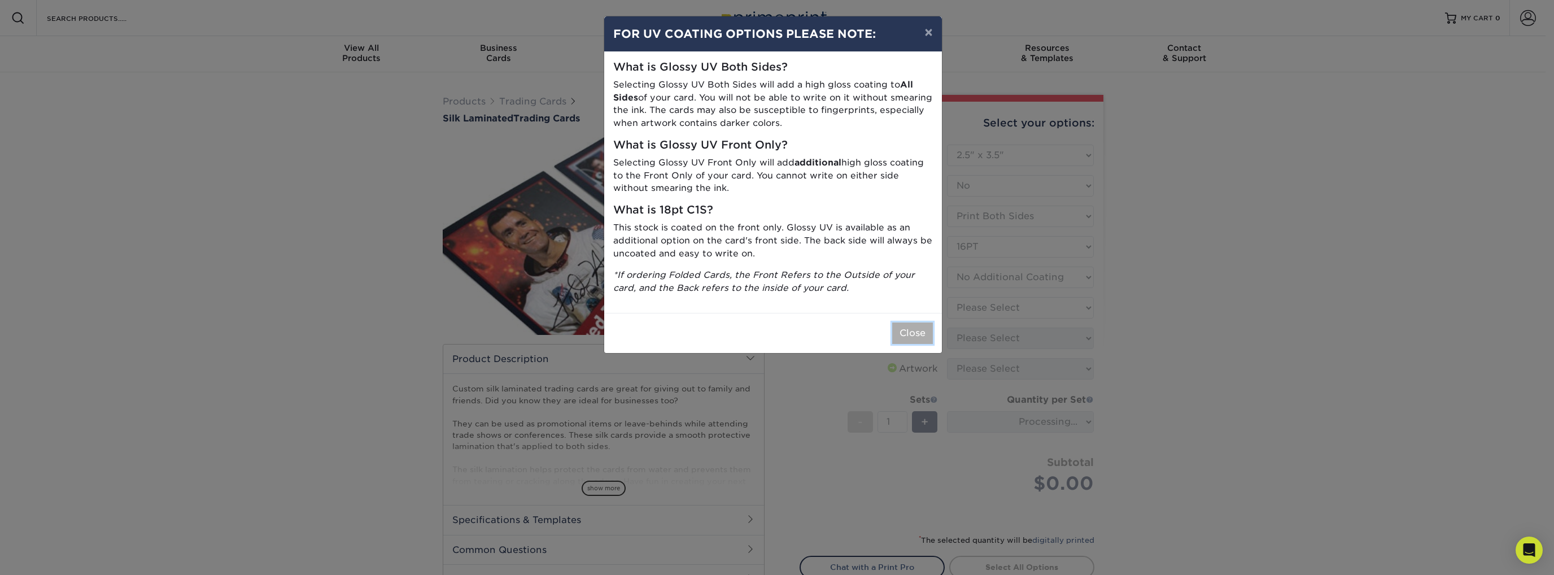
click at [912, 336] on button "Close" at bounding box center [912, 333] width 41 height 21
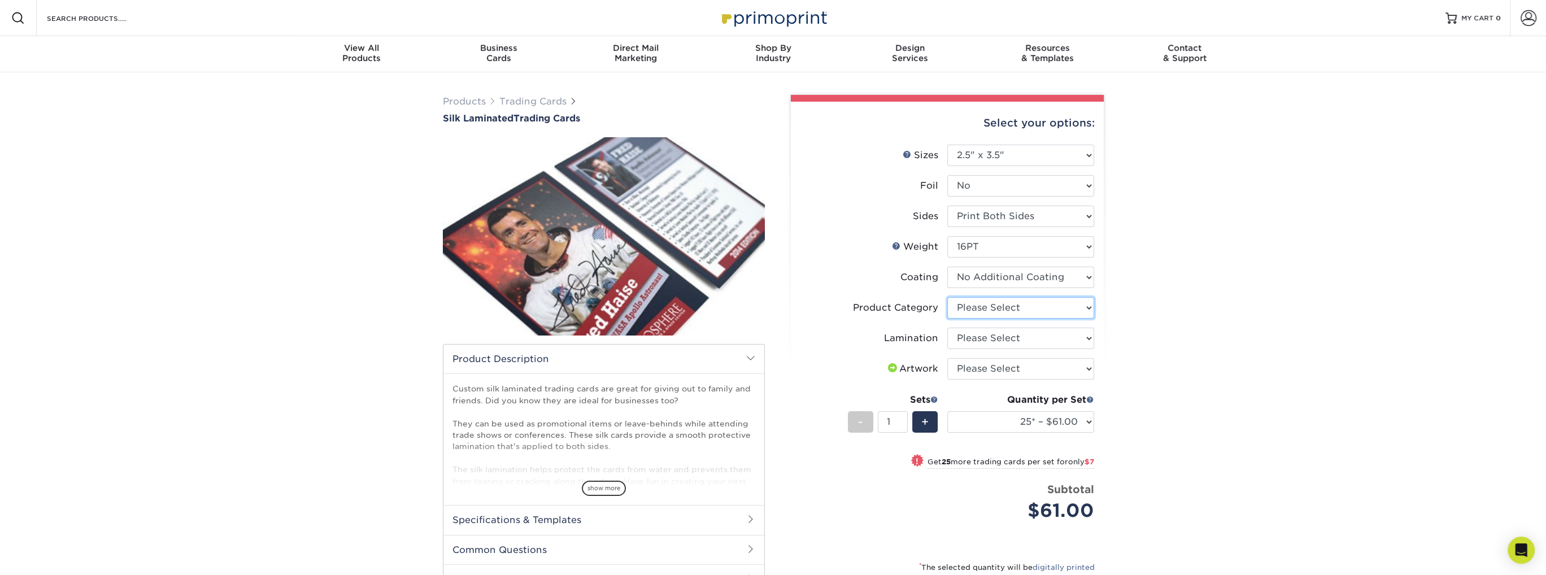
click at [1030, 315] on select "Please Select Trading Cards" at bounding box center [1020, 307] width 147 height 21
select select "c2f9bce9-36c2-409d-b101-c29d9d031e18"
click at [947, 297] on select "Please Select Trading Cards" at bounding box center [1020, 307] width 147 height 21
click at [1017, 336] on select "Please Select Silk" at bounding box center [1020, 338] width 147 height 21
select select "ccacb42f-45f7-42d3-bbd3-7c8421cf37f0"
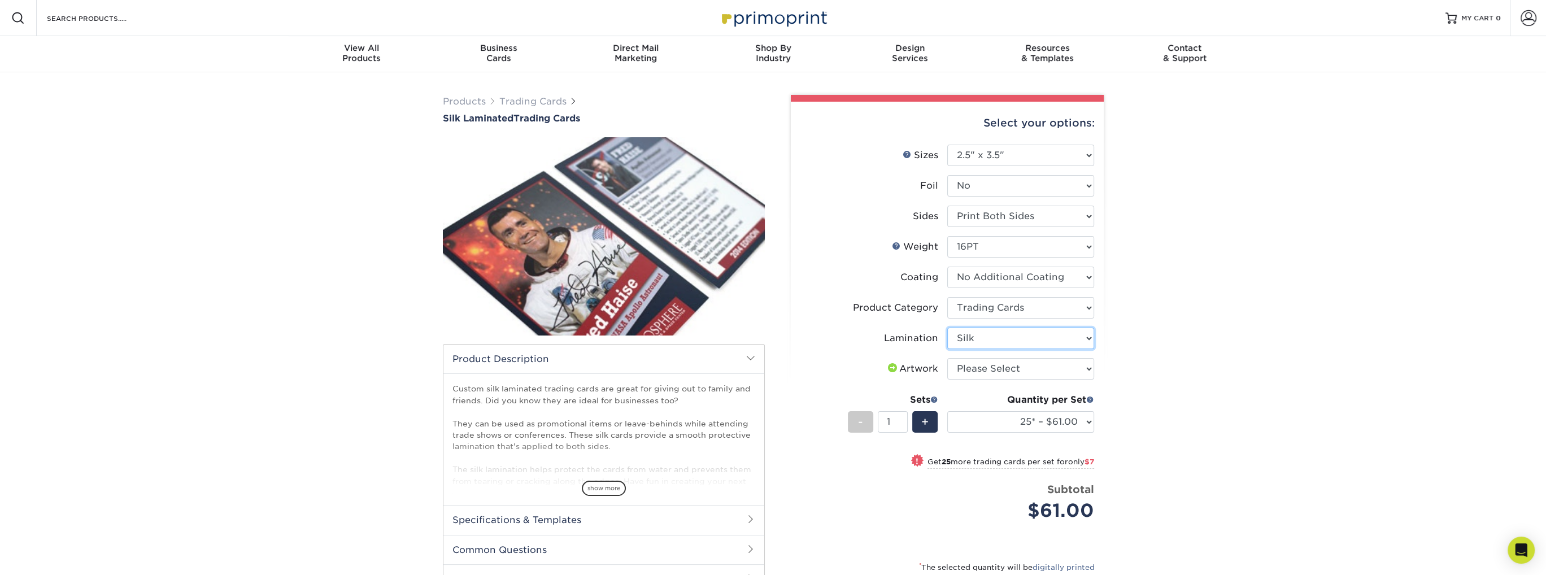
click at [947, 328] on select "Please Select Silk" at bounding box center [1020, 338] width 147 height 21
click at [1019, 365] on select "Please Select I will upload files I need a design - $100" at bounding box center [1020, 368] width 147 height 21
select select "upload"
click at [947, 358] on select "Please Select I will upload files I need a design - $100" at bounding box center [1020, 368] width 147 height 21
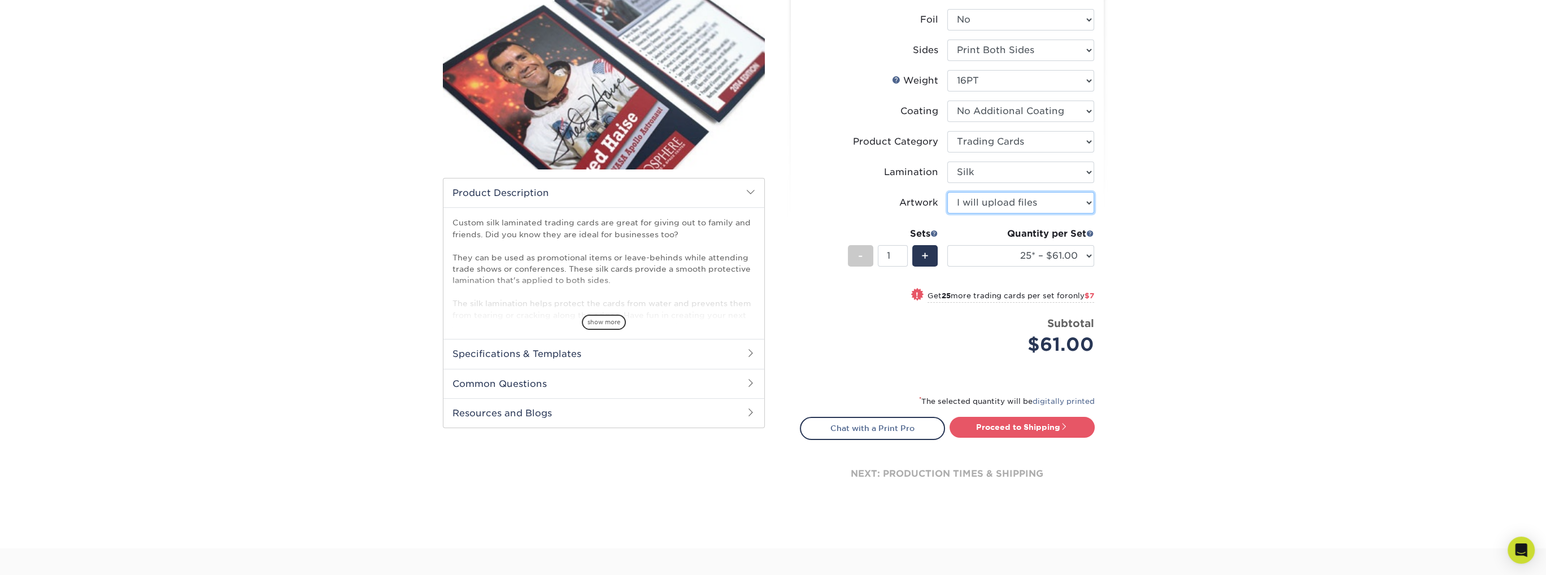
scroll to position [169, 0]
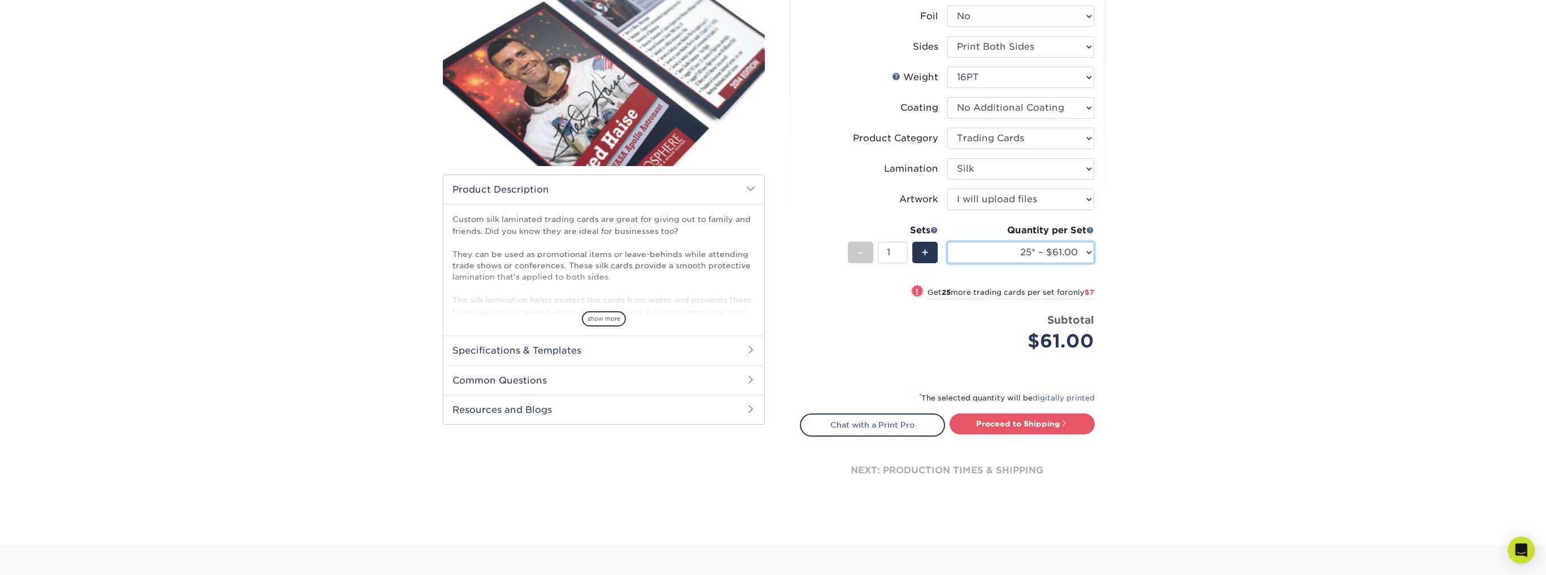
click at [1042, 259] on select "25* – $61.00 50* – $68.00 75* – $74.00 100* – $81.00 250* – $88.00 500 – $98.00…" at bounding box center [1020, 252] width 147 height 21
select select "1000 – $115.00"
click at [947, 242] on select "25* – $61.00 50* – $68.00 75* – $74.00 100* – $81.00 250* – $88.00 500 – $98.00…" at bounding box center [1020, 252] width 147 height 21
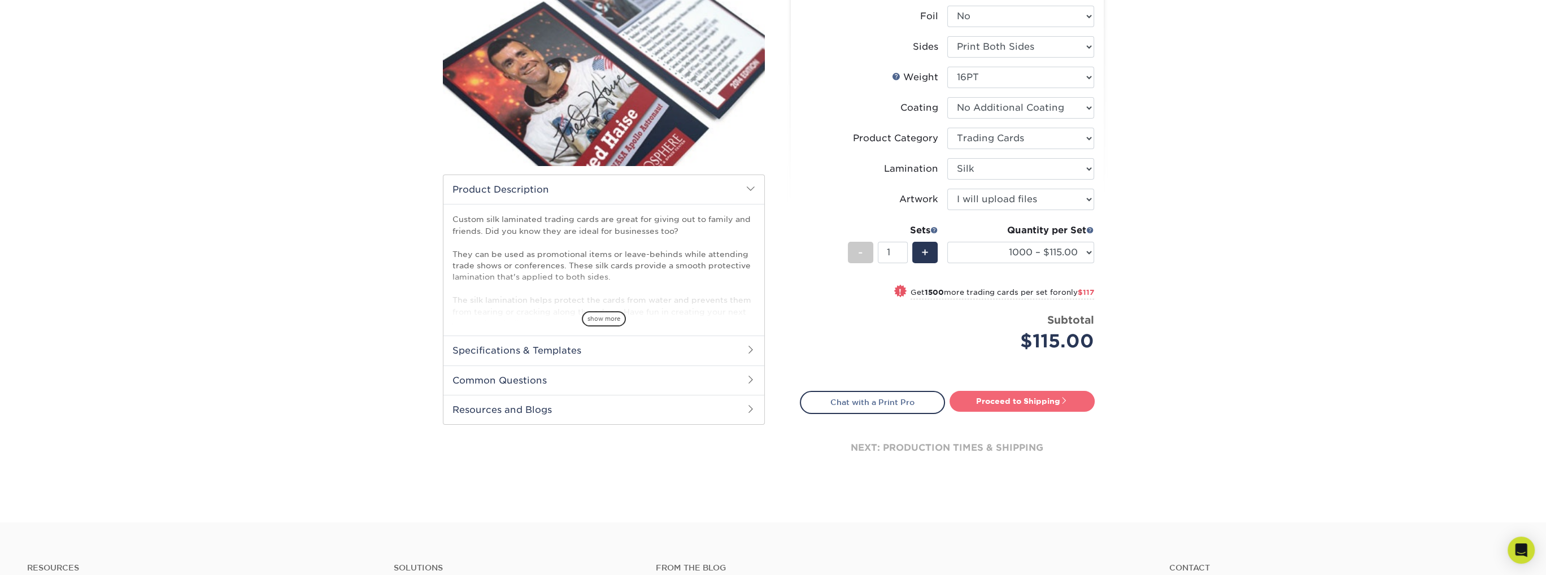
click at [1010, 398] on link "Proceed to Shipping" at bounding box center [1022, 401] width 145 height 20
type input "Set 1"
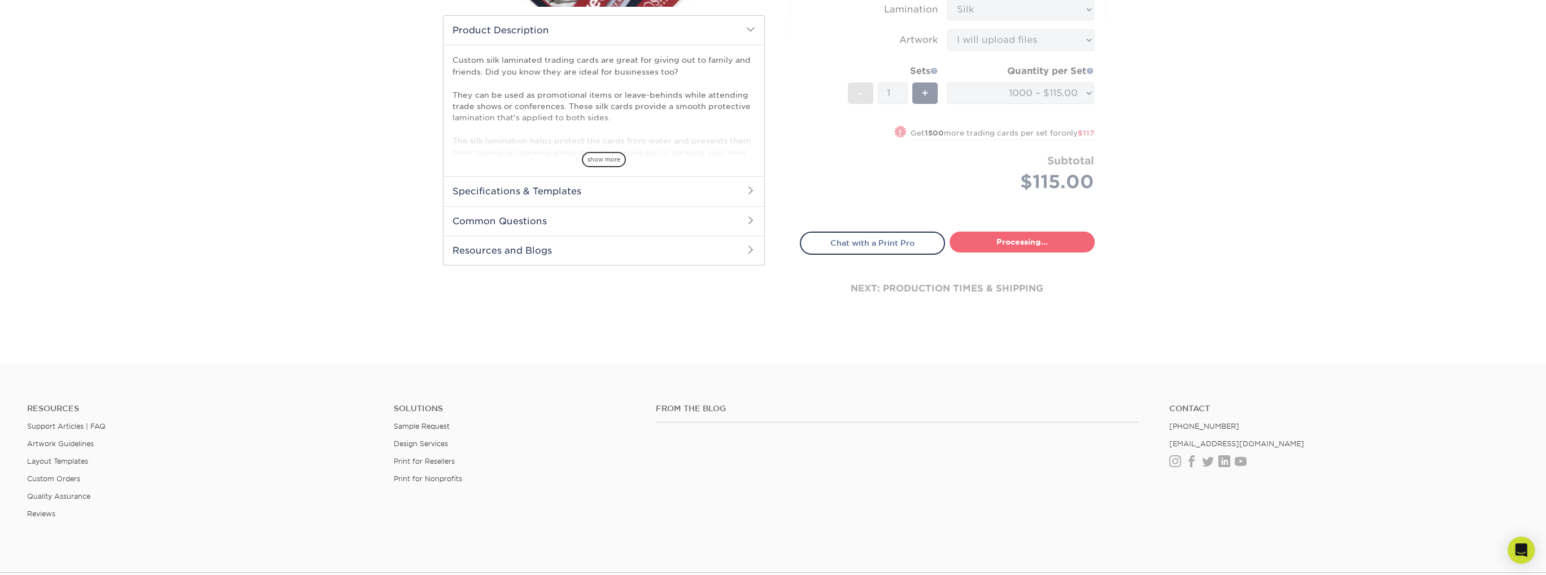
select select "68ce7605-bfe3-438a-b1f5-5a7ddaea80d9"
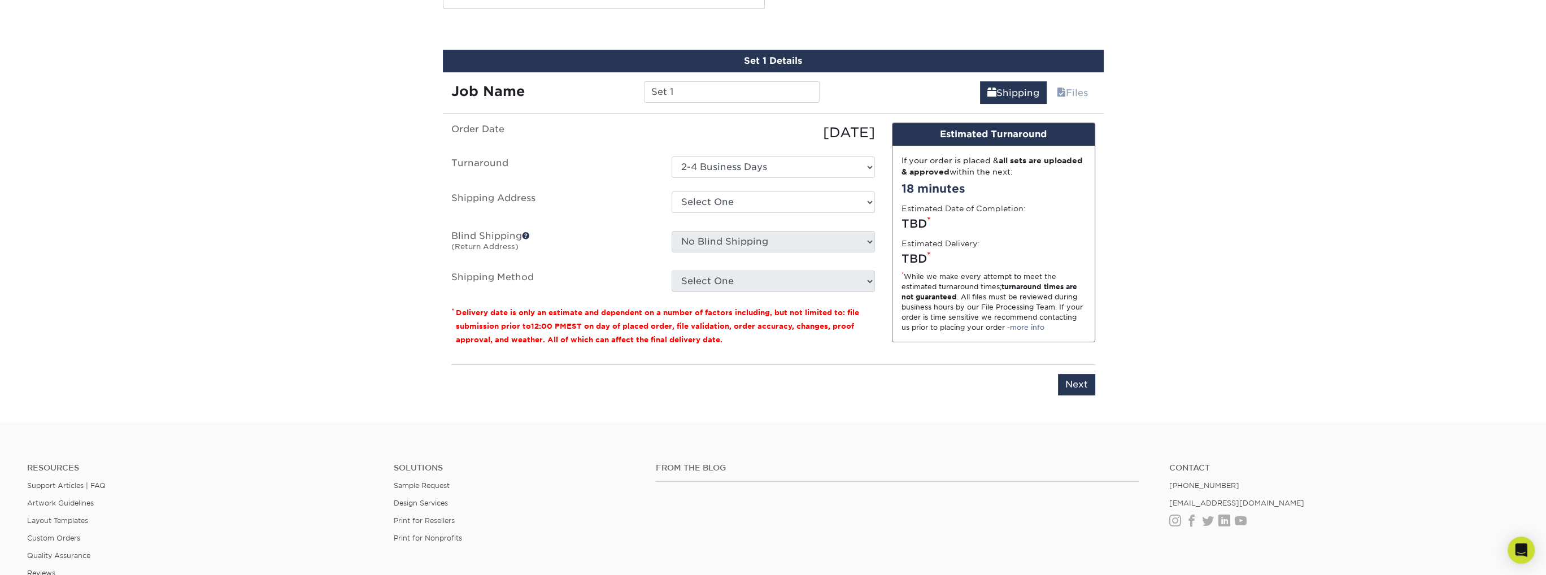
scroll to position [590, 0]
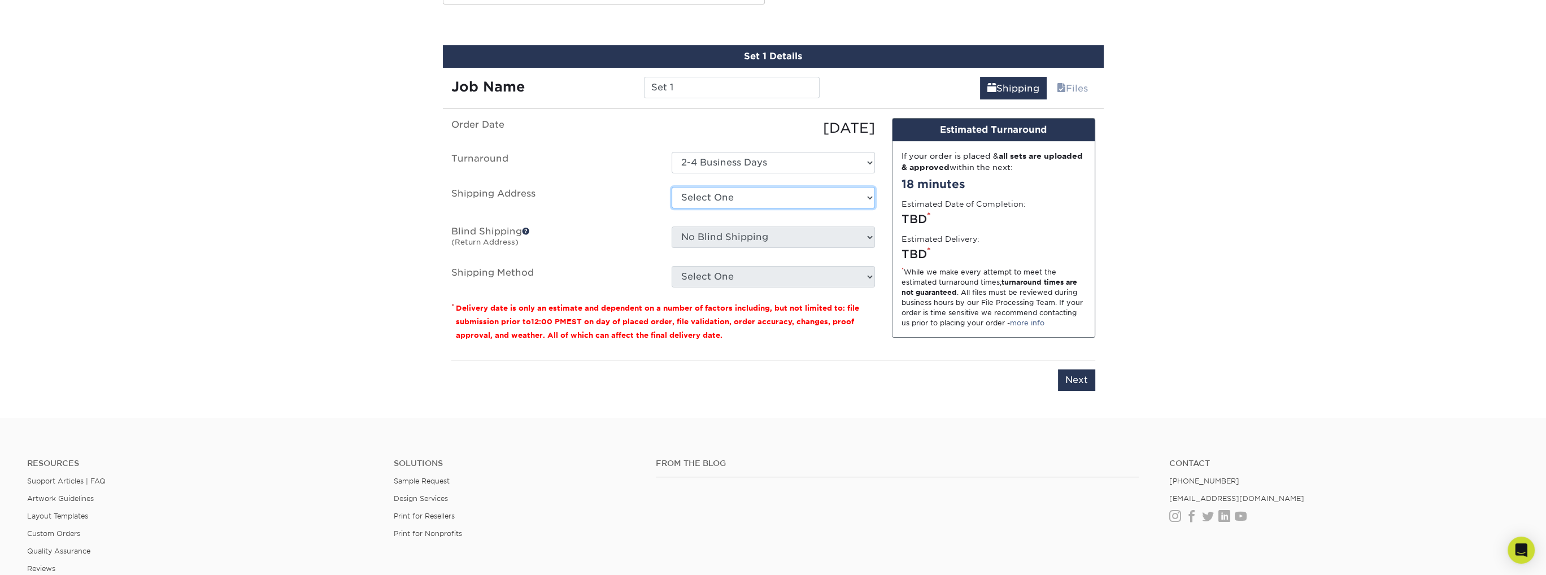
click at [698, 199] on select "Select One Cards + Add New Address - Login" at bounding box center [773, 197] width 203 height 21
select select "286942"
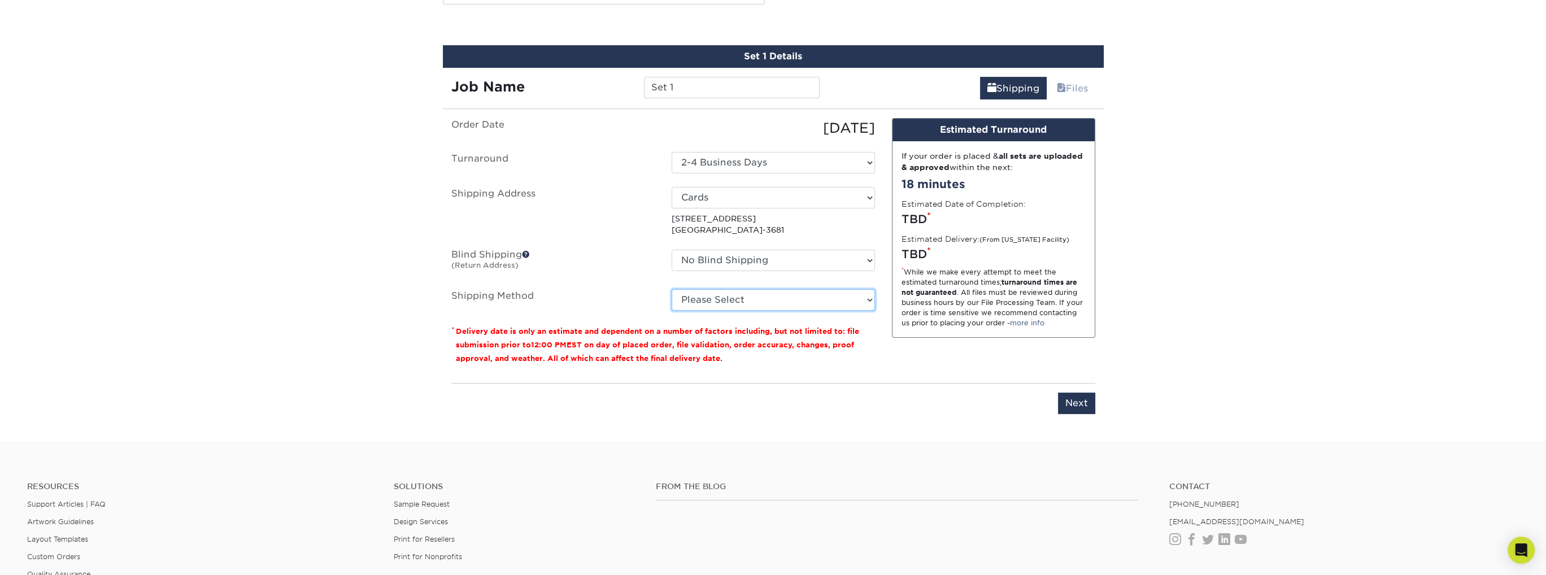
click at [816, 307] on select "Please Select 3 Day Shipping Service (+$24.92) 2 Day Air Shipping (+$25.40) Gro…" at bounding box center [773, 299] width 203 height 21
select select "12"
click at [672, 289] on select "Please Select 3 Day Shipping Service (+$24.92) 2 Day Air Shipping (+$25.40) Gro…" at bounding box center [773, 299] width 203 height 21
click at [1082, 400] on input "Next" at bounding box center [1076, 403] width 37 height 21
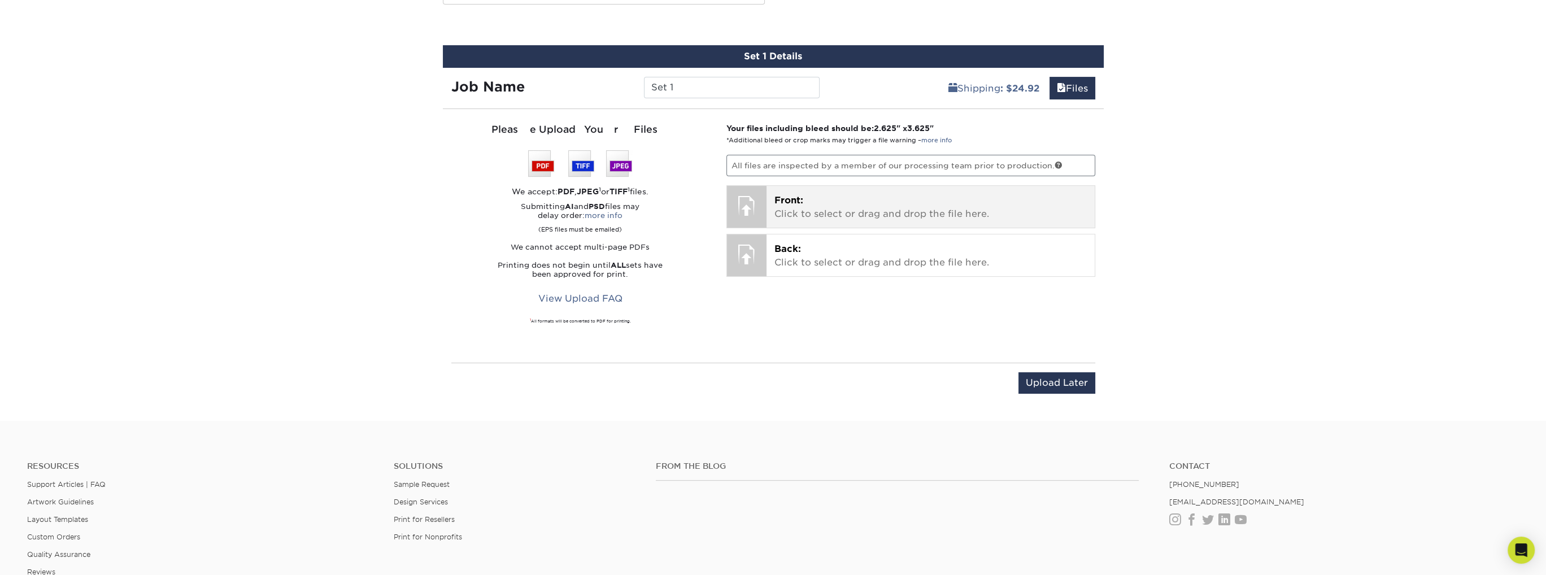
click at [733, 207] on div at bounding box center [747, 206] width 40 height 40
click at [751, 206] on div at bounding box center [747, 206] width 40 height 40
click at [743, 192] on div at bounding box center [747, 206] width 40 height 40
click at [891, 207] on p "Front: Click to select or drag and drop the file here." at bounding box center [930, 207] width 312 height 27
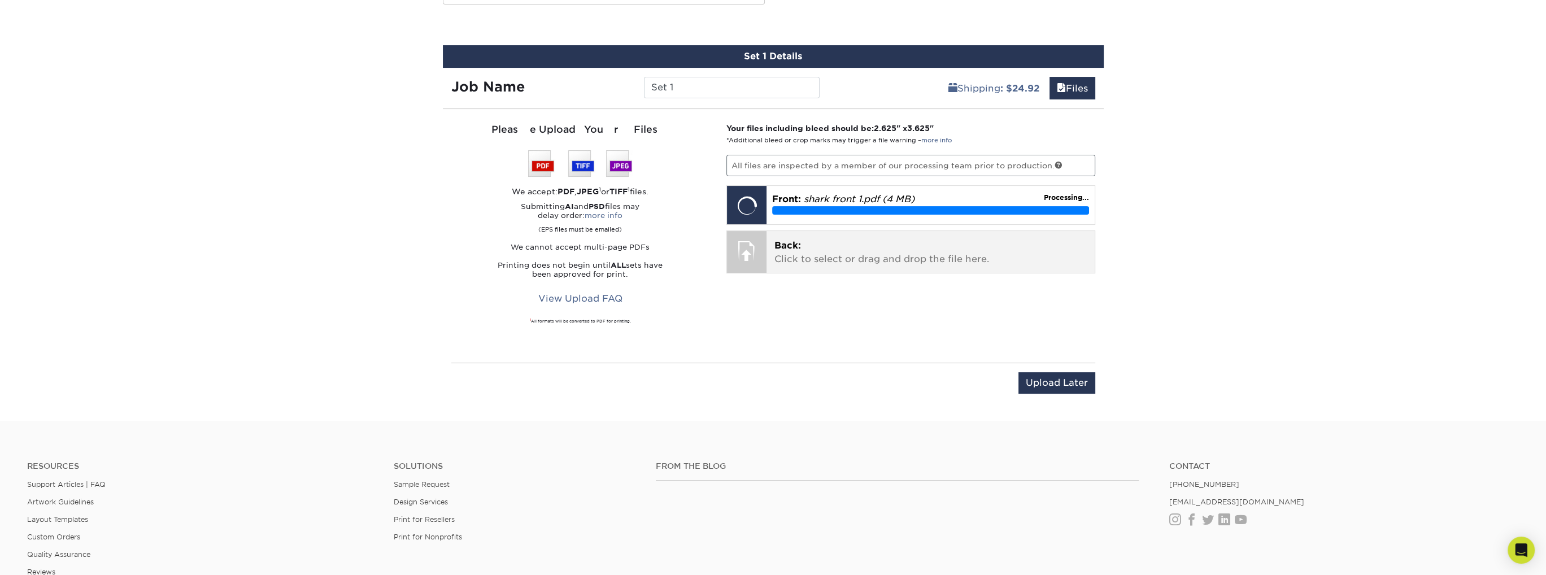
click at [842, 257] on p "Back: Click to select or drag and drop the file here." at bounding box center [930, 252] width 312 height 27
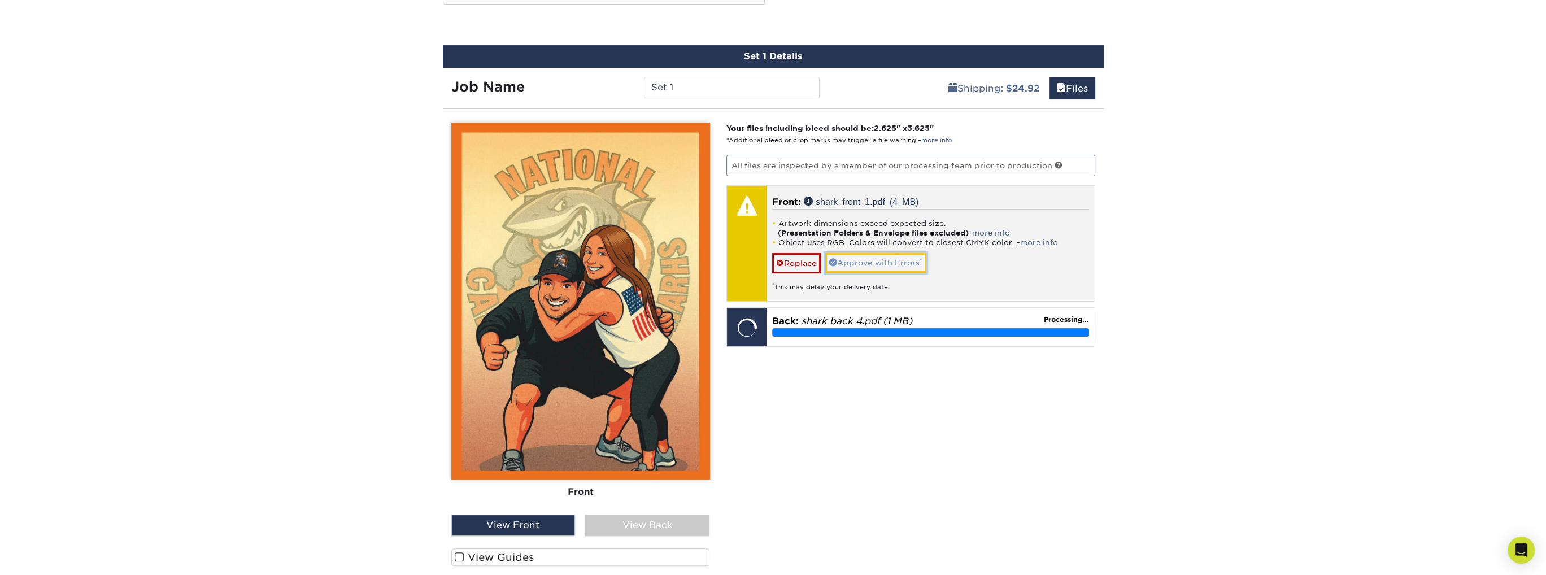
click at [856, 260] on link "Approve with Errors *" at bounding box center [875, 262] width 101 height 19
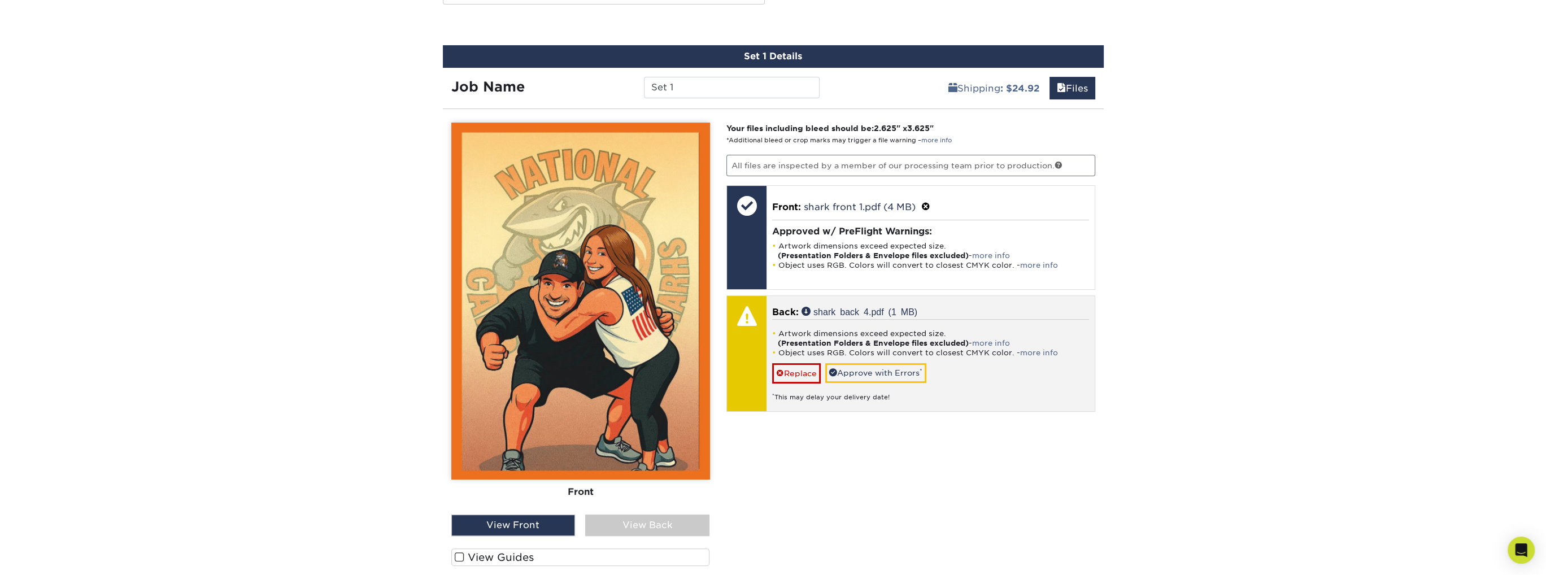
click at [843, 356] on div "Artwork dimensions exceed expected size. (Presentation Folders & Envelope files…" at bounding box center [930, 360] width 317 height 82
click at [850, 364] on link "Approve with Errors *" at bounding box center [875, 372] width 101 height 19
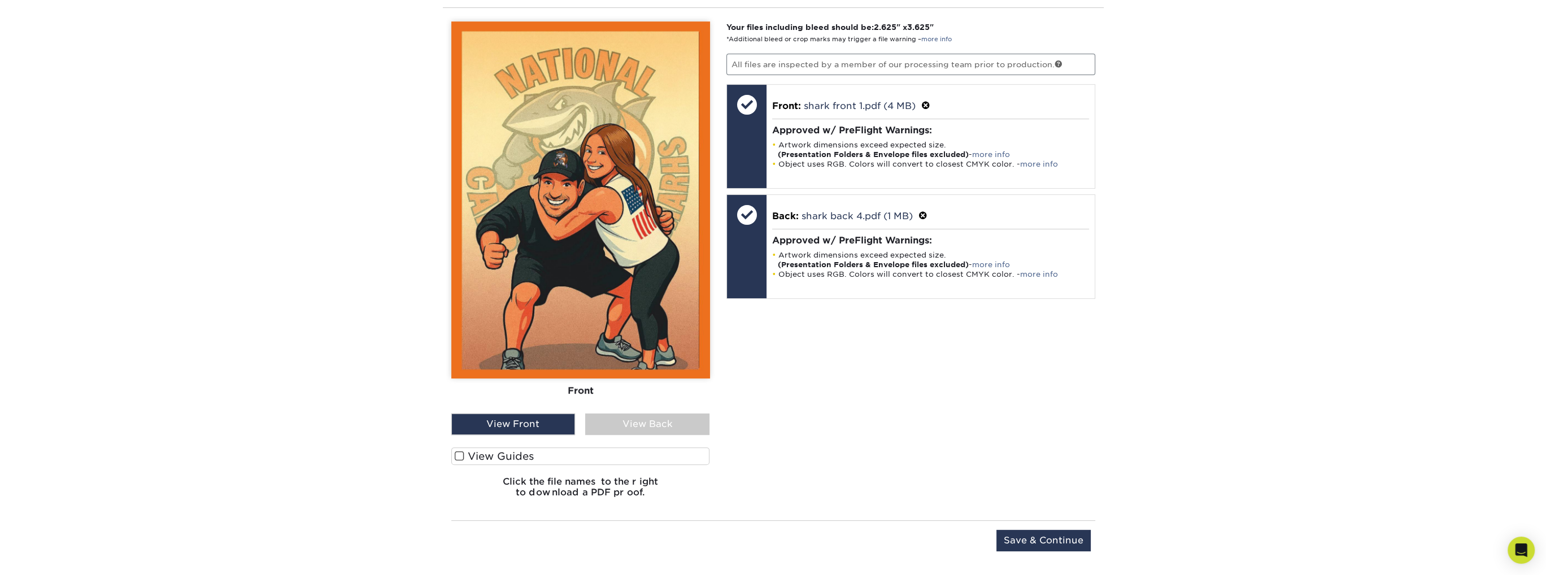
scroll to position [703, 0]
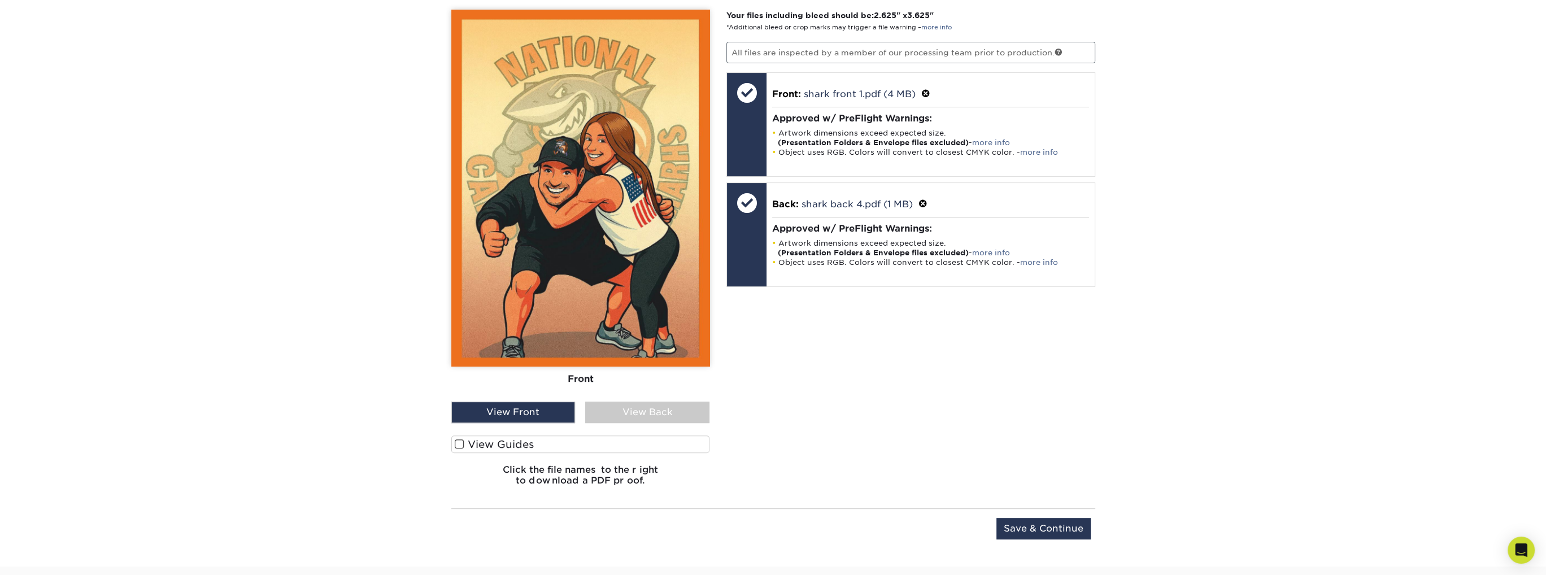
click at [630, 406] on div "View Back" at bounding box center [647, 412] width 124 height 21
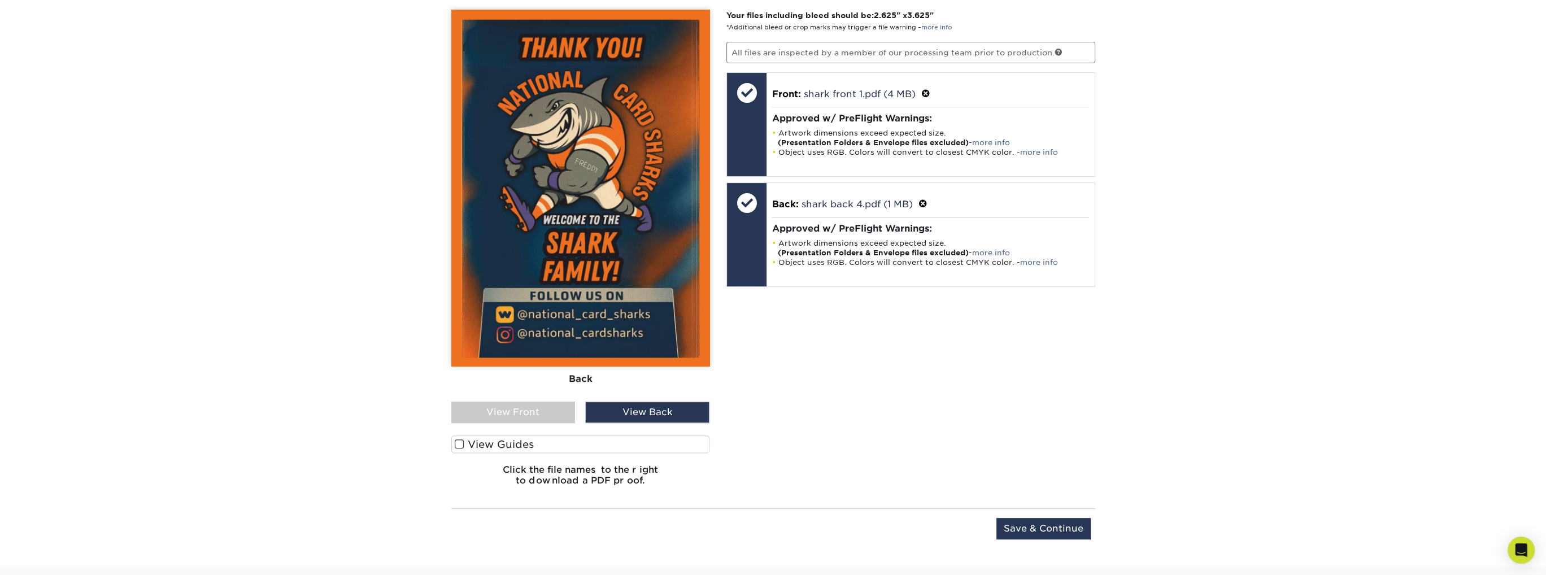
click at [533, 412] on div "View Front" at bounding box center [513, 412] width 124 height 21
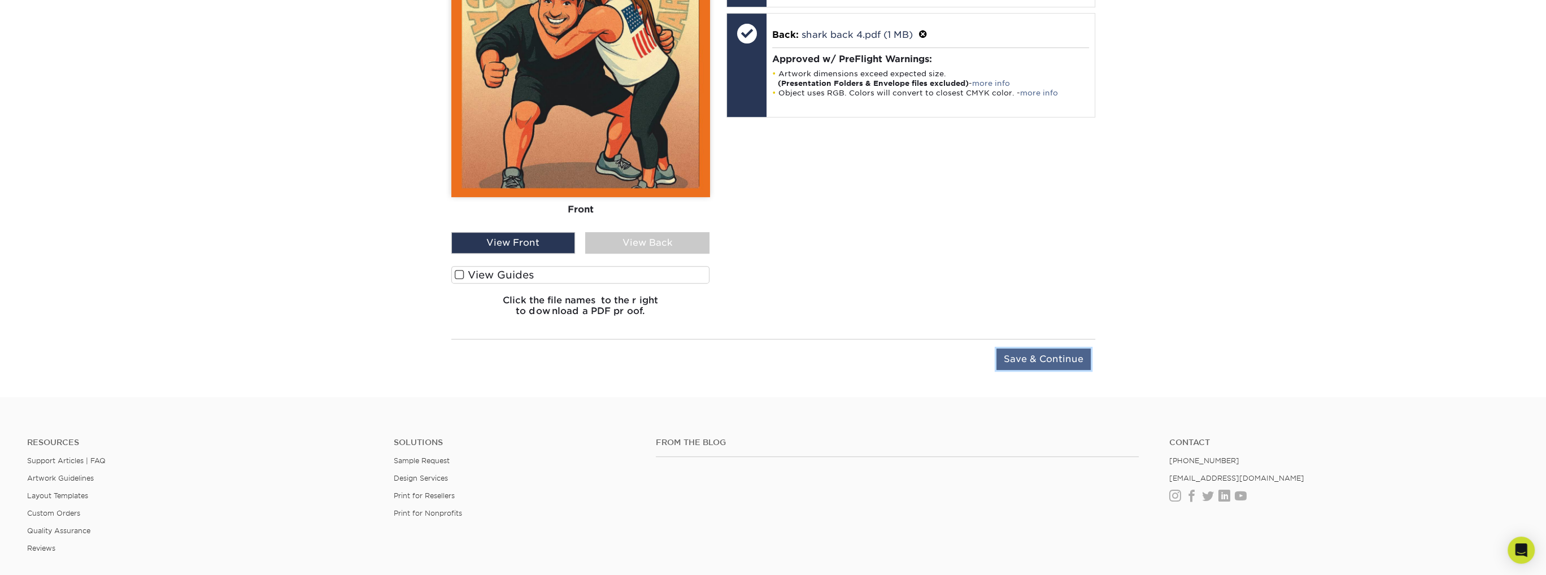
click at [1060, 365] on input "Save & Continue" at bounding box center [1043, 359] width 94 height 21
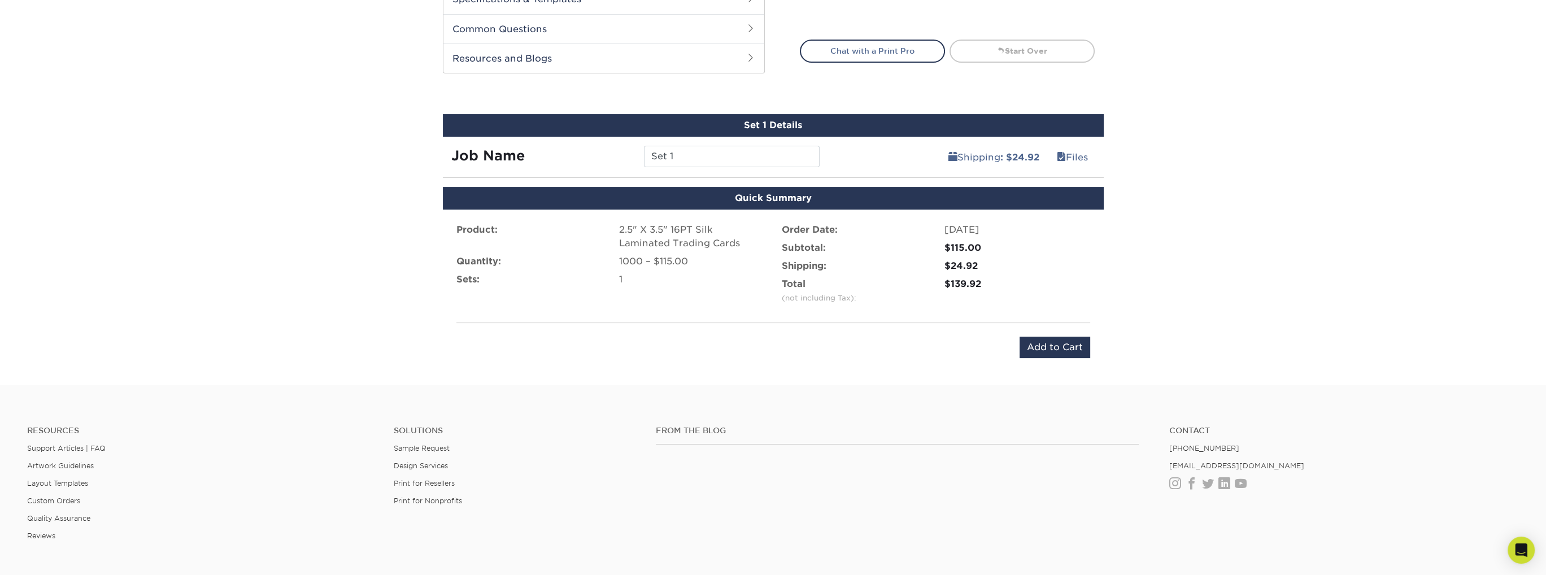
scroll to position [547, 0]
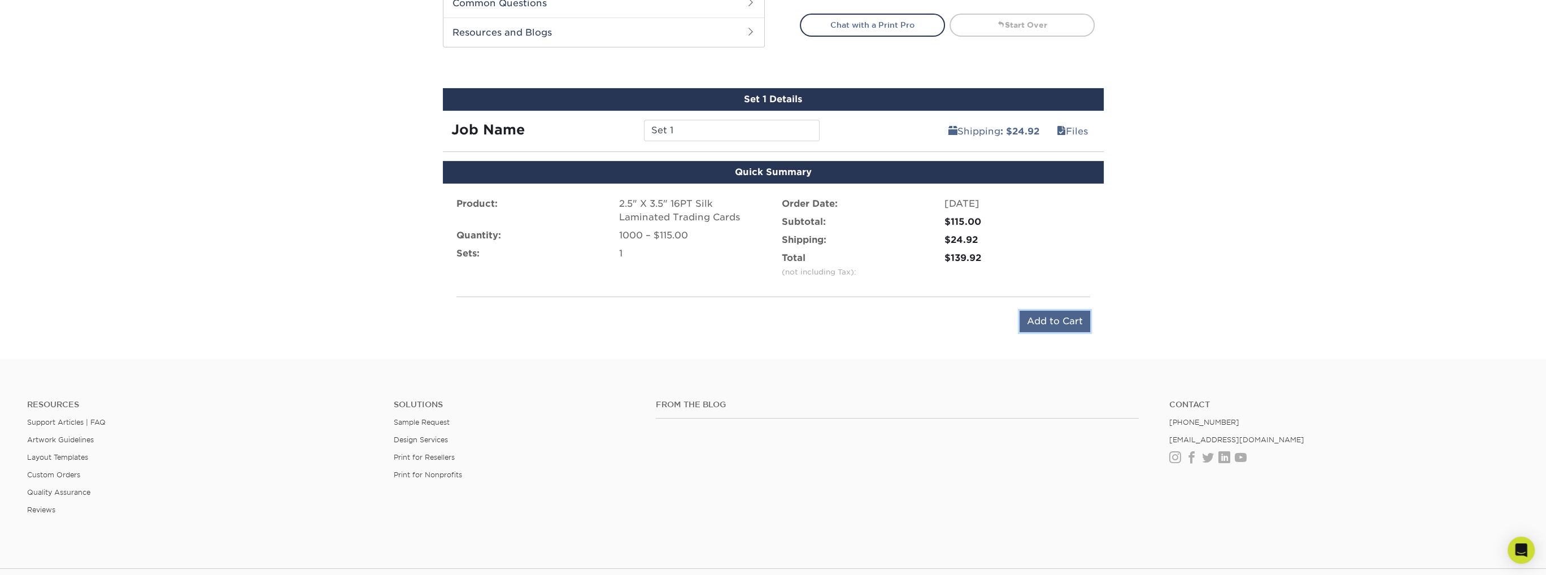
click at [1048, 319] on input "Add to Cart" at bounding box center [1055, 321] width 71 height 21
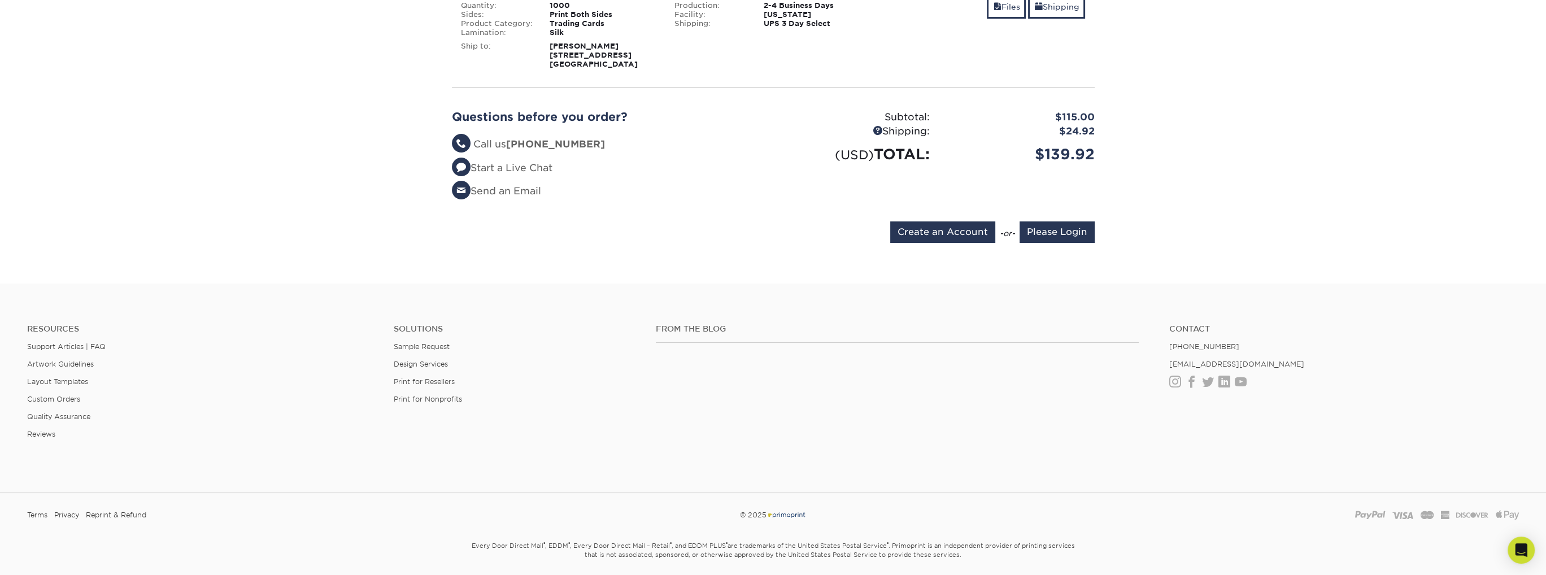
scroll to position [275, 0]
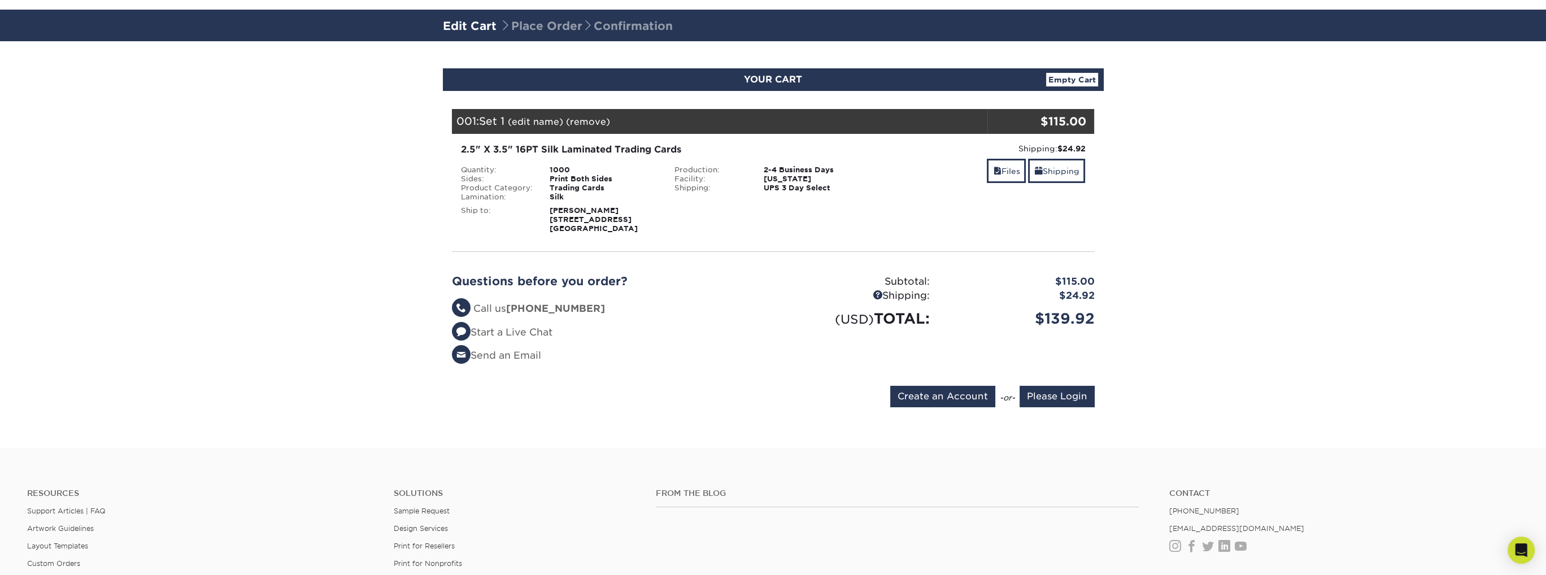
scroll to position [56, 0]
